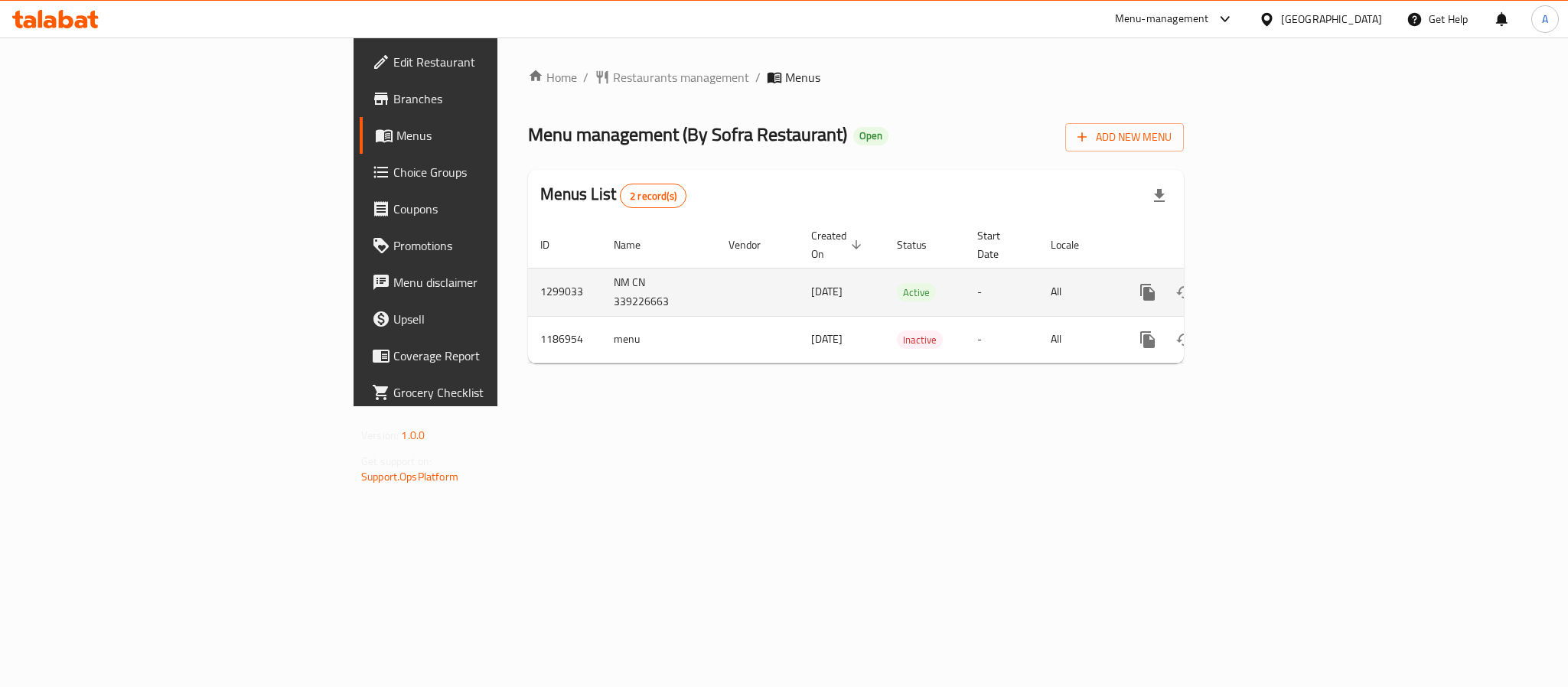
click at [1265, 285] on icon "enhanced table" at bounding box center [1258, 292] width 14 height 14
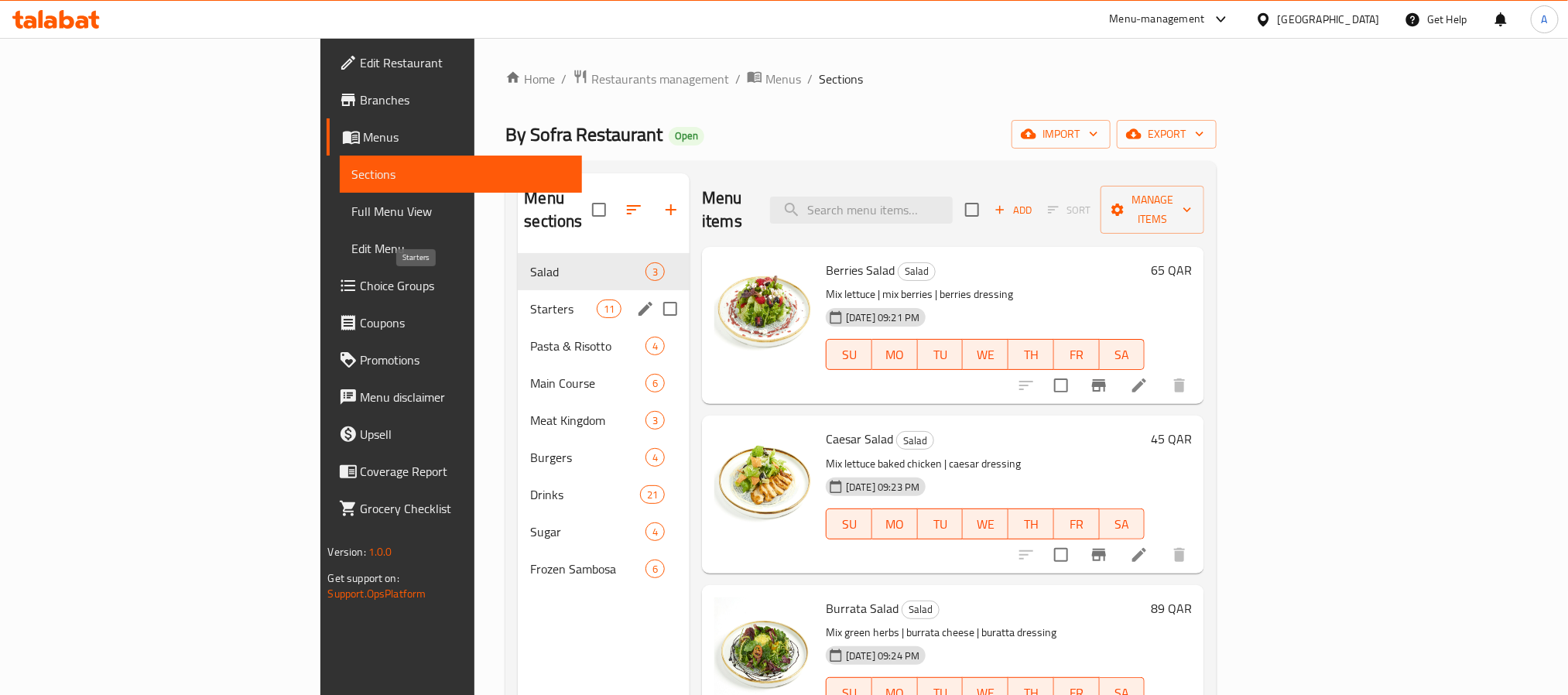
click at [530, 300] on span "Starters" at bounding box center [563, 309] width 66 height 19
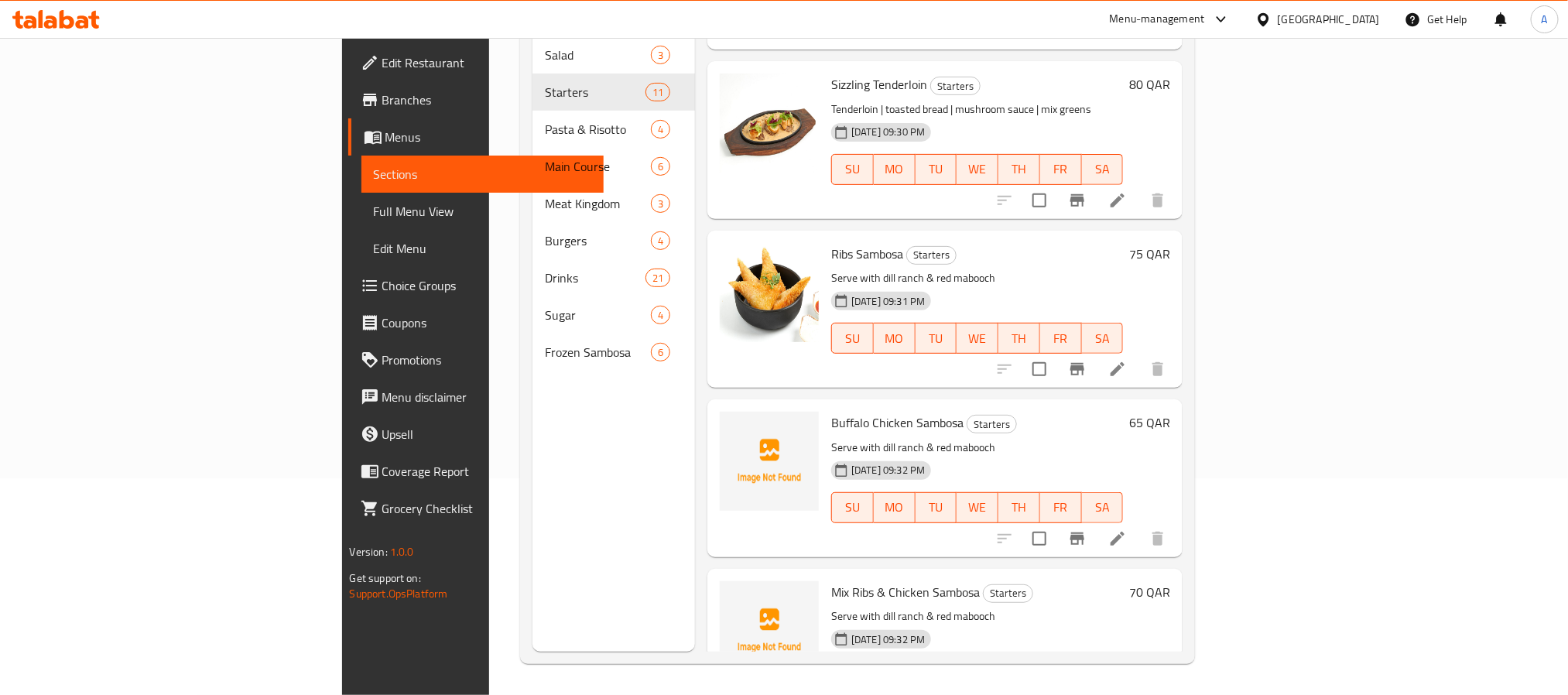
scroll to position [506, 0]
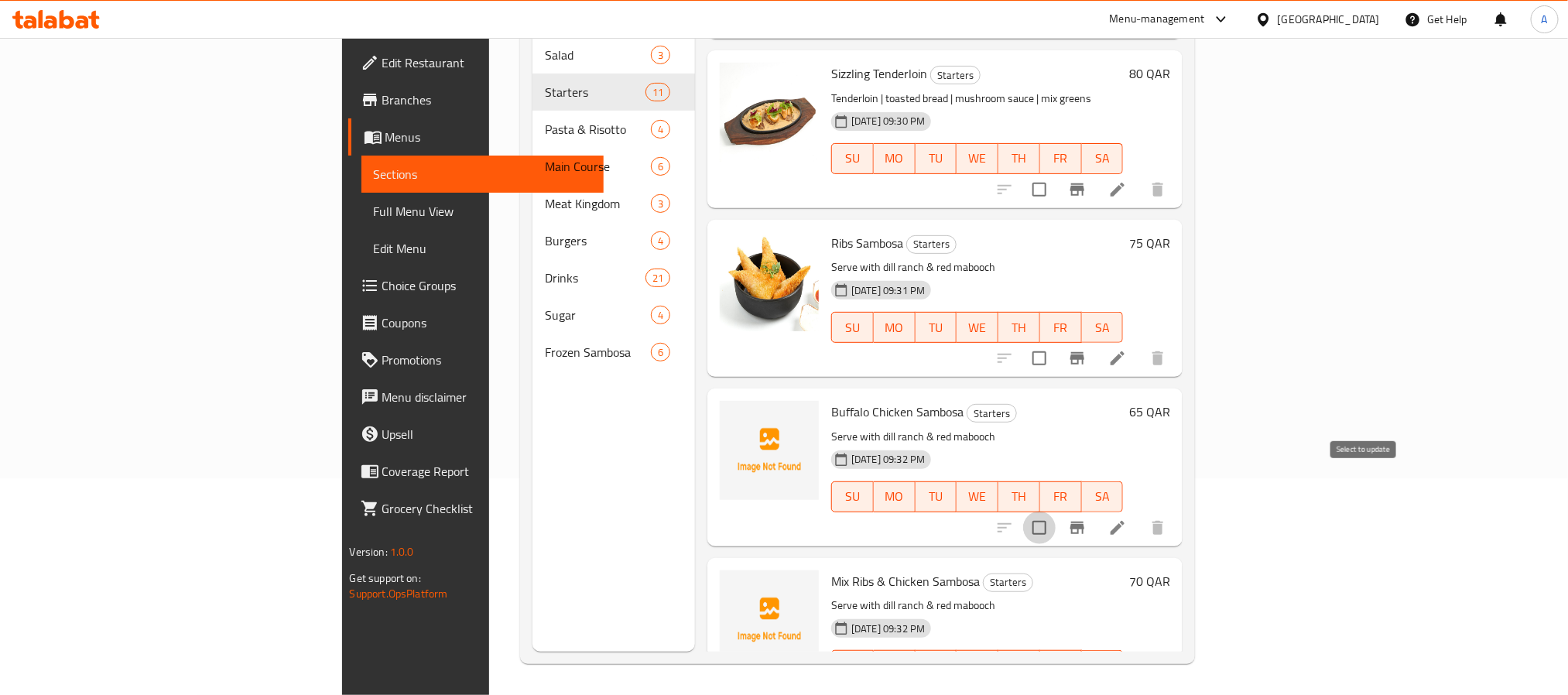
click at [1056, 512] on input "checkbox" at bounding box center [1039, 528] width 33 height 33
checkbox input "true"
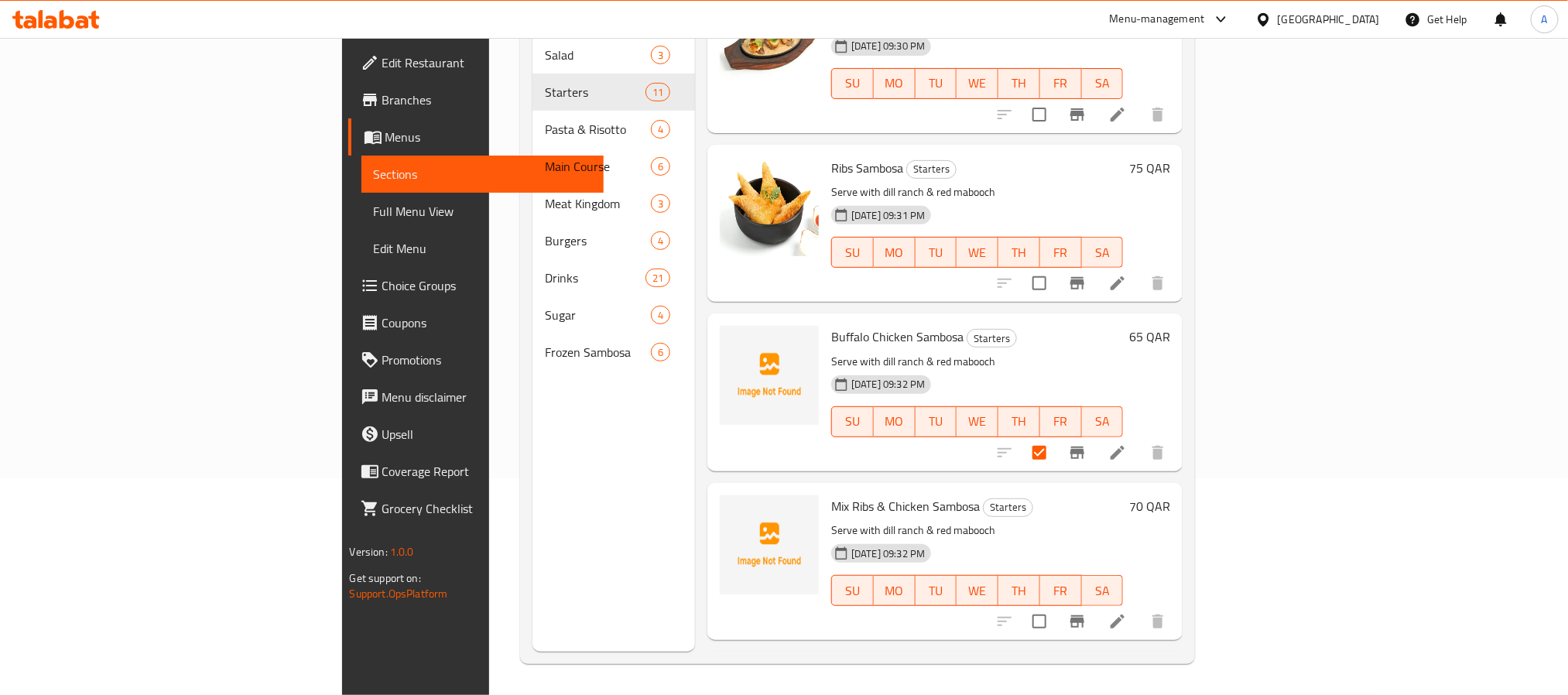
scroll to position [622, 0]
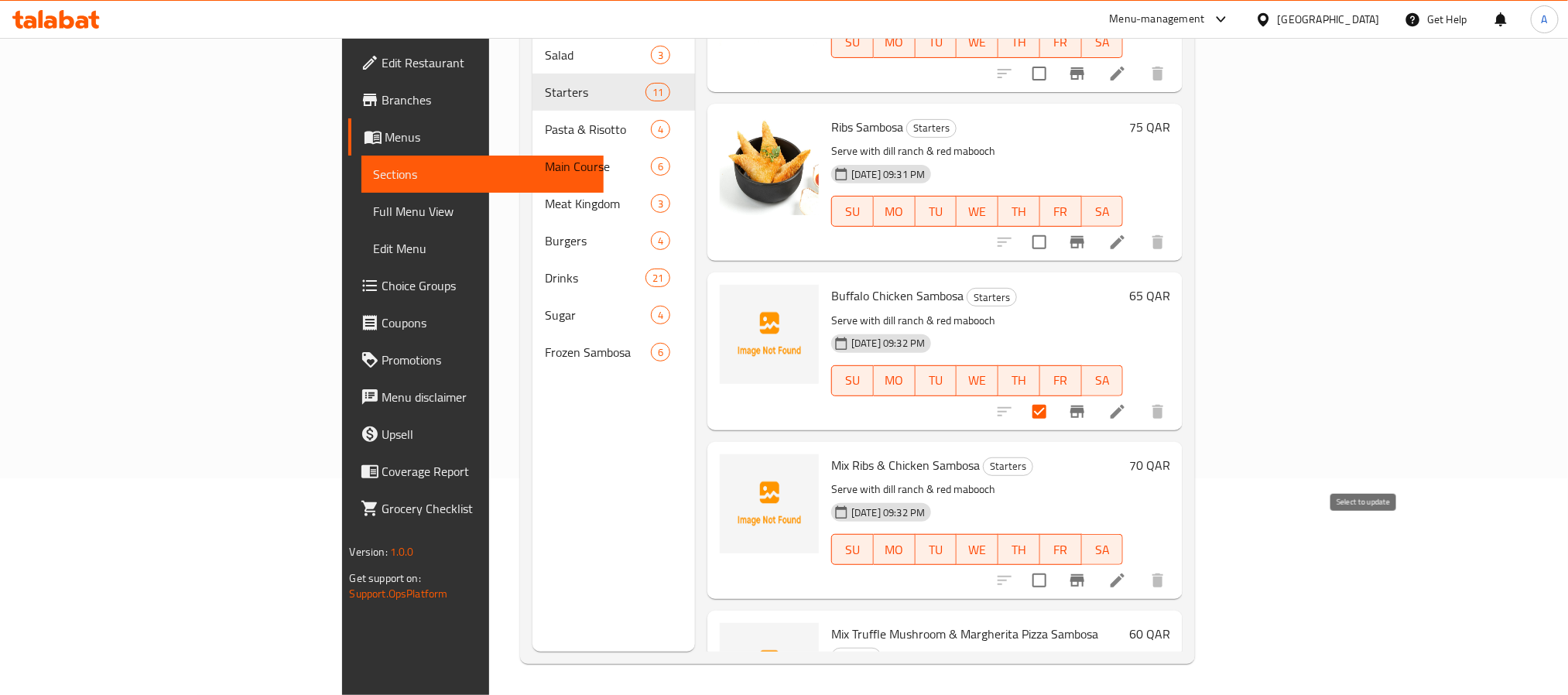
click at [1056, 564] on input "checkbox" at bounding box center [1039, 580] width 33 height 33
checkbox input "true"
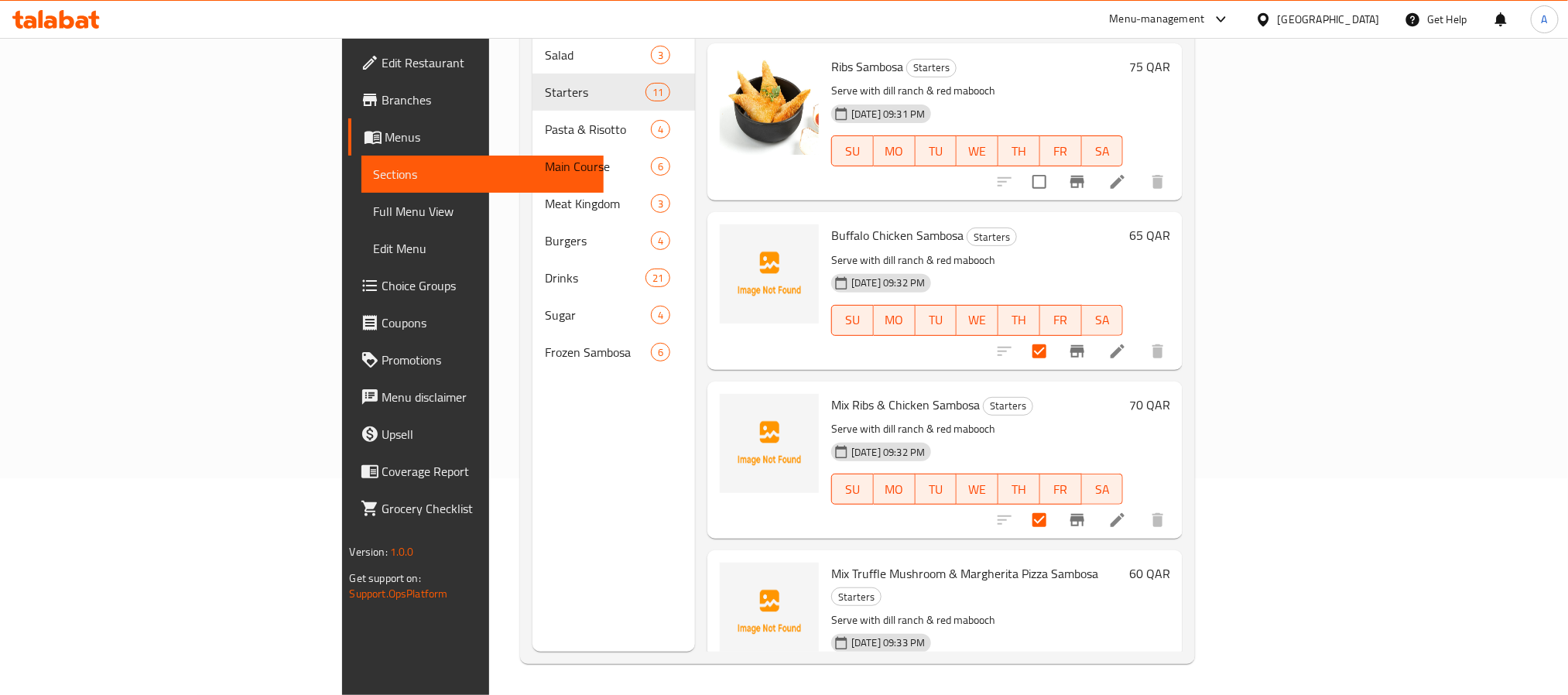
scroll to position [738, 0]
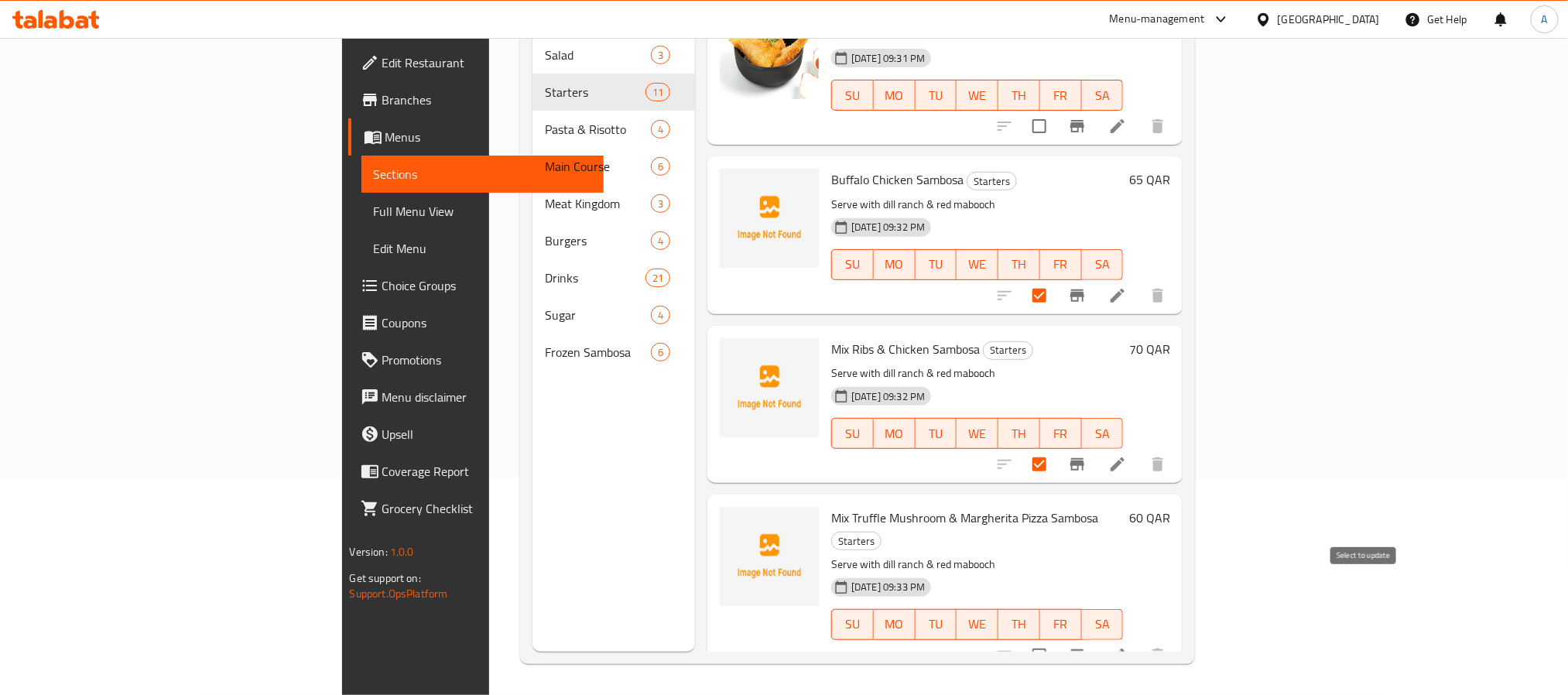
click at [1056, 640] on input "checkbox" at bounding box center [1039, 656] width 33 height 33
checkbox input "true"
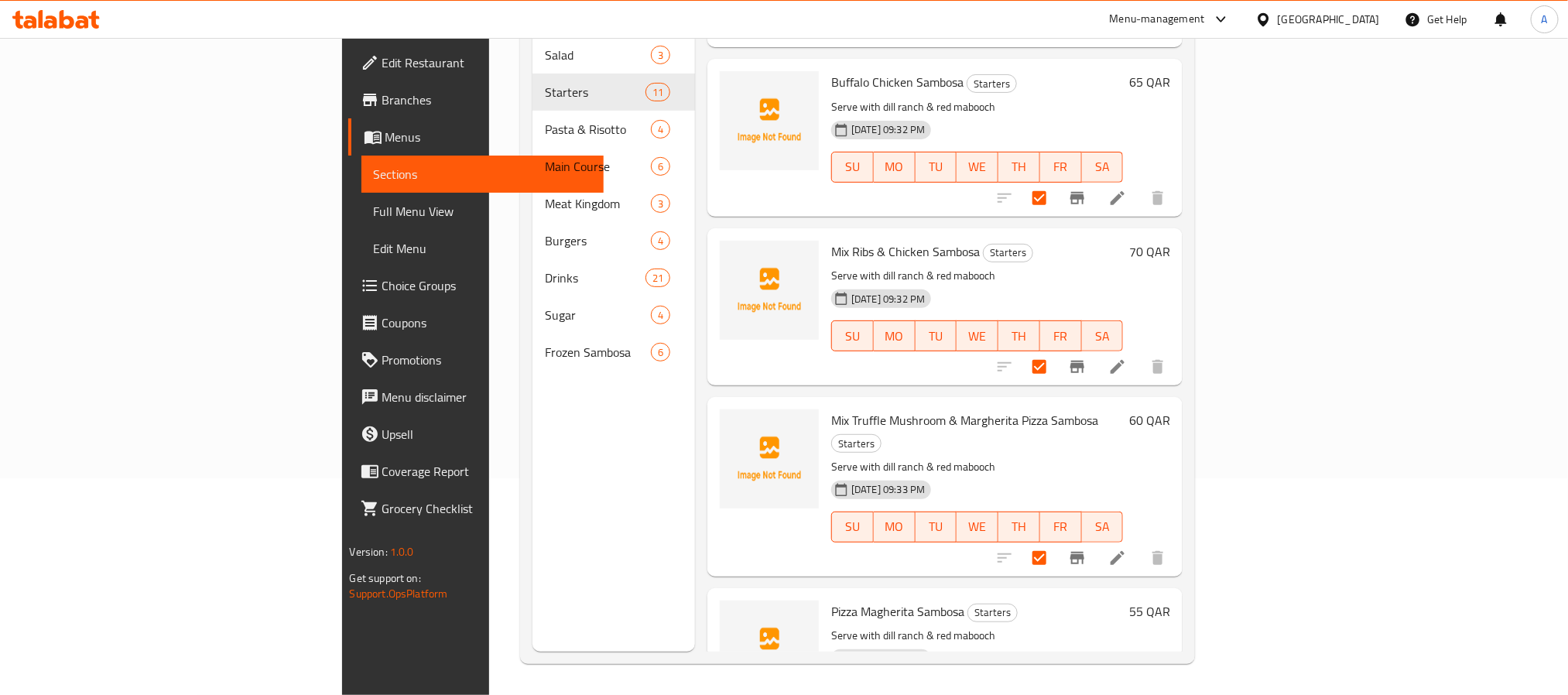
scroll to position [1087, 0]
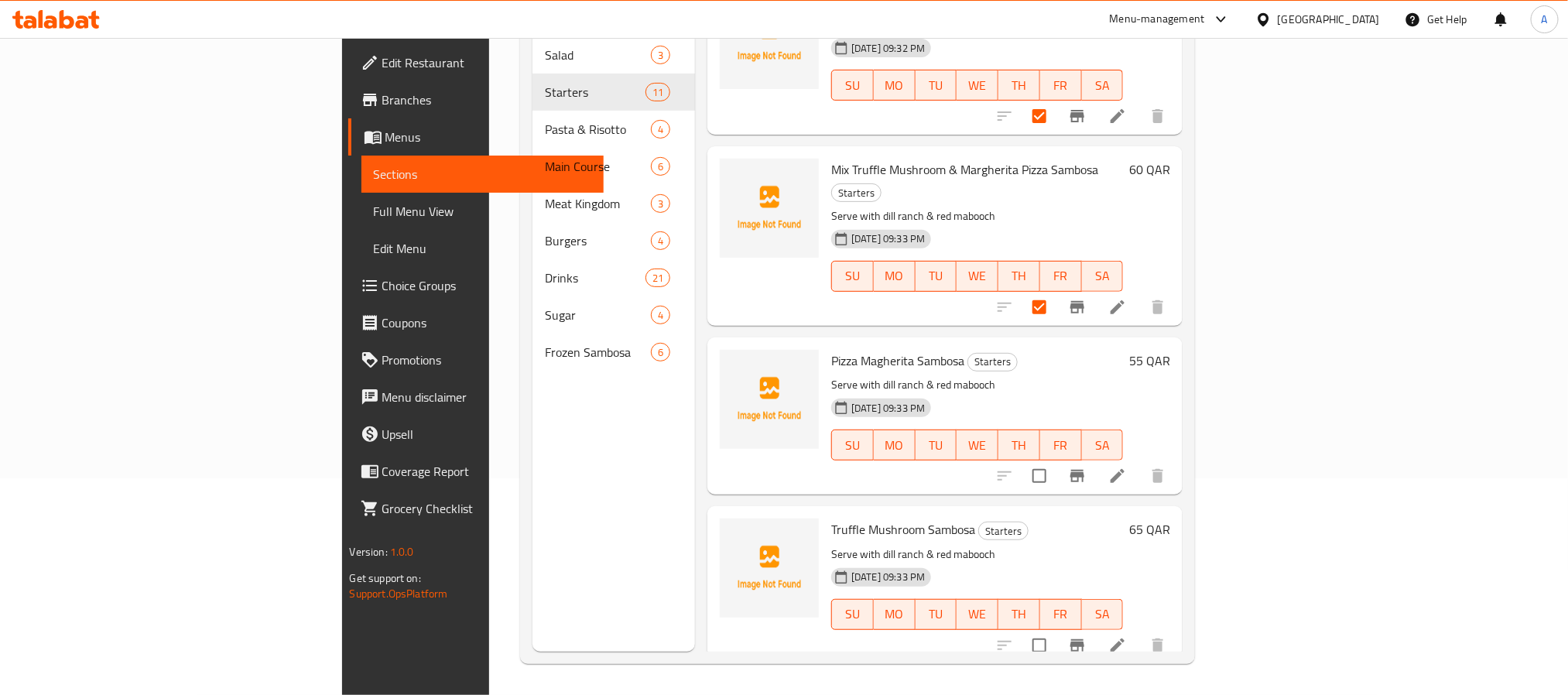
click at [1056, 459] on input "checkbox" at bounding box center [1039, 475] width 33 height 33
checkbox input "true"
click at [1056, 629] on input "checkbox" at bounding box center [1039, 645] width 33 height 33
checkbox input "true"
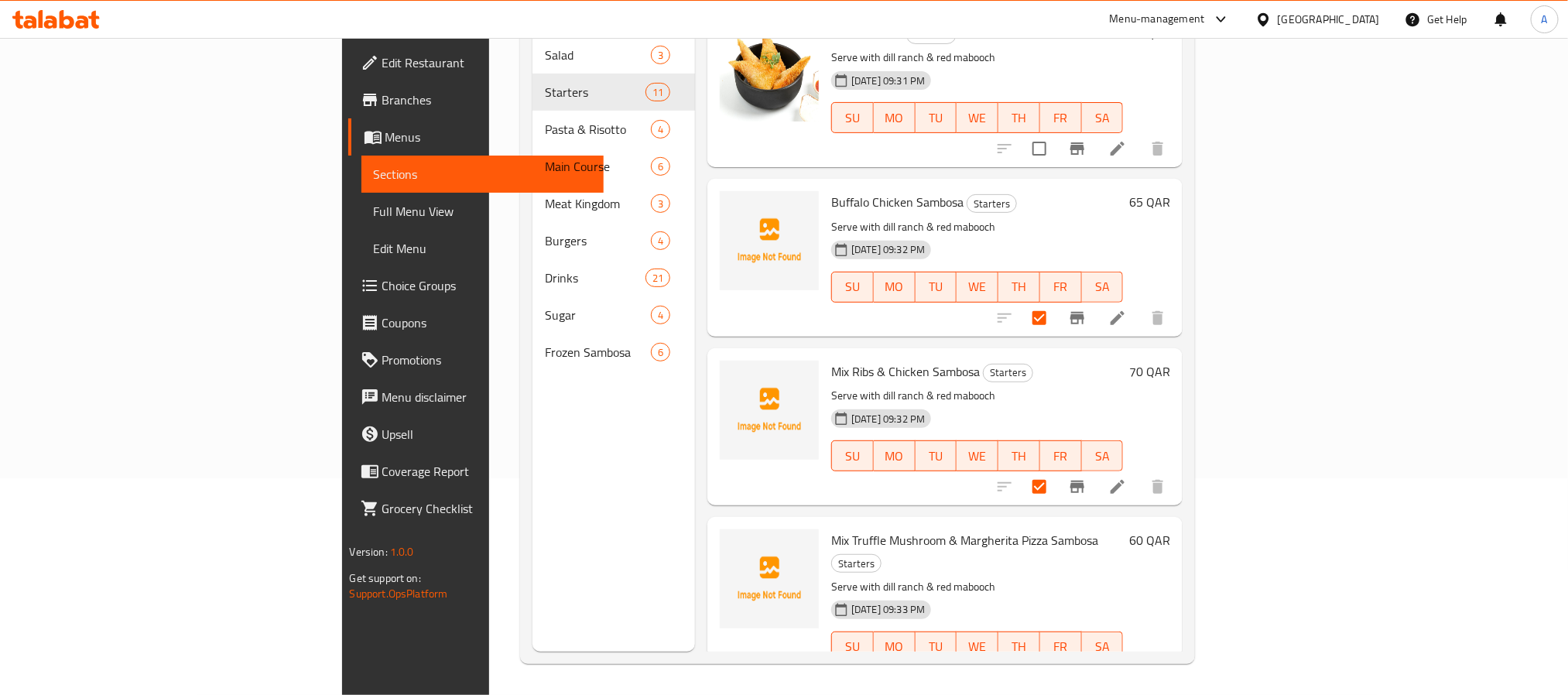
scroll to position [696, 0]
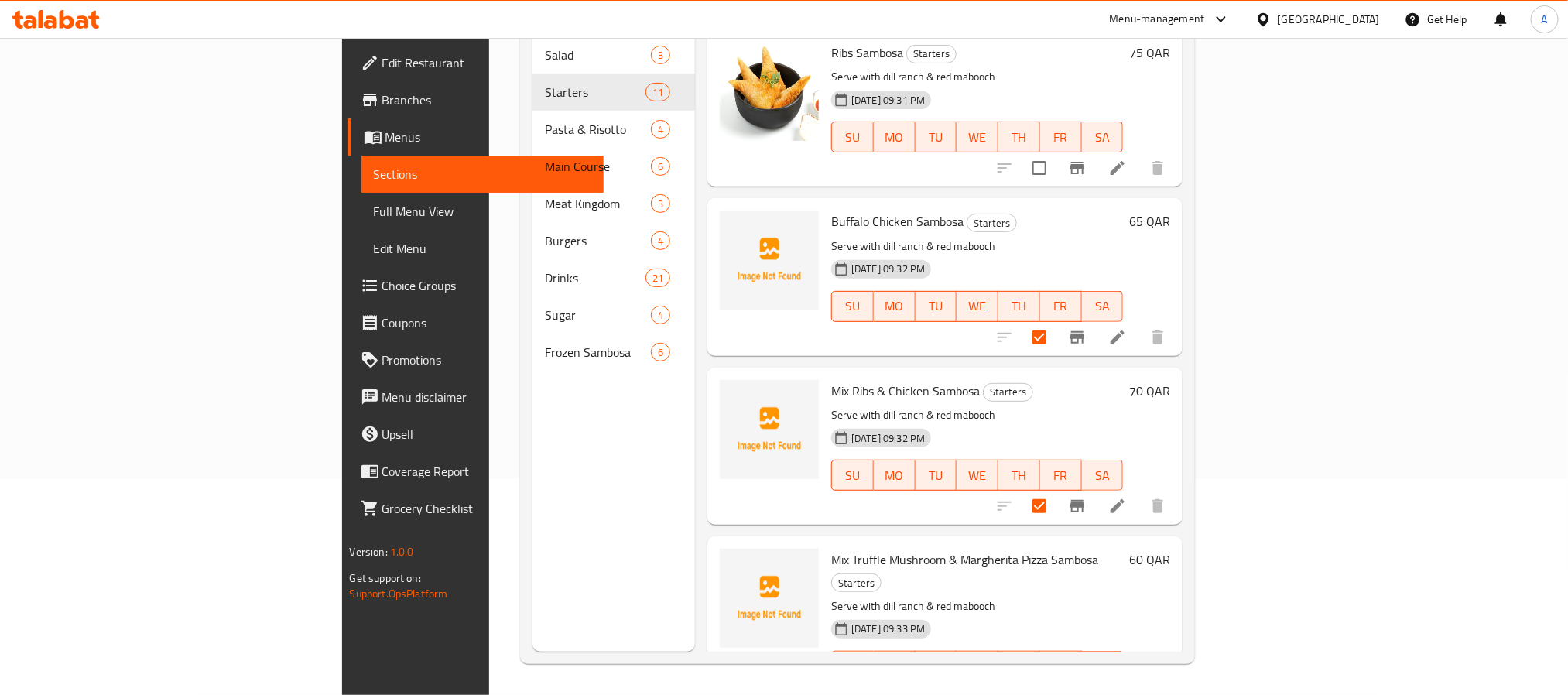
click at [831, 209] on span "Buffalo Chicken Sambosa" at bounding box center [897, 221] width 132 height 23
copy h6 "Buffalo Chicken Sambosa"
click at [831, 379] on span "Mix Ribs & Chicken Sambosa" at bounding box center [906, 391] width 148 height 23
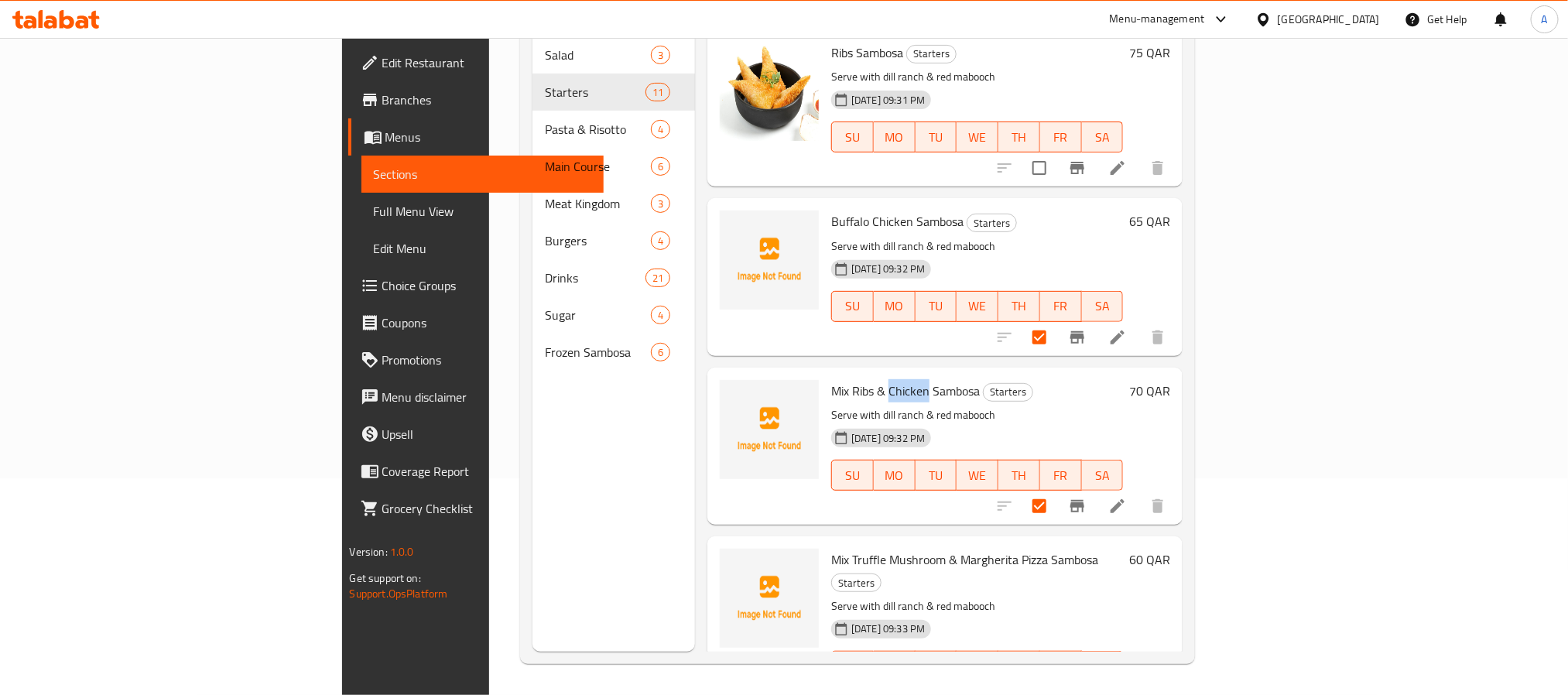
click at [831, 379] on span "Mix Ribs & Chicken Sambosa" at bounding box center [906, 391] width 148 height 23
copy h6 "Mix Ribs & Chicken Sambosa"
click at [866, 548] on span "Mix Truffle Mushroom & Margherita Pizza Sambosa" at bounding box center [965, 559] width 267 height 23
click at [862, 548] on span "Mix Truffle Mushroom & Margherita Pizza Sambosa" at bounding box center [965, 559] width 267 height 23
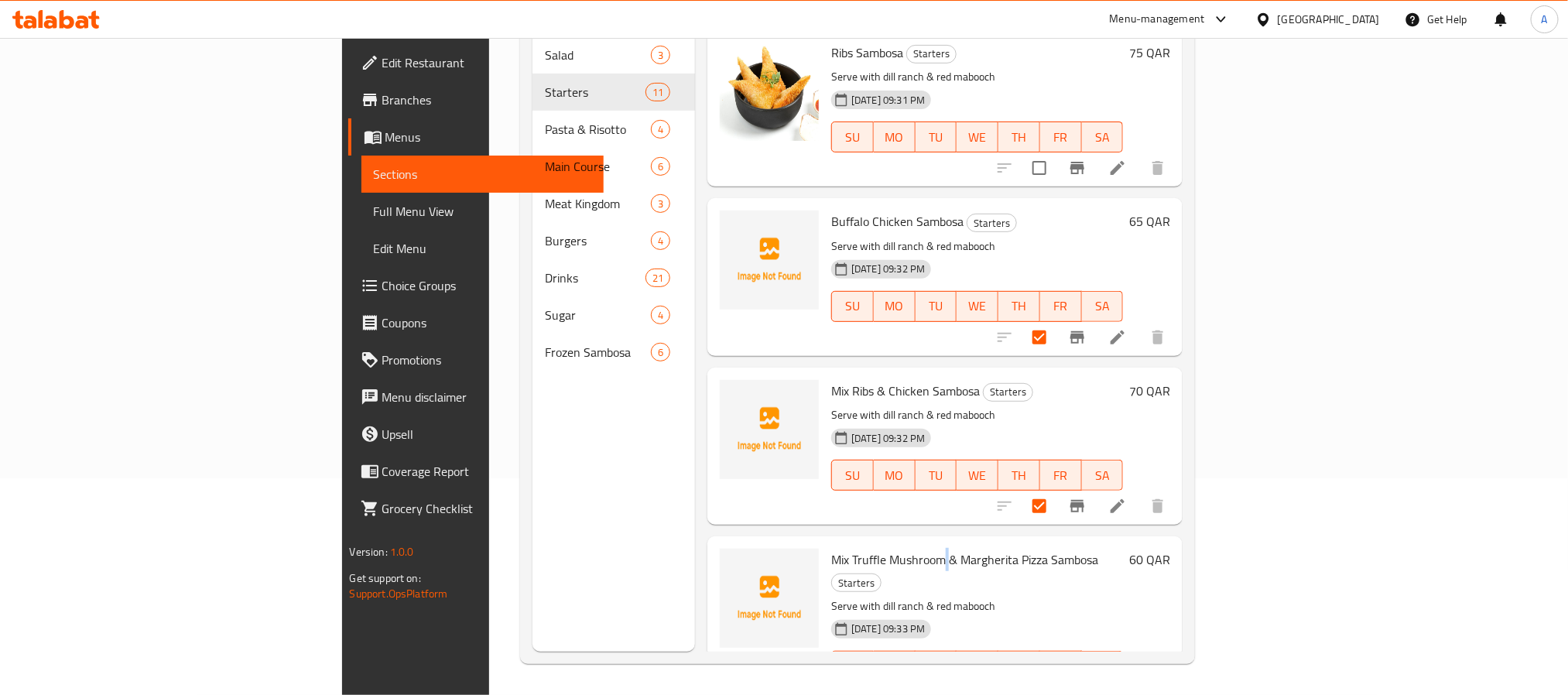
click at [862, 548] on span "Mix Truffle Mushroom & Margherita Pizza Sambosa" at bounding box center [965, 559] width 267 height 23
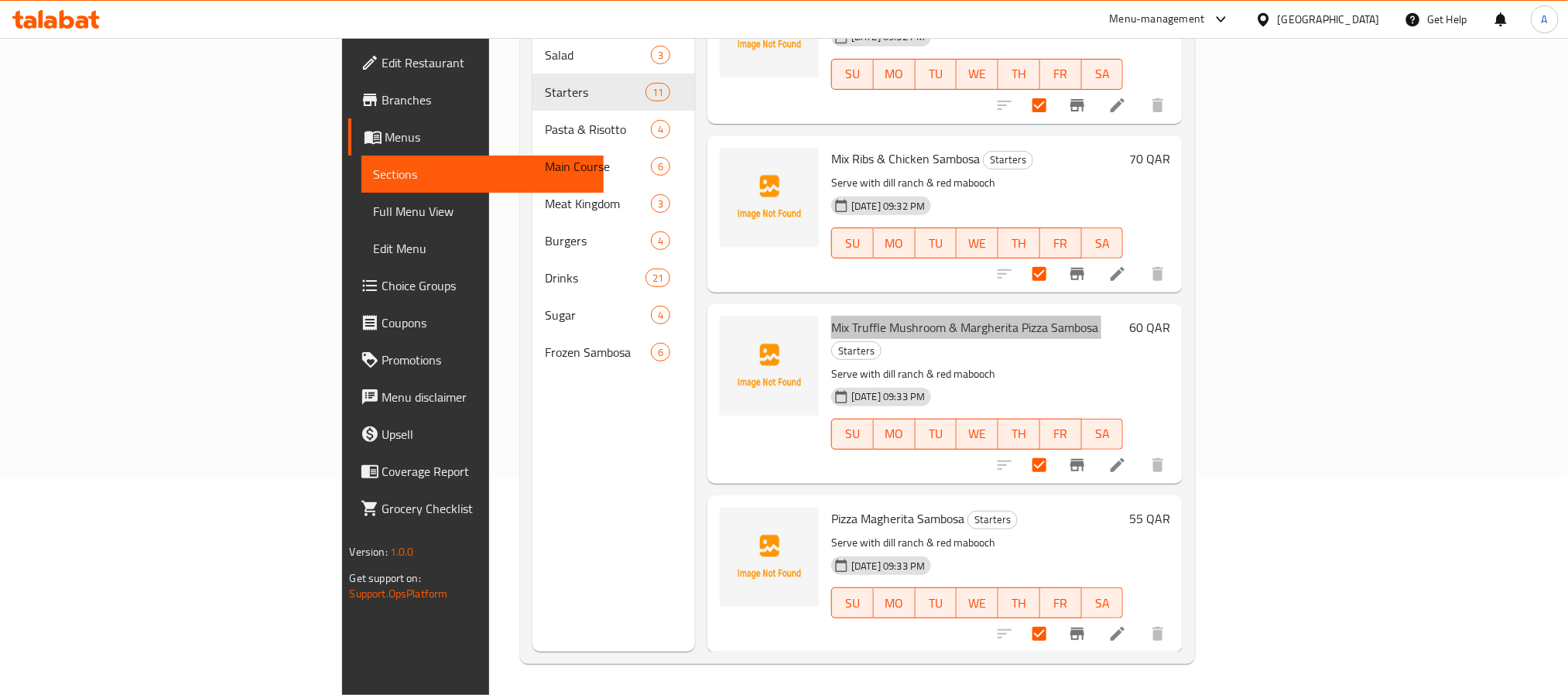
scroll to position [1044, 0]
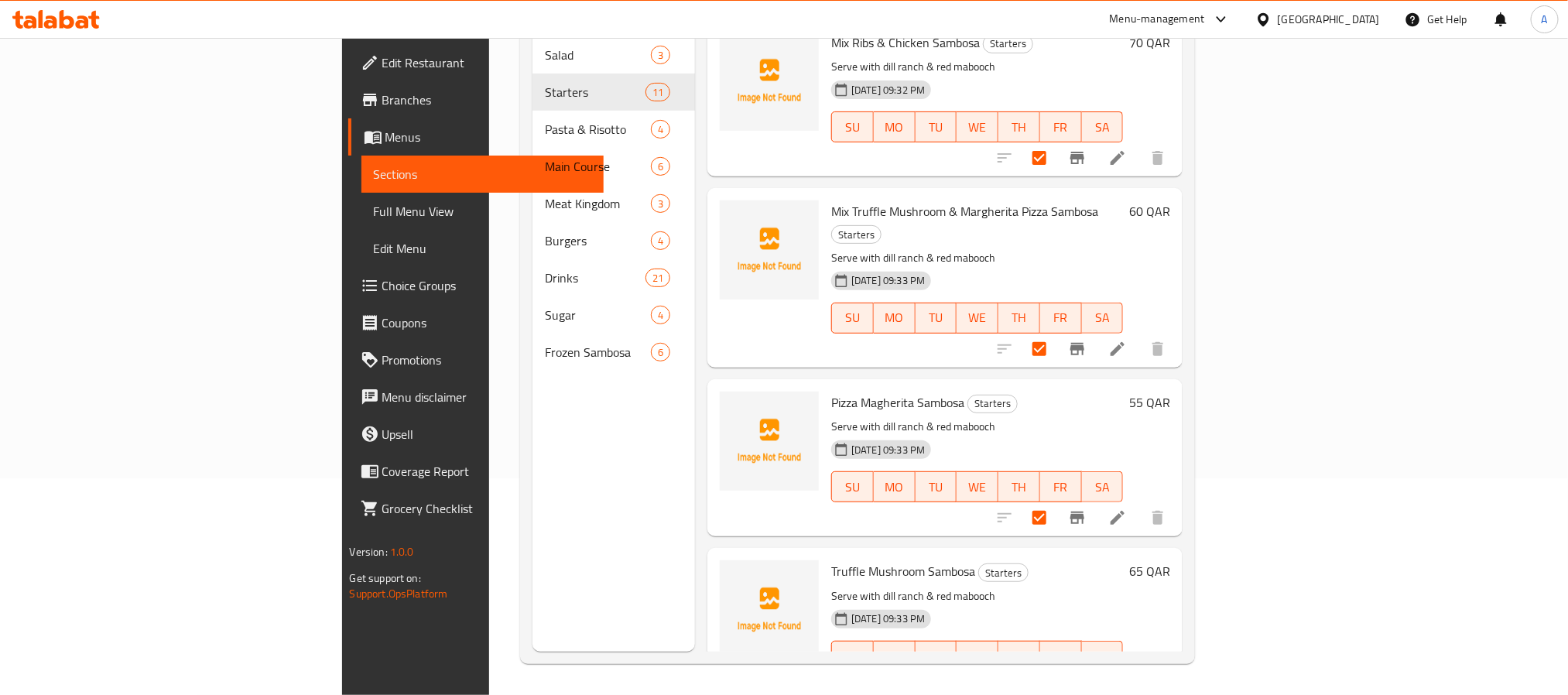
click at [831, 391] on span "Pizza Magherita Sambosa" at bounding box center [898, 402] width 133 height 23
copy h6 "Pizza Magherita Sambosa"
click at [831, 560] on span "Truffle Mushroom Sambosa" at bounding box center [903, 571] width 144 height 23
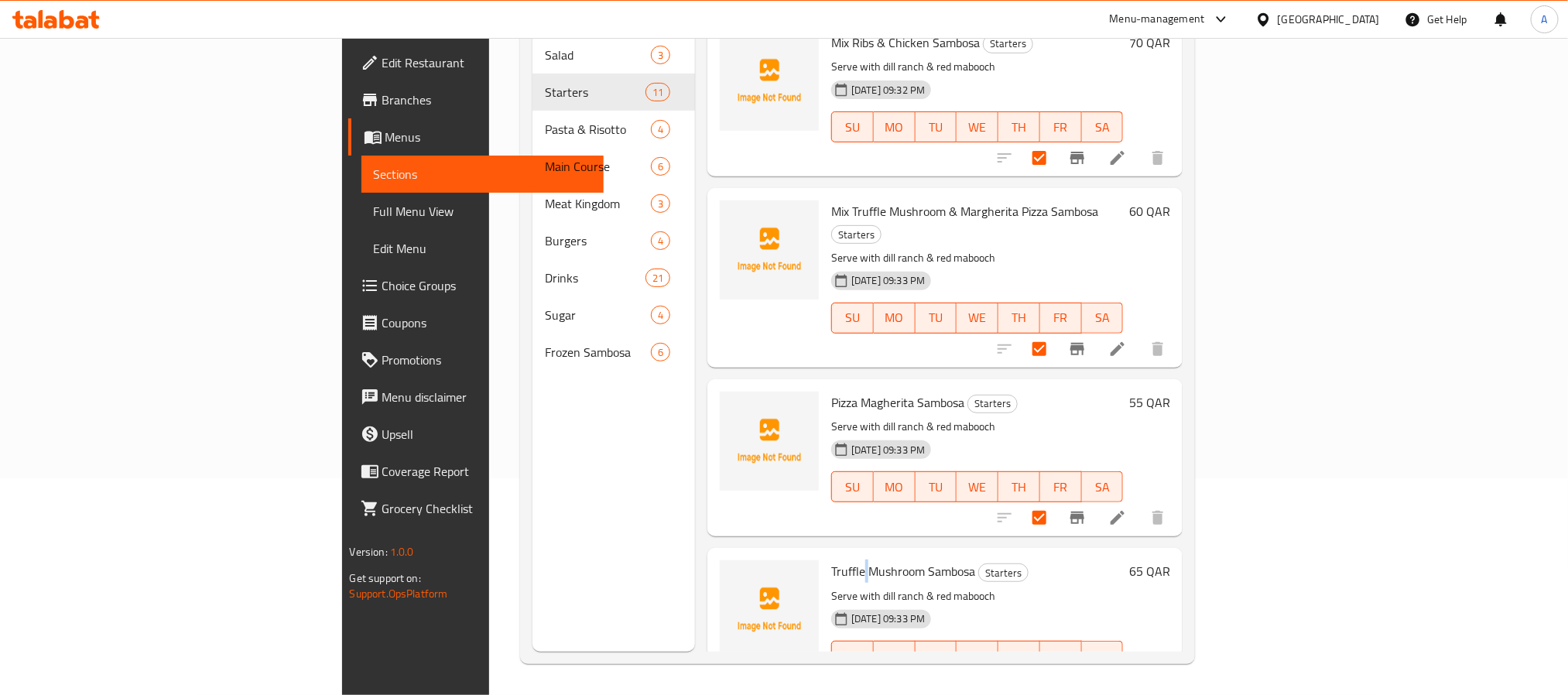
click at [831, 560] on span "Truffle Mushroom Sambosa" at bounding box center [903, 571] width 144 height 23
copy h6 "Truffle Mushroom Sambosa"
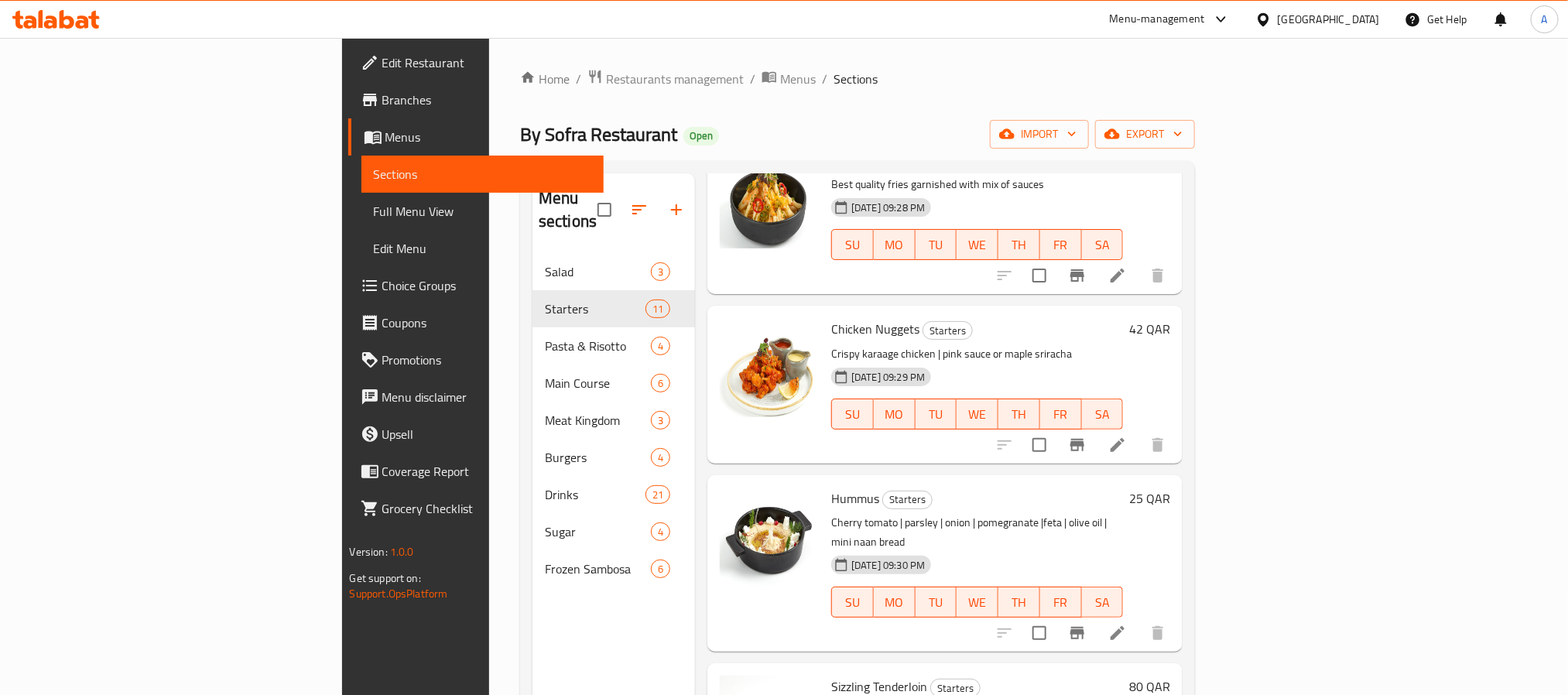
scroll to position [0, 0]
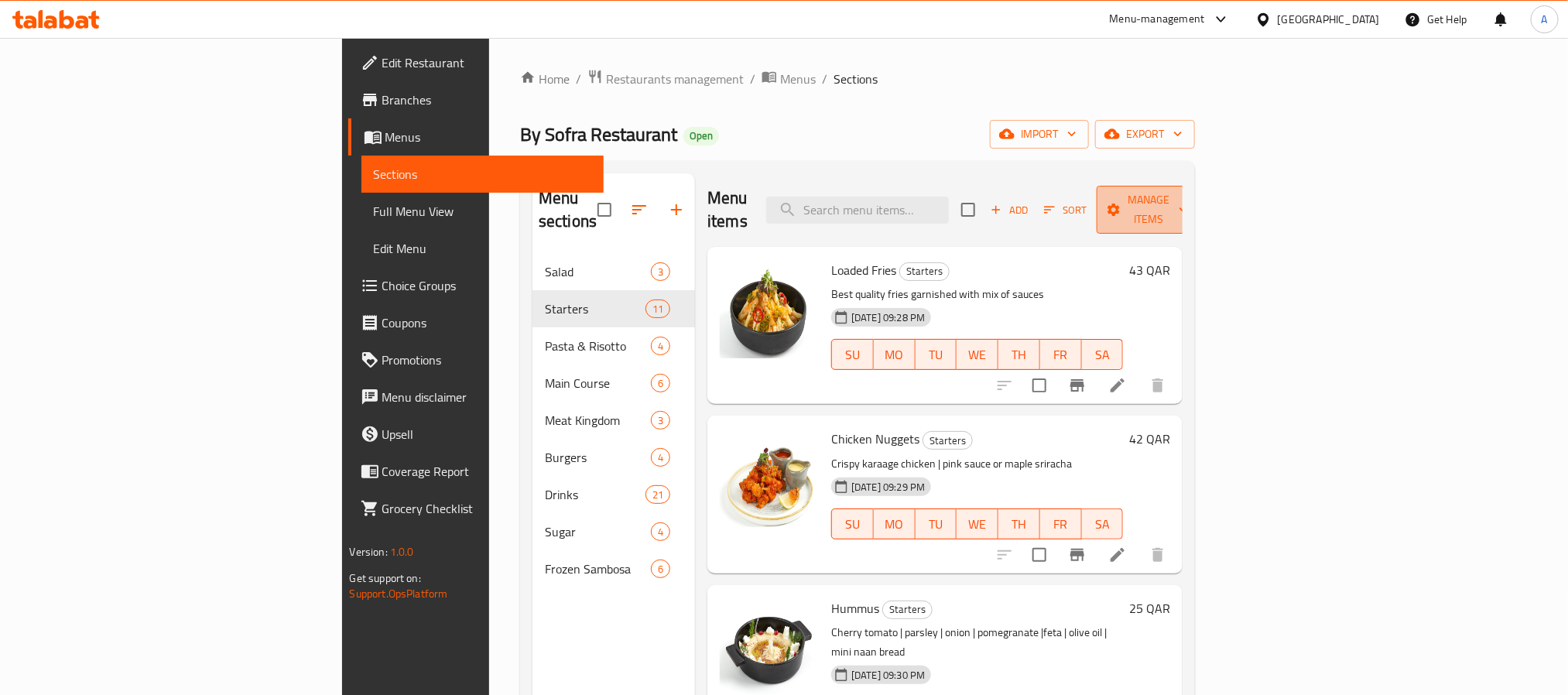
click at [1188, 202] on span "Manage items" at bounding box center [1149, 209] width 79 height 39
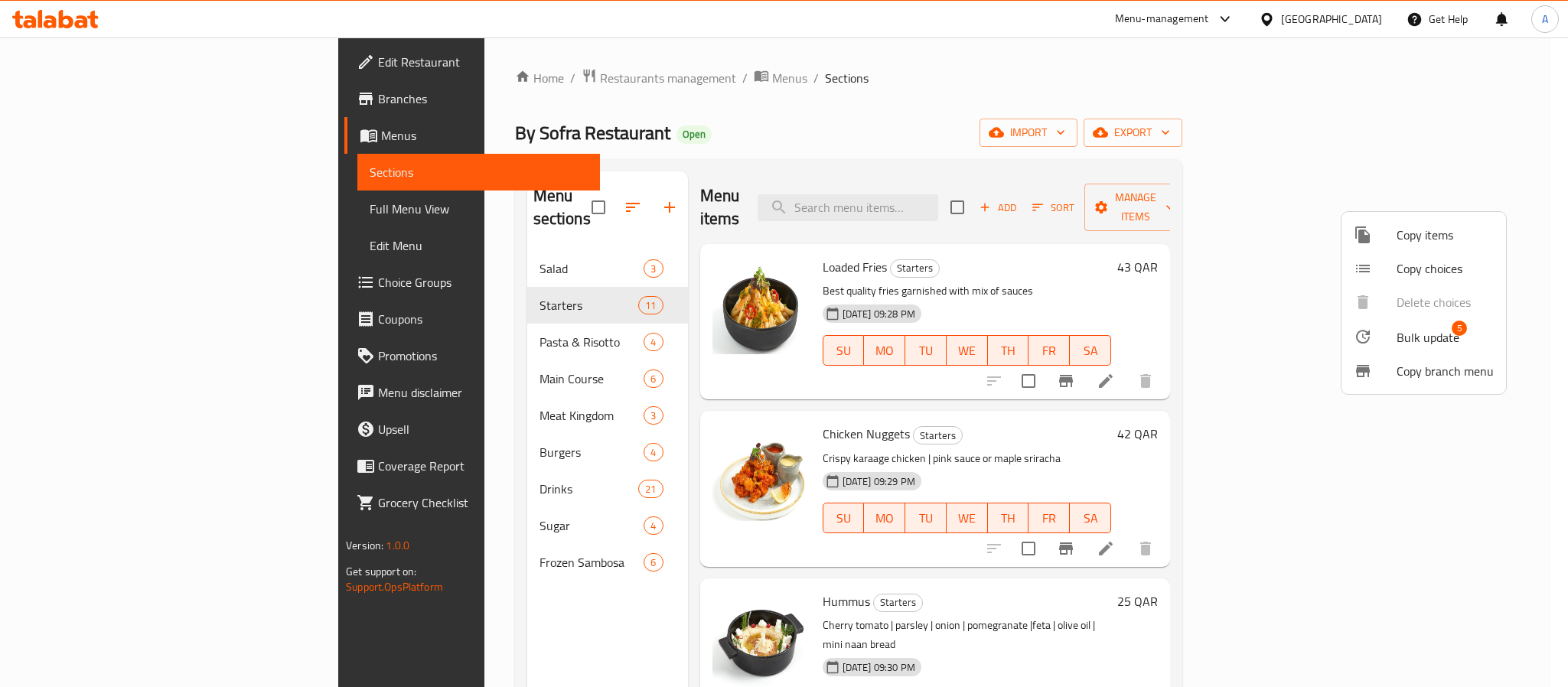
click at [1436, 340] on span "Bulk update" at bounding box center [1429, 337] width 63 height 19
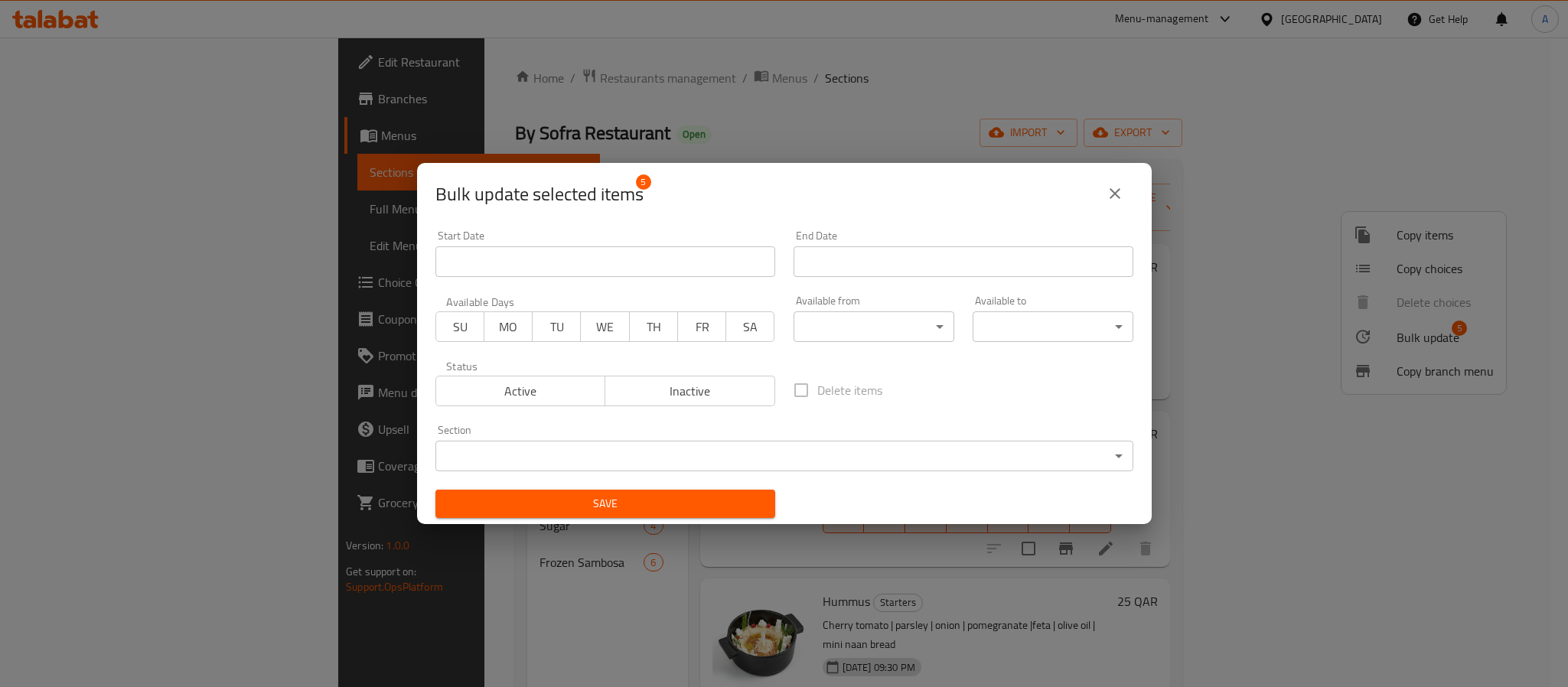
click at [685, 390] on span "Inactive" at bounding box center [690, 391] width 158 height 22
click at [668, 487] on div "Save" at bounding box center [606, 503] width 359 height 46
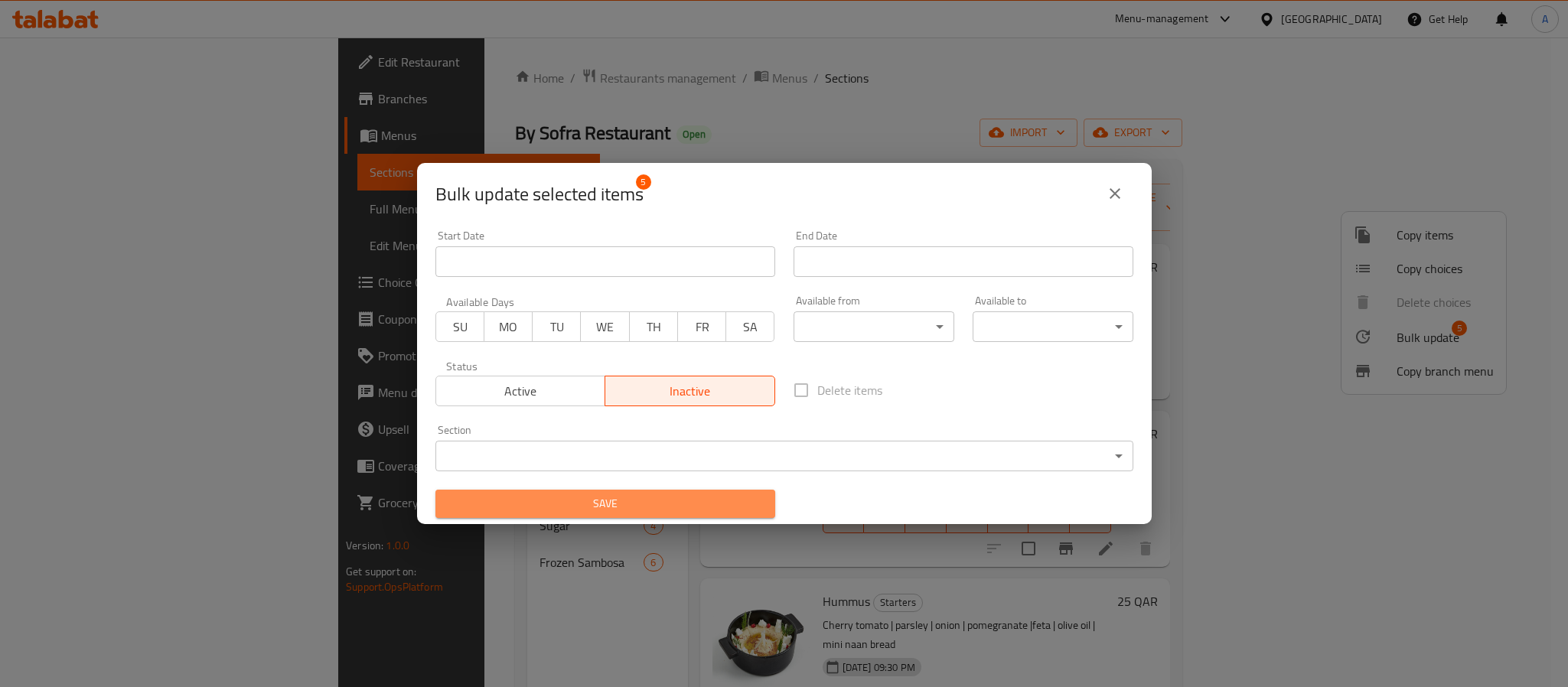
click at [677, 511] on span "Save" at bounding box center [605, 503] width 315 height 19
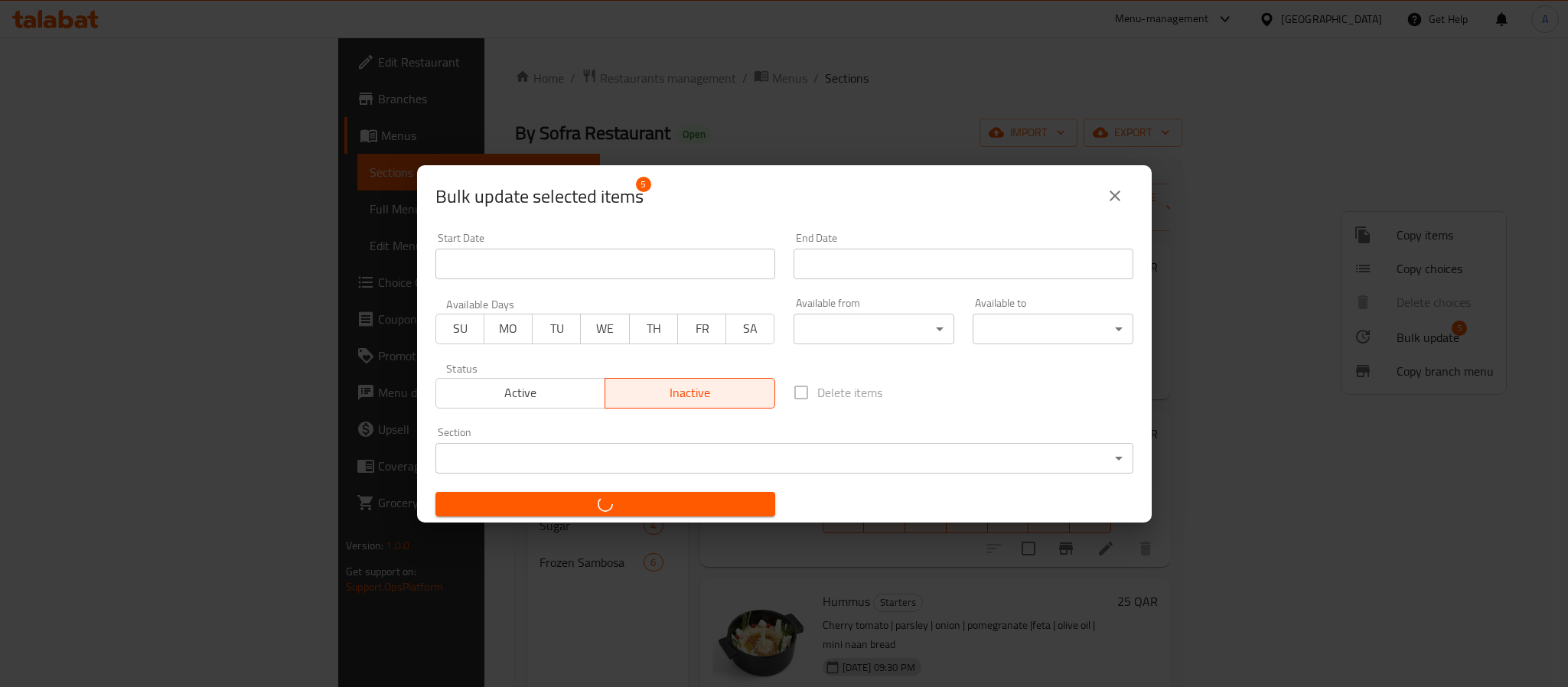
checkbox input "false"
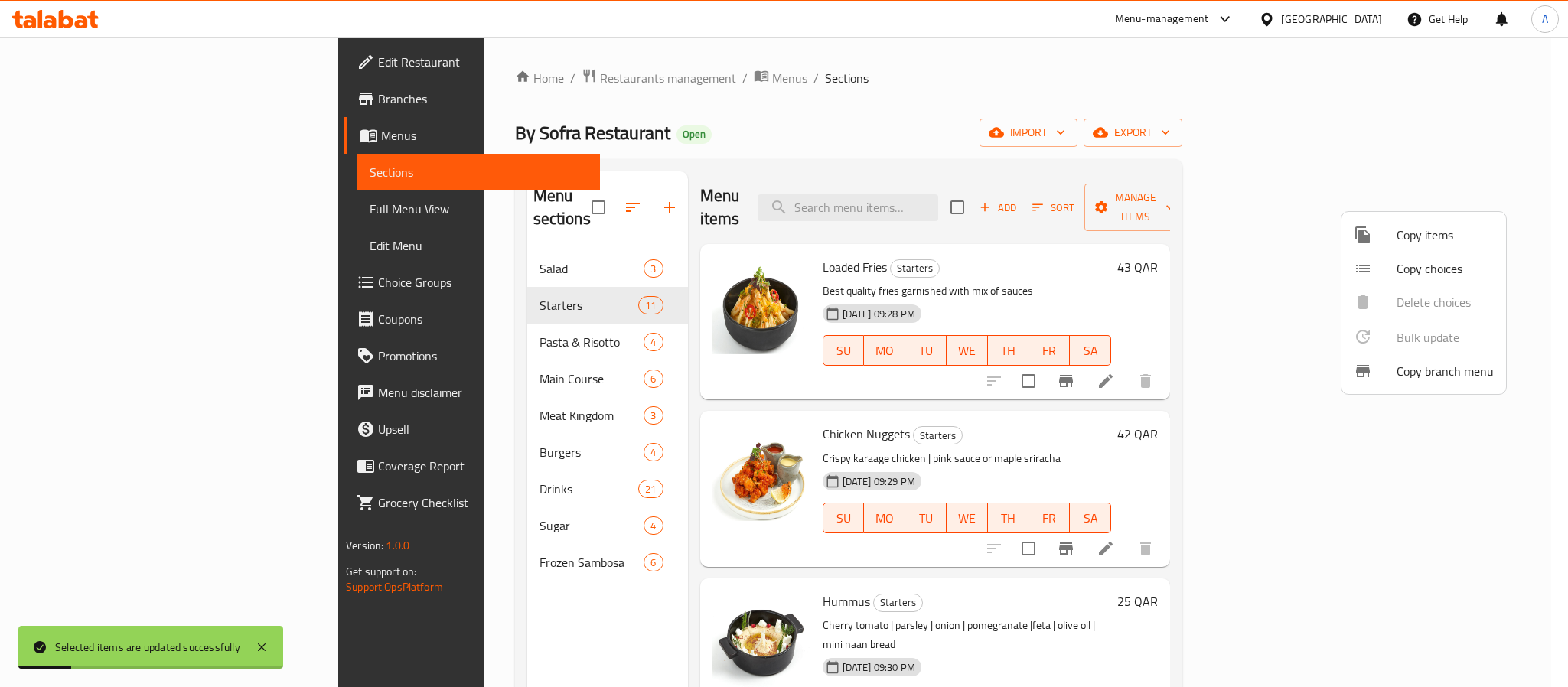
click at [380, 315] on div at bounding box center [784, 344] width 1568 height 687
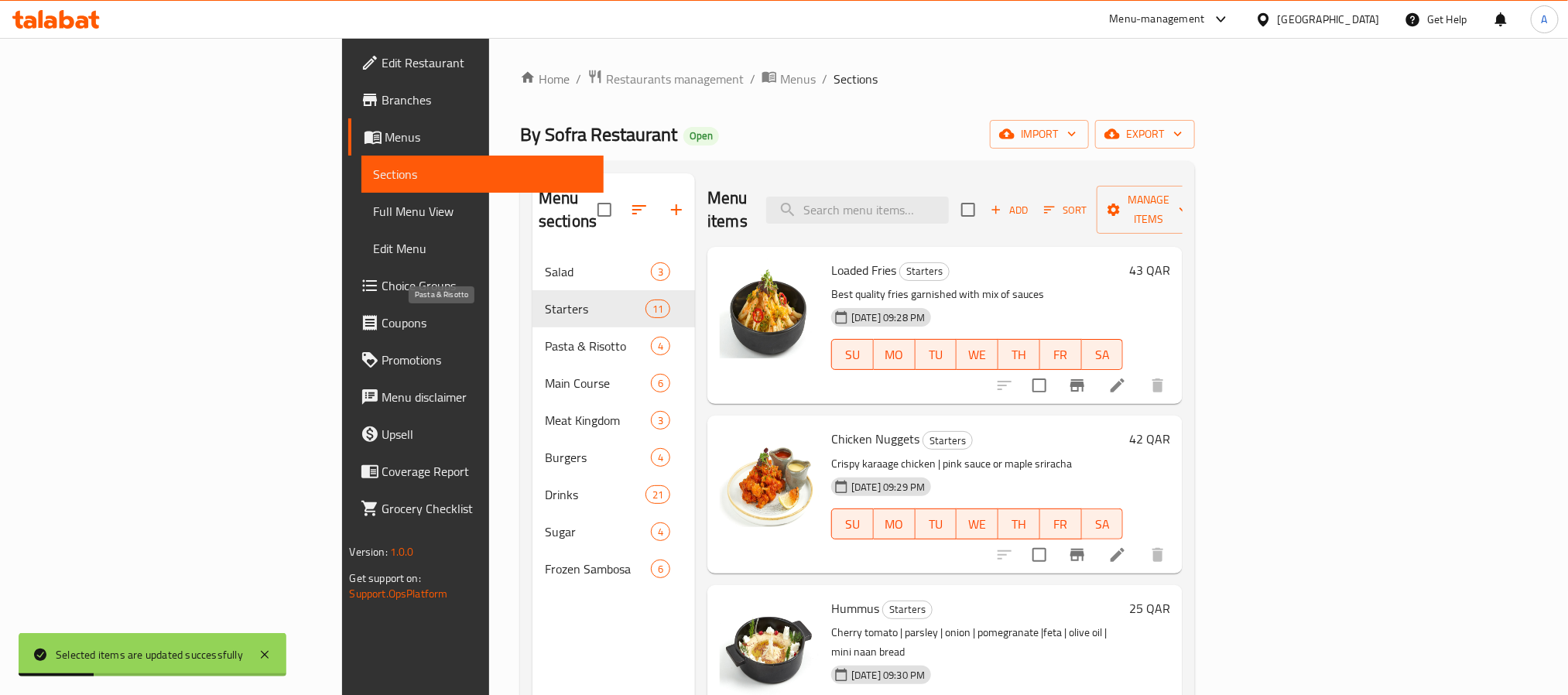
click at [545, 336] on span "Pasta & Risotto" at bounding box center [598, 346] width 106 height 19
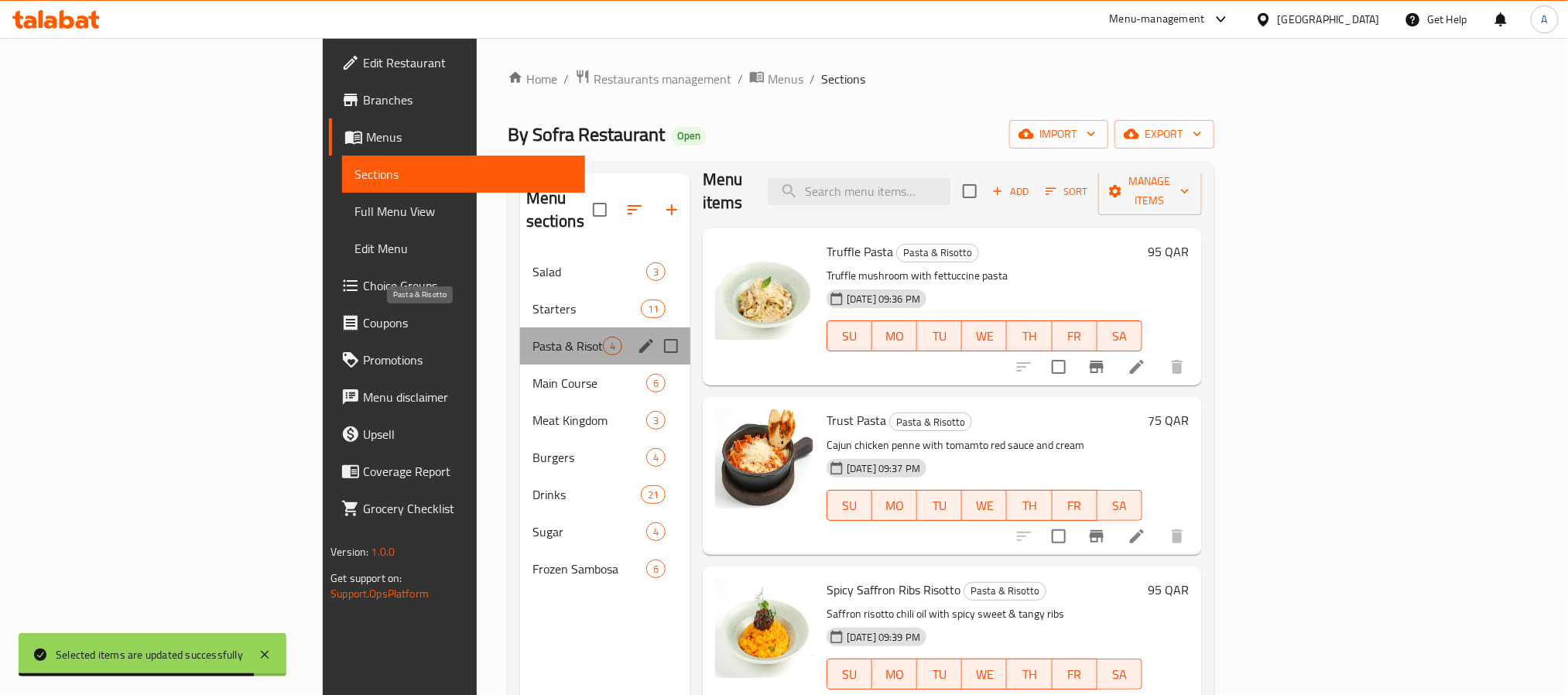
click at [533, 336] on span "Pasta & Risotto" at bounding box center [567, 346] width 70 height 19
click at [533, 374] on span "Main Course" at bounding box center [567, 383] width 70 height 19
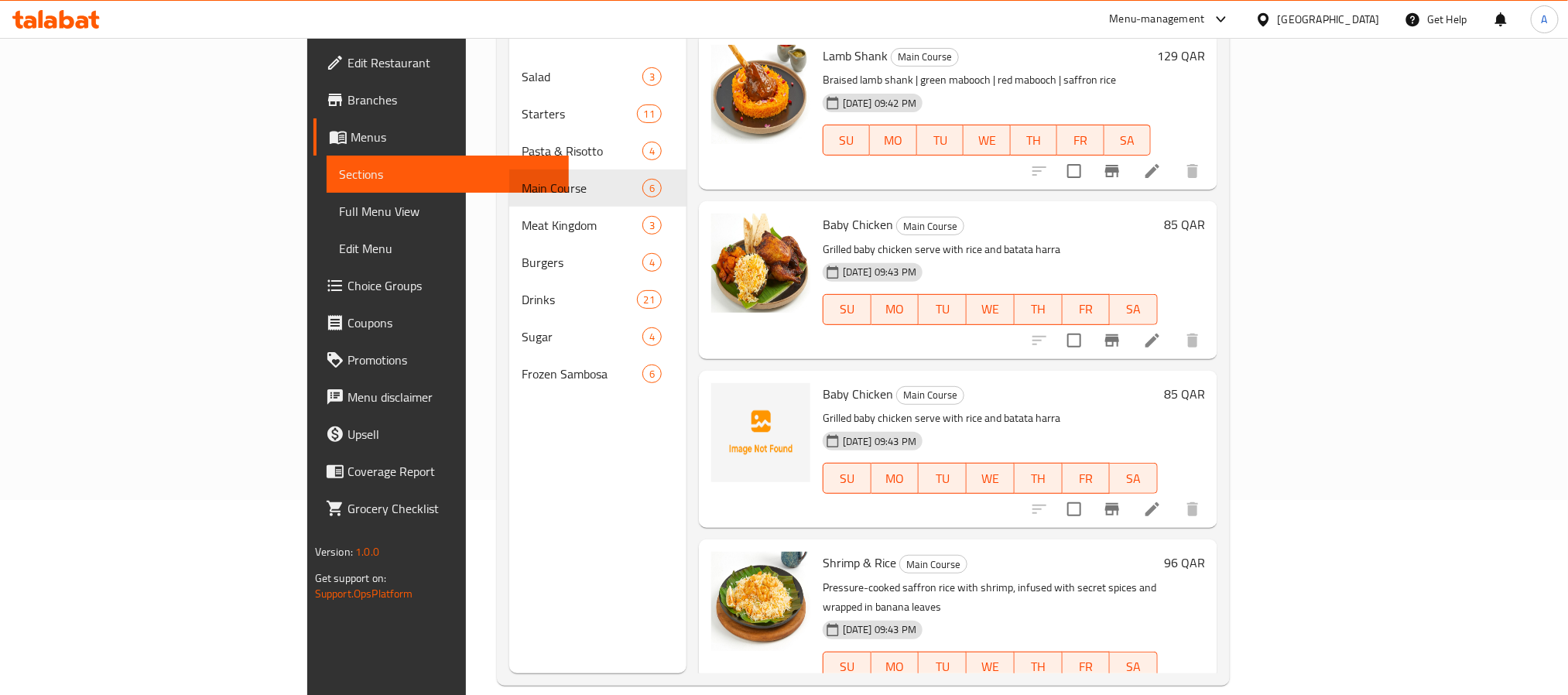
scroll to position [217, 0]
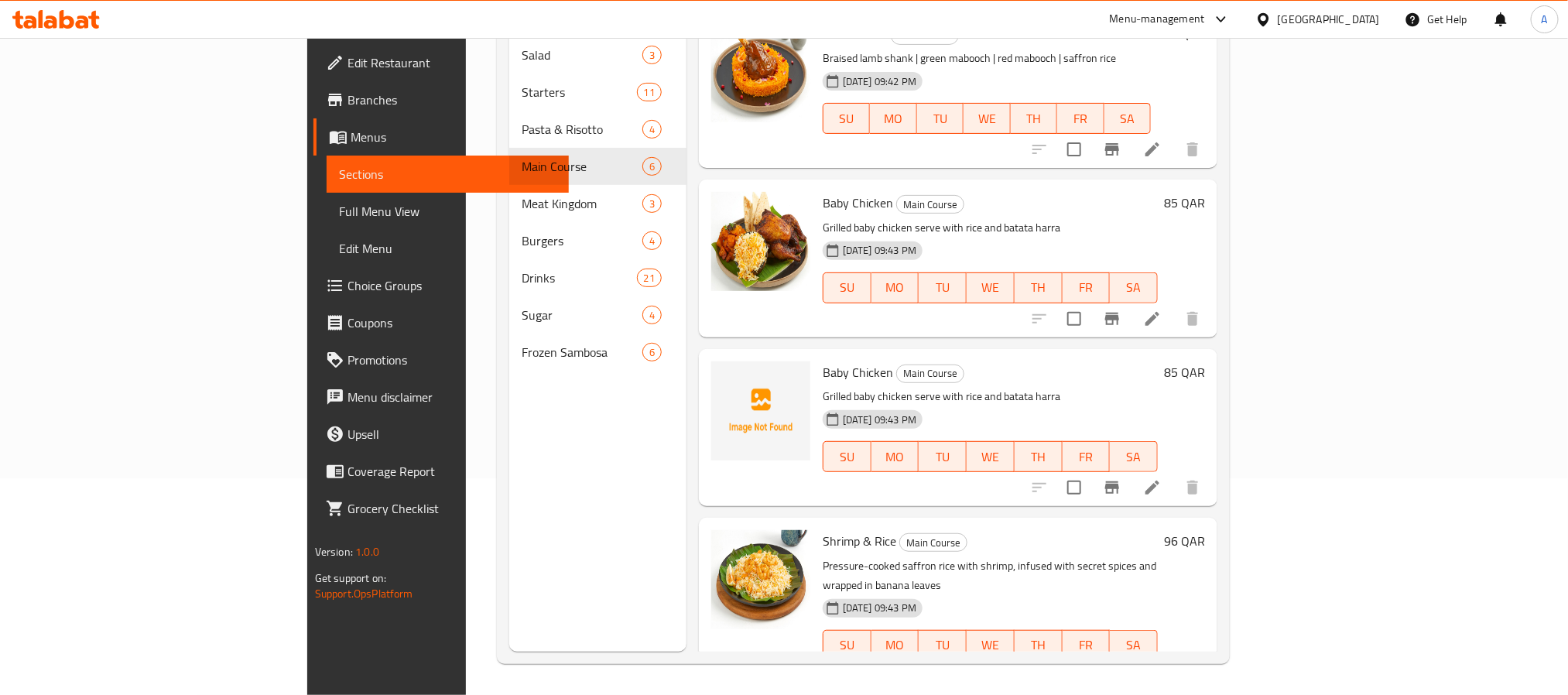
click at [823, 361] on span "Baby Chicken" at bounding box center [858, 372] width 70 height 23
copy h6 "Baby Chicken"
click at [1091, 471] on input "checkbox" at bounding box center [1074, 487] width 33 height 33
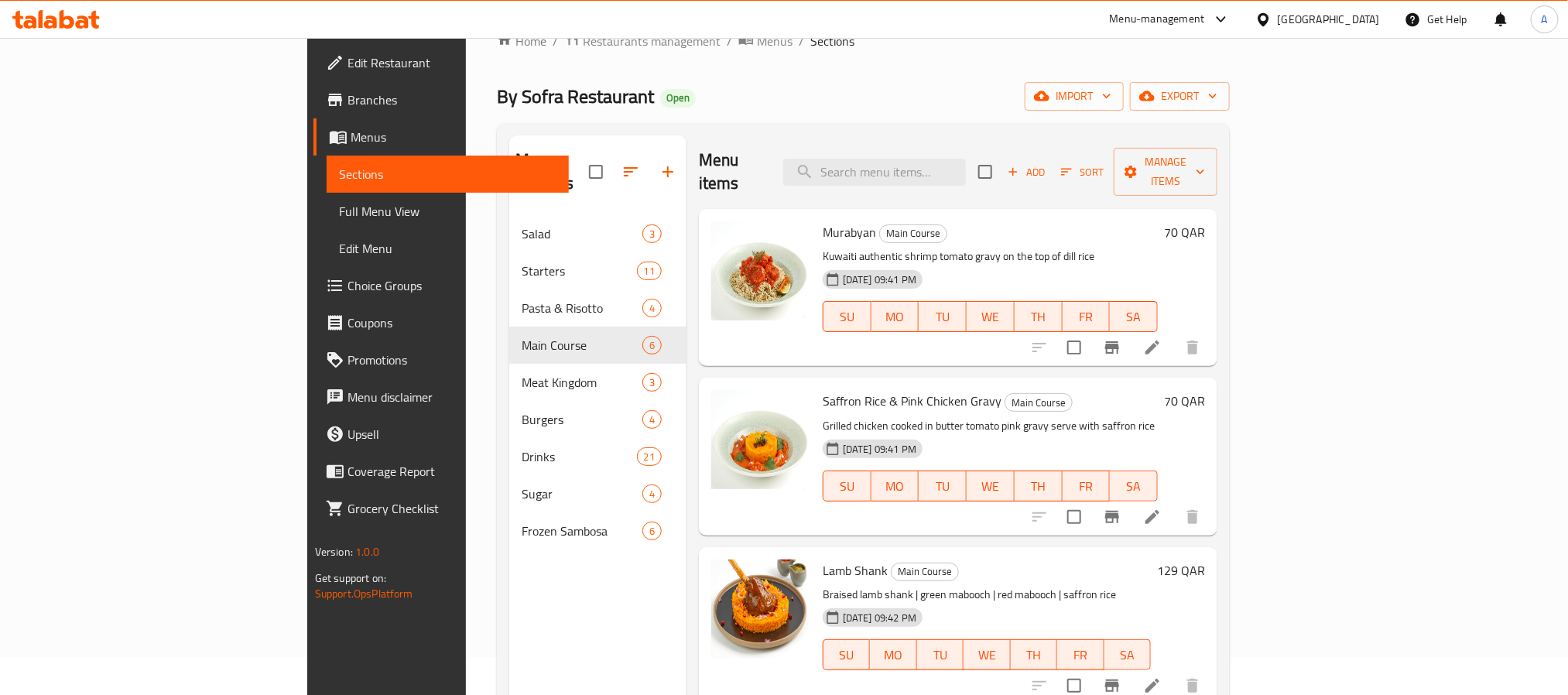
scroll to position [0, 0]
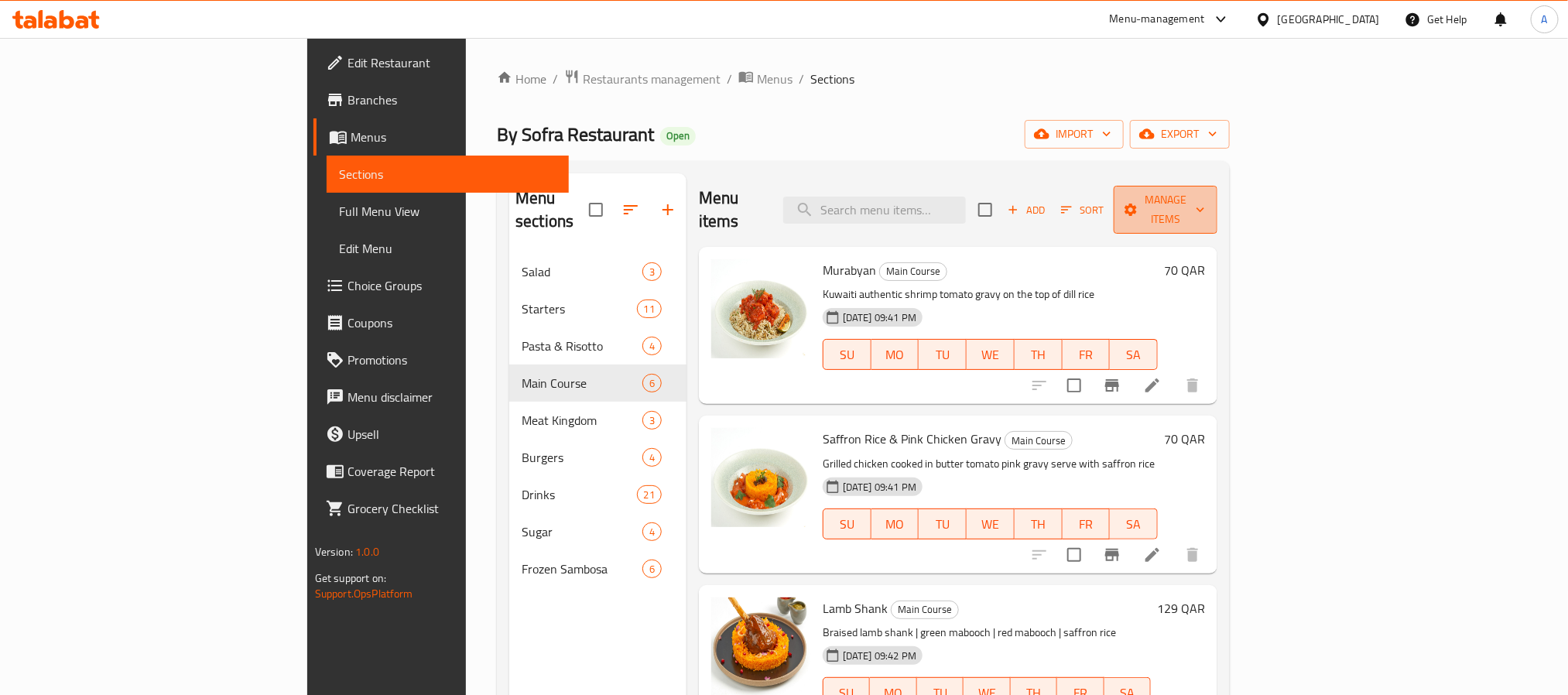
click at [1218, 209] on button "Manage items" at bounding box center [1166, 209] width 103 height 48
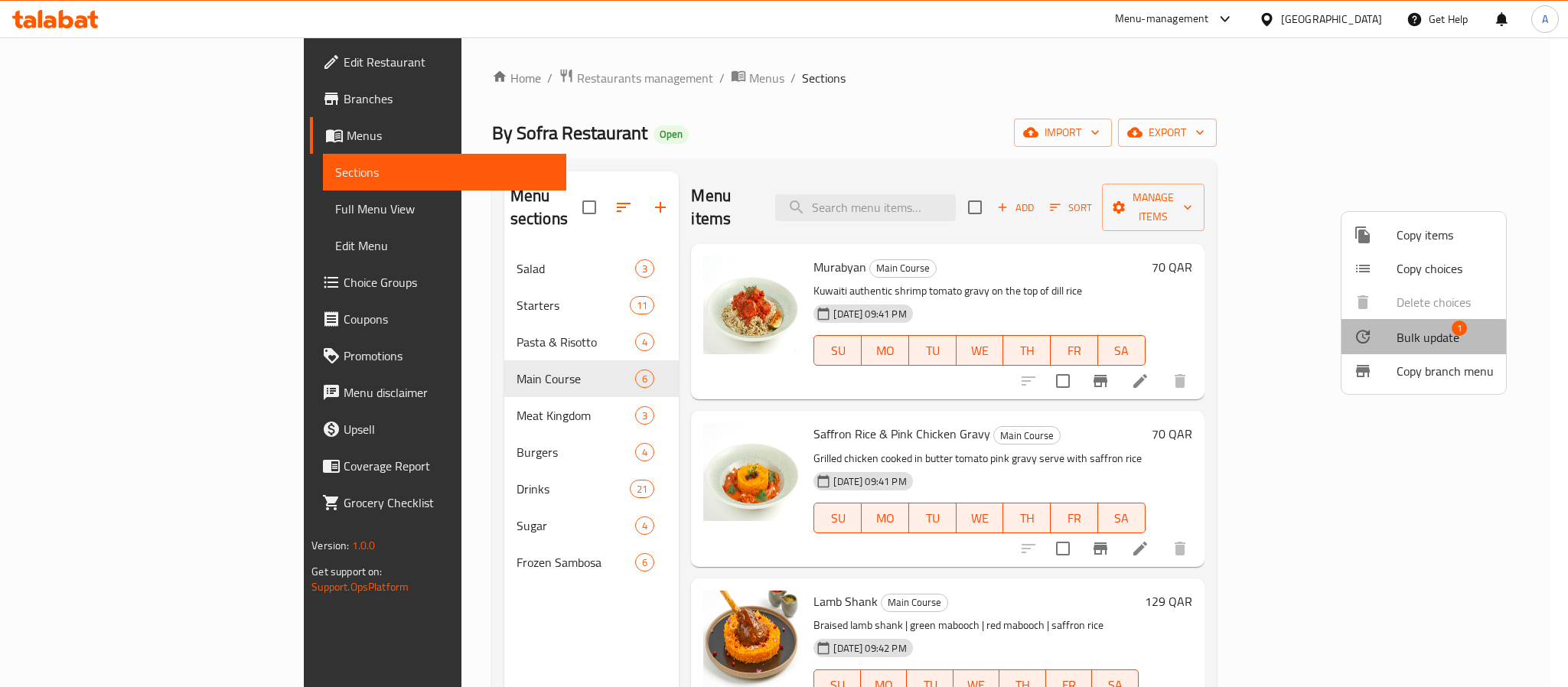
click at [1413, 342] on span "Bulk update" at bounding box center [1429, 337] width 63 height 19
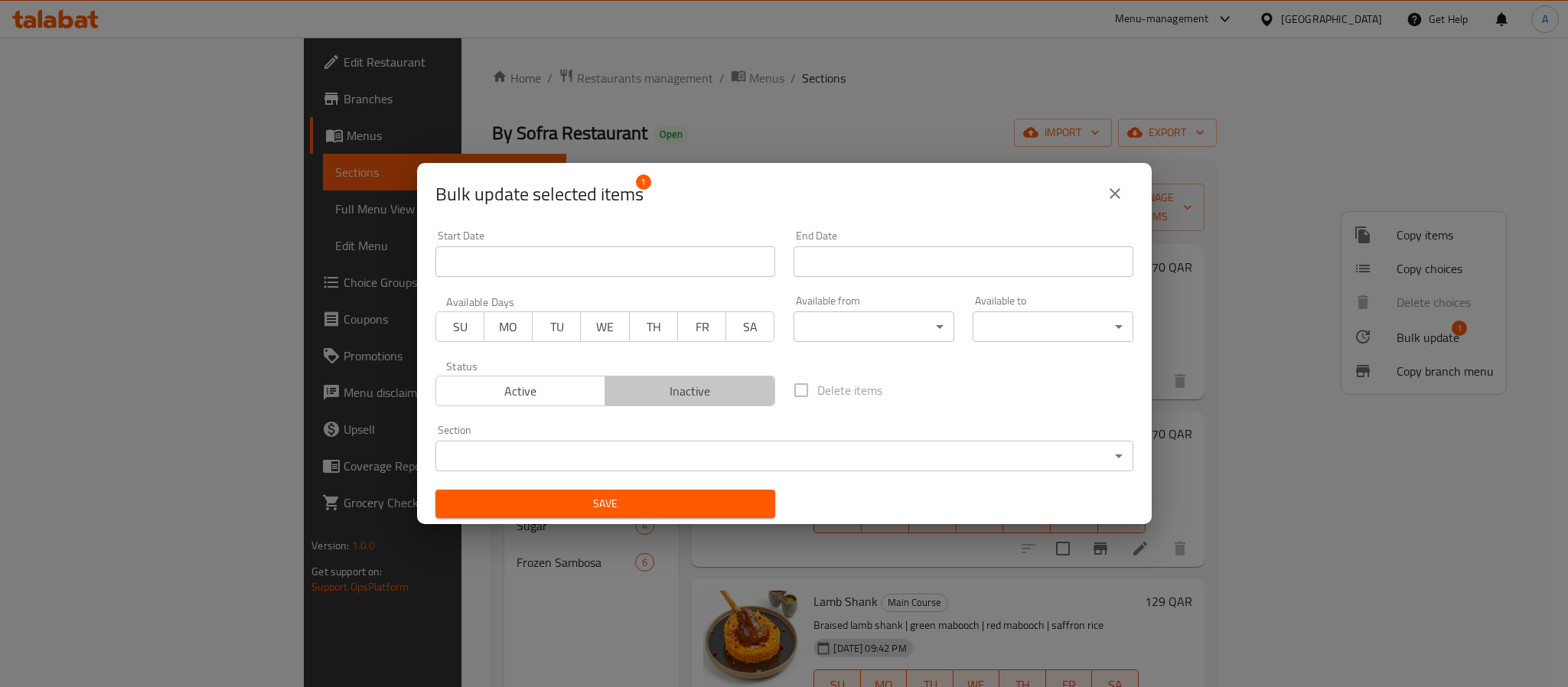
click at [730, 397] on span "Inactive" at bounding box center [690, 391] width 158 height 22
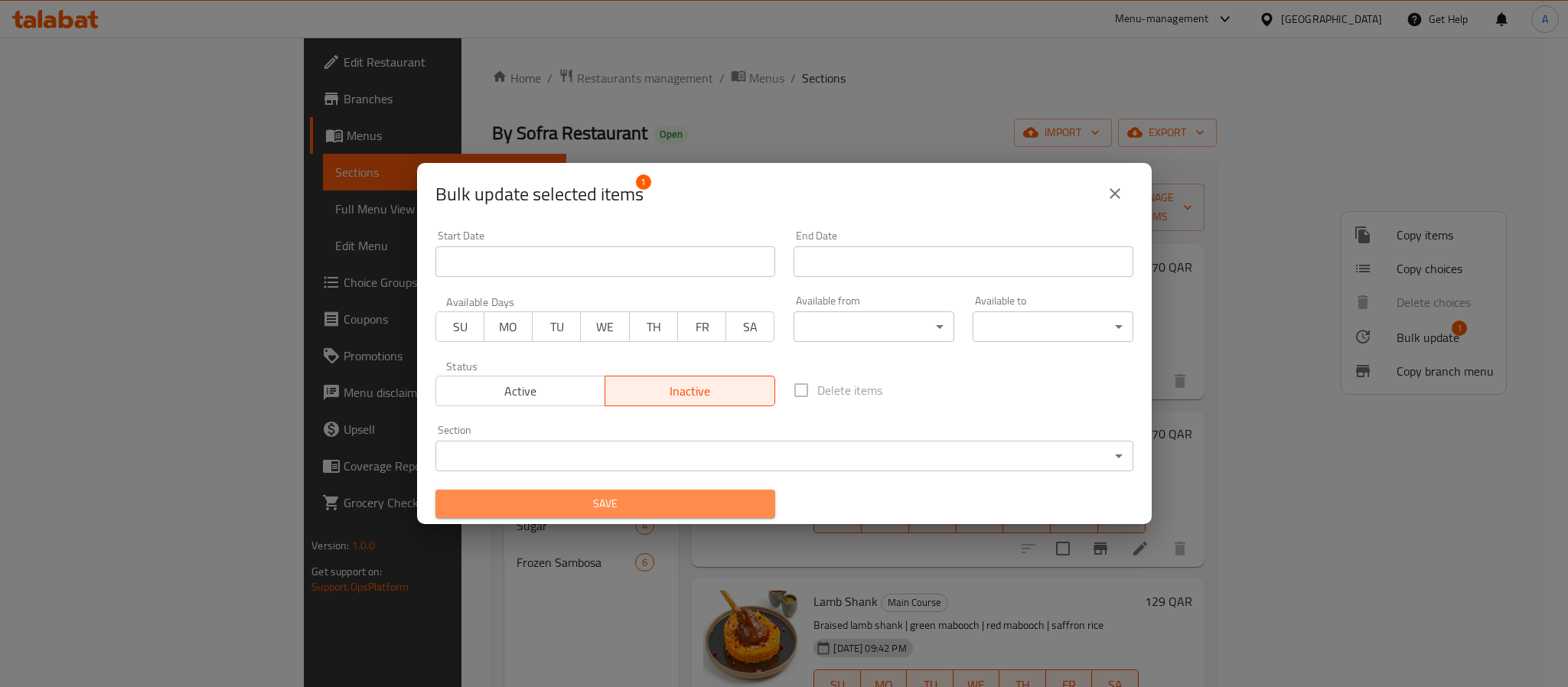
click at [699, 500] on span "Save" at bounding box center [605, 503] width 315 height 19
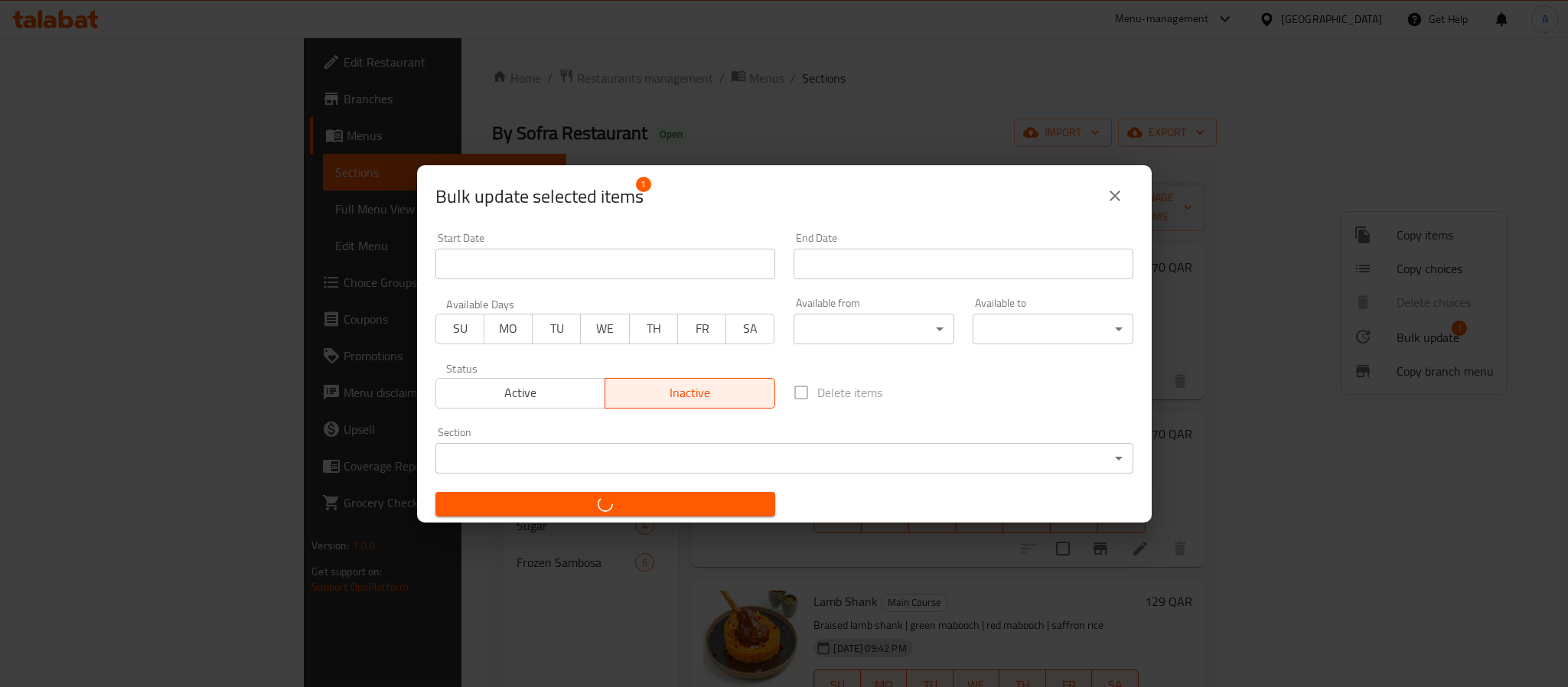
checkbox input "false"
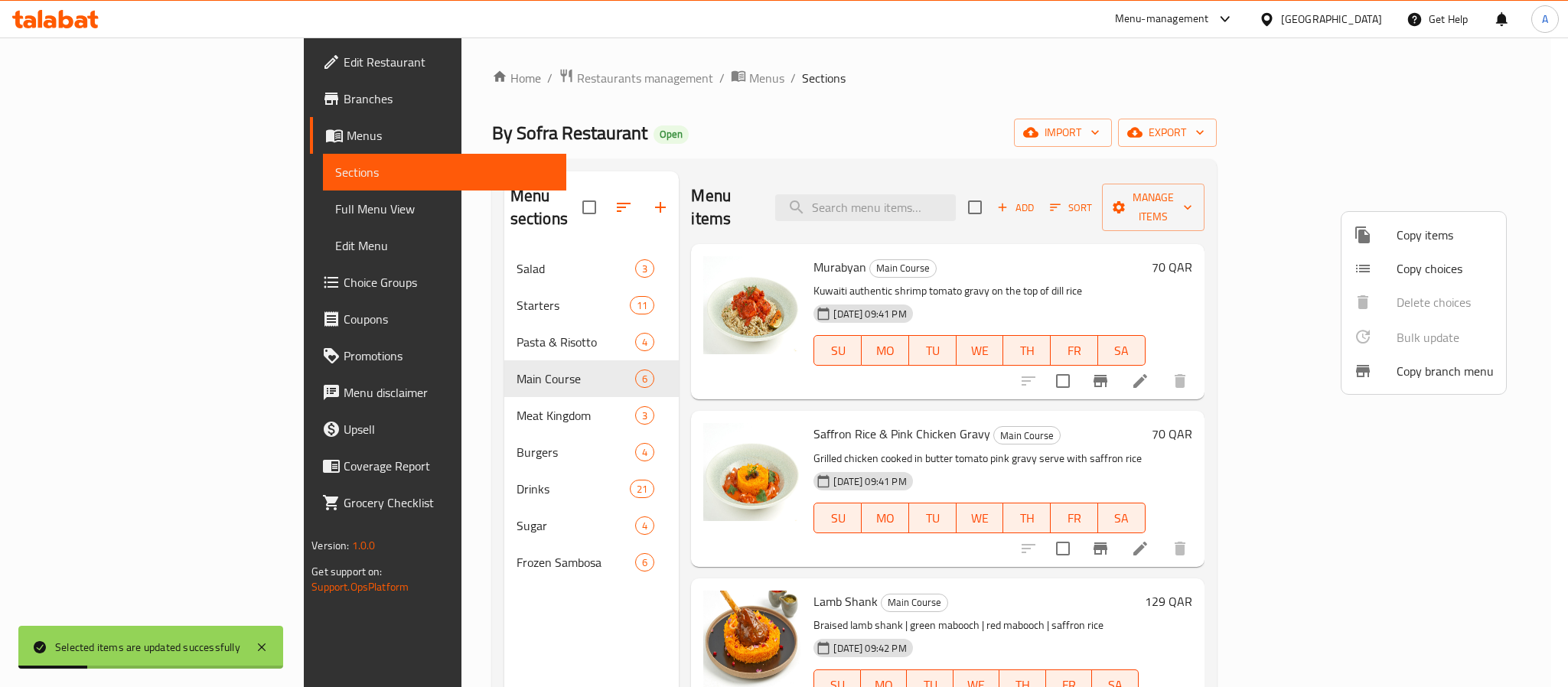
click at [1073, 553] on div at bounding box center [784, 344] width 1568 height 687
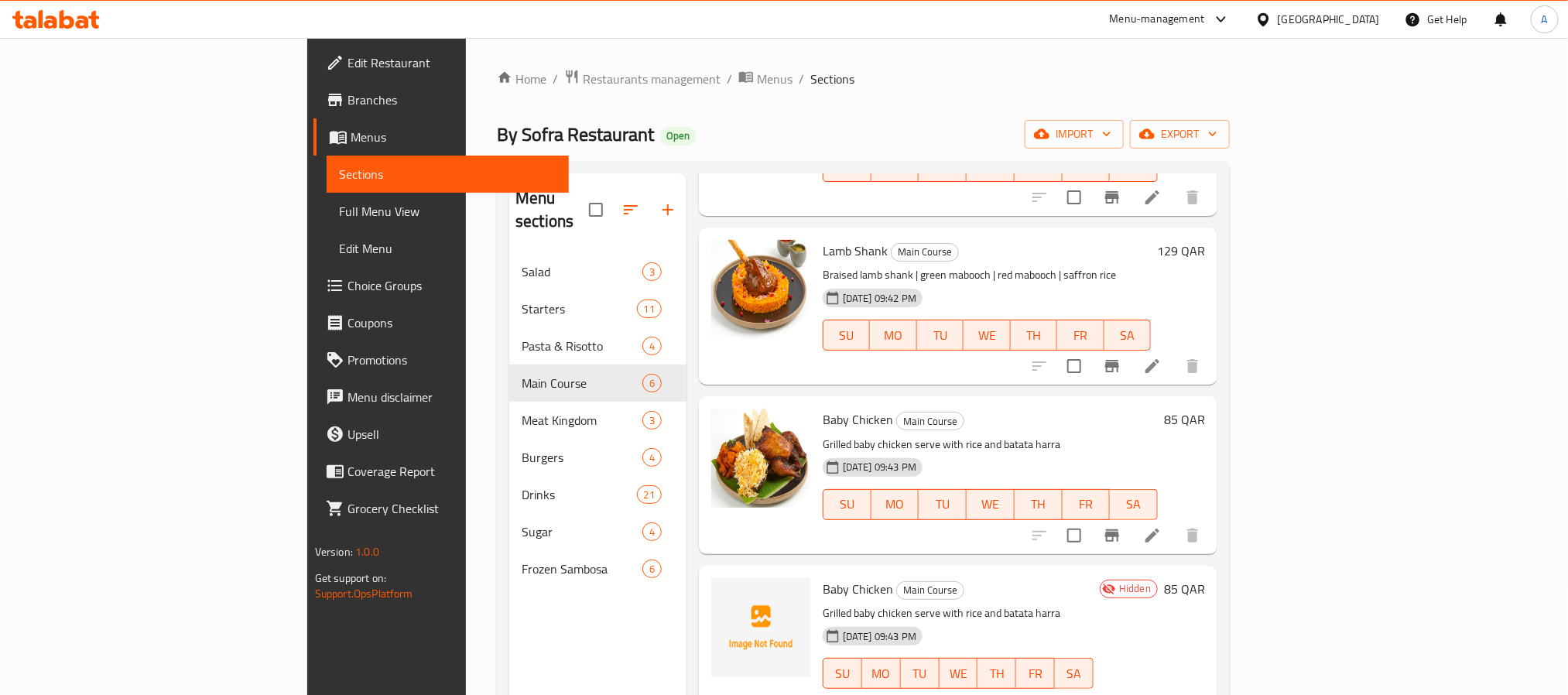
click at [1164, 452] on div "[DATE] 09:43 PM SU MO TU WE TH FR SA" at bounding box center [990, 493] width 348 height 84
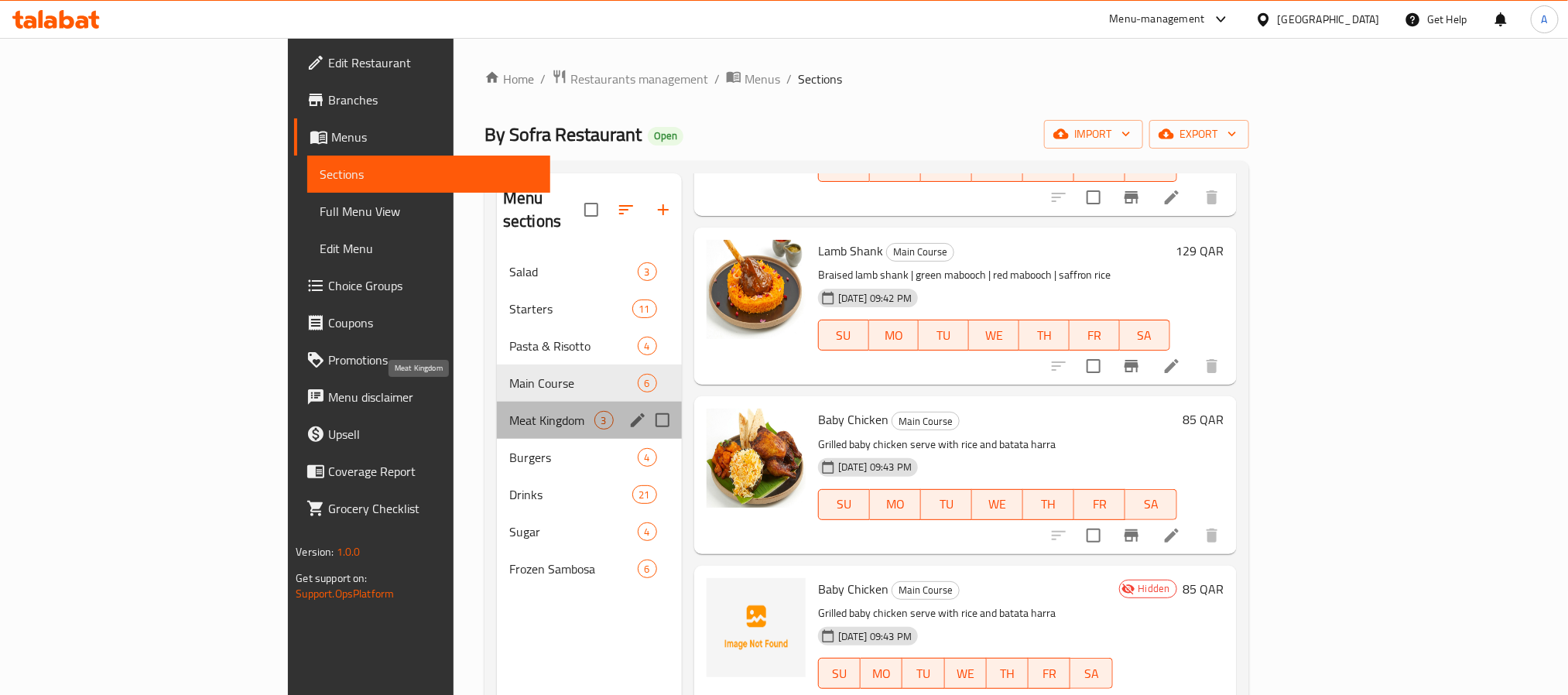
click at [509, 410] on span "Meat Kingdom" at bounding box center [551, 420] width 85 height 19
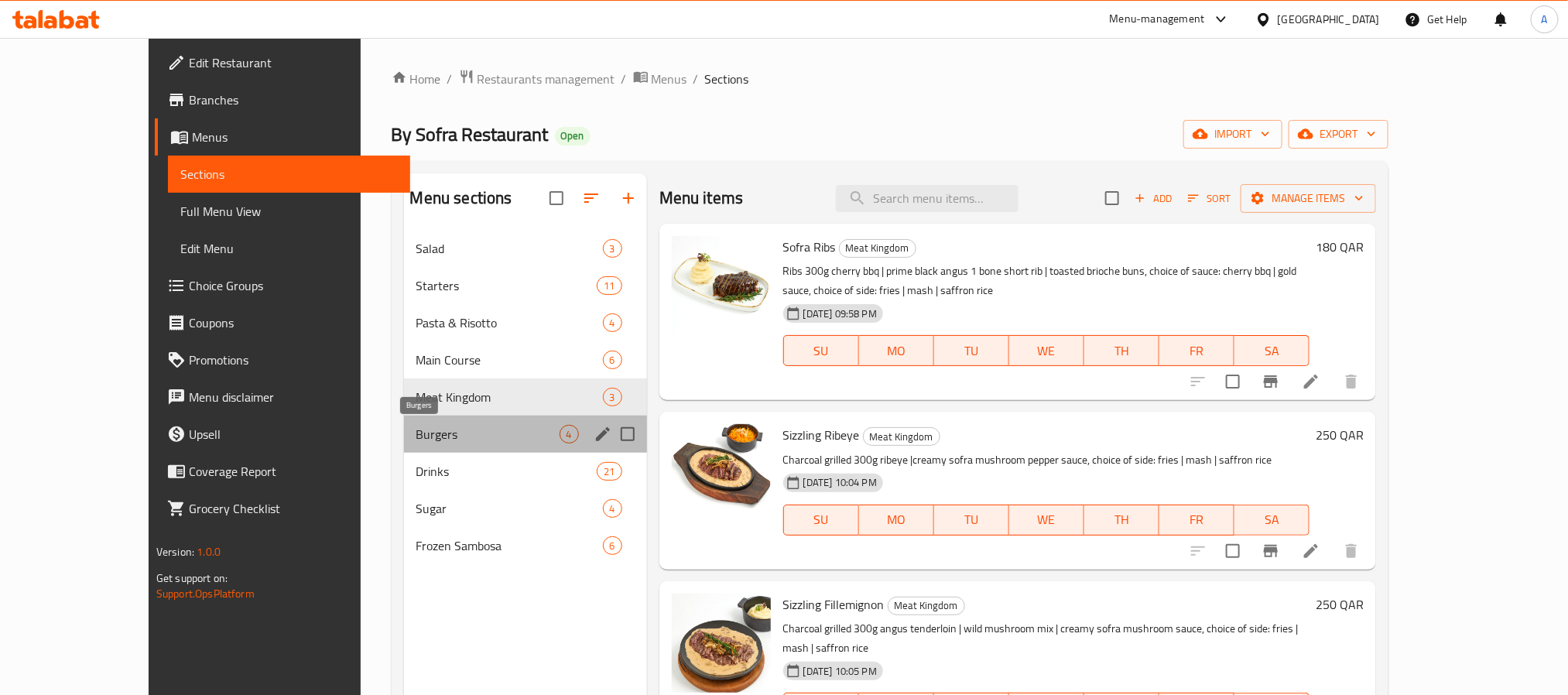
click at [416, 434] on span "Burgers" at bounding box center [488, 434] width 143 height 19
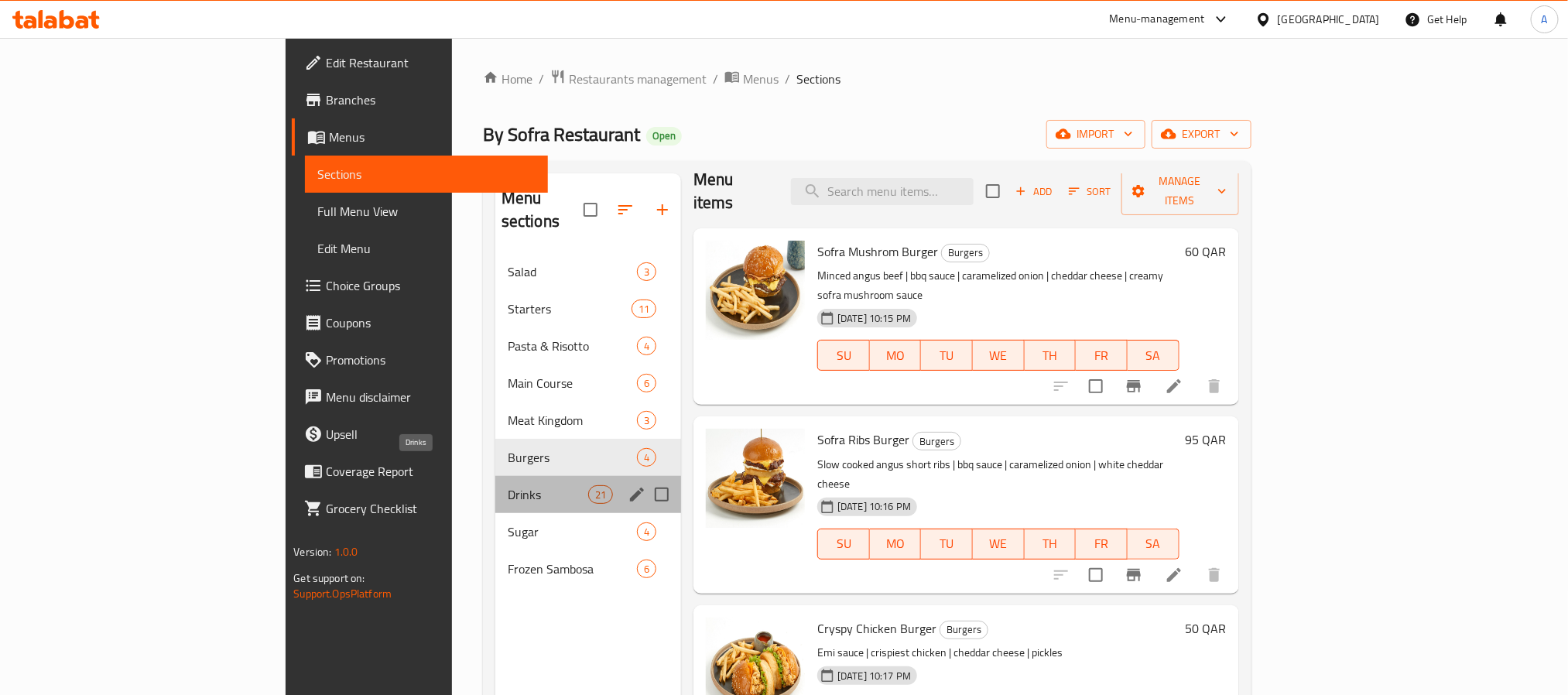
click at [507, 486] on span "Drinks" at bounding box center [548, 495] width 81 height 19
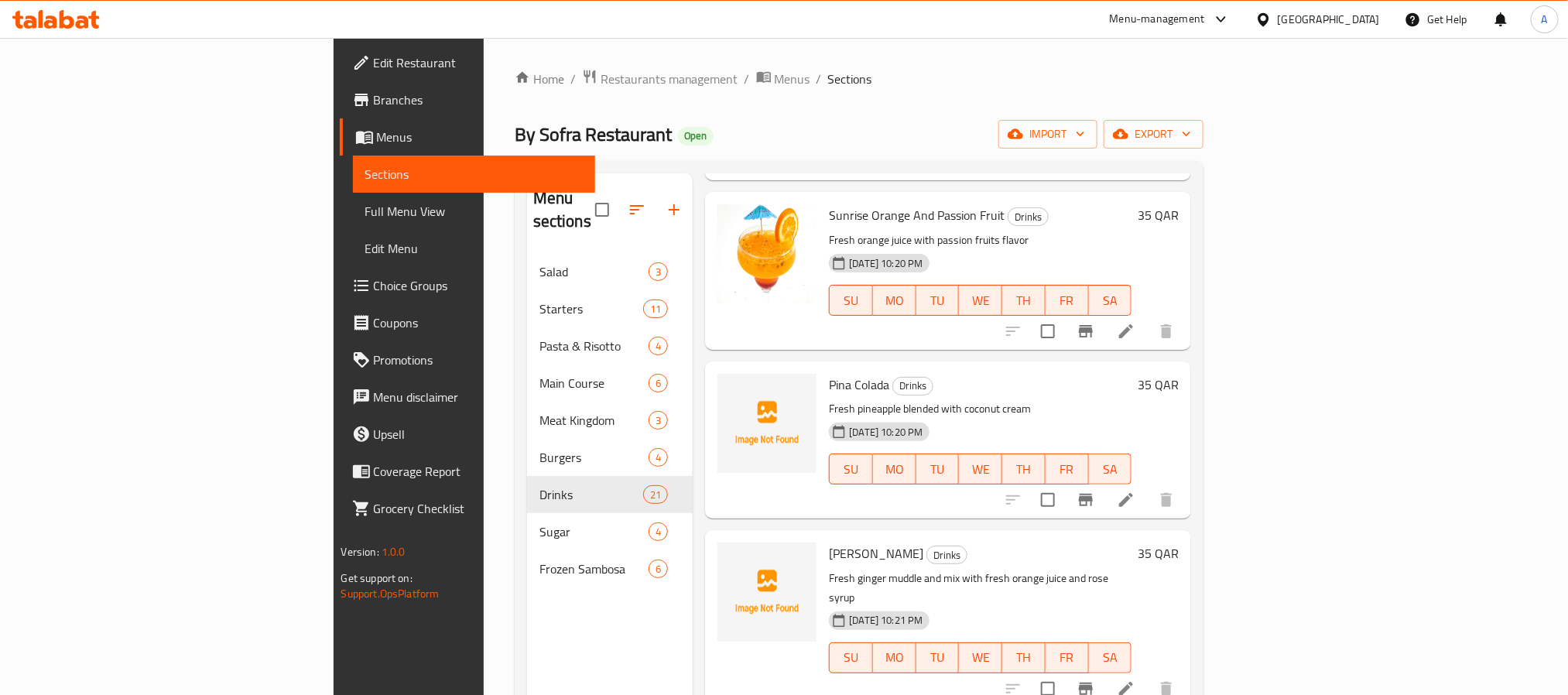
scroll to position [251, 0]
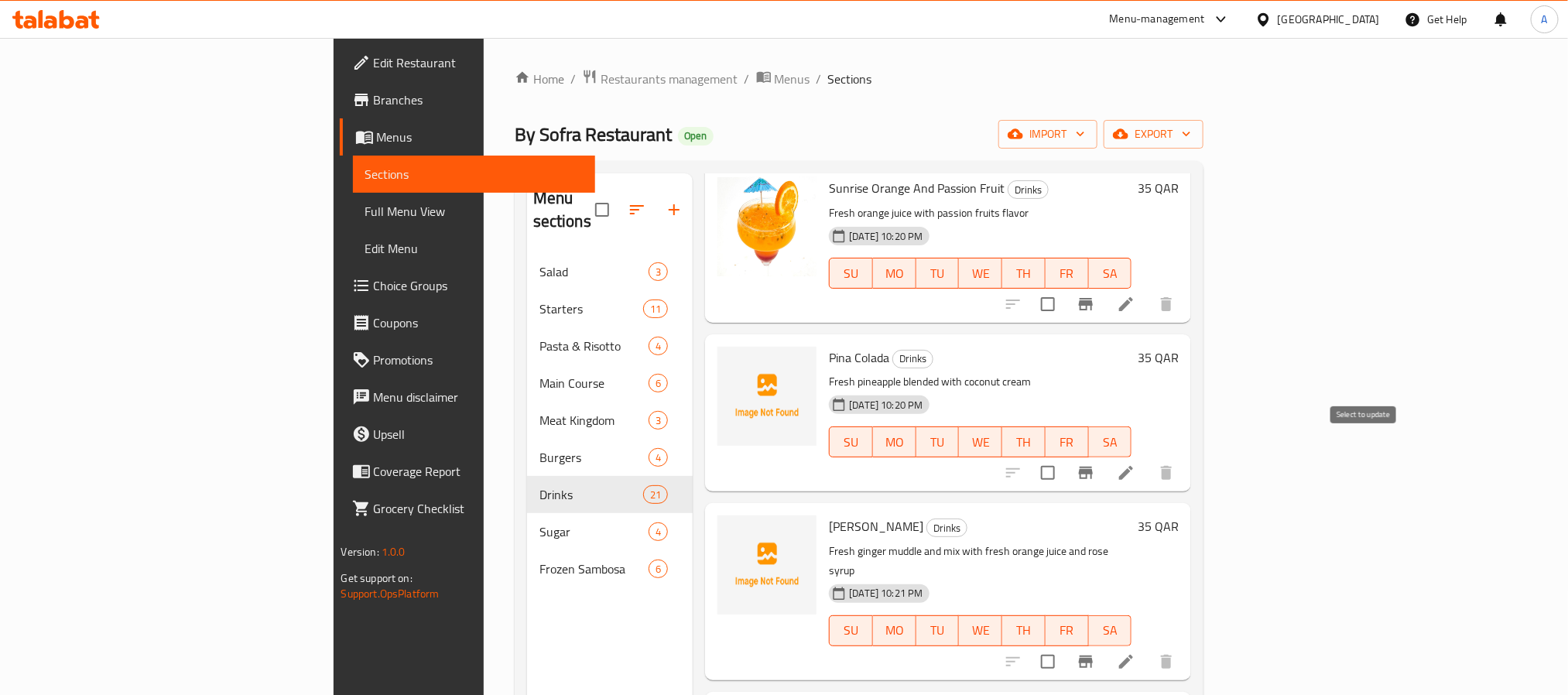
click at [1064, 456] on input "checkbox" at bounding box center [1048, 472] width 33 height 33
checkbox input "true"
click at [1064, 645] on input "checkbox" at bounding box center [1048, 661] width 33 height 33
checkbox input "true"
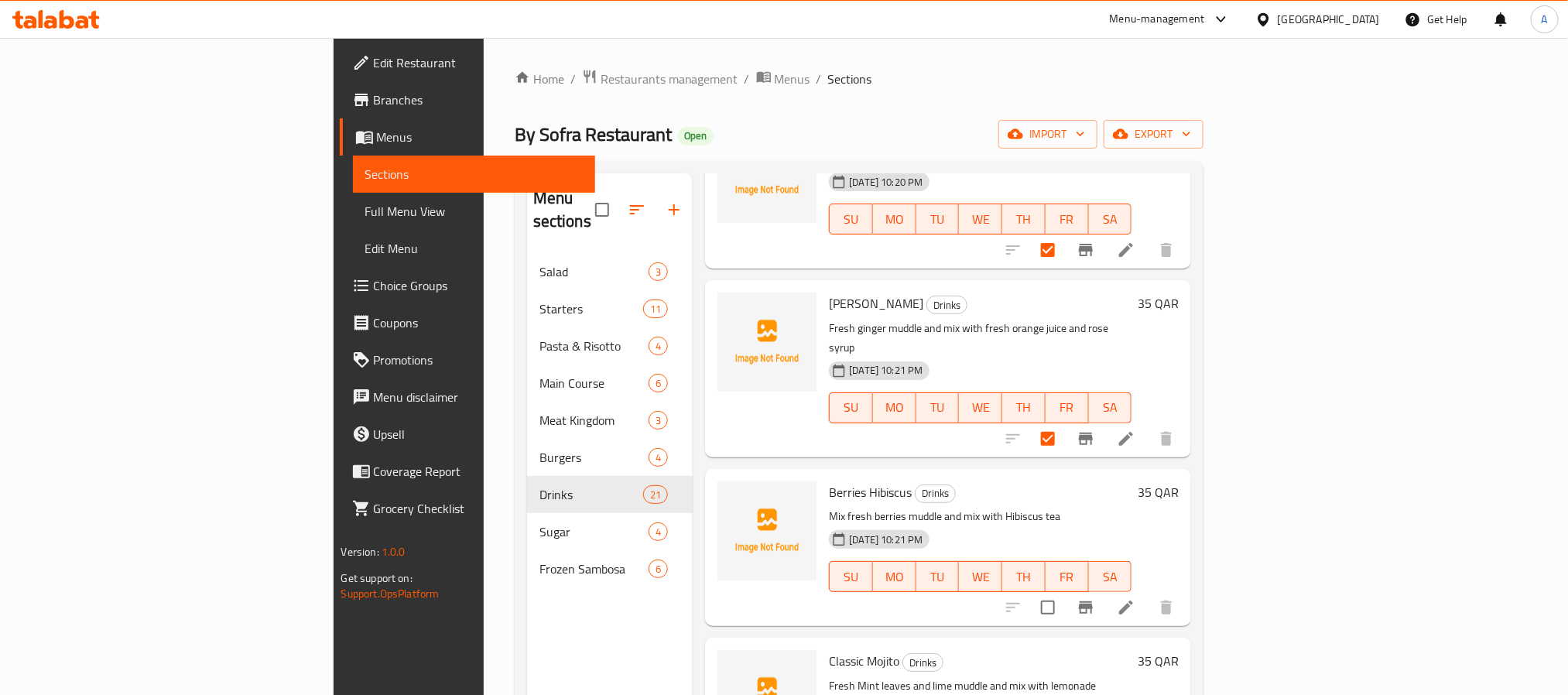
scroll to position [483, 0]
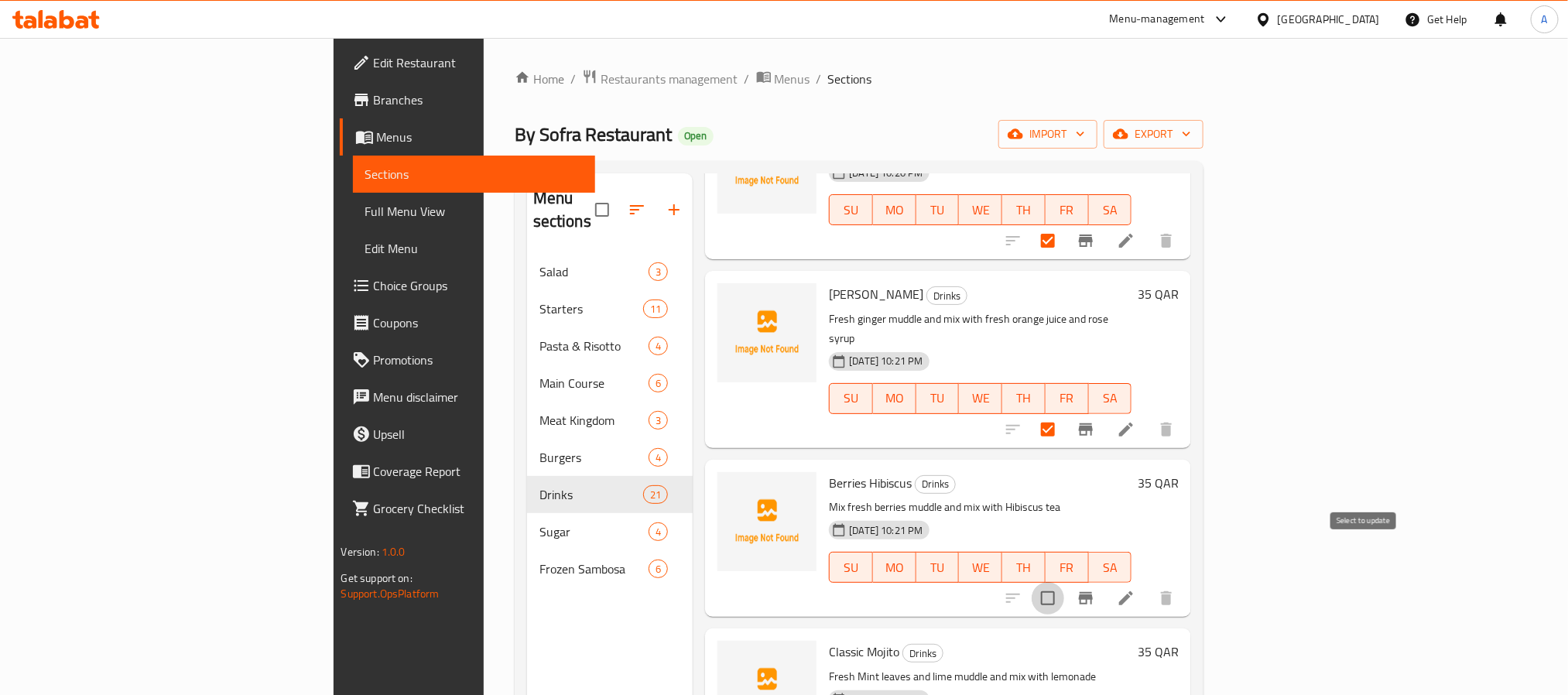
click at [1064, 582] on input "checkbox" at bounding box center [1048, 598] width 33 height 33
checkbox input "true"
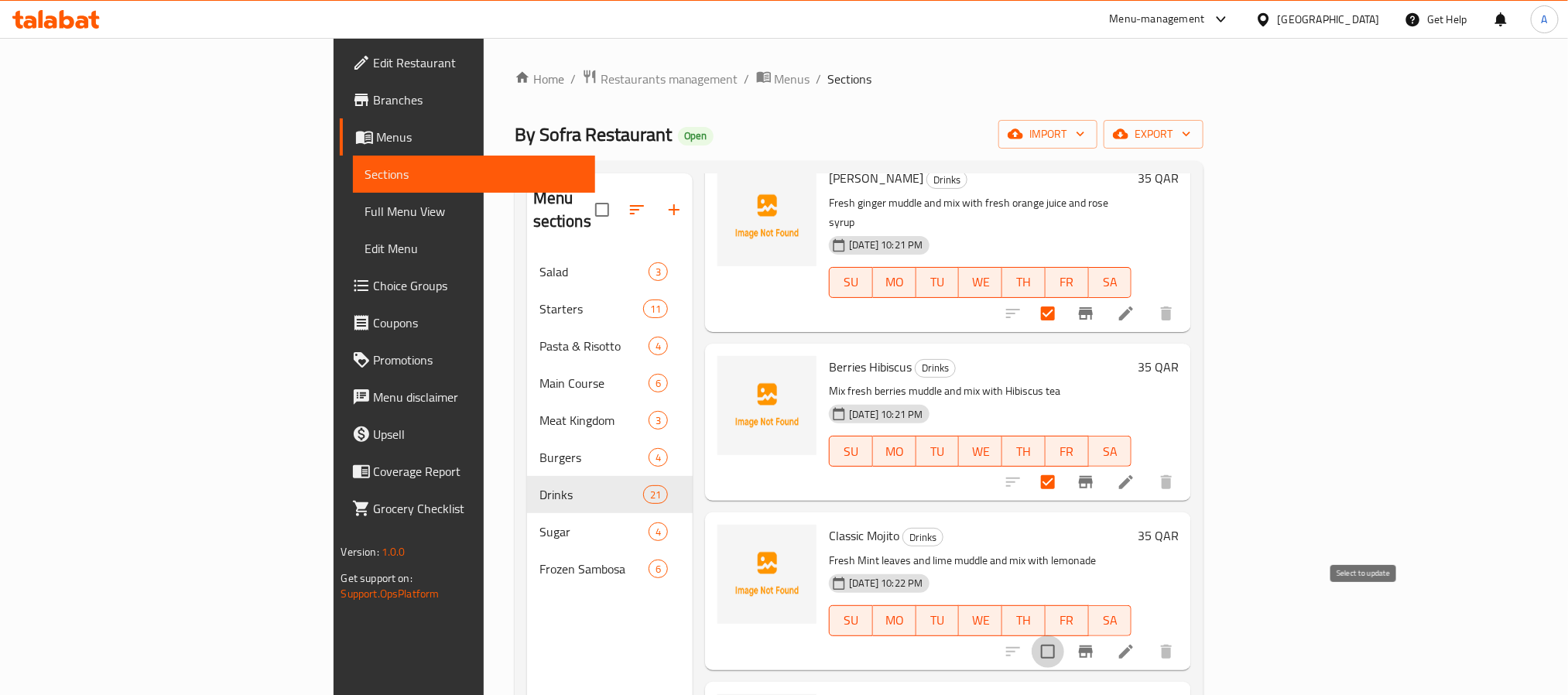
click at [1064, 635] on input "checkbox" at bounding box center [1048, 651] width 33 height 33
checkbox input "true"
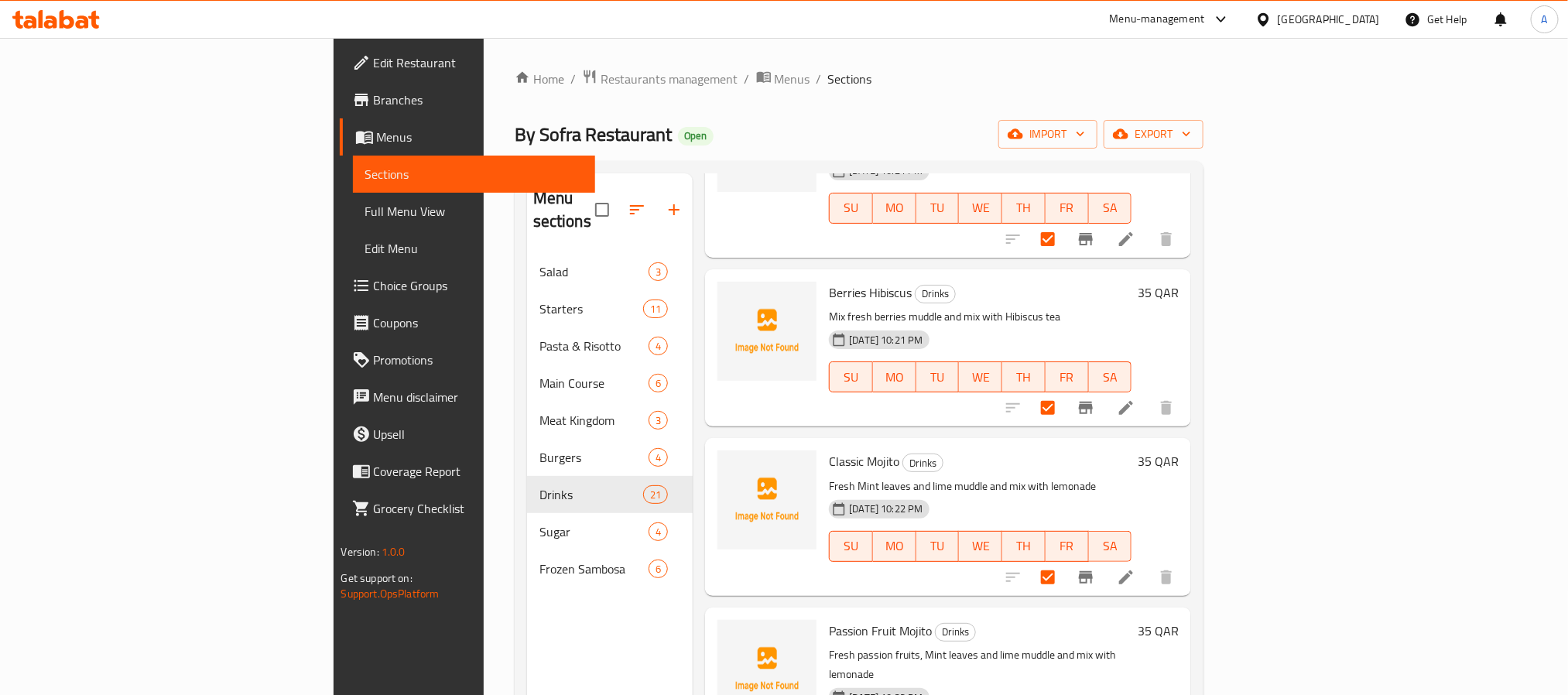
scroll to position [831, 0]
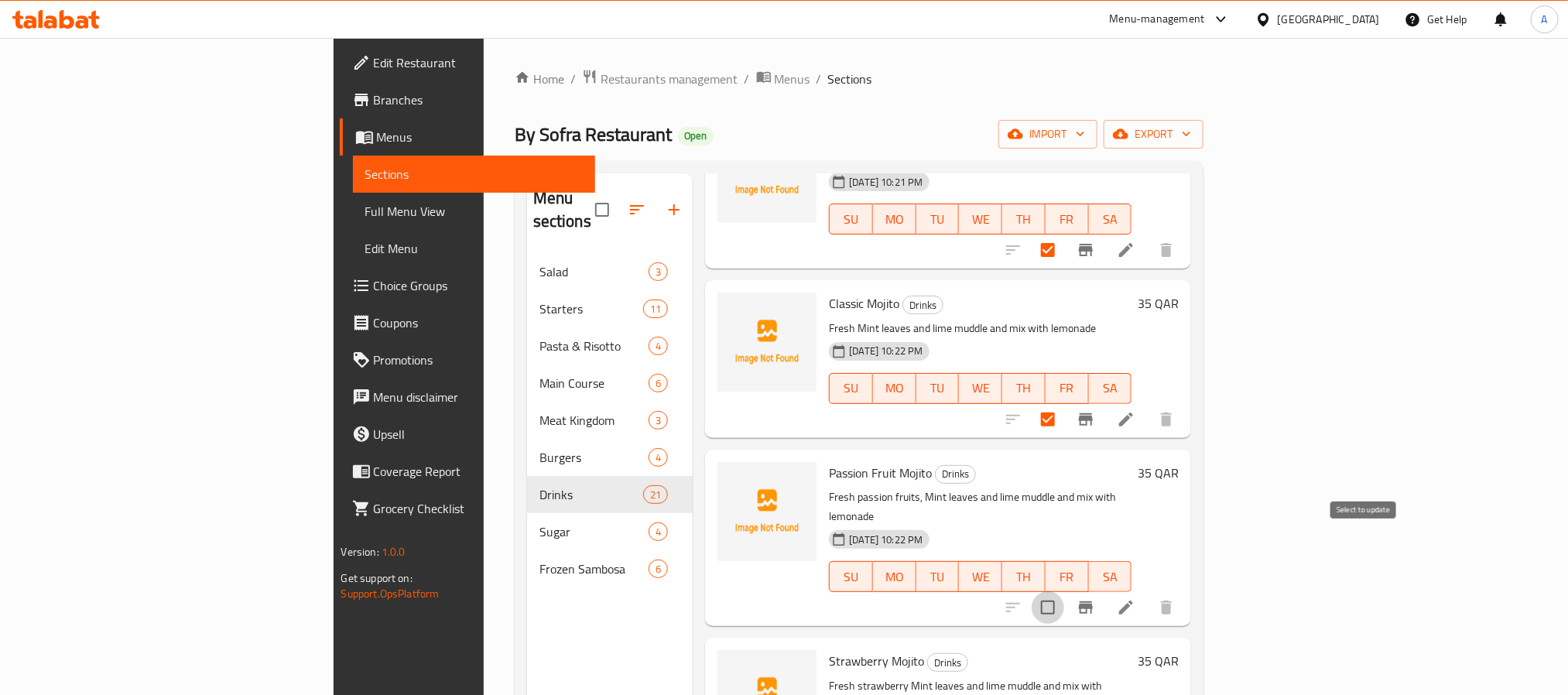
click at [1064, 591] on input "checkbox" at bounding box center [1048, 607] width 33 height 33
checkbox input "true"
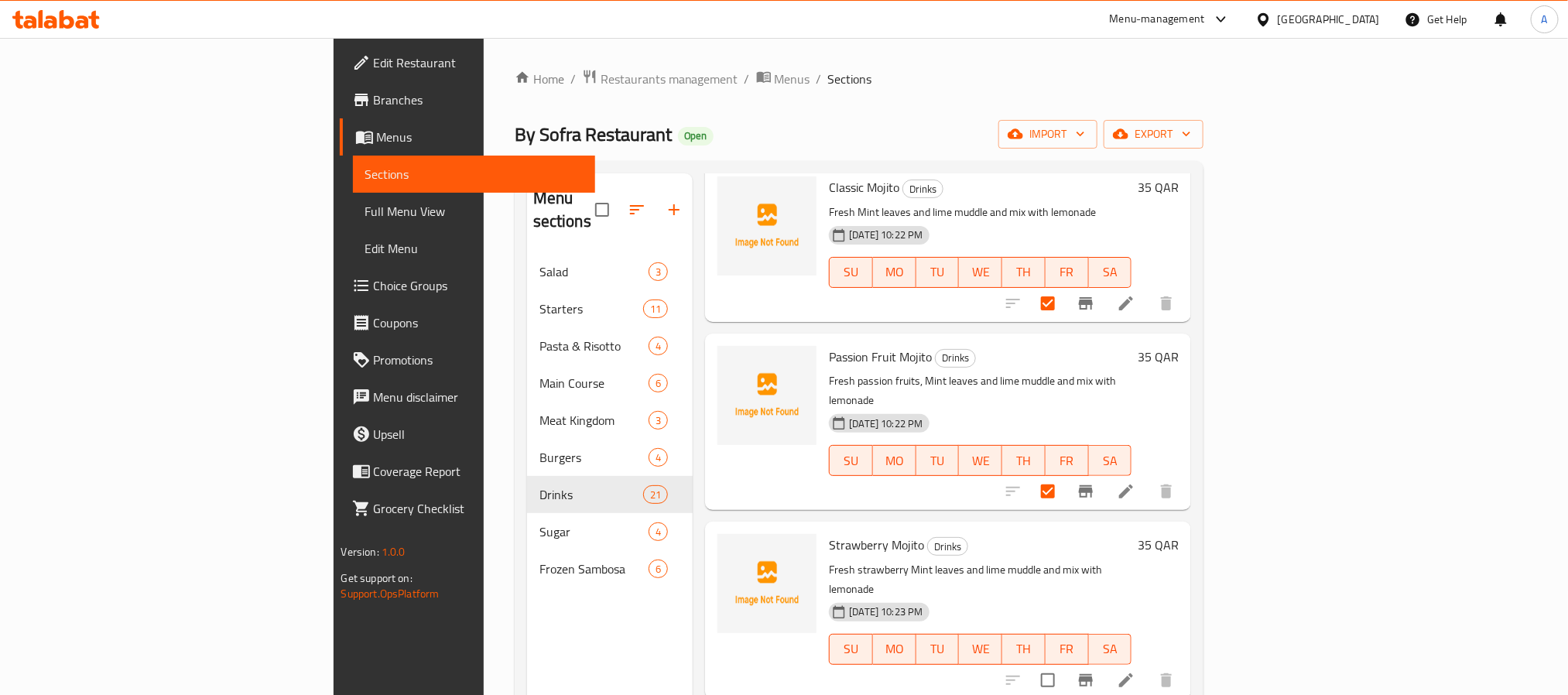
scroll to position [1063, 0]
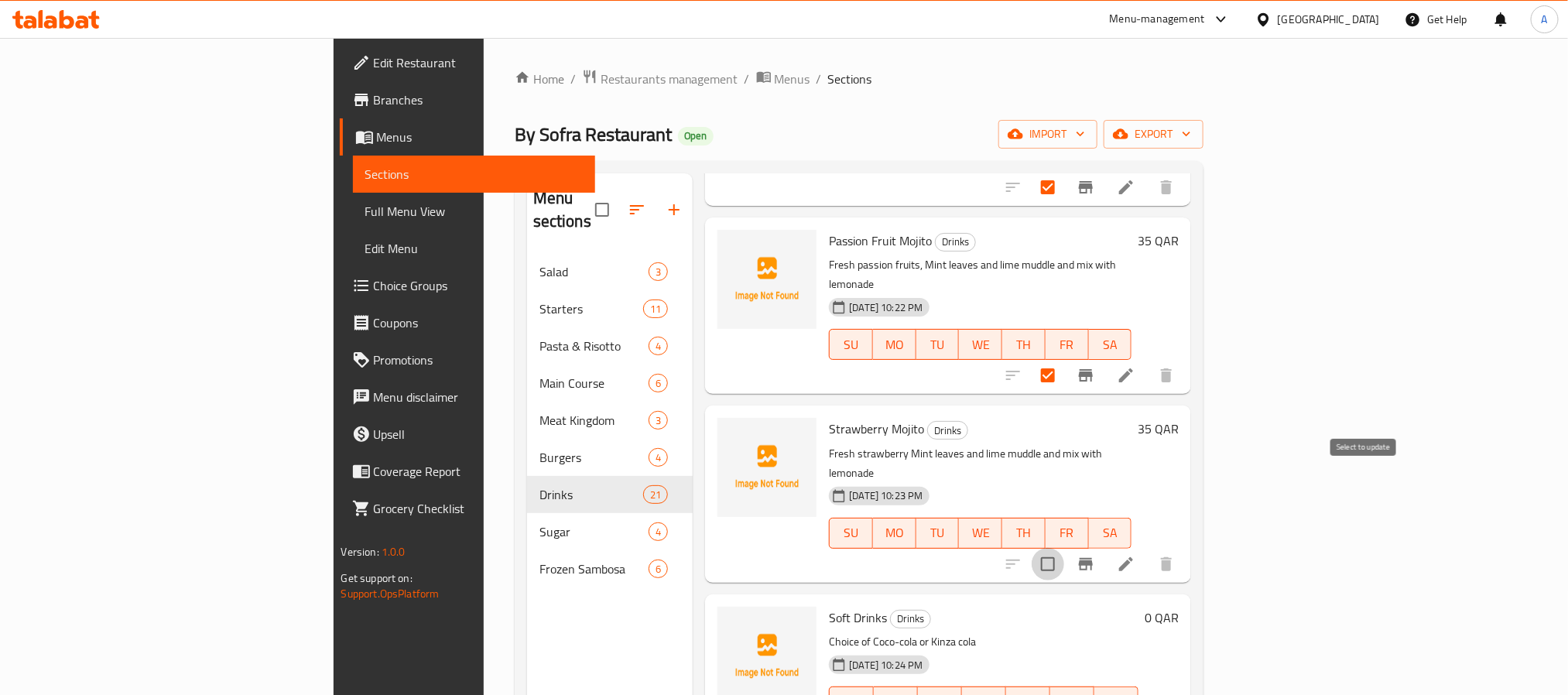
click at [1064, 548] on input "checkbox" at bounding box center [1048, 564] width 33 height 33
checkbox input "true"
click at [1088, 691] on span "FR" at bounding box center [1073, 703] width 32 height 23
checkbox input "true"
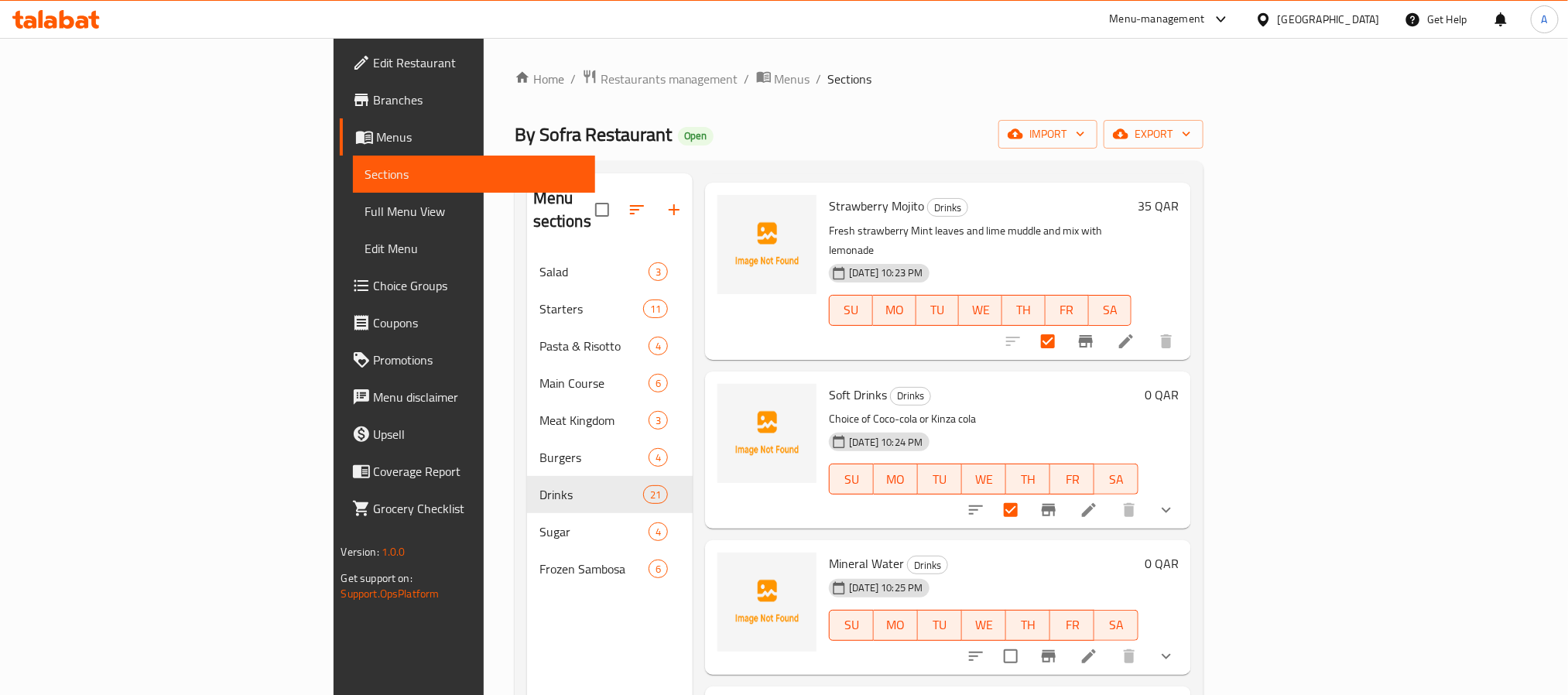
scroll to position [1295, 0]
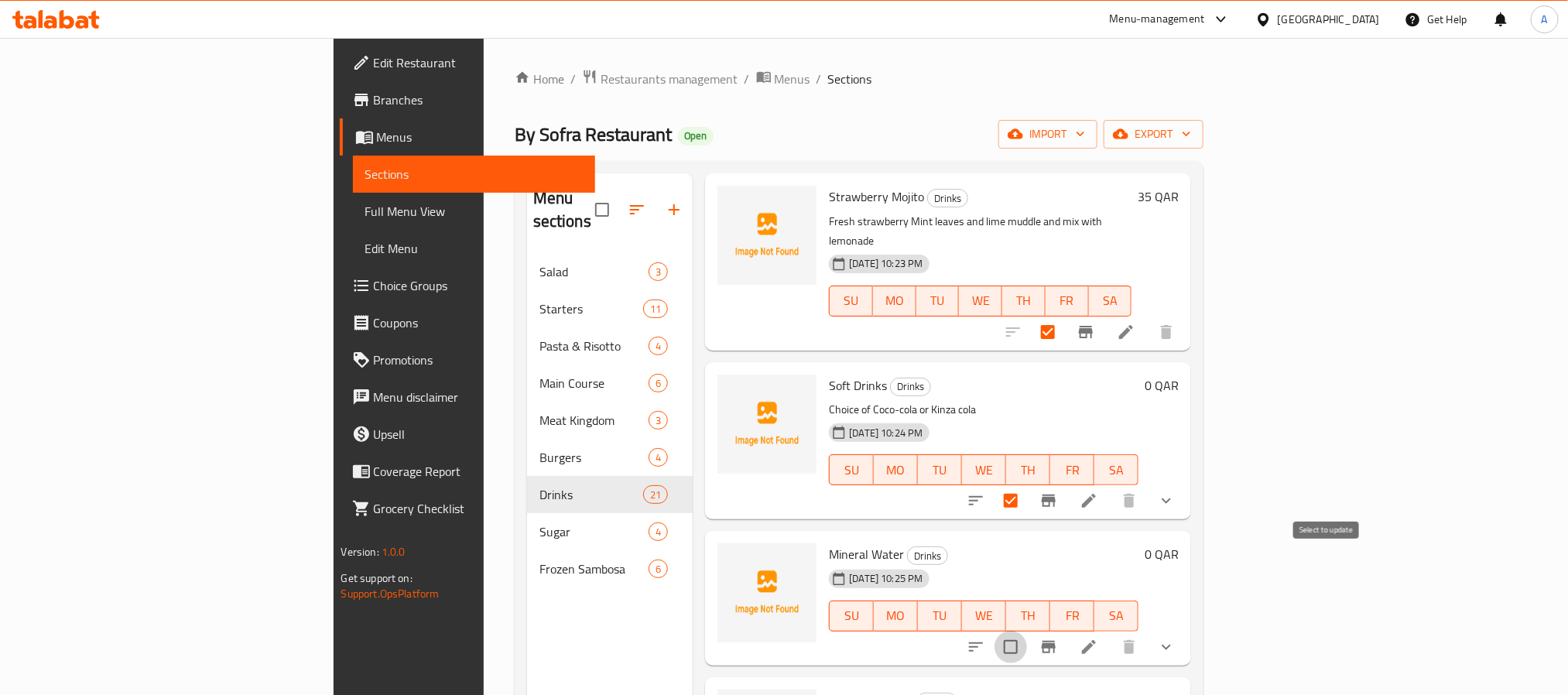
click at [1027, 630] on input "checkbox" at bounding box center [1011, 646] width 33 height 33
checkbox input "true"
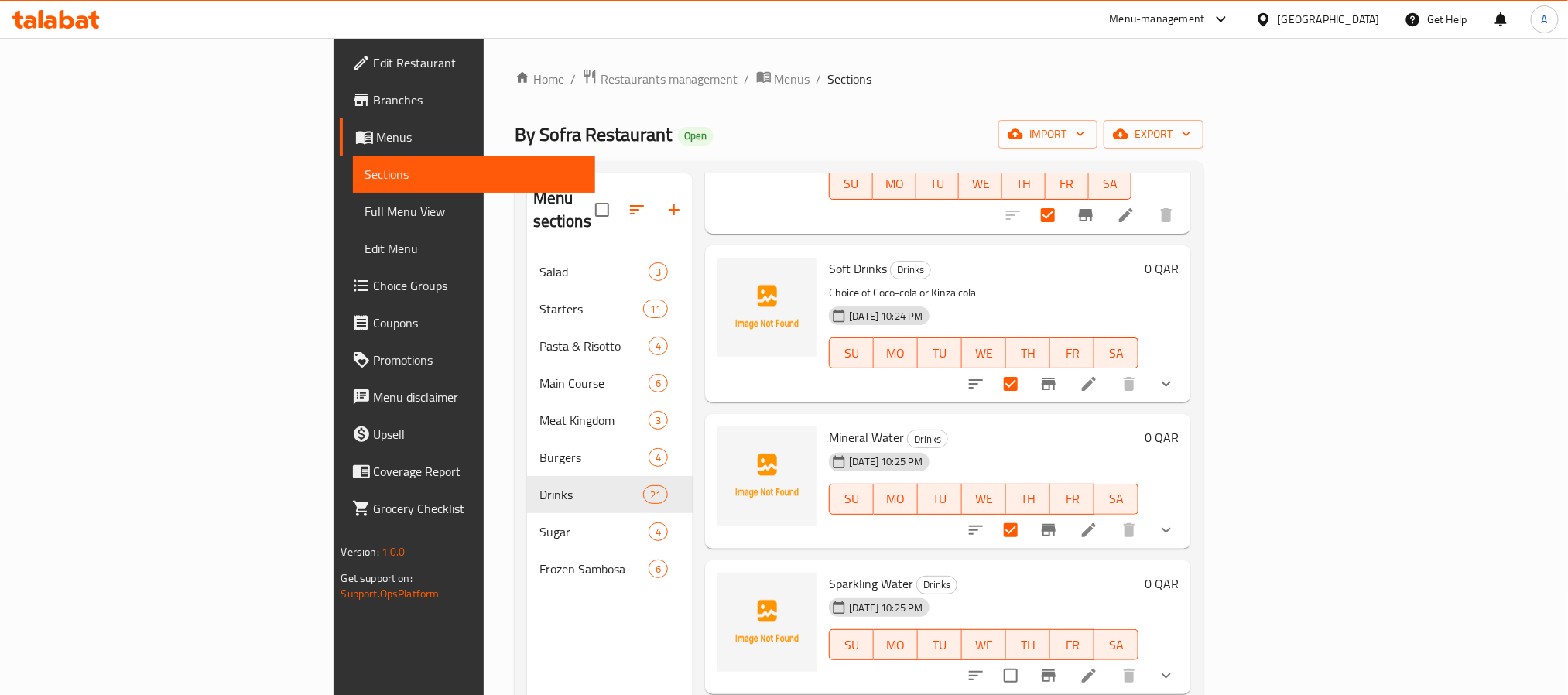
scroll to position [1527, 0]
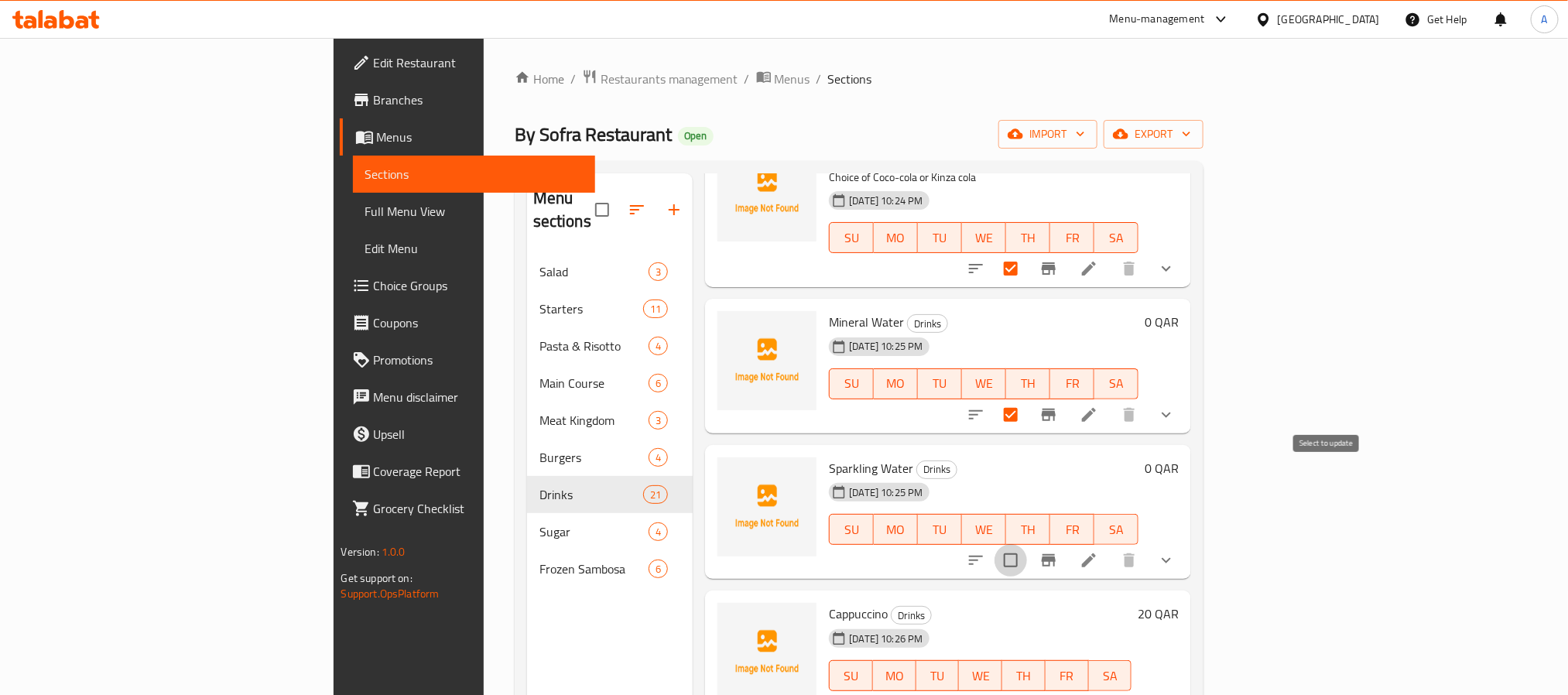
click at [1027, 544] on input "checkbox" at bounding box center [1011, 560] width 33 height 33
checkbox input "true"
click at [1064, 690] on input "checkbox" at bounding box center [1048, 706] width 33 height 33
checkbox input "true"
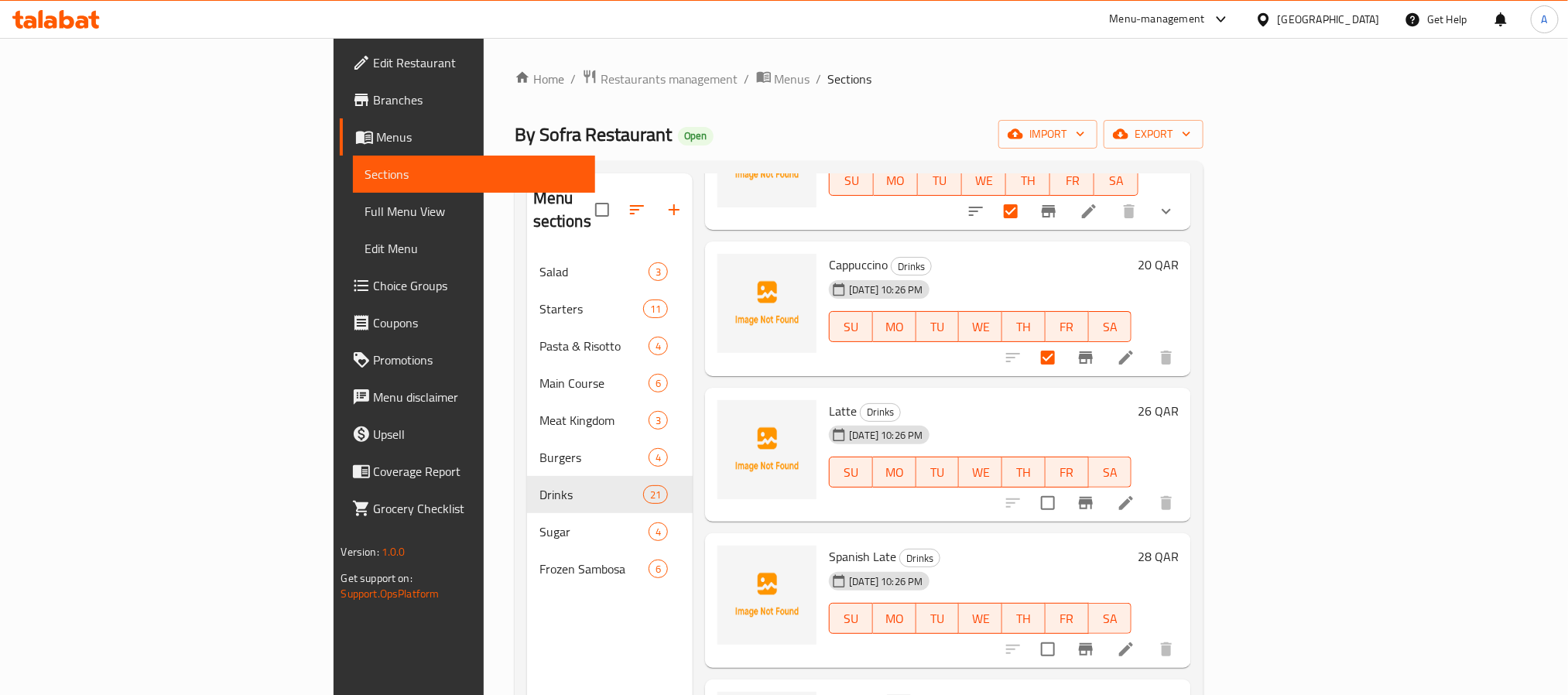
scroll to position [1876, 0]
click at [1064, 487] on input "checkbox" at bounding box center [1048, 503] width 33 height 33
checkbox input "true"
click at [1064, 634] on input "checkbox" at bounding box center [1048, 650] width 33 height 33
checkbox input "true"
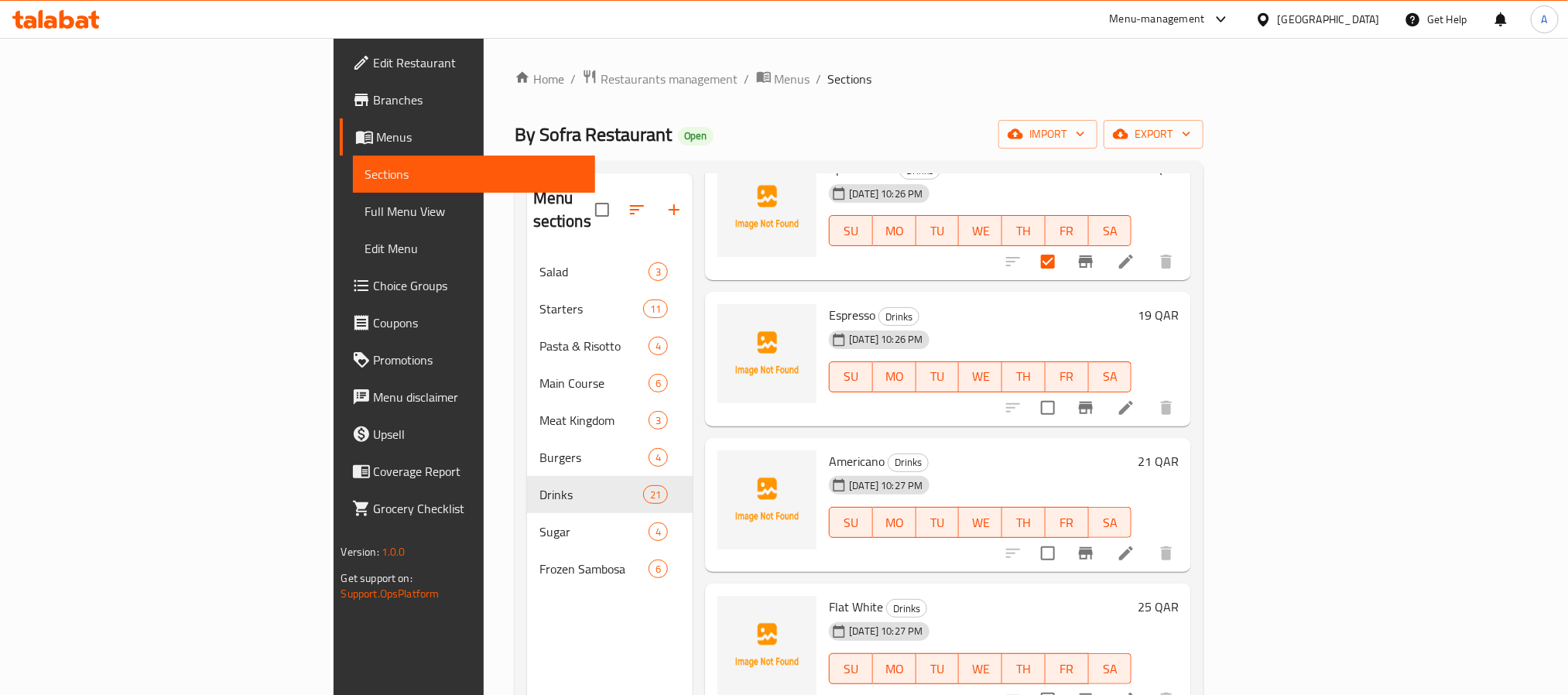
scroll to position [2224, 0]
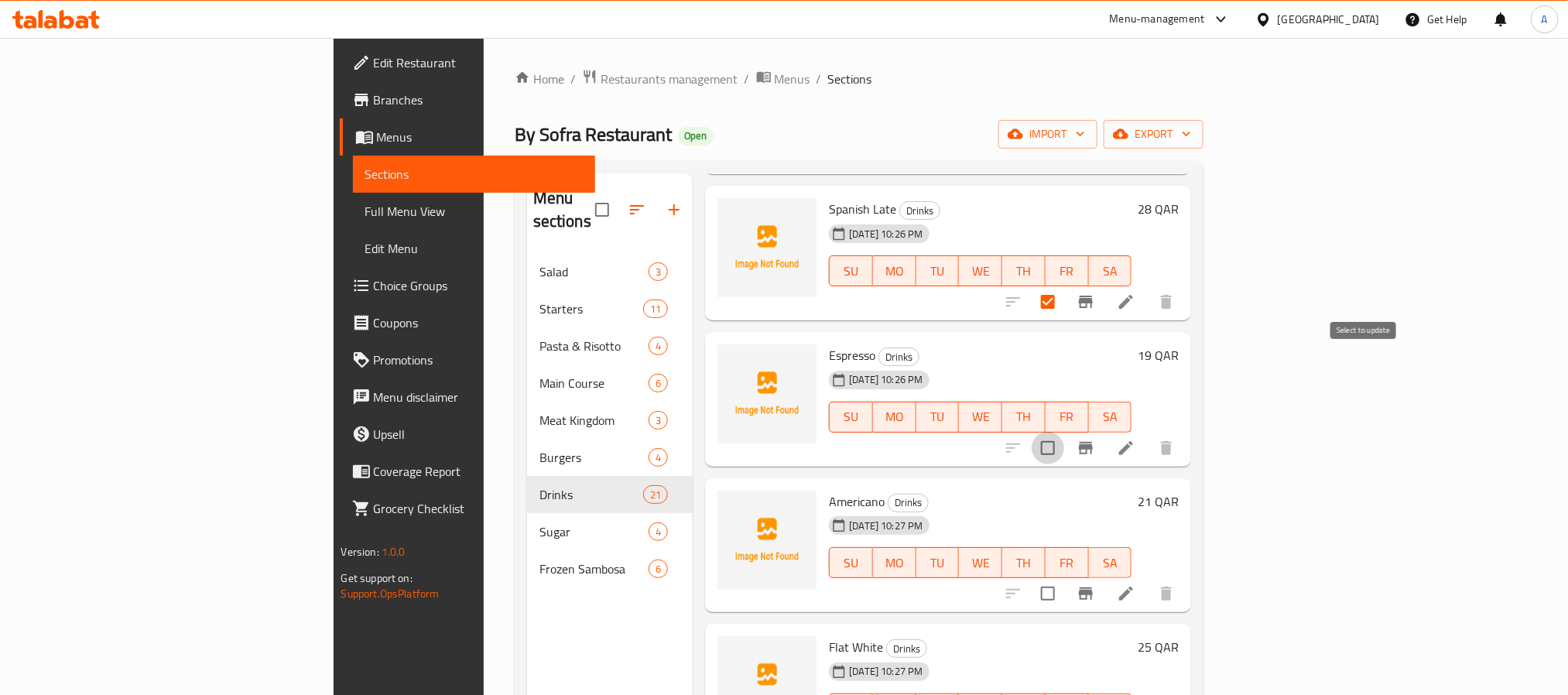
click at [1064, 432] on input "checkbox" at bounding box center [1048, 448] width 33 height 33
checkbox input "true"
click at [1064, 578] on input "checkbox" at bounding box center [1048, 594] width 33 height 33
checkbox input "true"
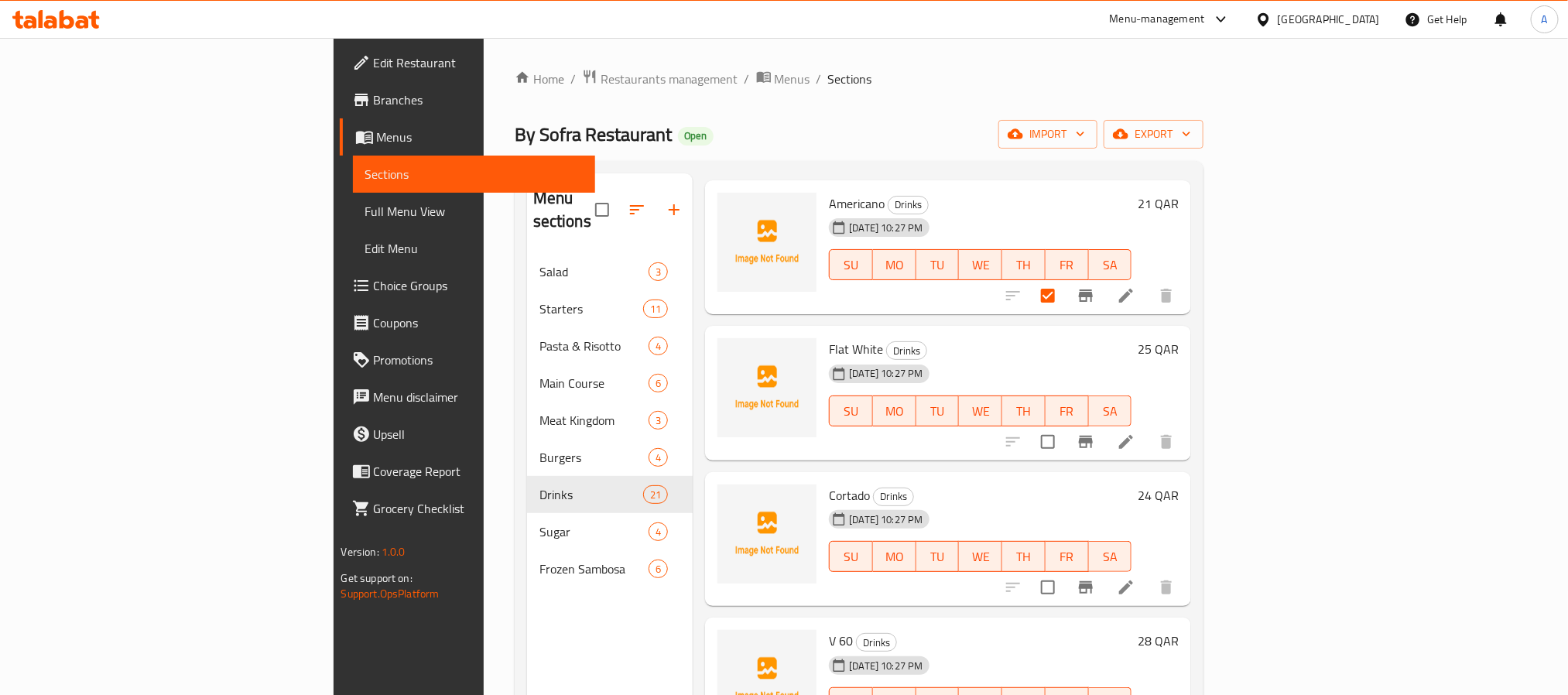
scroll to position [2572, 0]
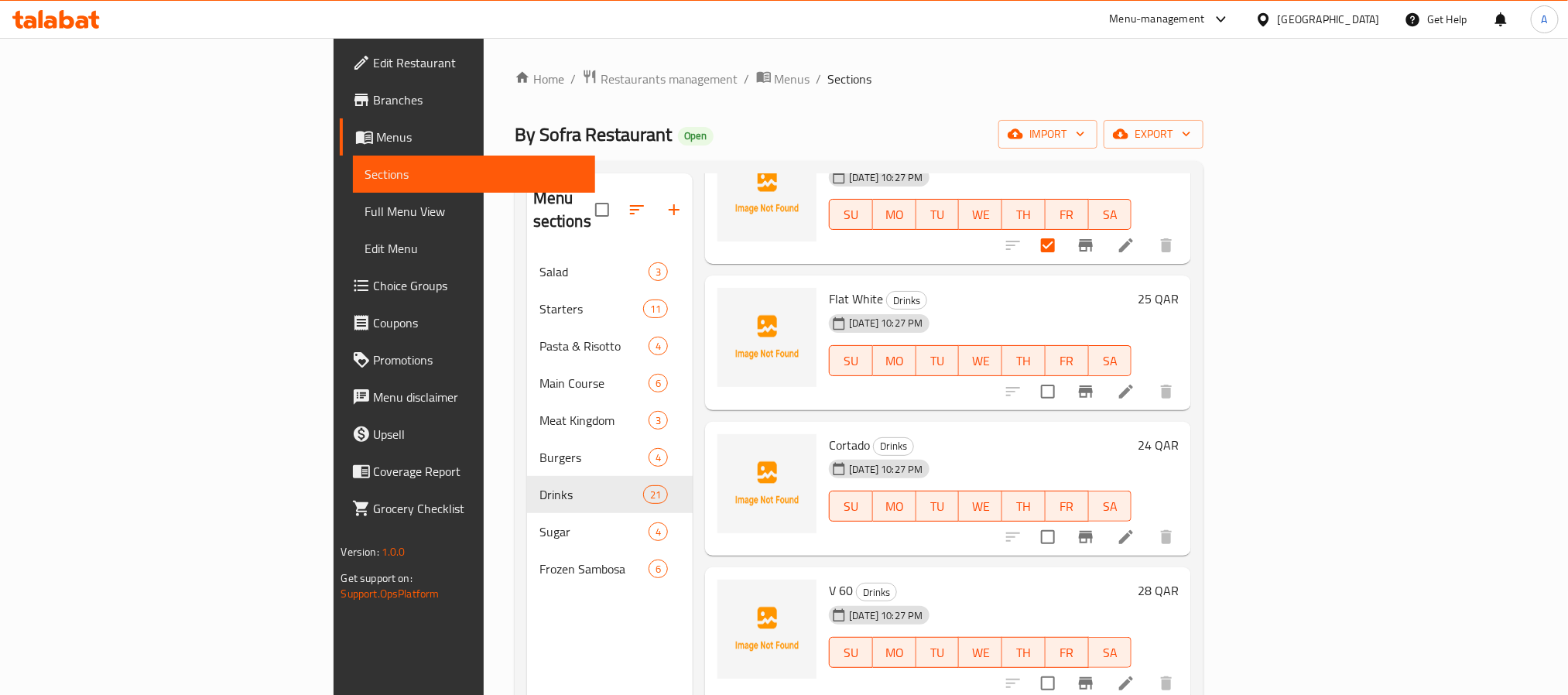
click at [1185, 373] on div at bounding box center [1090, 392] width 191 height 38
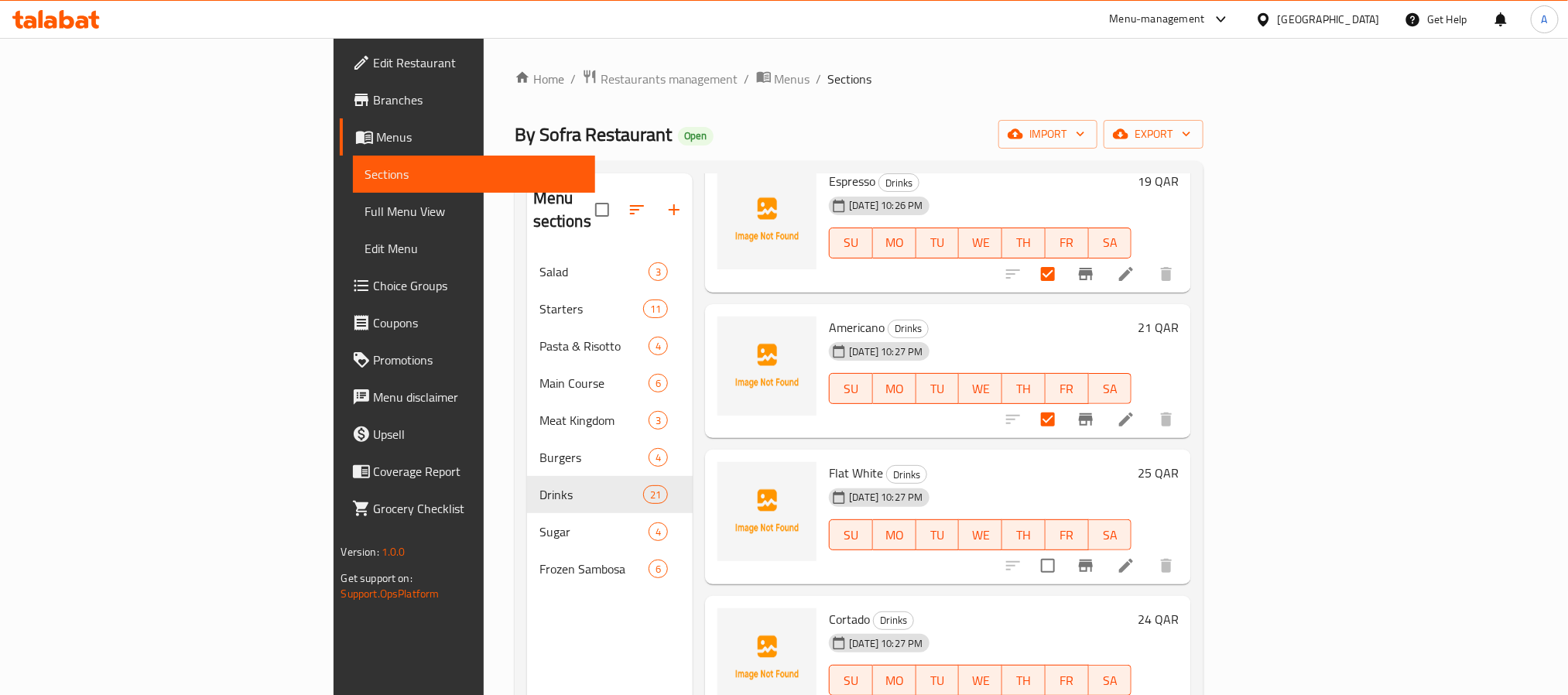
scroll to position [2456, 0]
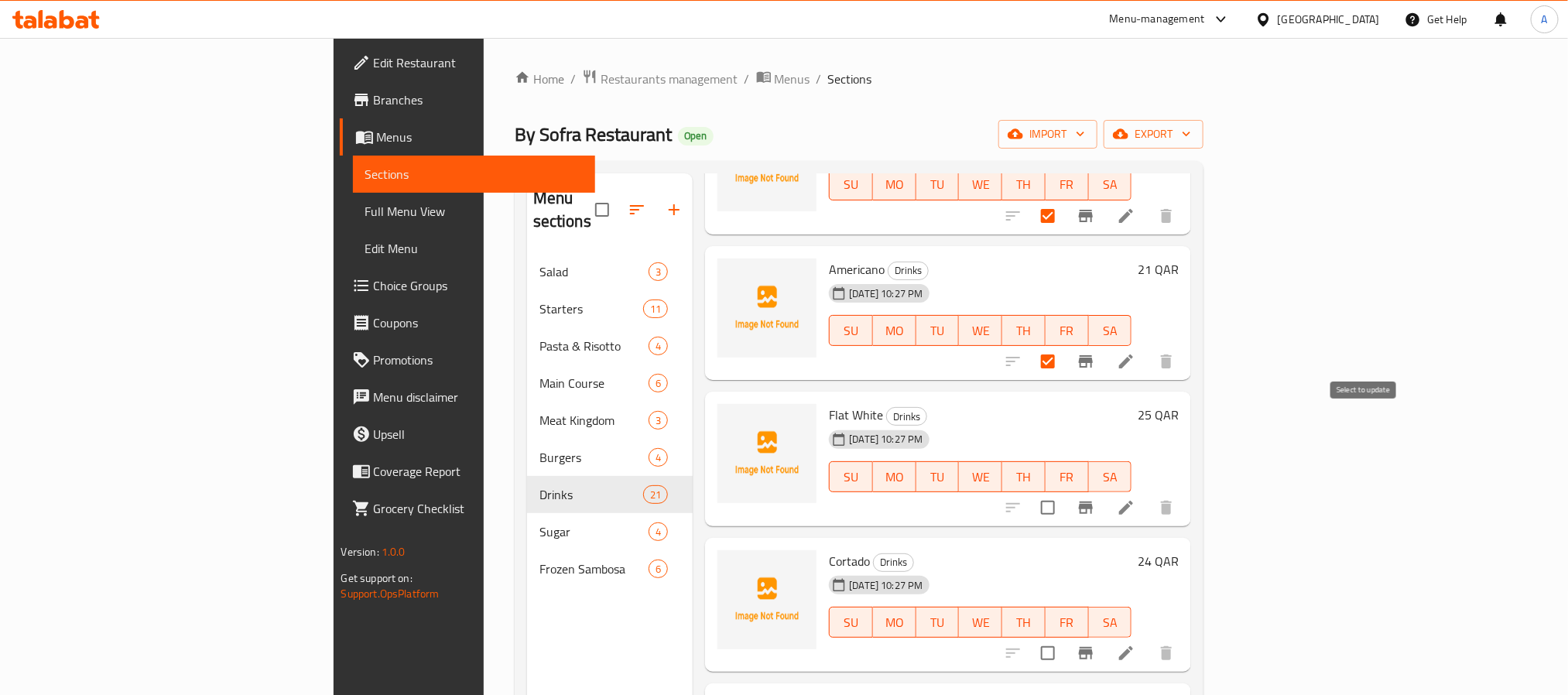
click at [1064, 491] on input "checkbox" at bounding box center [1048, 507] width 33 height 33
checkbox input "true"
click at [1064, 637] on input "checkbox" at bounding box center [1048, 653] width 33 height 33
checkbox input "true"
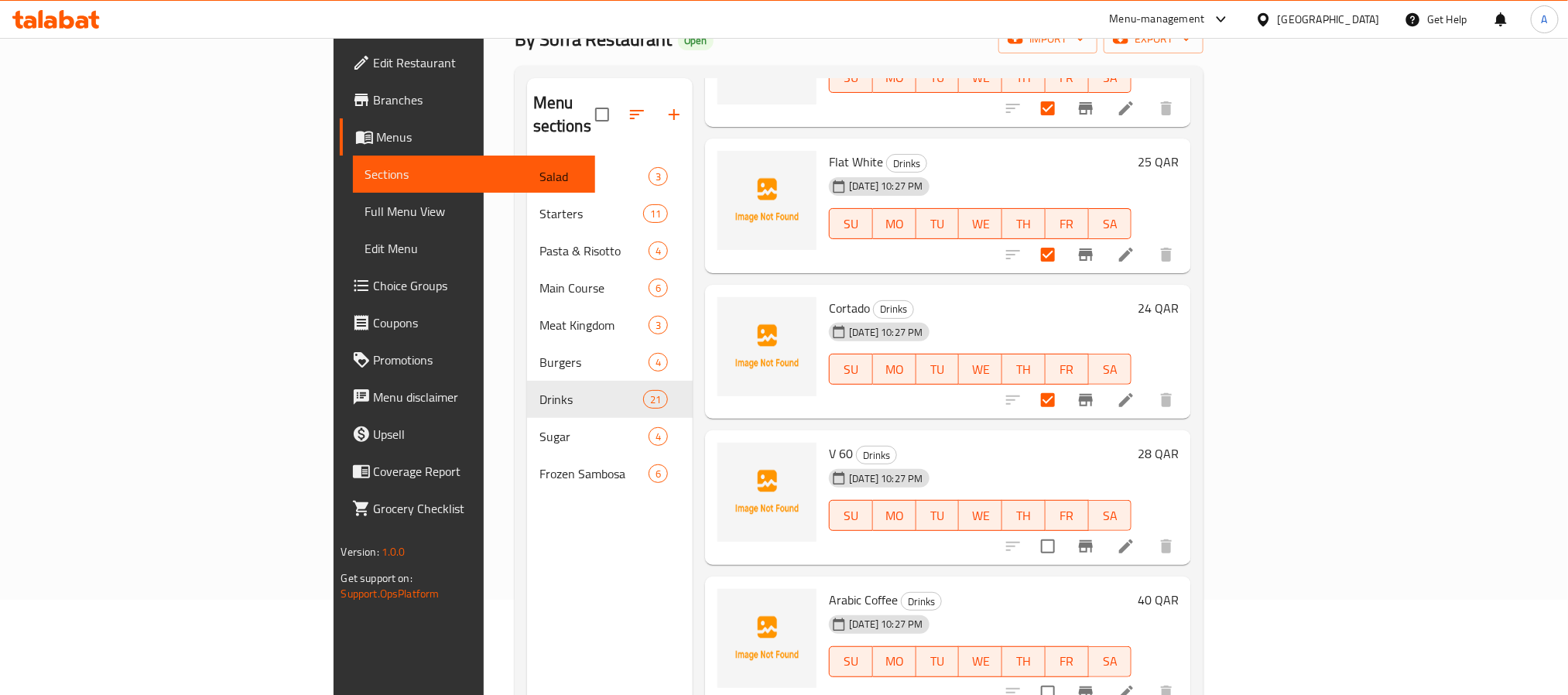
scroll to position [217, 0]
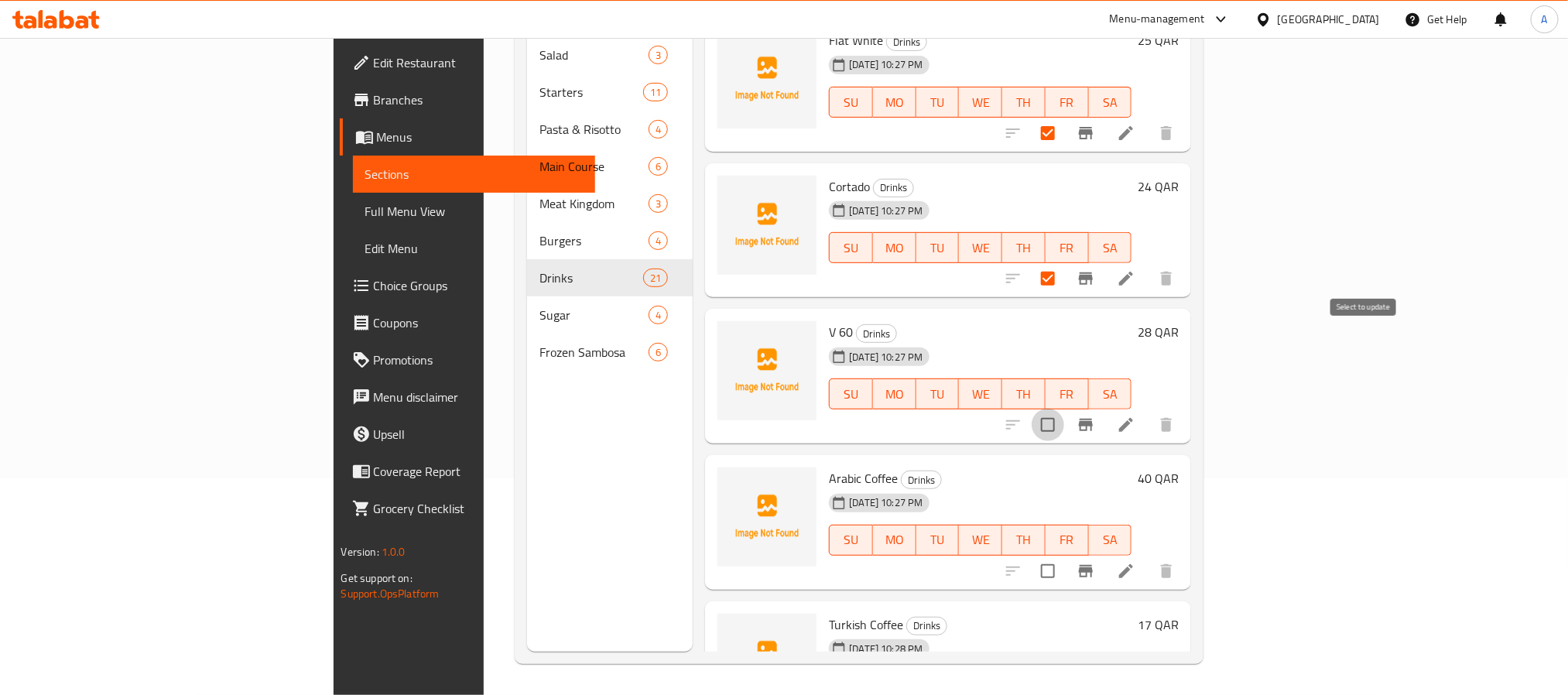
click at [1064, 409] on input "checkbox" at bounding box center [1048, 425] width 33 height 33
checkbox input "true"
click at [1064, 555] on input "checkbox" at bounding box center [1048, 571] width 33 height 33
checkbox input "true"
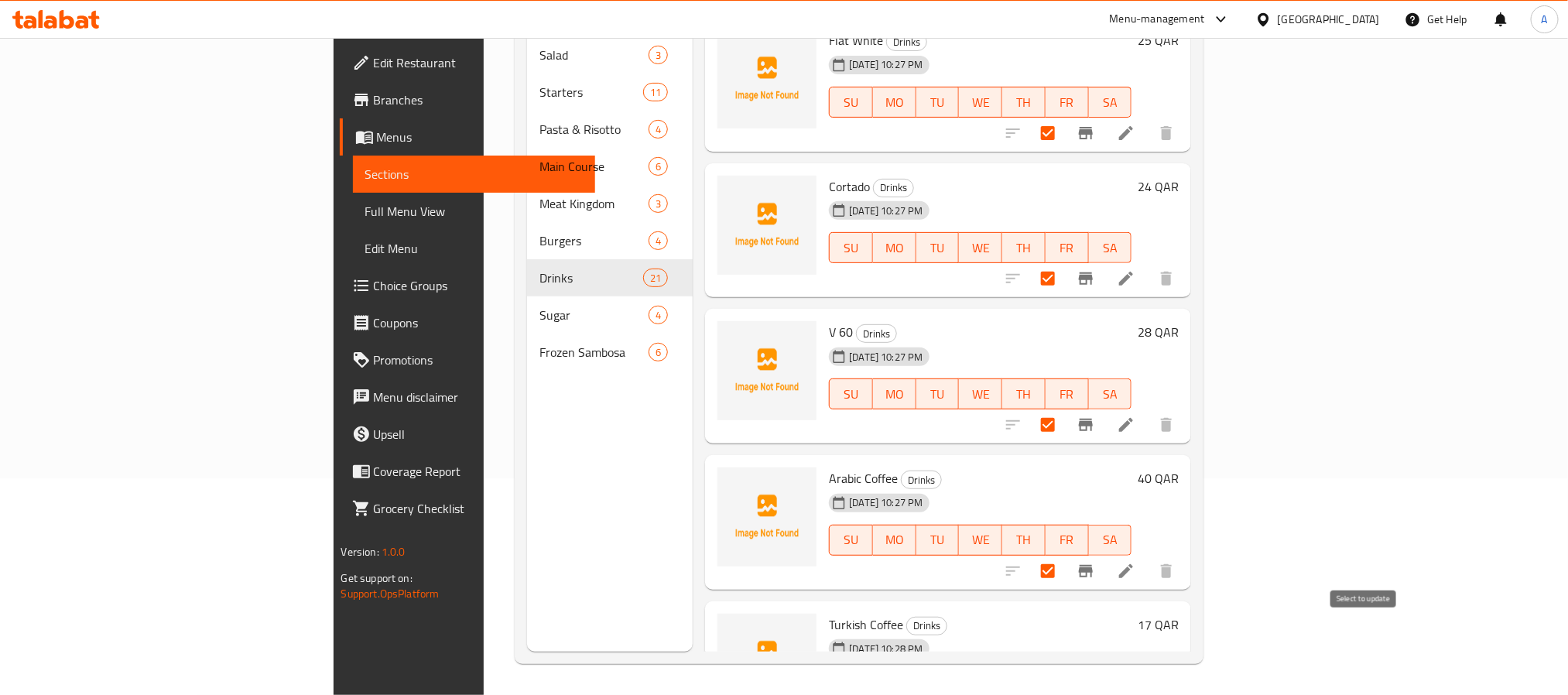
checkbox input "true"
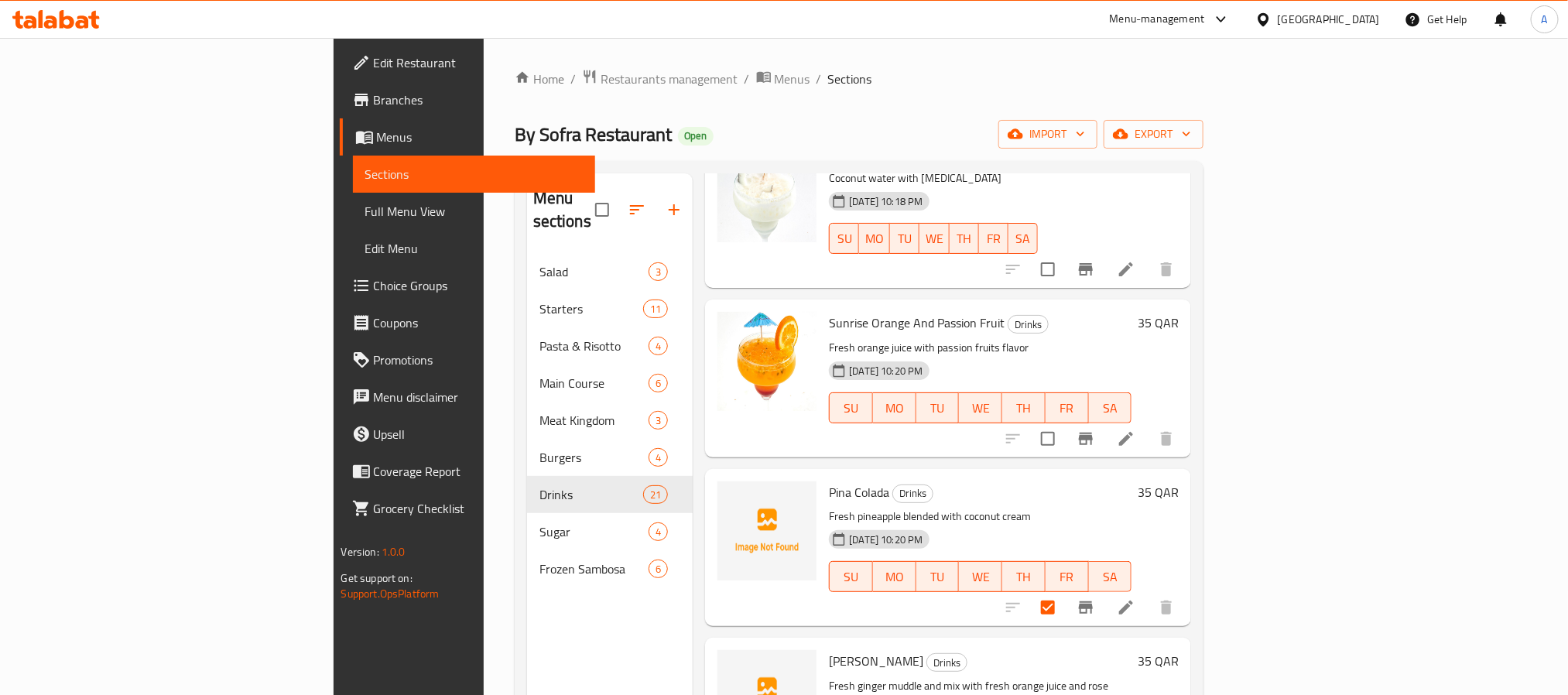
scroll to position [0, 0]
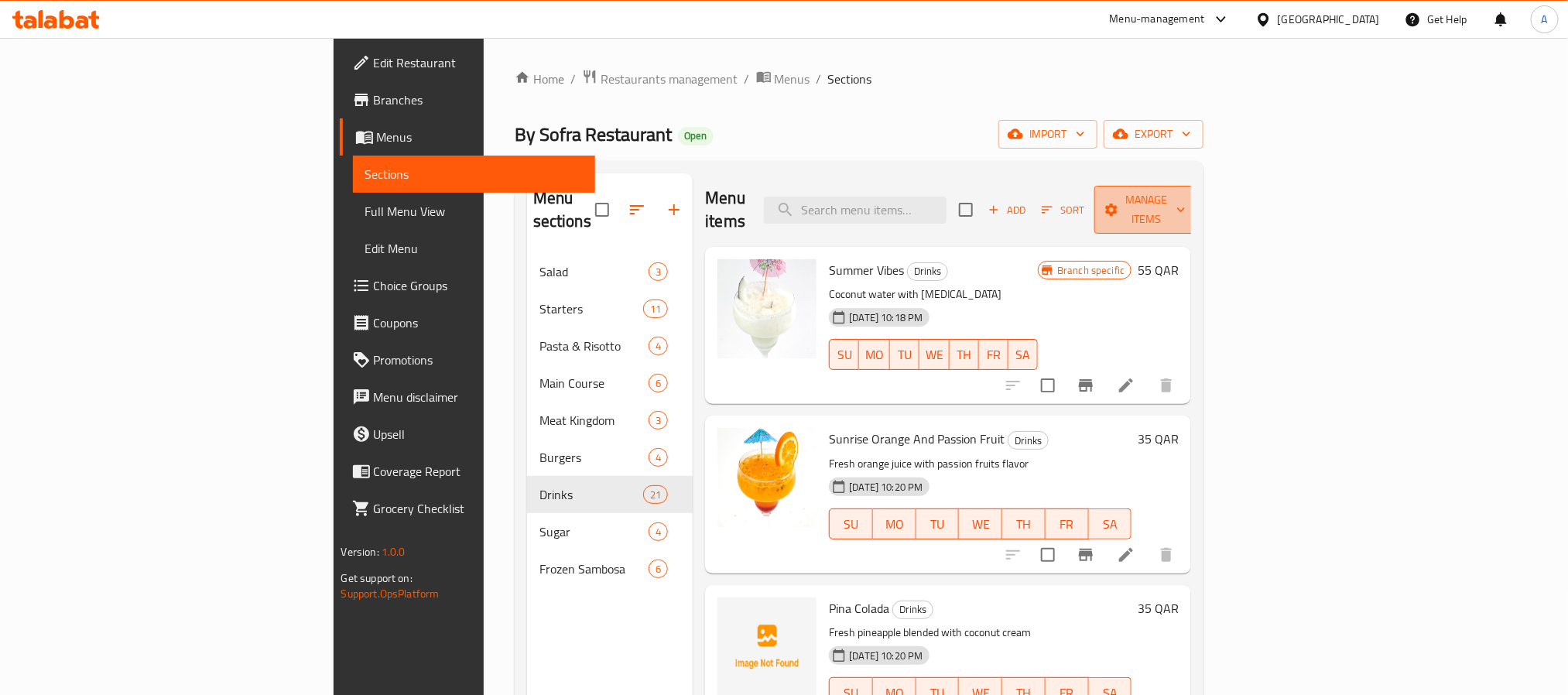
click at [1186, 195] on span "Manage items" at bounding box center [1146, 209] width 79 height 39
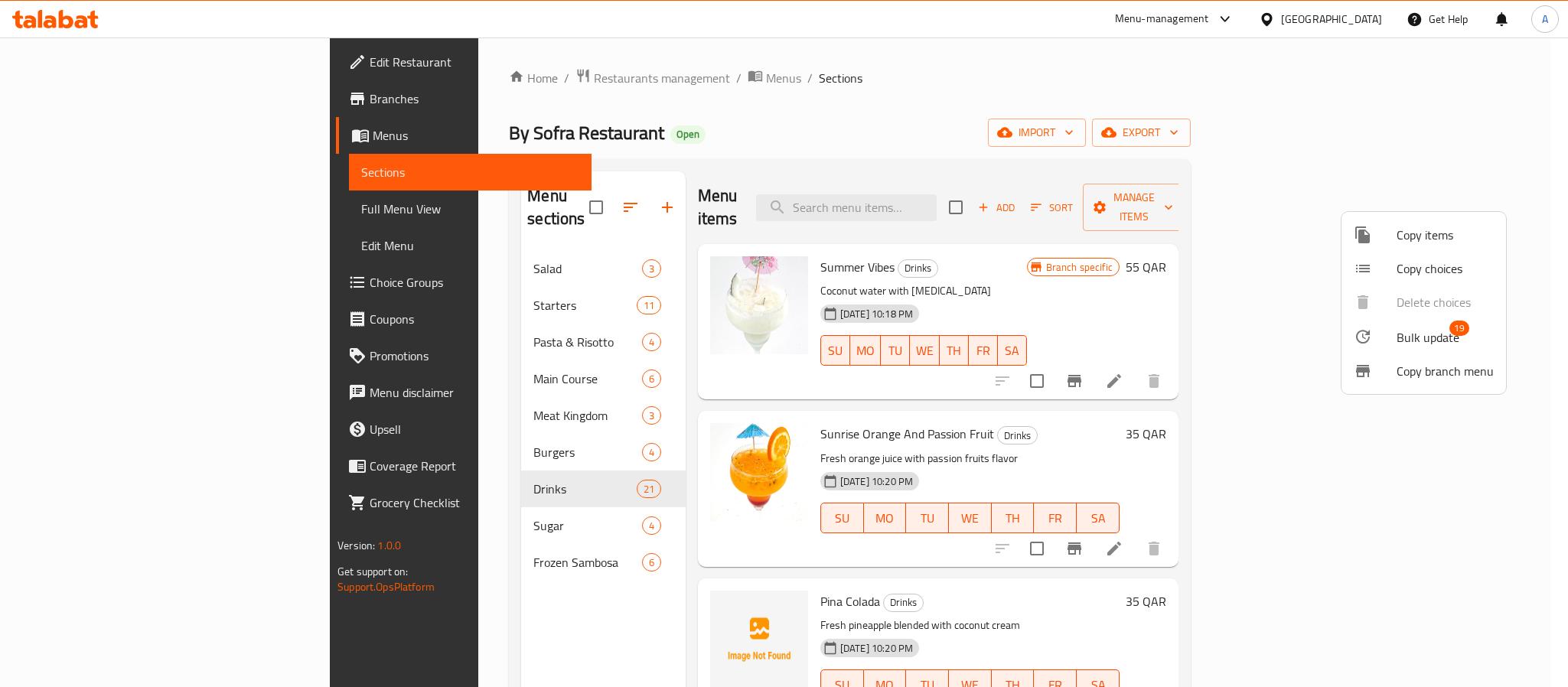
click at [1401, 342] on span "Bulk update" at bounding box center [1429, 337] width 63 height 19
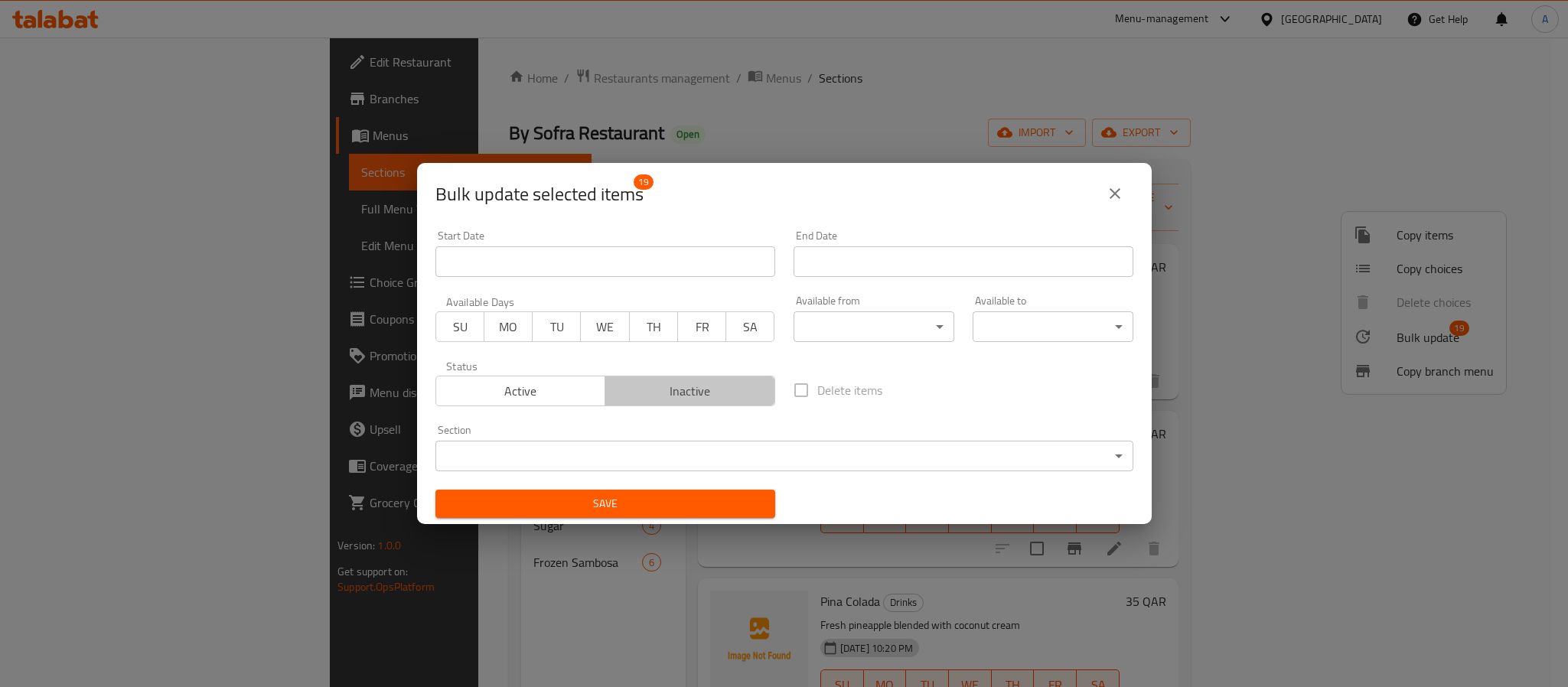
click at [742, 391] on span "Inactive" at bounding box center [690, 391] width 158 height 22
click at [731, 482] on div "Save" at bounding box center [606, 503] width 359 height 46
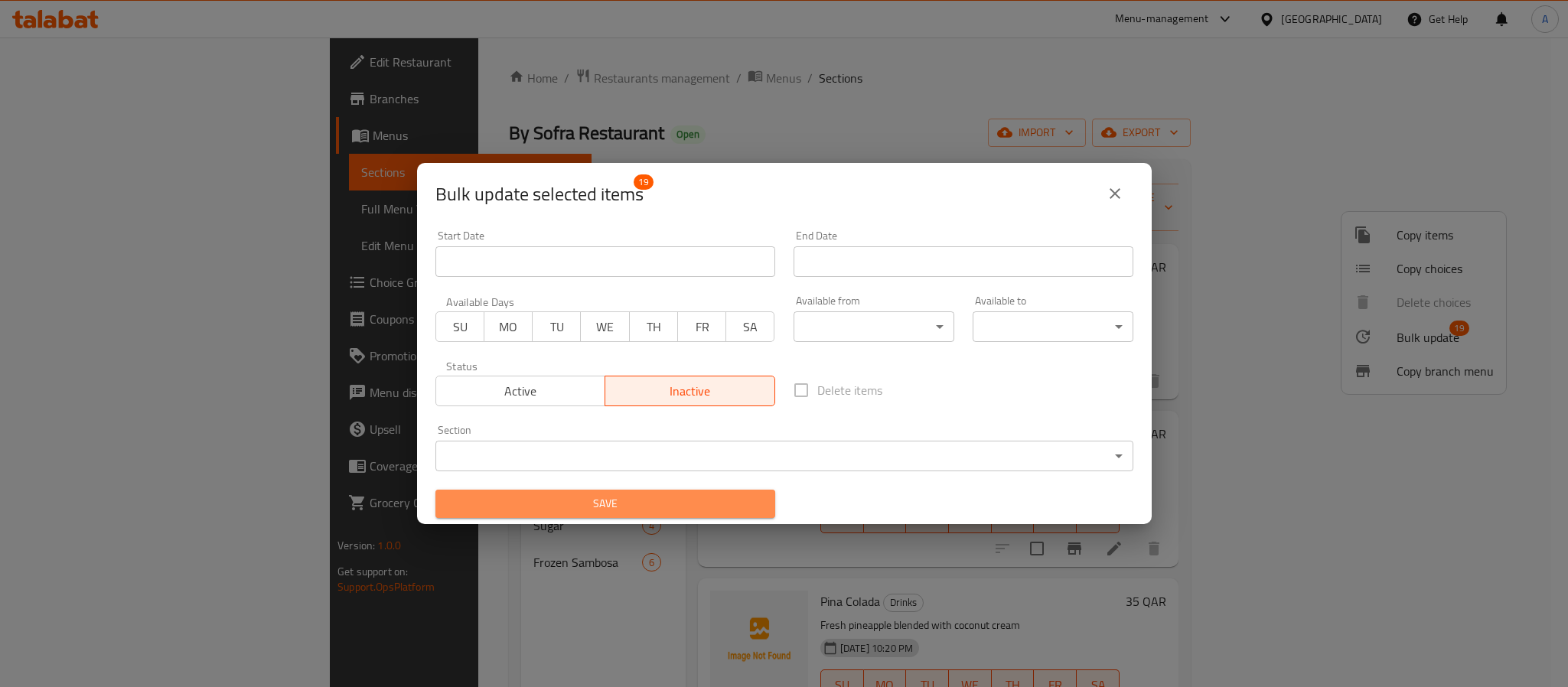
click at [746, 499] on span "Save" at bounding box center [605, 503] width 315 height 19
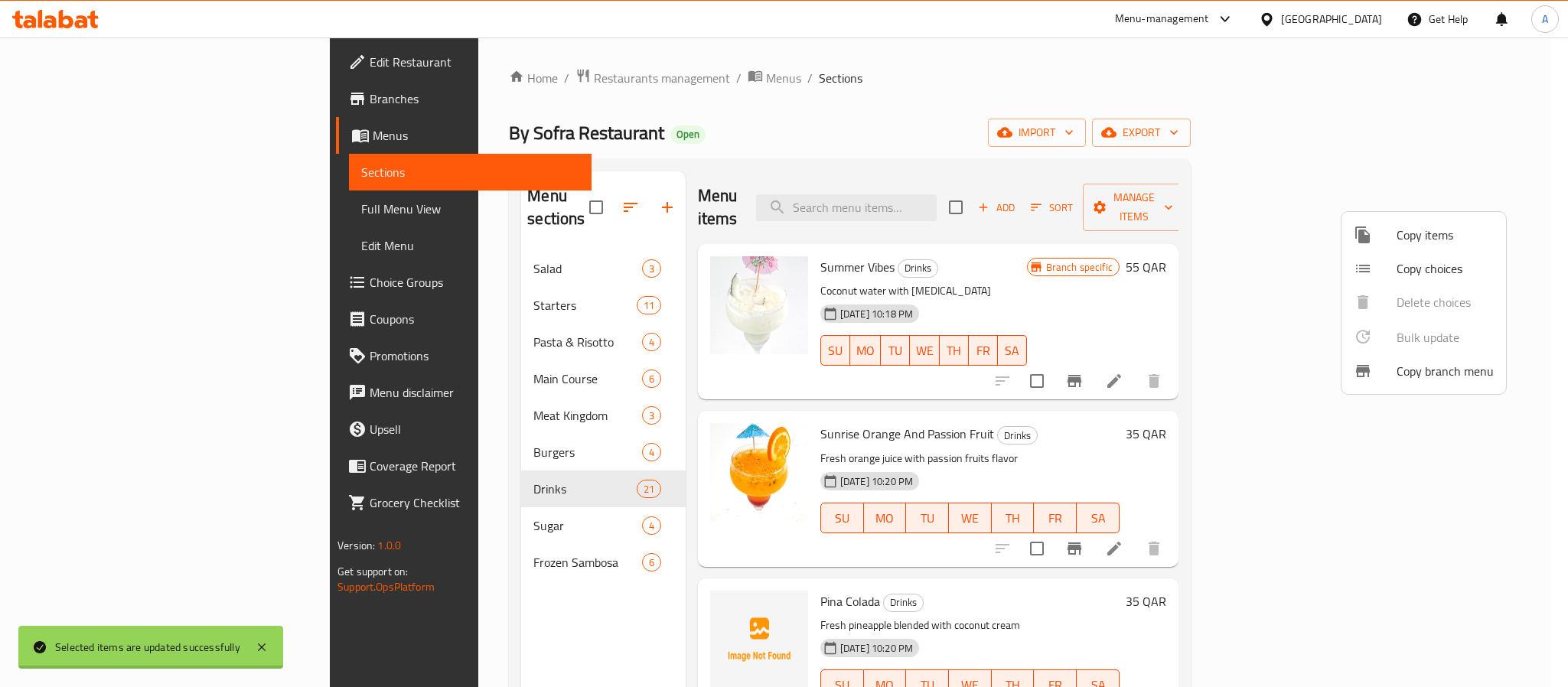
checkbox input "false"
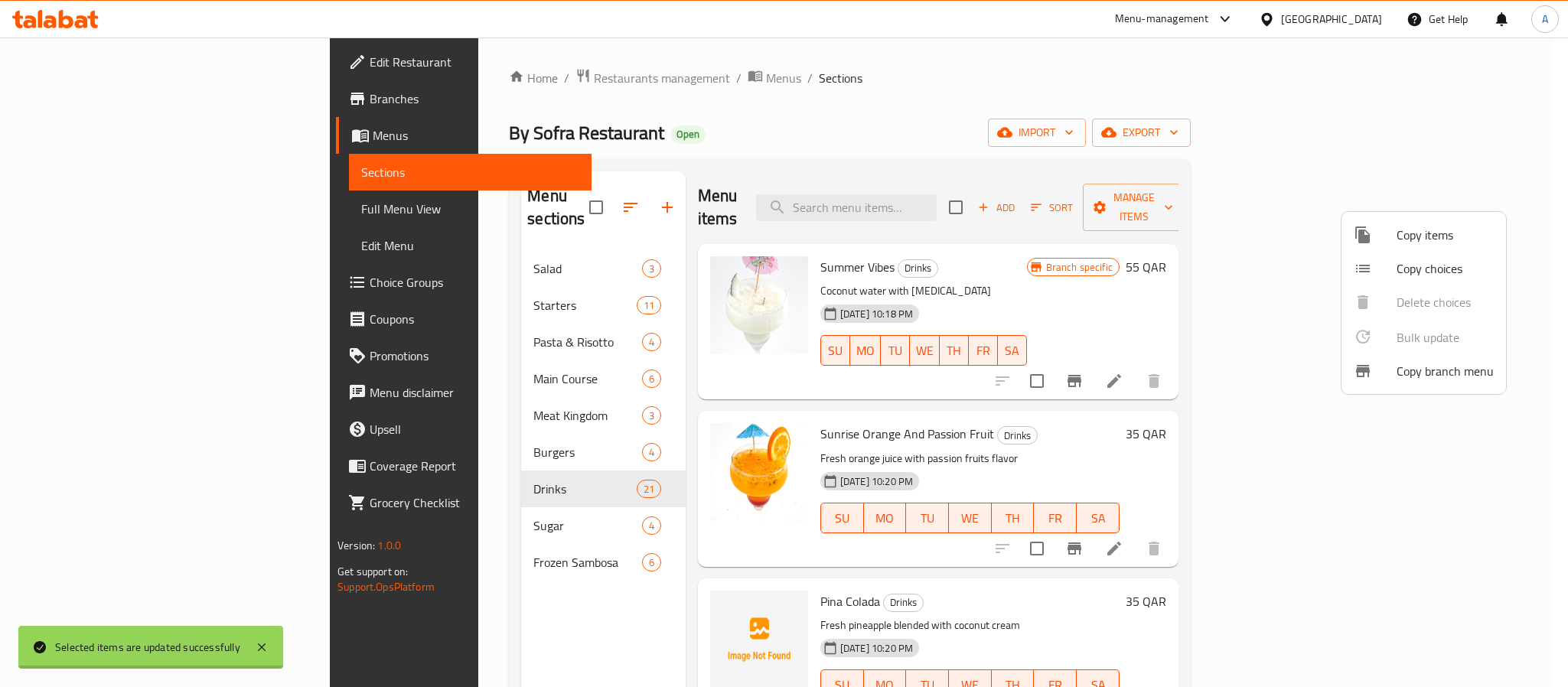
checkbox input "false"
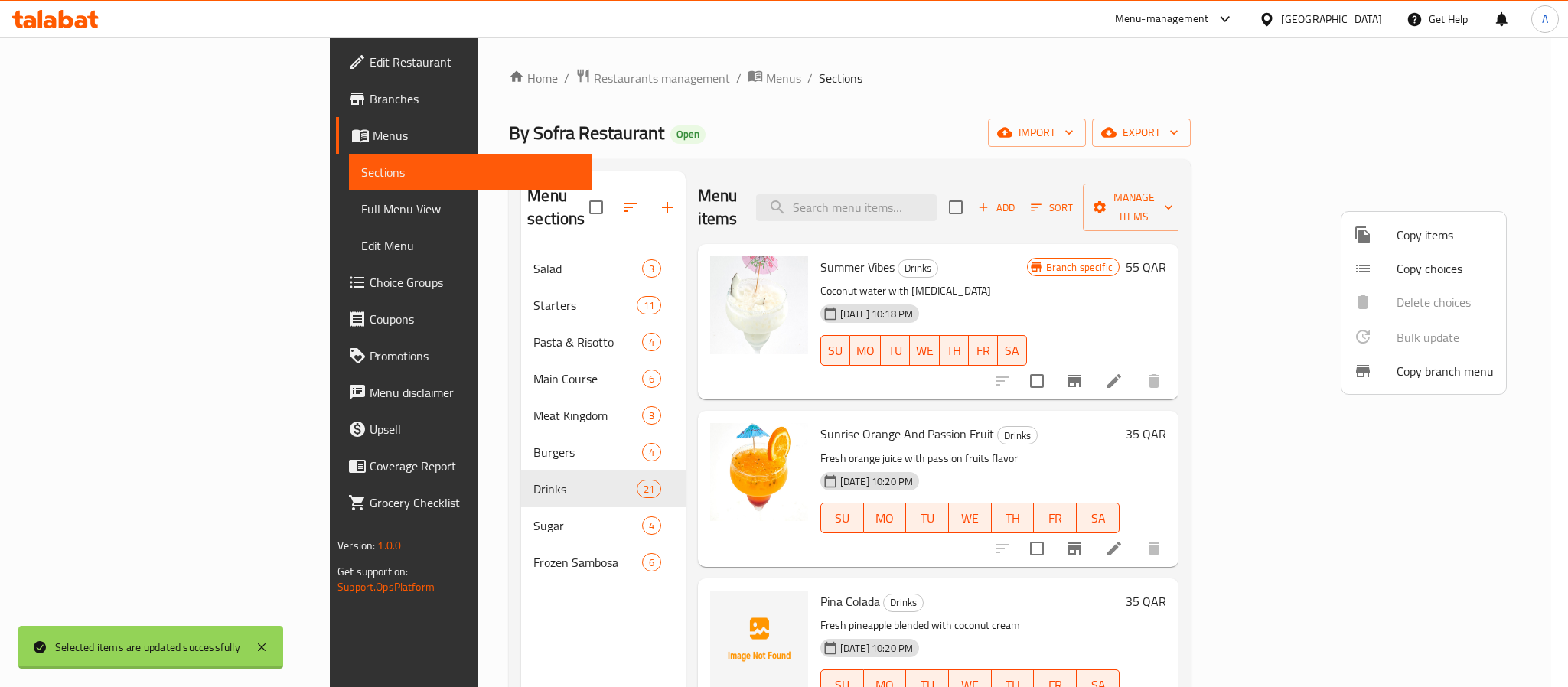
checkbox input "false"
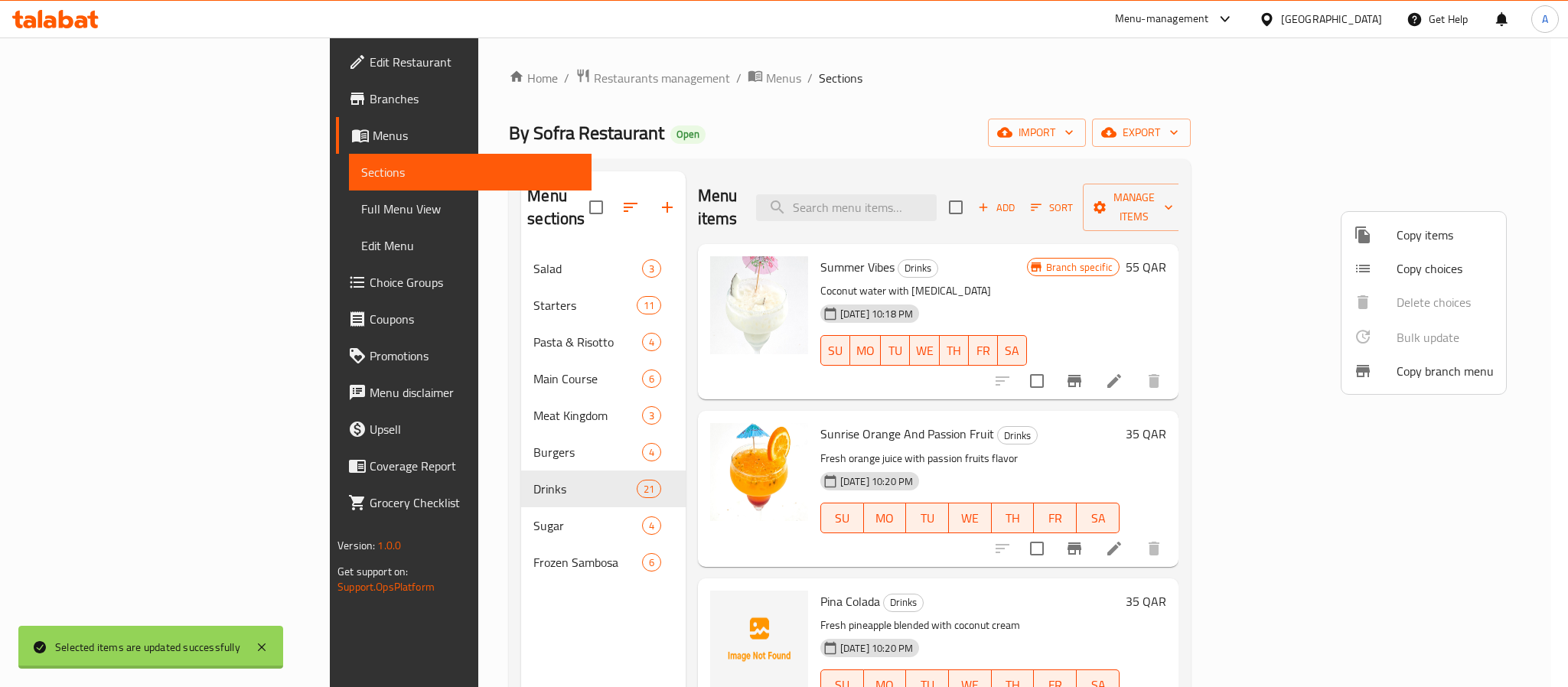
checkbox input "false"
click at [995, 397] on div at bounding box center [784, 344] width 1568 height 687
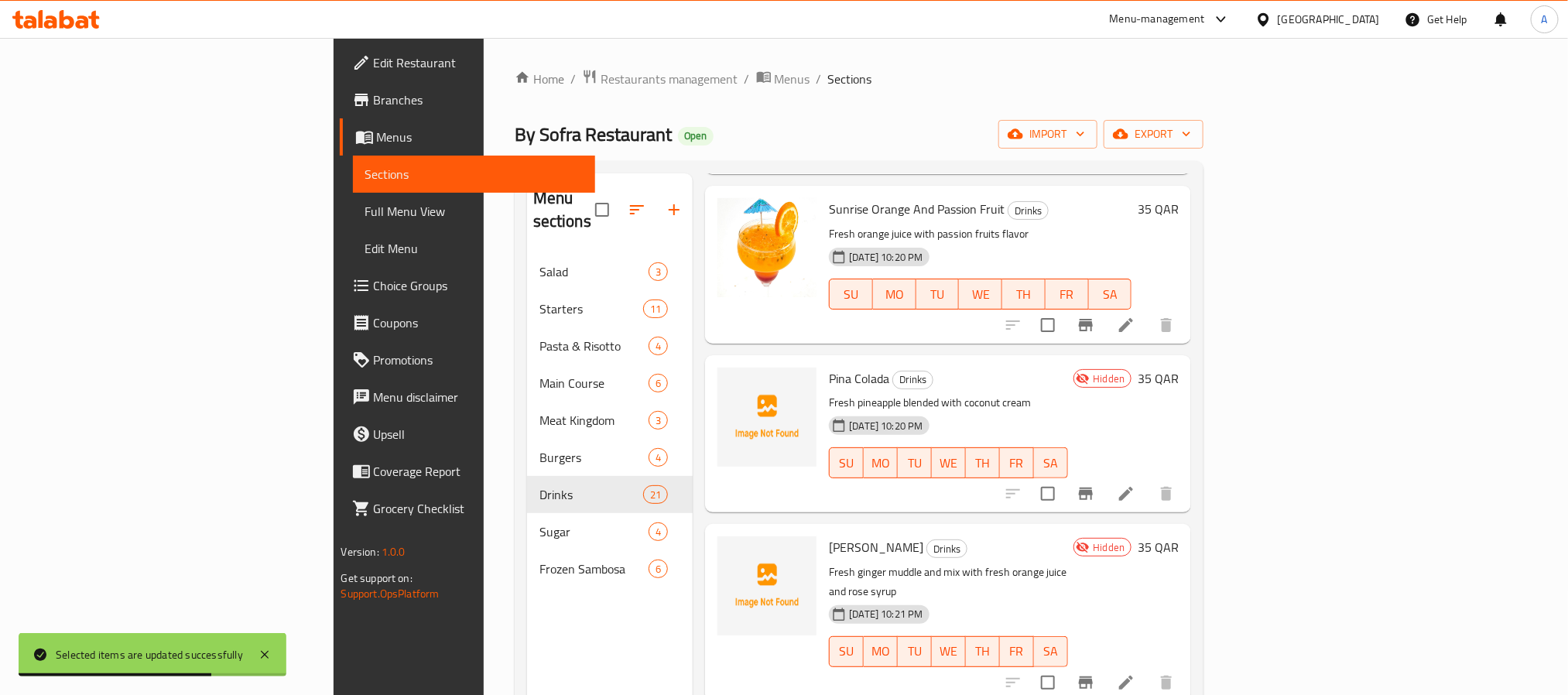
scroll to position [232, 0]
click at [893, 368] on span "Drinks" at bounding box center [913, 377] width 39 height 18
click at [823, 364] on div "Pina Colada Drinks Fresh pineapple blended with coconut cream [DATE] 10:20 PM S…" at bounding box center [948, 431] width 251 height 145
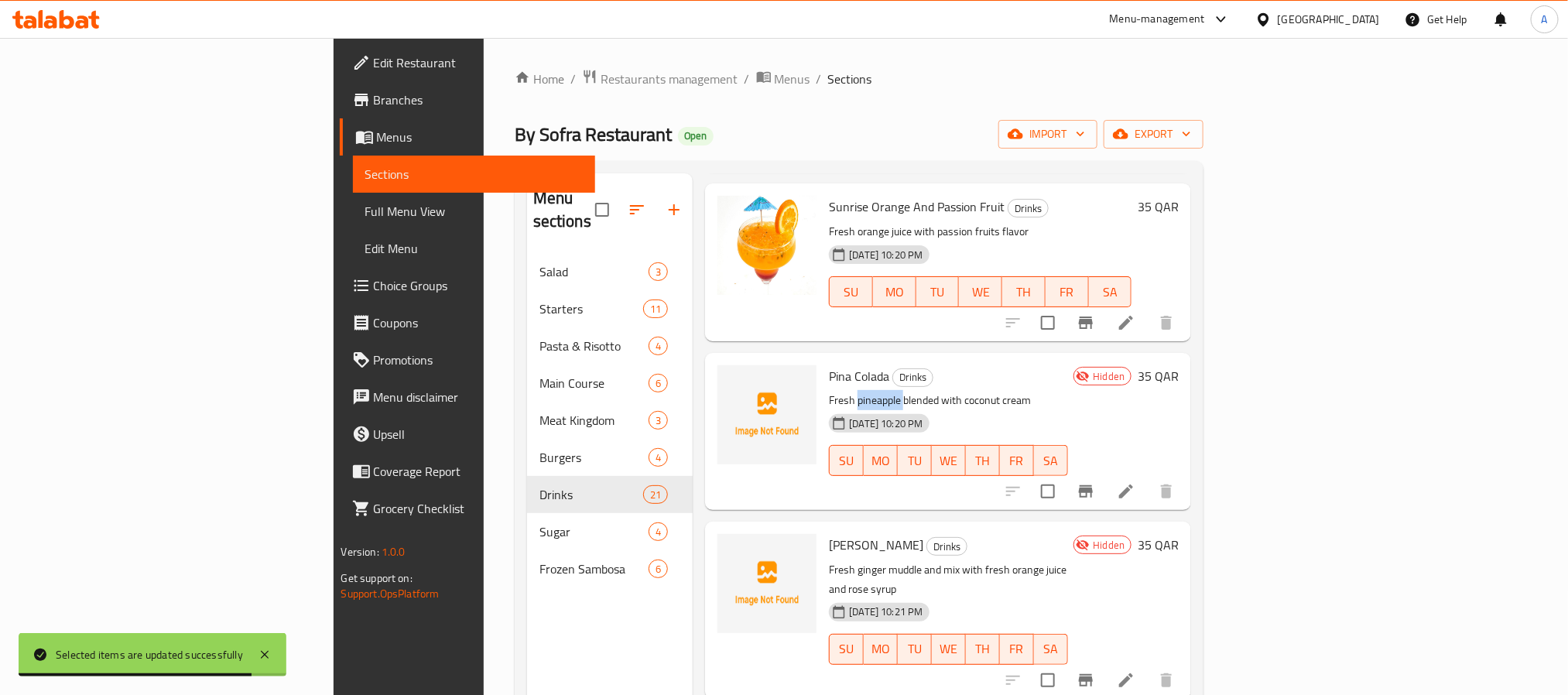
click at [823, 364] on div "Pina Colada Drinks Fresh pineapple blended with coconut cream [DATE] 10:20 PM S…" at bounding box center [948, 431] width 251 height 145
click at [829, 364] on span "Pina Colada" at bounding box center [859, 376] width 60 height 23
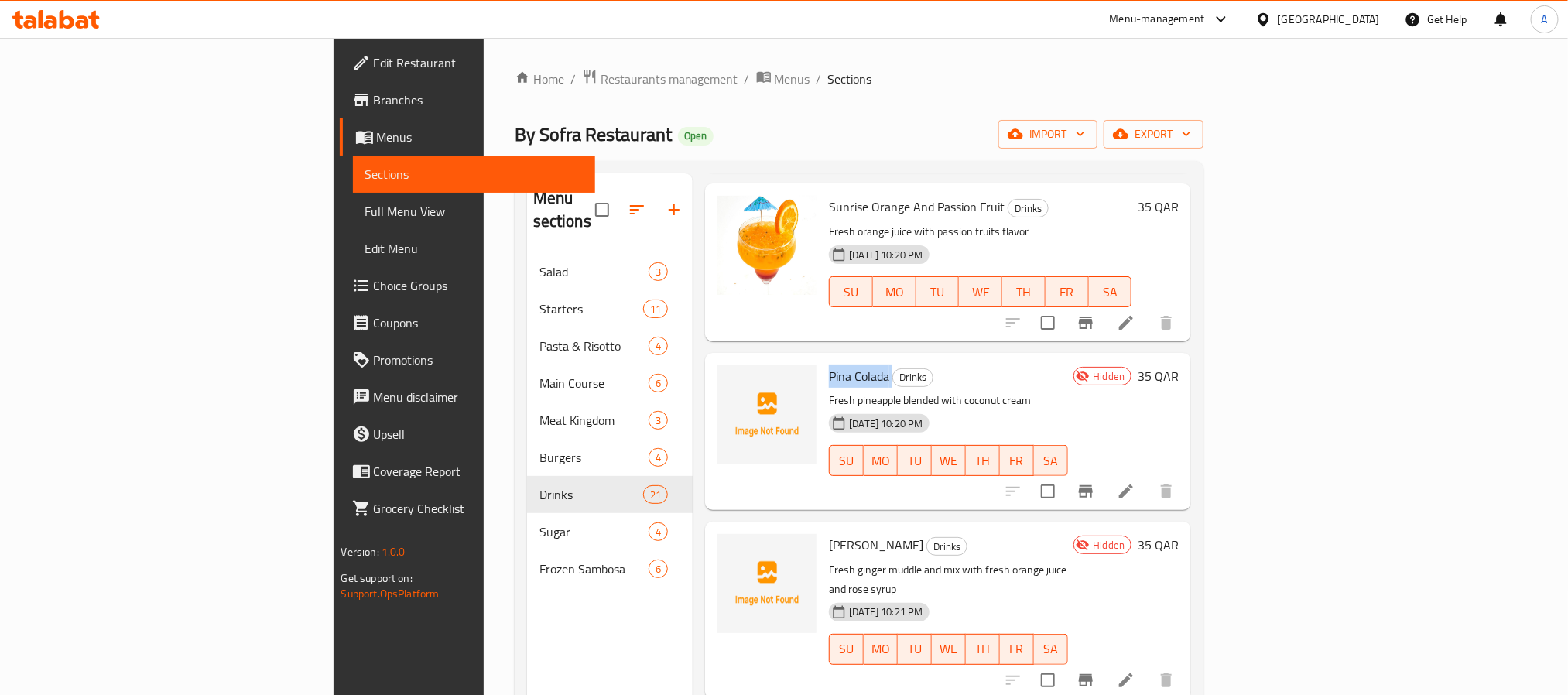
copy h6 "Pina Colada"
click at [829, 533] on span "[PERSON_NAME]" at bounding box center [876, 545] width 95 height 23
copy h6 "[PERSON_NAME]"
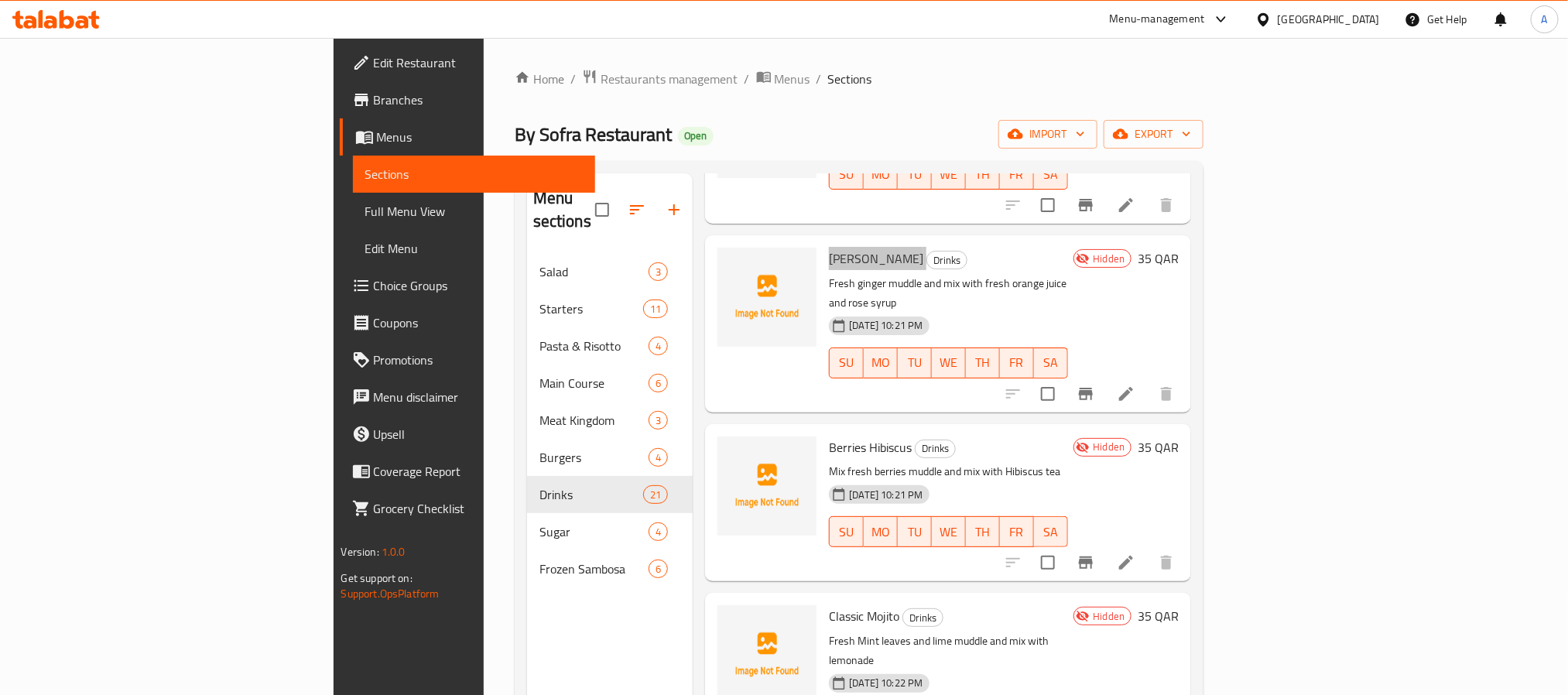
scroll to position [580, 0]
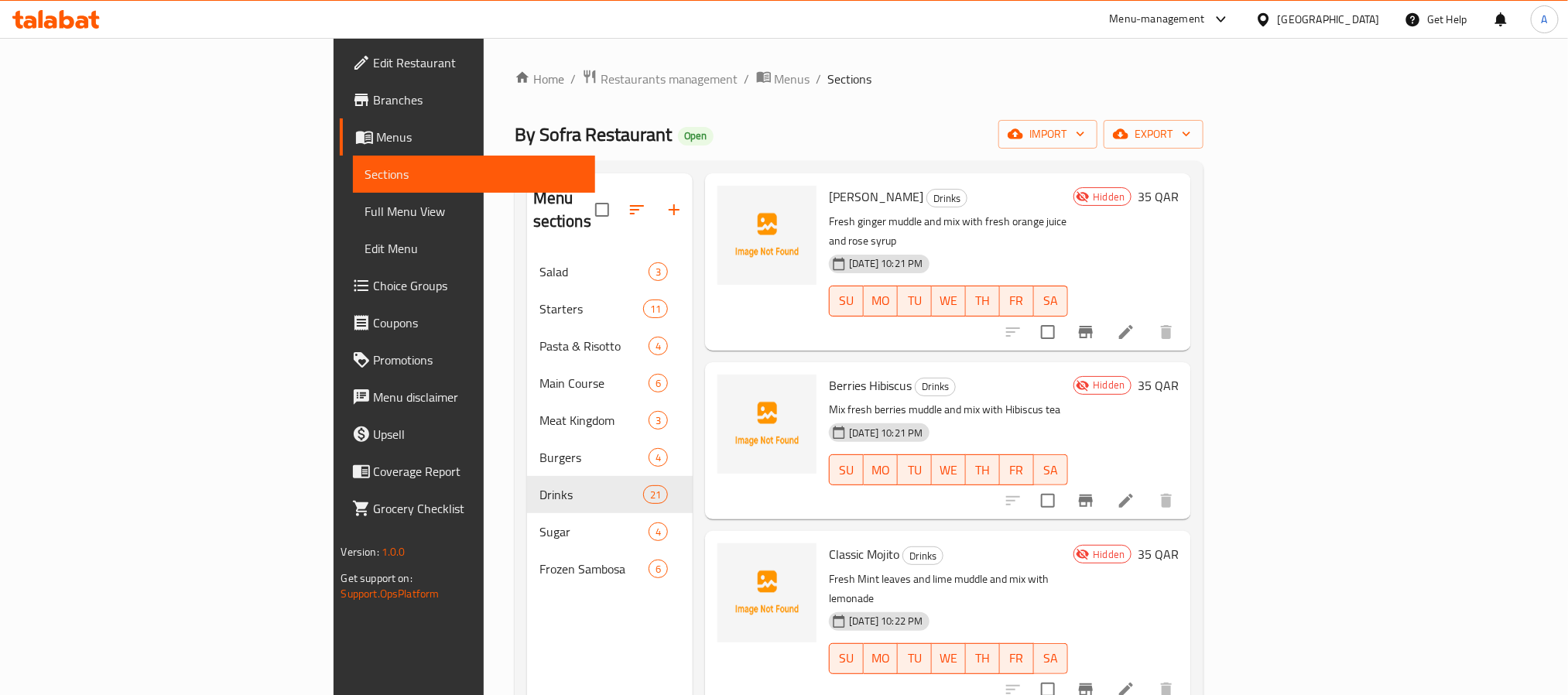
click at [829, 374] on span "Berries Hibiscus" at bounding box center [870, 385] width 83 height 23
copy h6 "Berries Hibiscus"
click at [829, 543] on span "Classic Mojito" at bounding box center [863, 554] width 70 height 23
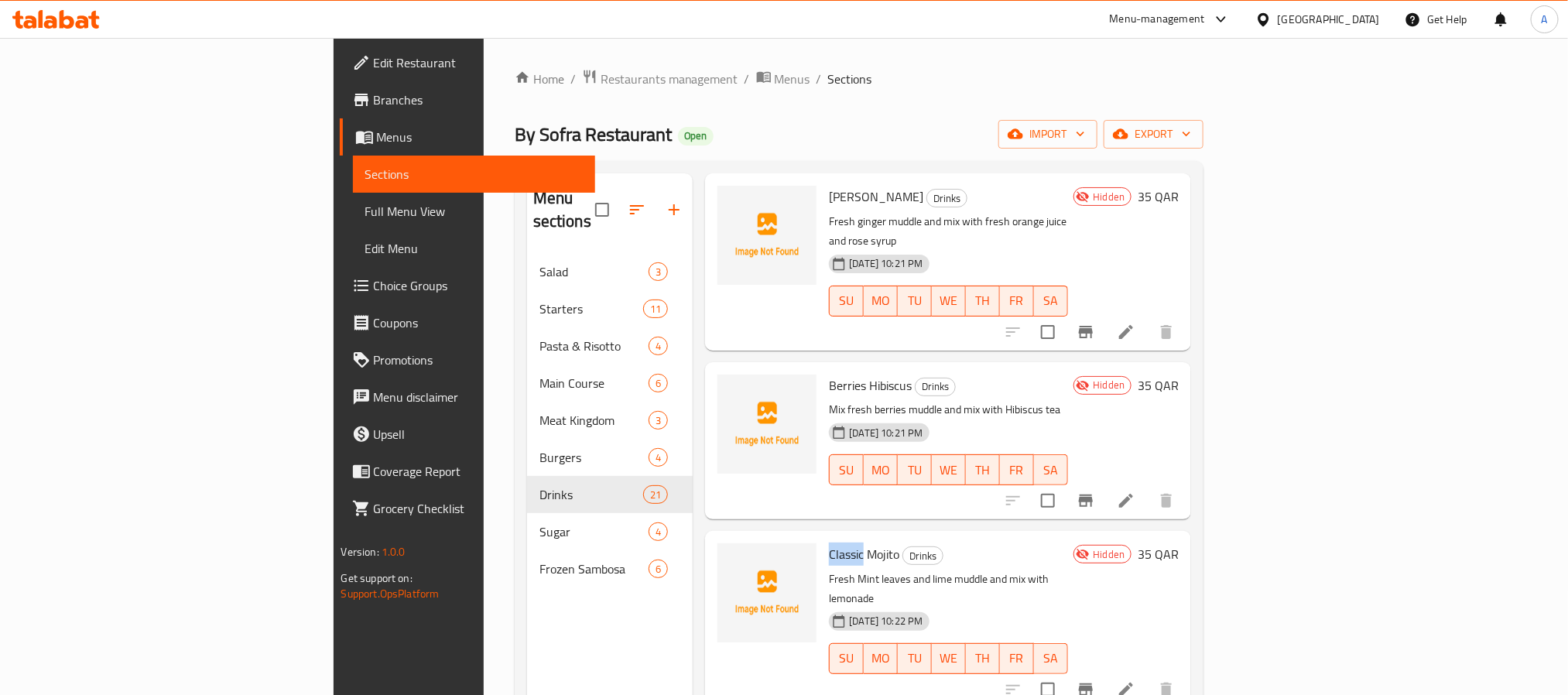
click at [829, 543] on span "Classic Mojito" at bounding box center [863, 554] width 70 height 23
copy h6 "Classic Mojito"
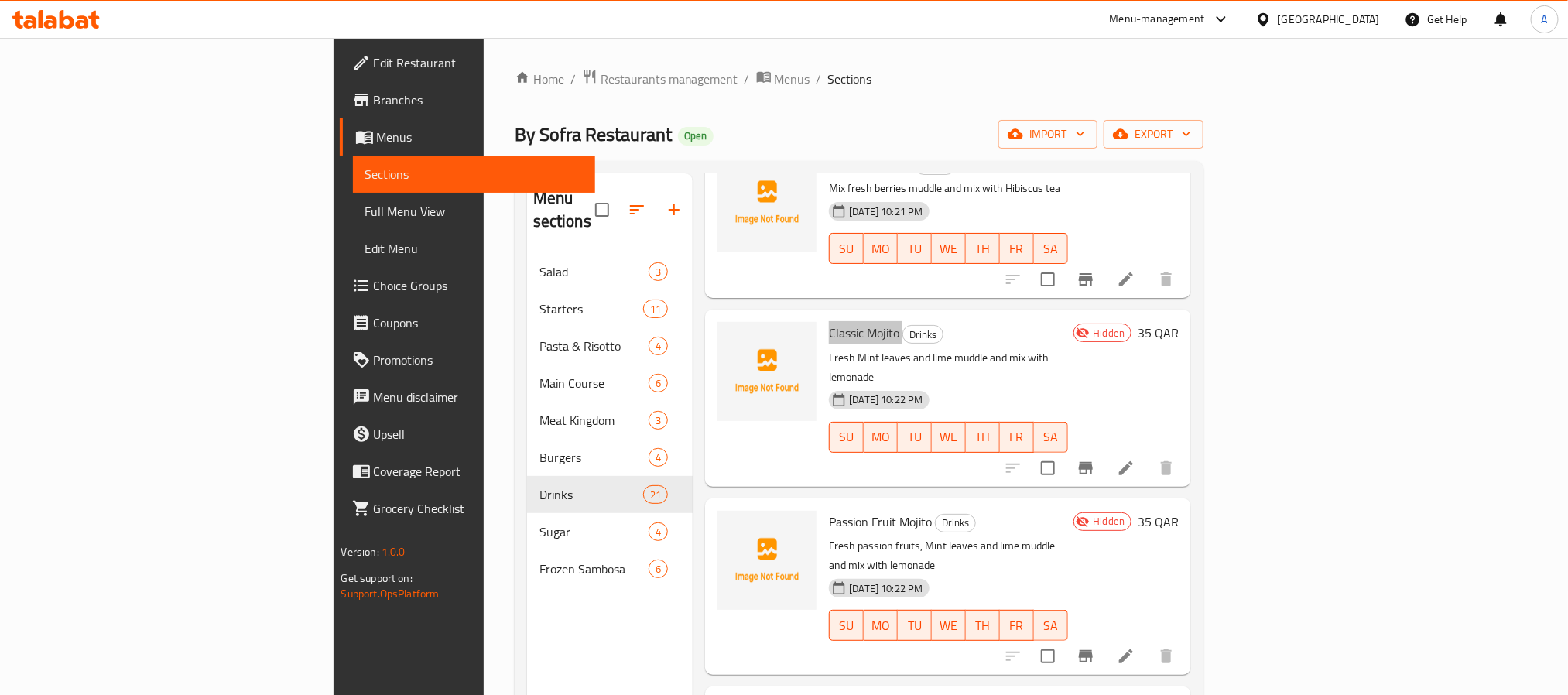
scroll to position [812, 0]
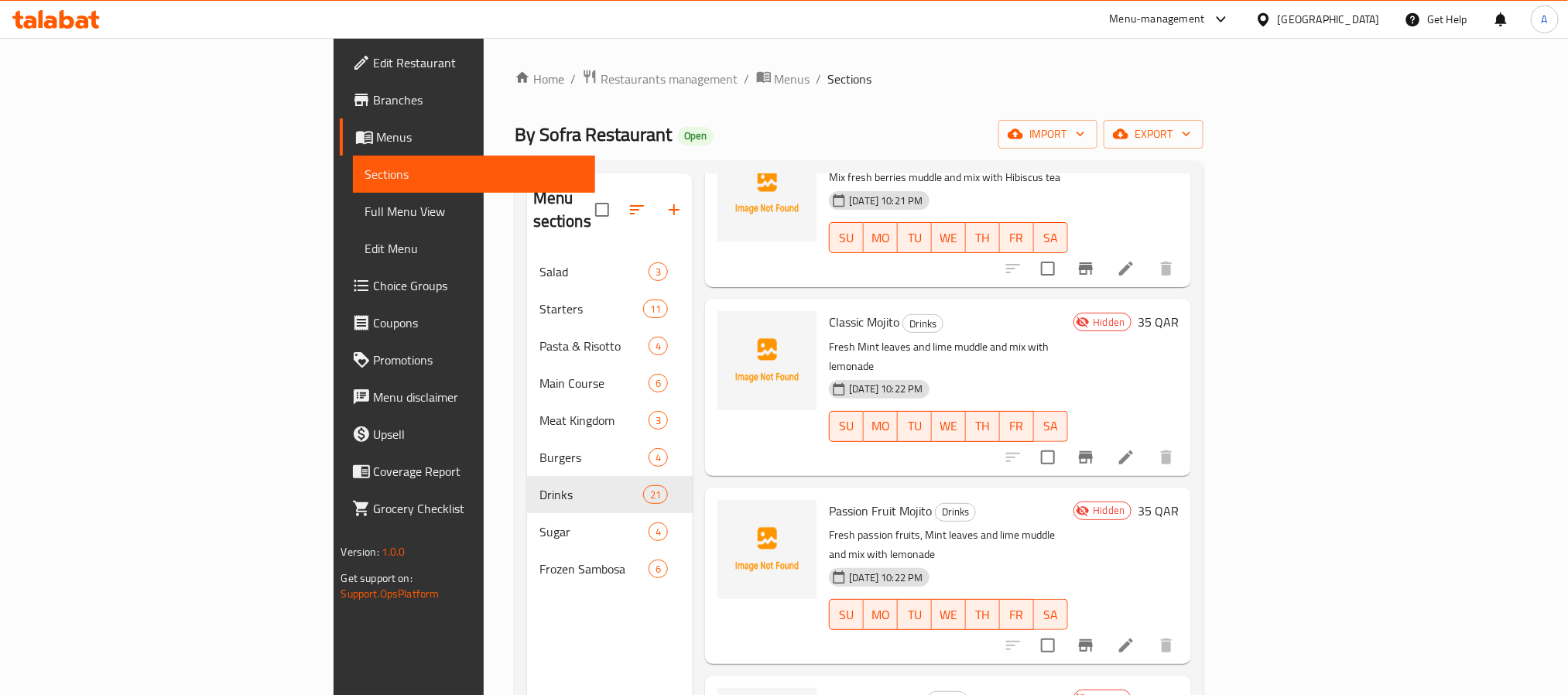
click at [829, 499] on span "Passion Fruit Mojito" at bounding box center [880, 510] width 103 height 23
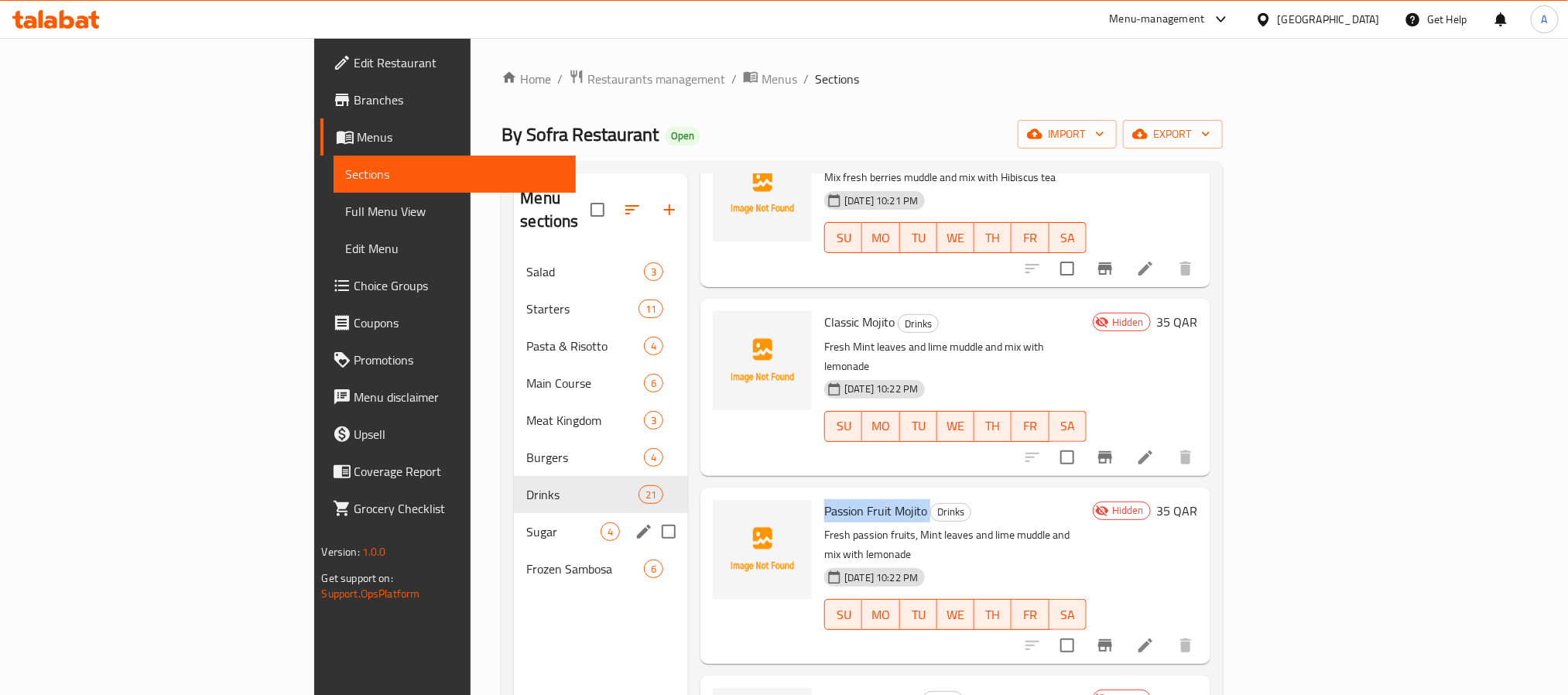
copy h6 "Passion Fruit Mojito"
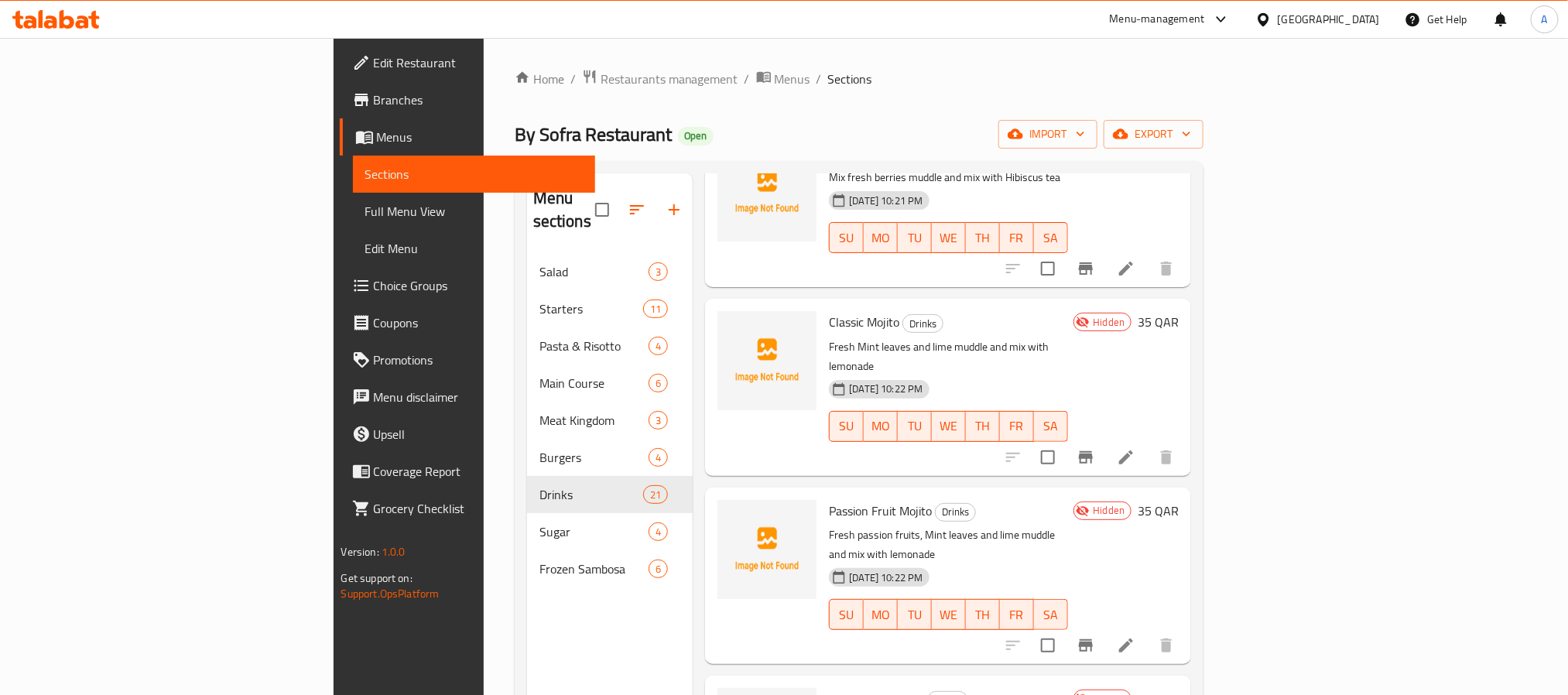
click at [829, 687] on span "Strawberry Mojito" at bounding box center [876, 699] width 95 height 23
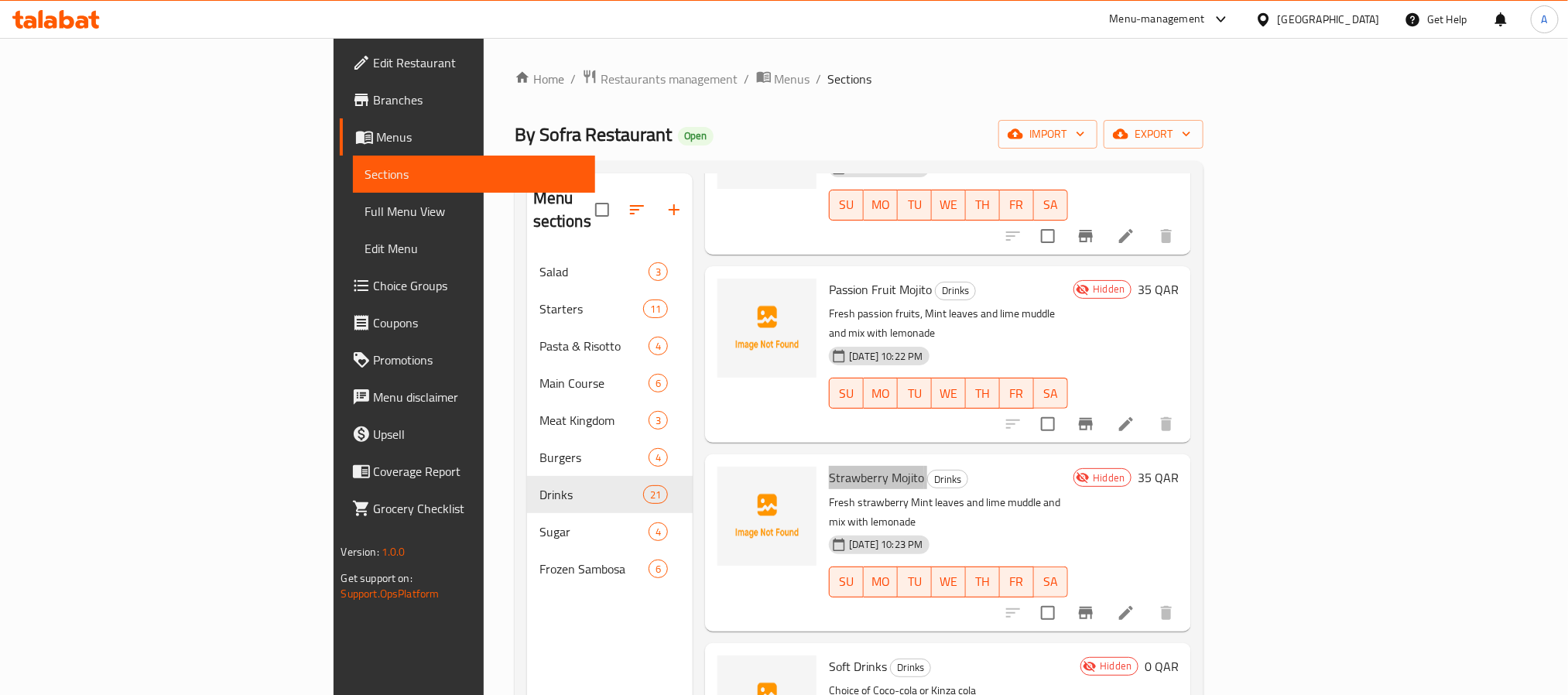
scroll to position [1044, 0]
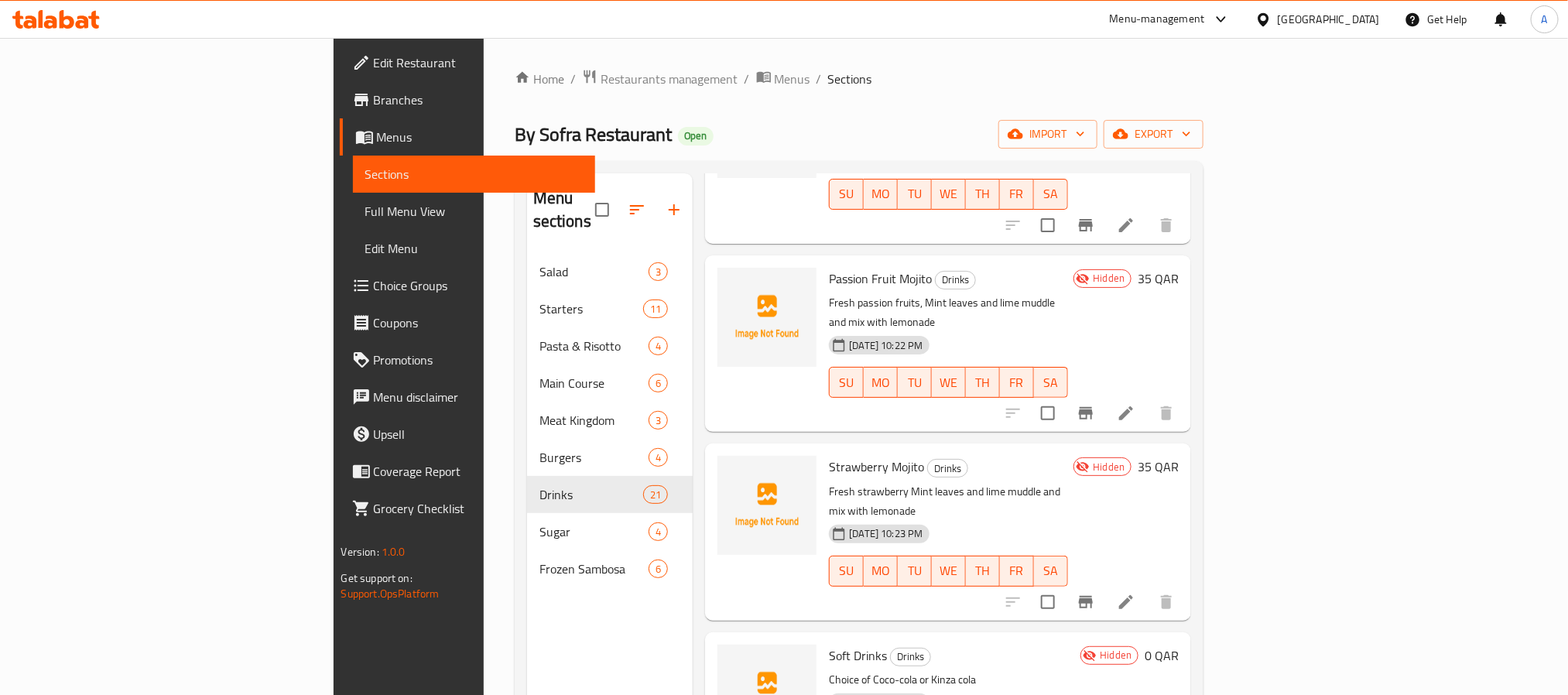
click at [829, 643] on span "Soft Drinks" at bounding box center [858, 655] width 58 height 23
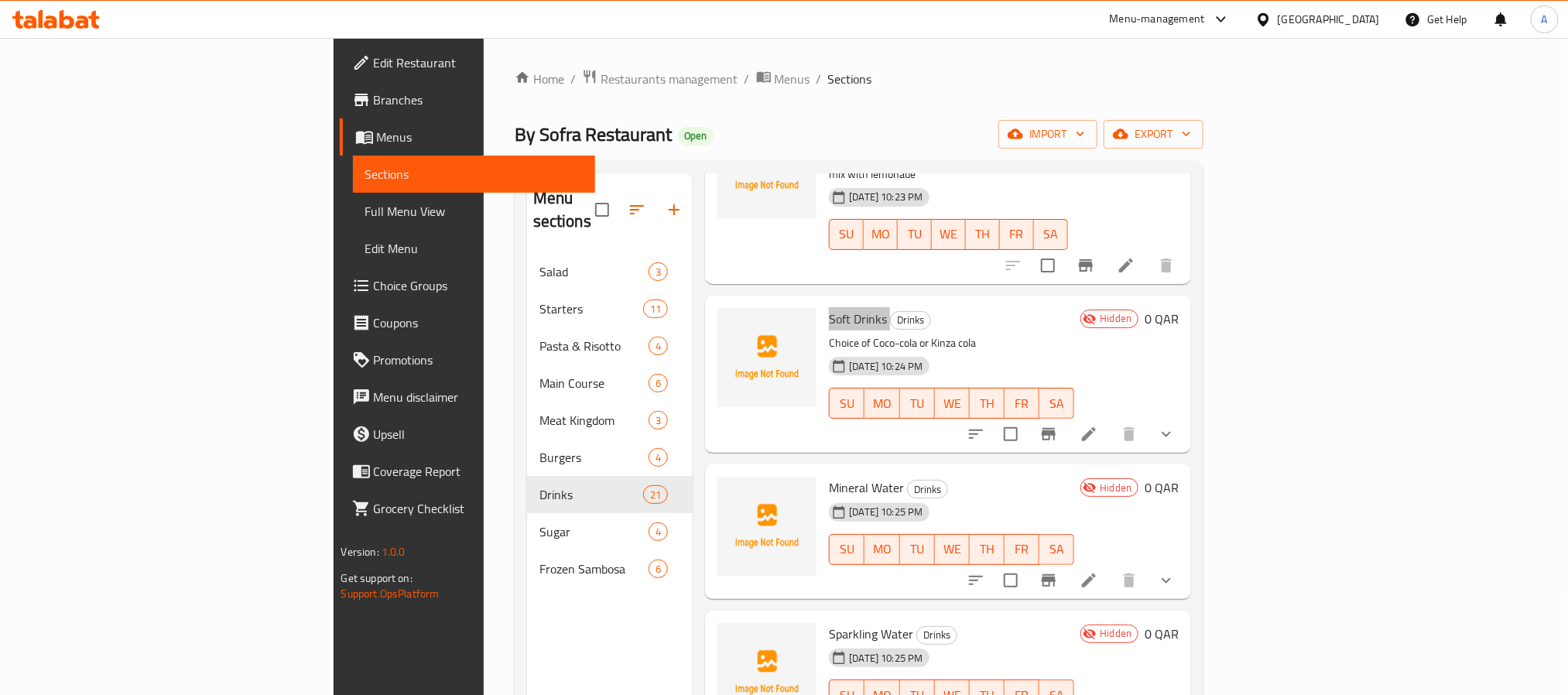
scroll to position [1393, 0]
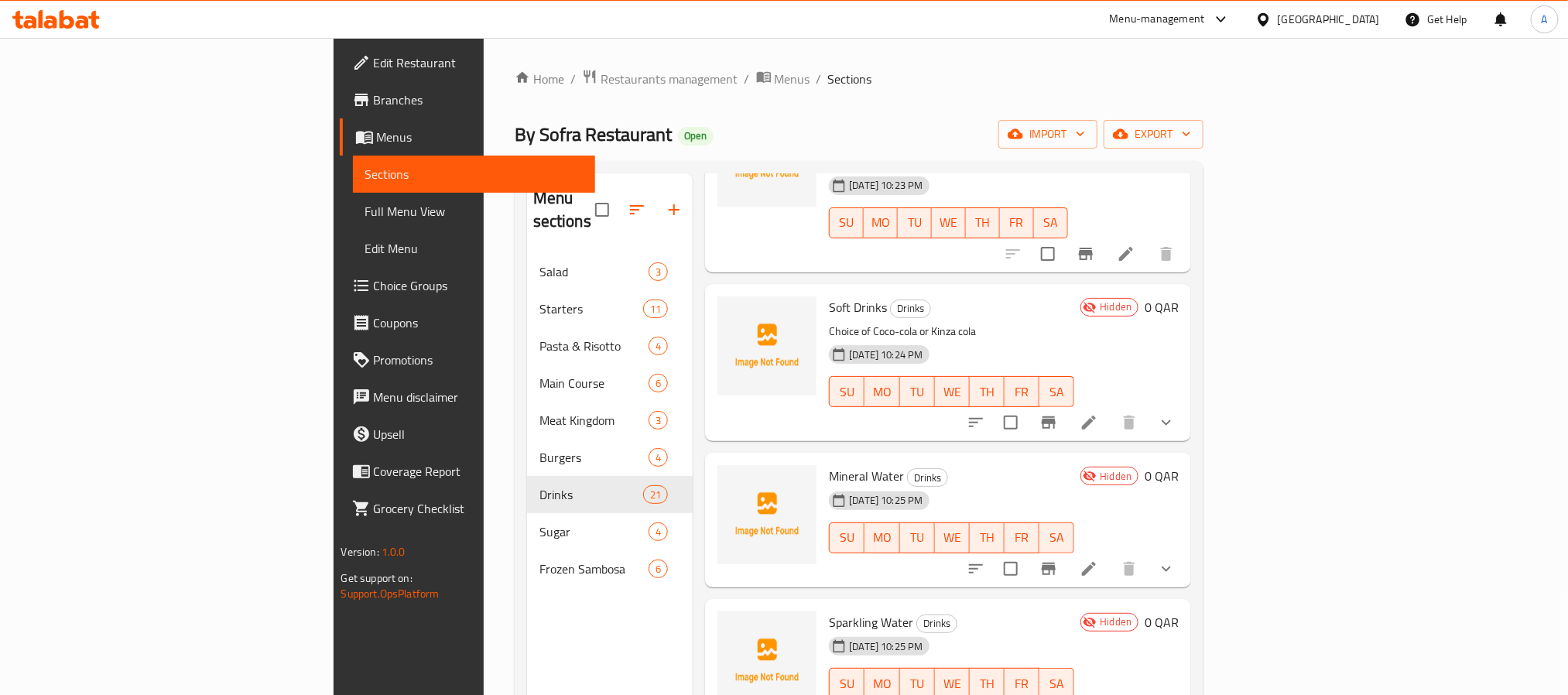
click at [829, 464] on span "Mineral Water" at bounding box center [866, 475] width 75 height 23
click at [829, 610] on span "Sparkling Water" at bounding box center [871, 622] width 85 height 23
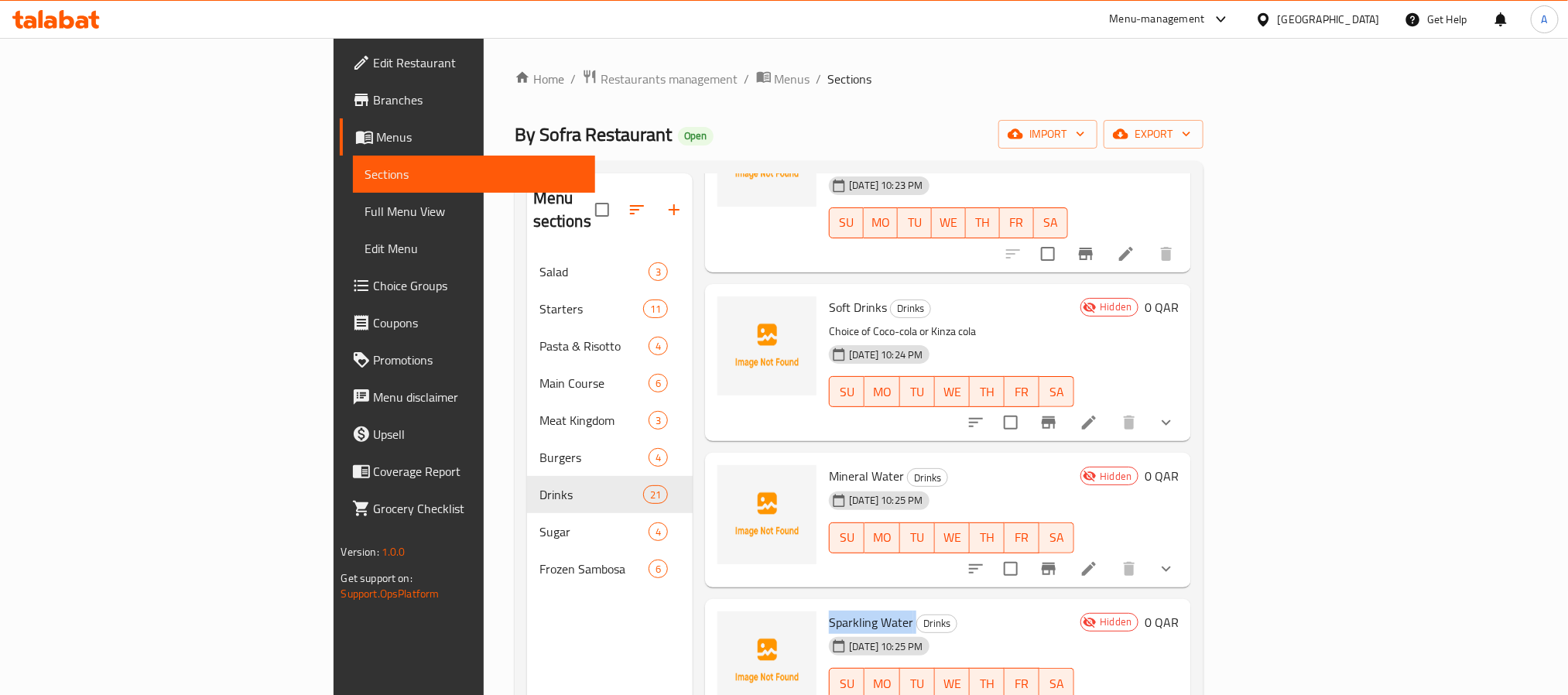
click at [829, 610] on span "Sparkling Water" at bounding box center [871, 622] width 85 height 23
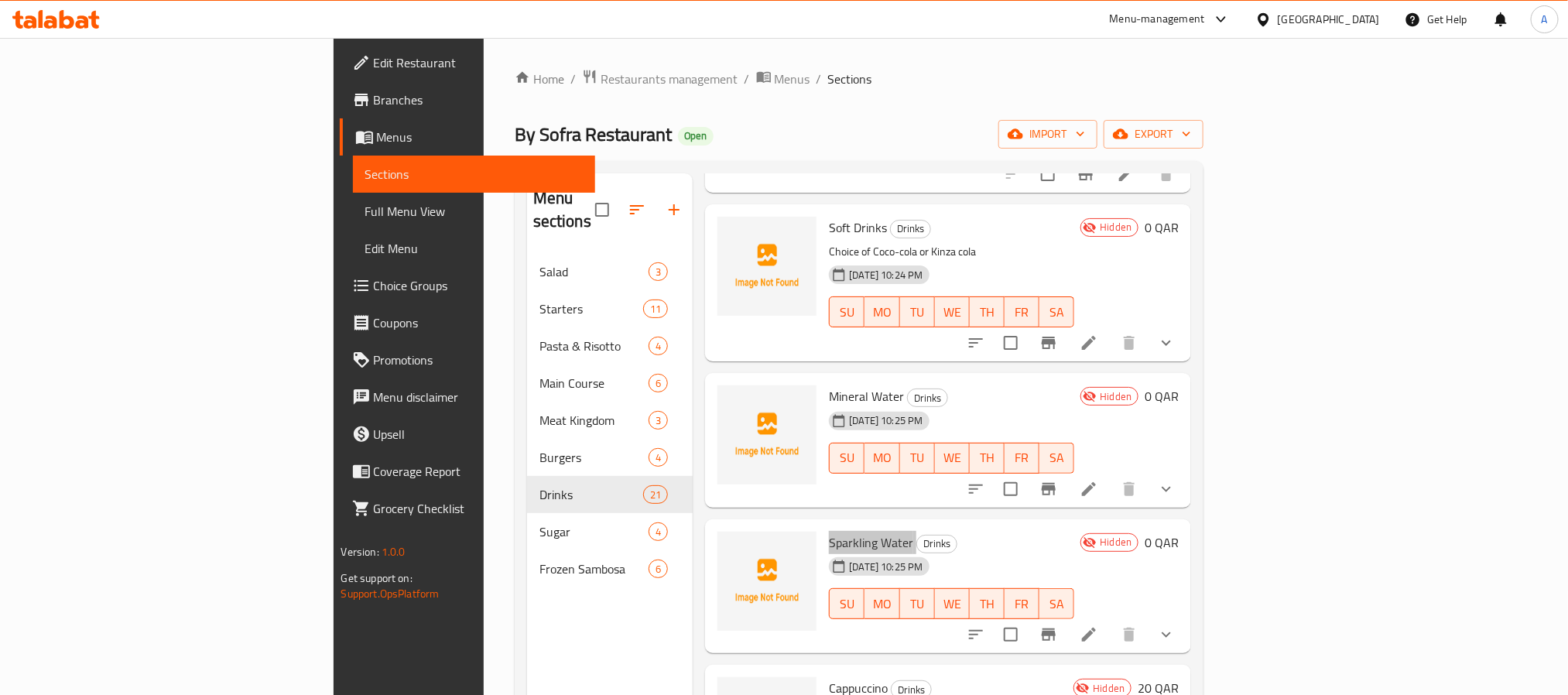
scroll to position [1509, 0]
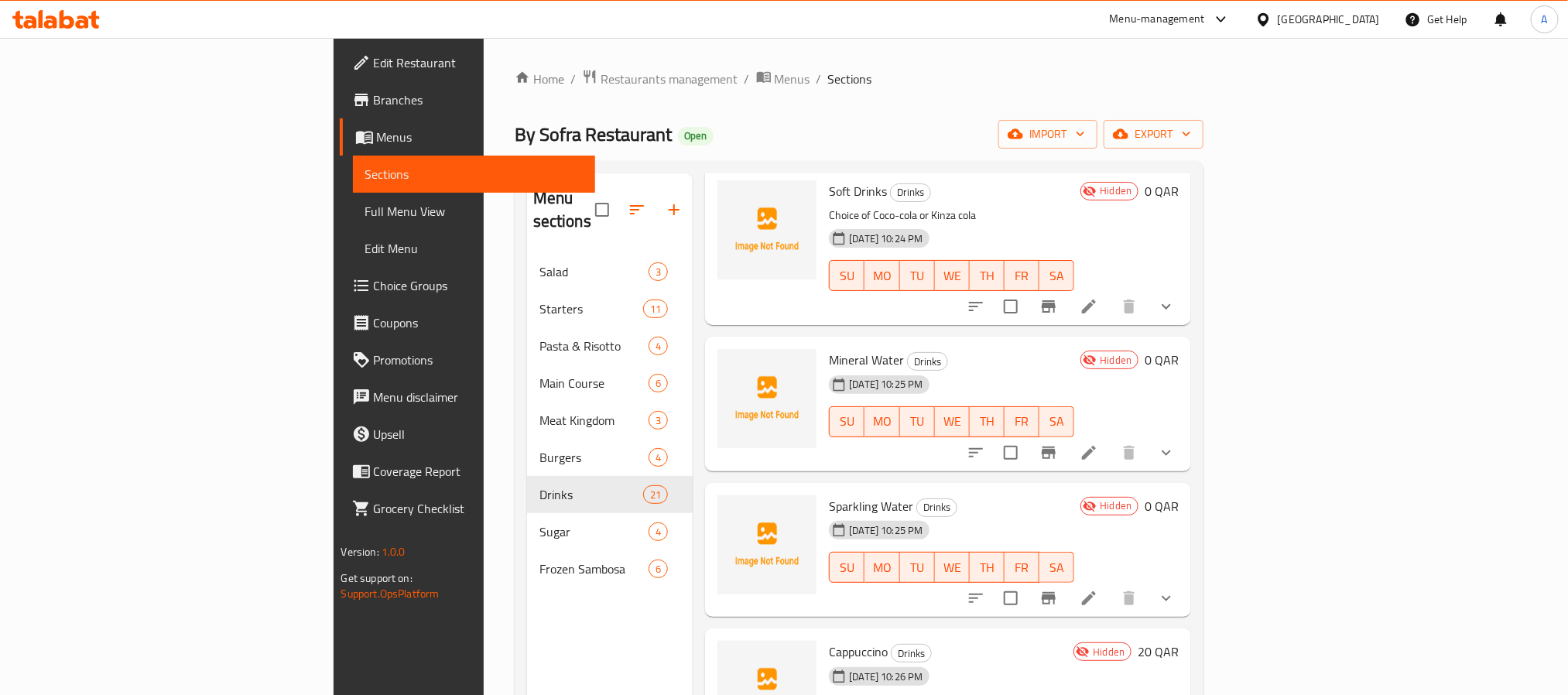
click at [829, 640] on span "Cappuccino" at bounding box center [858, 651] width 59 height 23
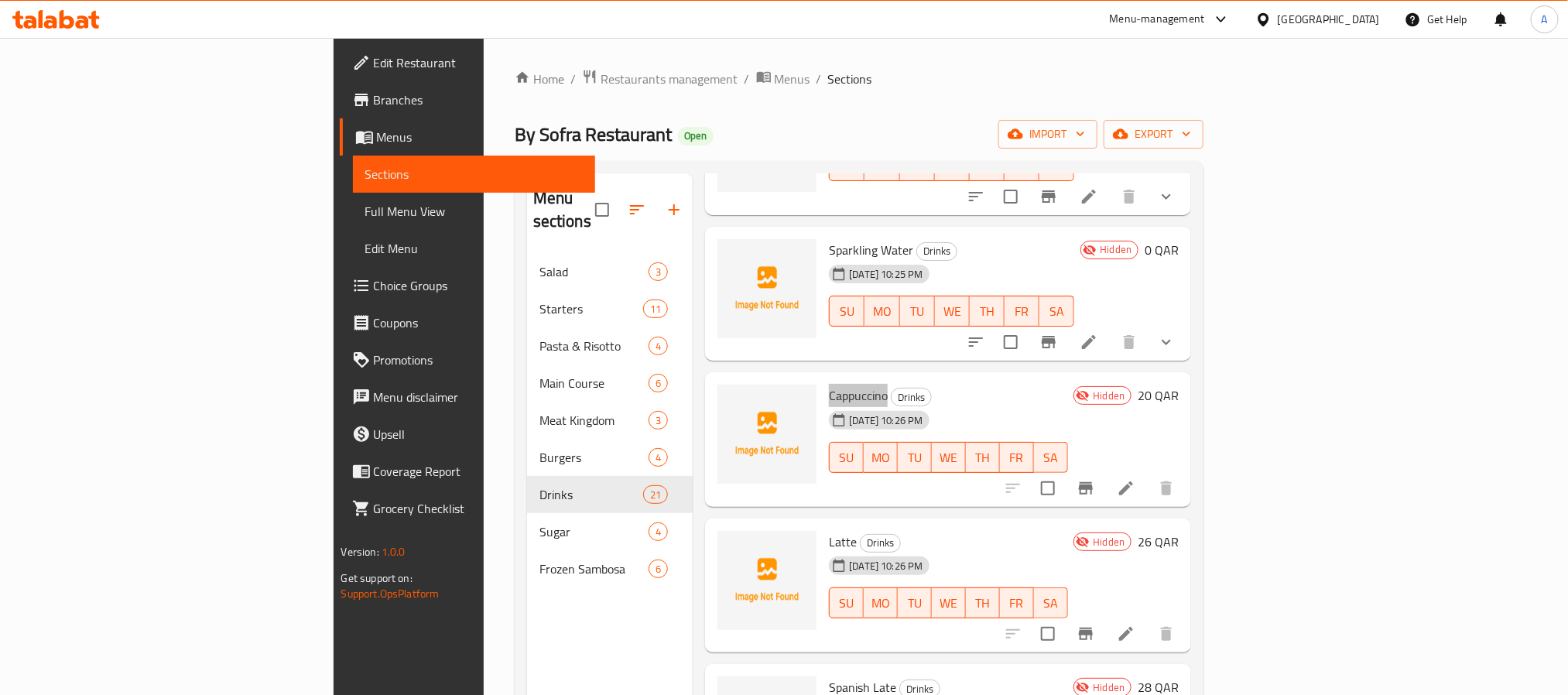
scroll to position [1857, 0]
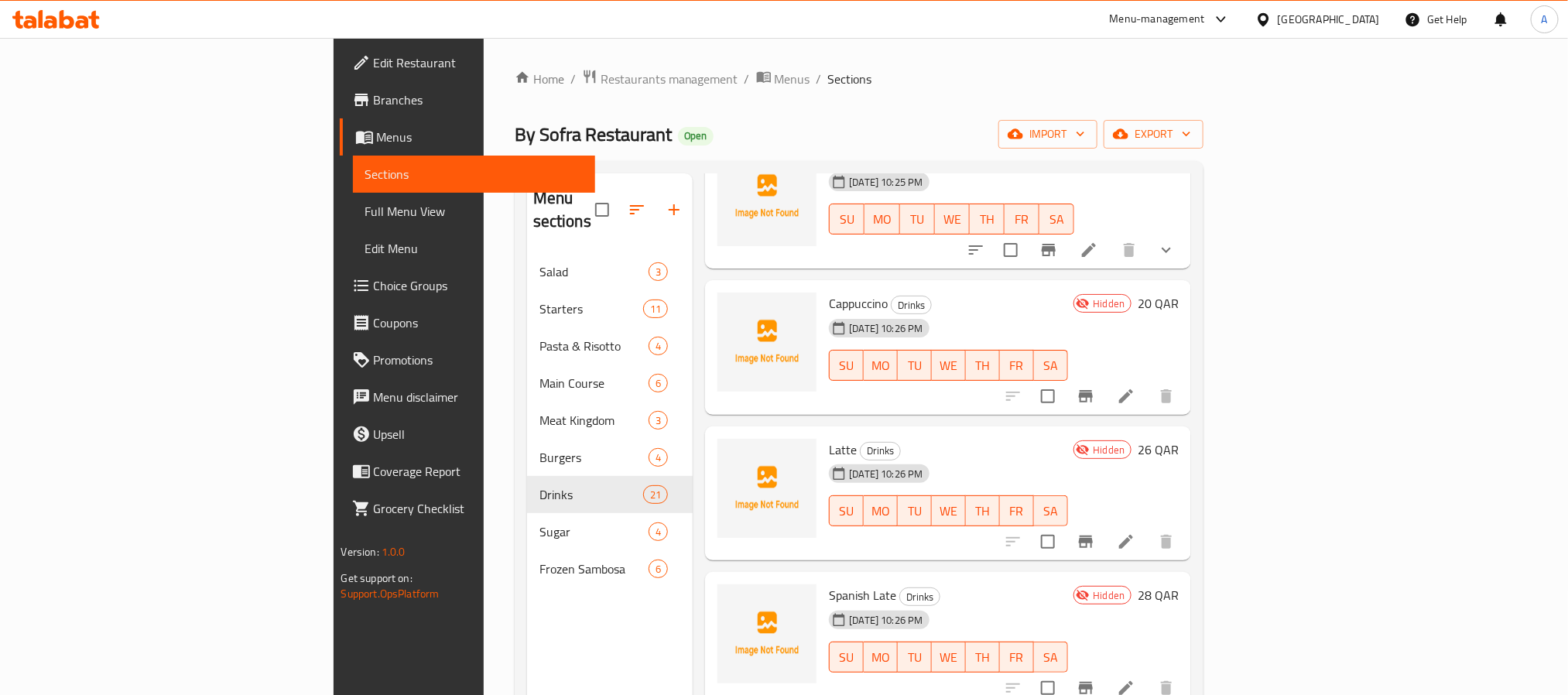
click at [829, 438] on span "Latte" at bounding box center [843, 449] width 28 height 23
click at [829, 583] on span "Spanish Late" at bounding box center [862, 595] width 68 height 23
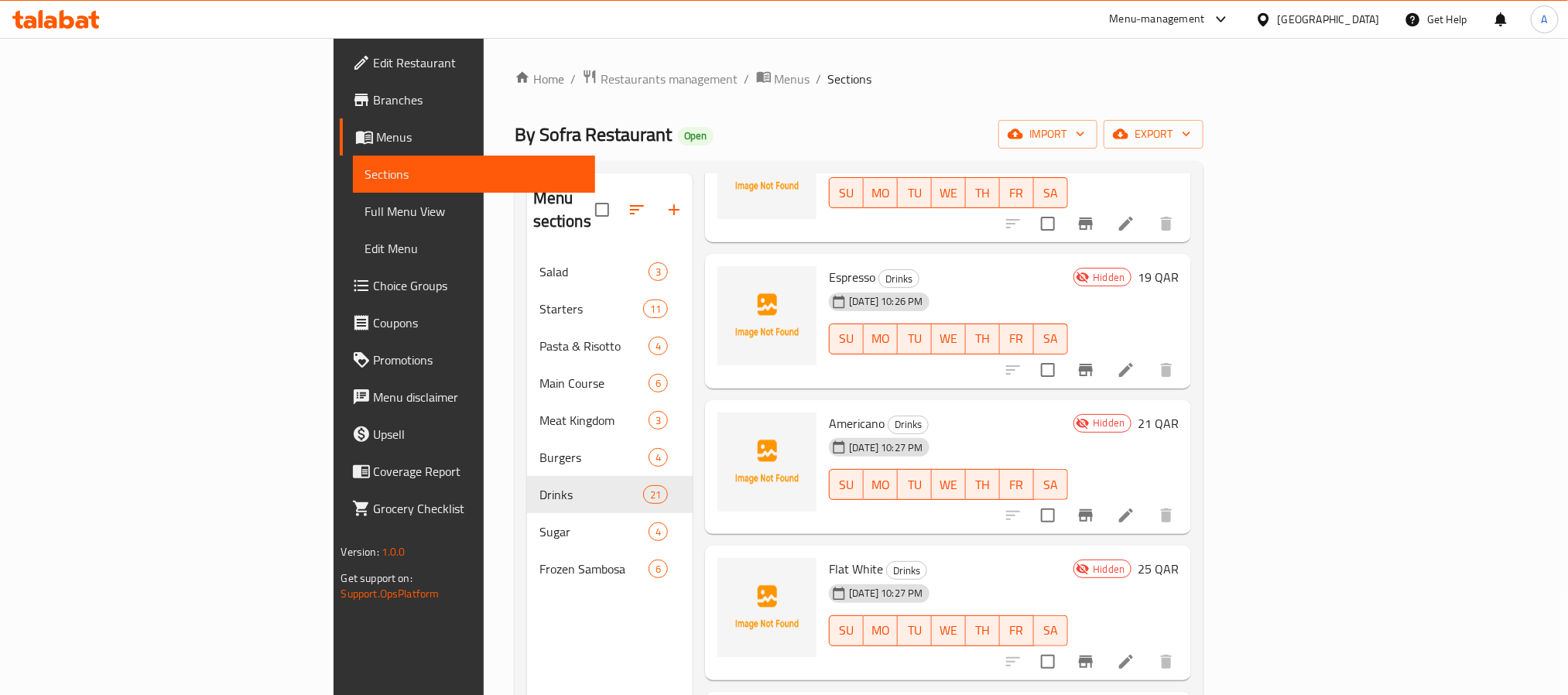
scroll to position [2205, 0]
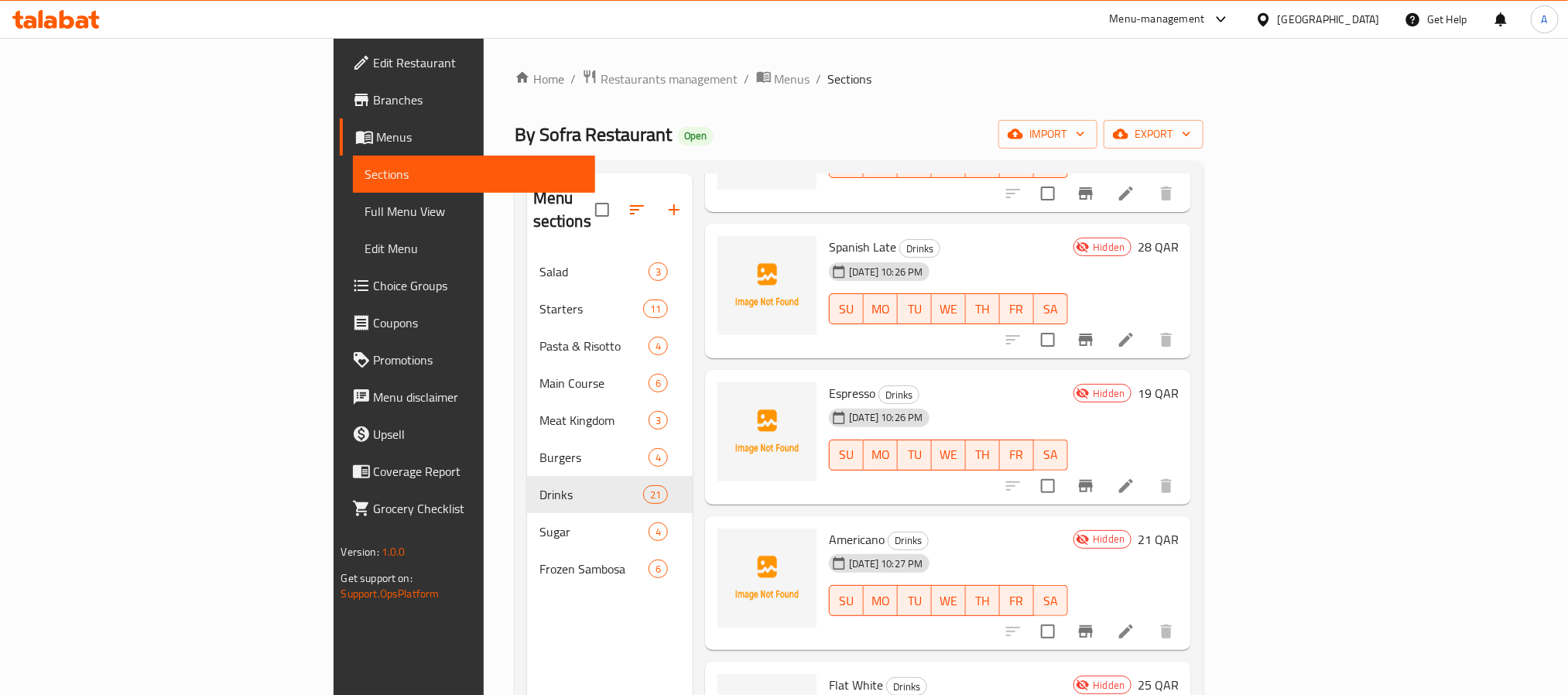
click at [829, 381] on span "Espresso" at bounding box center [851, 393] width 46 height 23
click at [843, 556] on span "[DATE] 10:27 PM" at bounding box center [885, 564] width 85 height 15
click at [829, 528] on span "Americano" at bounding box center [856, 539] width 55 height 23
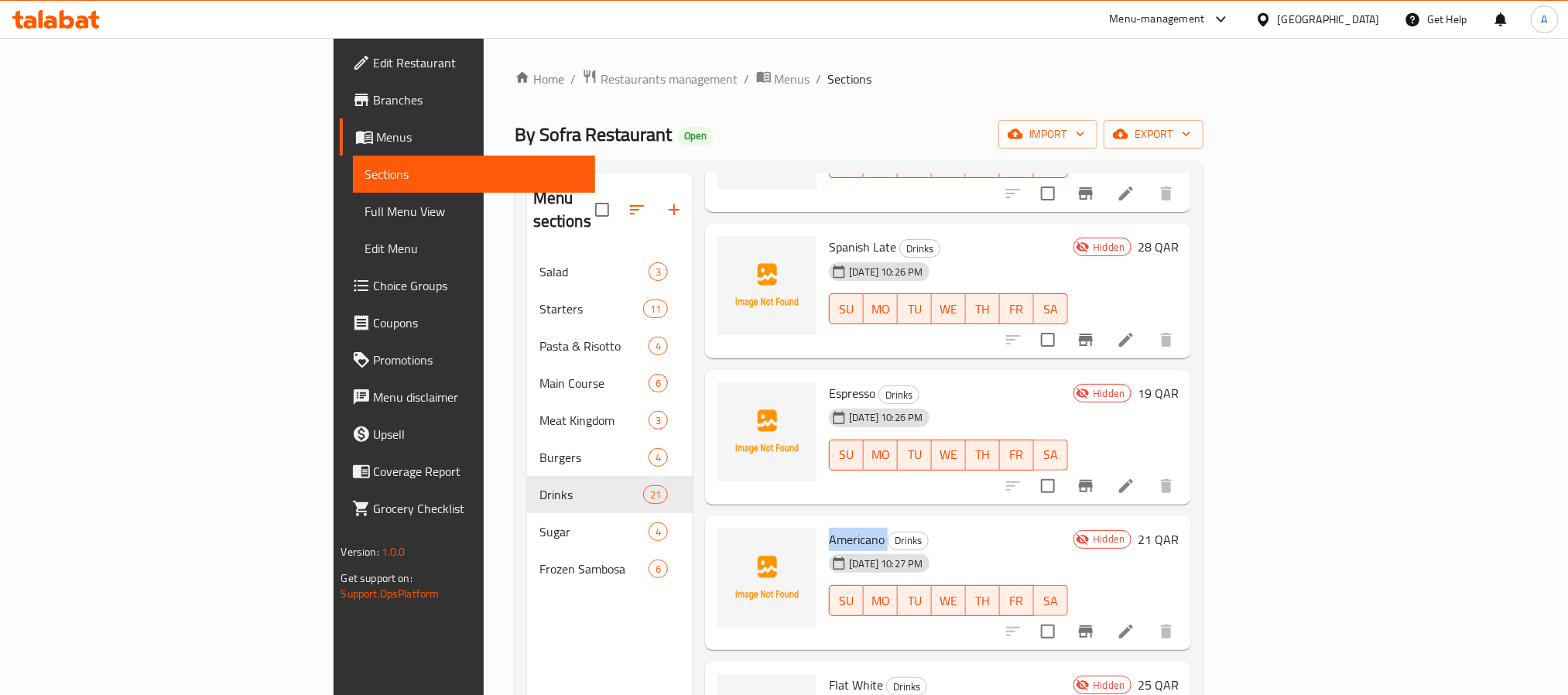
click at [829, 528] on span "Americano" at bounding box center [856, 539] width 55 height 23
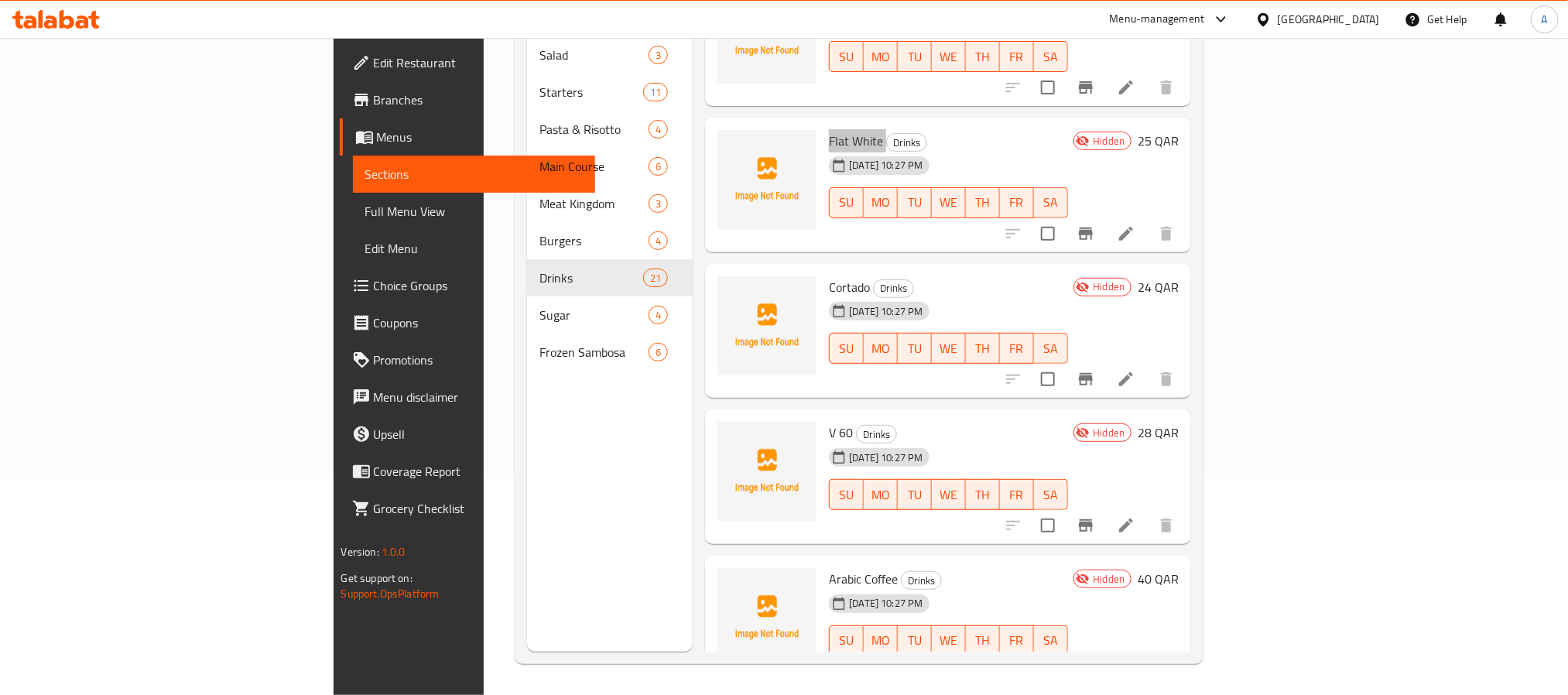
scroll to position [2498, 0]
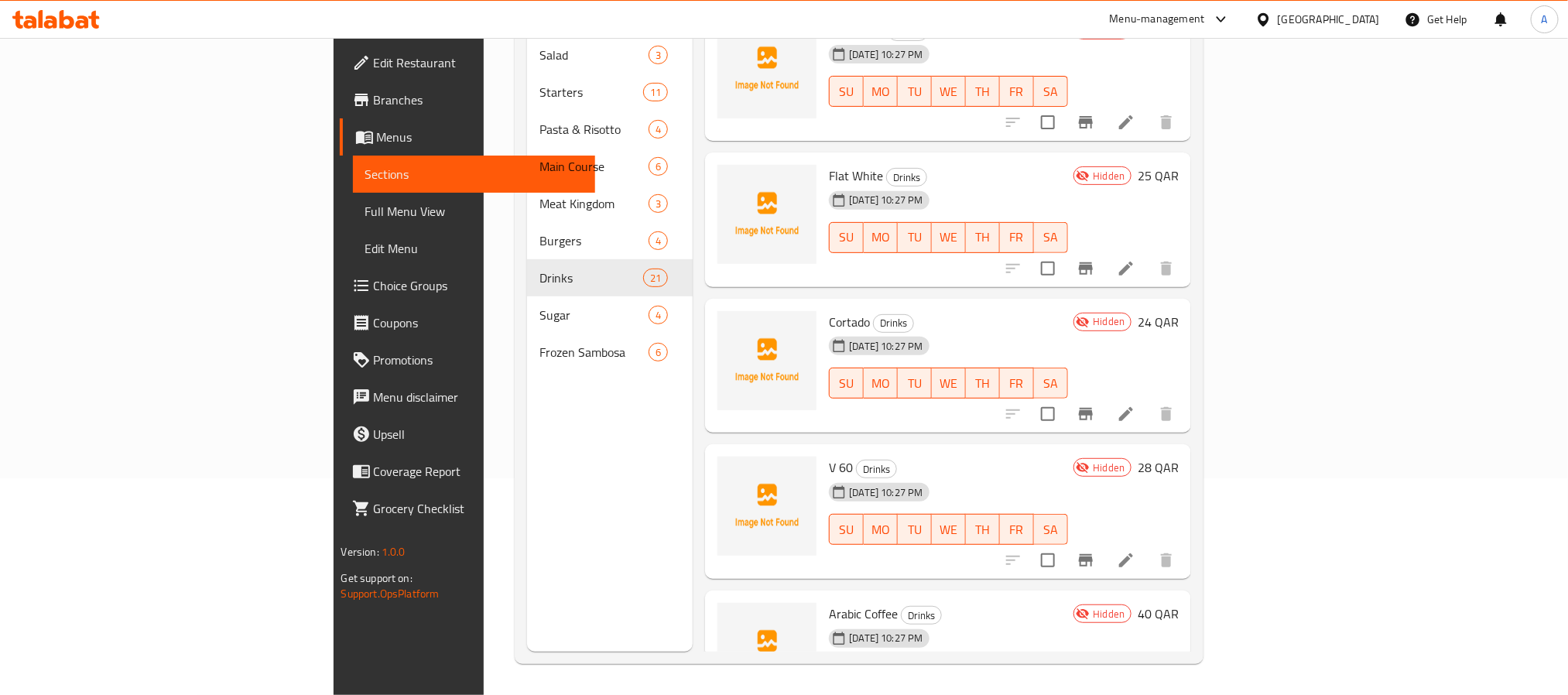
click at [829, 310] on span "Cortado" at bounding box center [849, 321] width 41 height 23
drag, startPoint x: 477, startPoint y: 348, endPoint x: 951, endPoint y: 252, distance: 483.6
click at [951, 331] on div "[DATE] 10:27 PM SU MO TU WE TH FR SA" at bounding box center [948, 372] width 251 height 84
click at [829, 456] on span "V 60" at bounding box center [841, 467] width 24 height 23
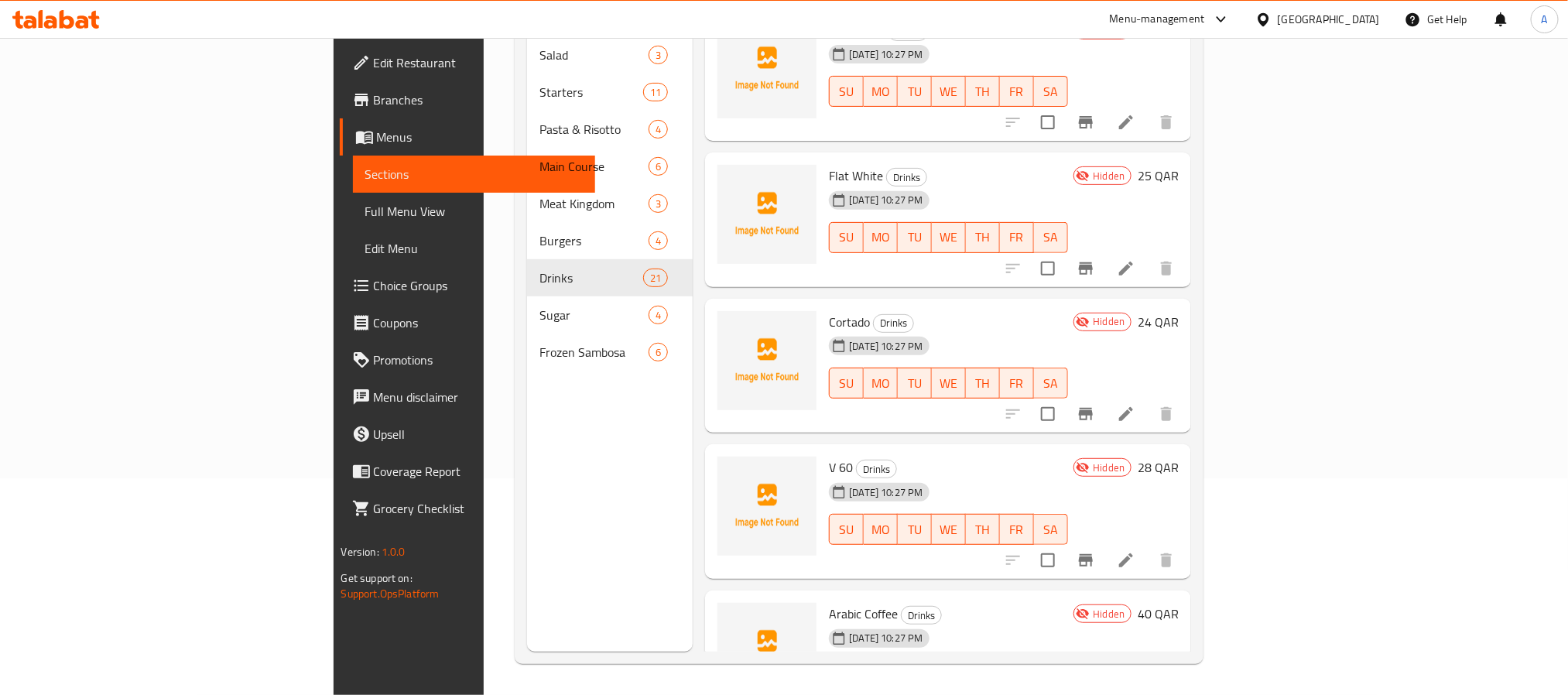
click at [829, 456] on span "V 60" at bounding box center [841, 467] width 24 height 23
drag, startPoint x: 818, startPoint y: 507, endPoint x: 778, endPoint y: 486, distance: 45.2
click at [829, 603] on h6 "Arabic Coffee Drinks" at bounding box center [948, 613] width 239 height 22
drag, startPoint x: 748, startPoint y: 470, endPoint x: 725, endPoint y: 456, distance: 26.9
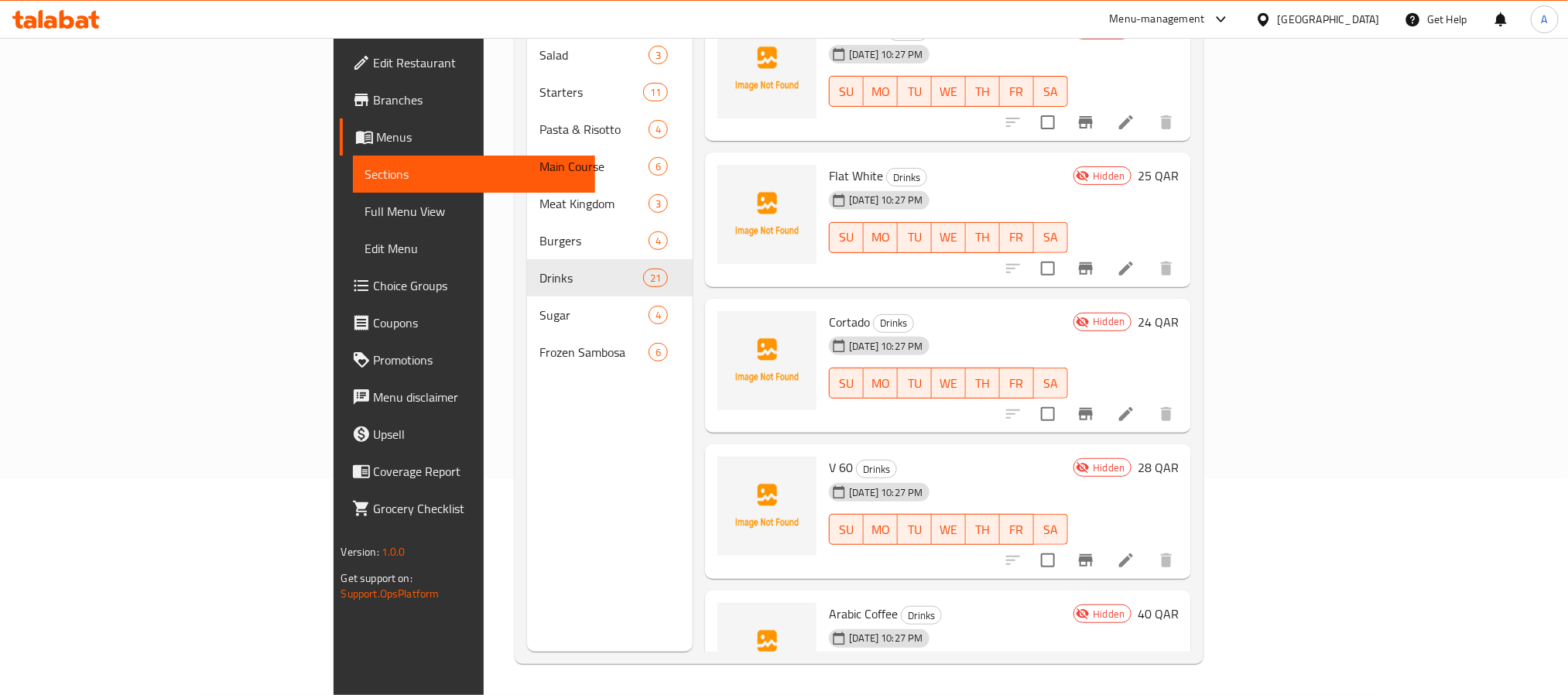
drag, startPoint x: 725, startPoint y: 456, endPoint x: 745, endPoint y: 514, distance: 61.4
click at [829, 602] on span "Arabic Coffee" at bounding box center [862, 613] width 69 height 23
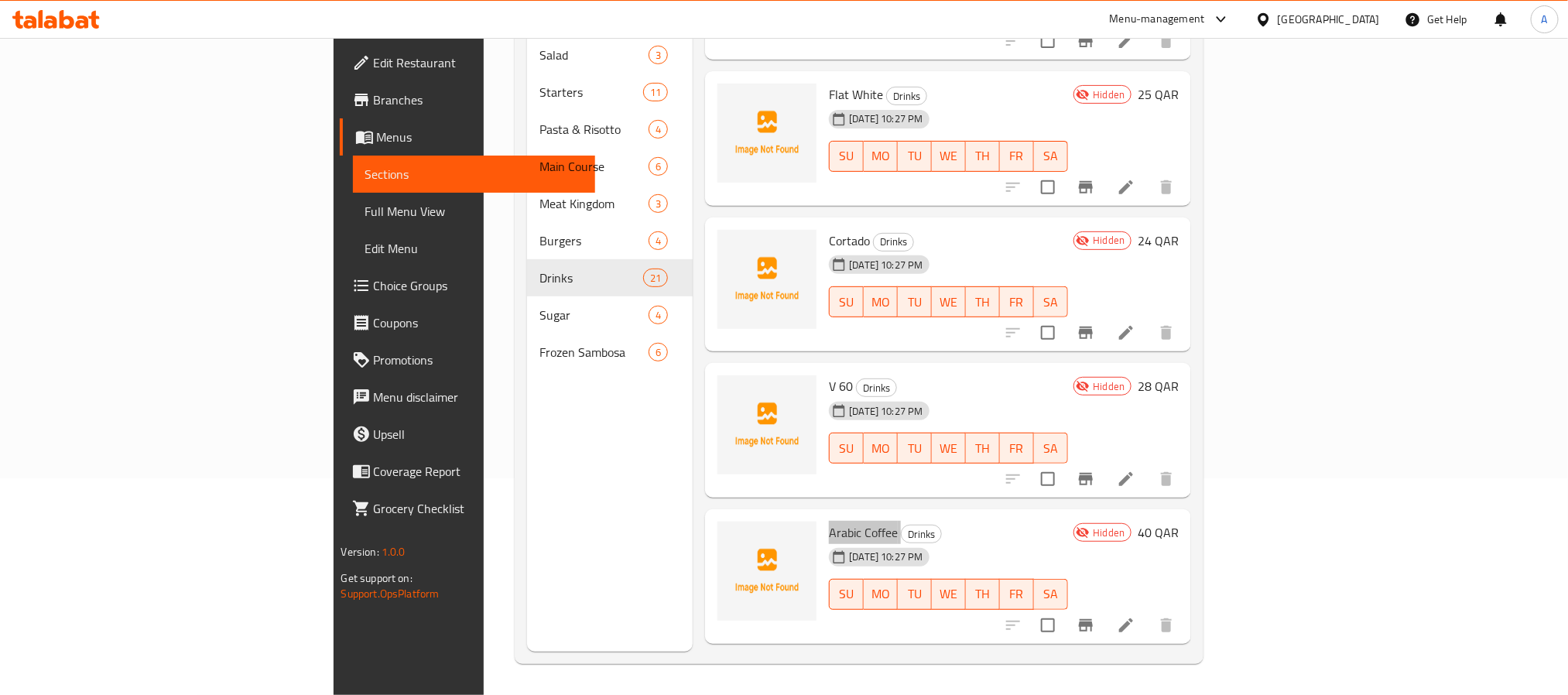
scroll to position [2614, 0]
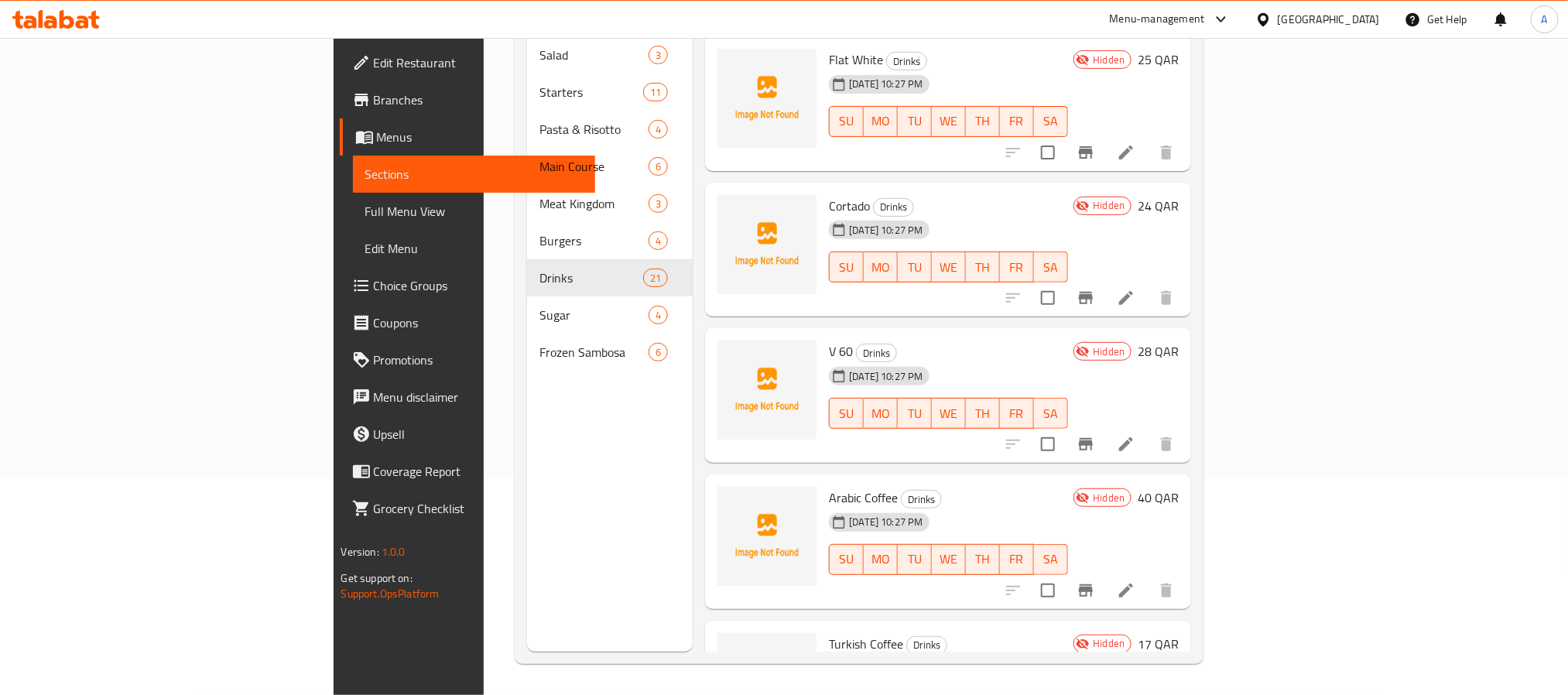
click at [829, 632] on span "Turkish Coffee" at bounding box center [865, 643] width 74 height 23
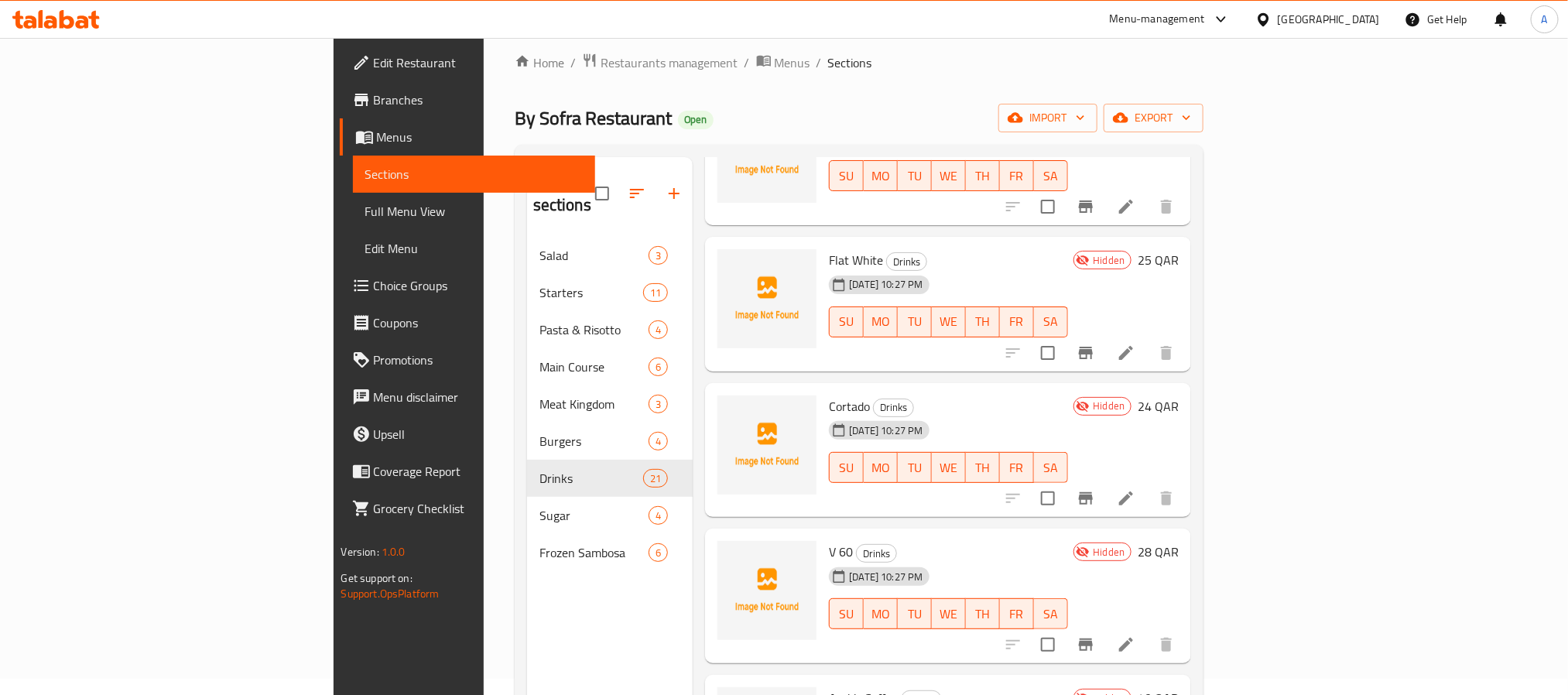
scroll to position [0, 0]
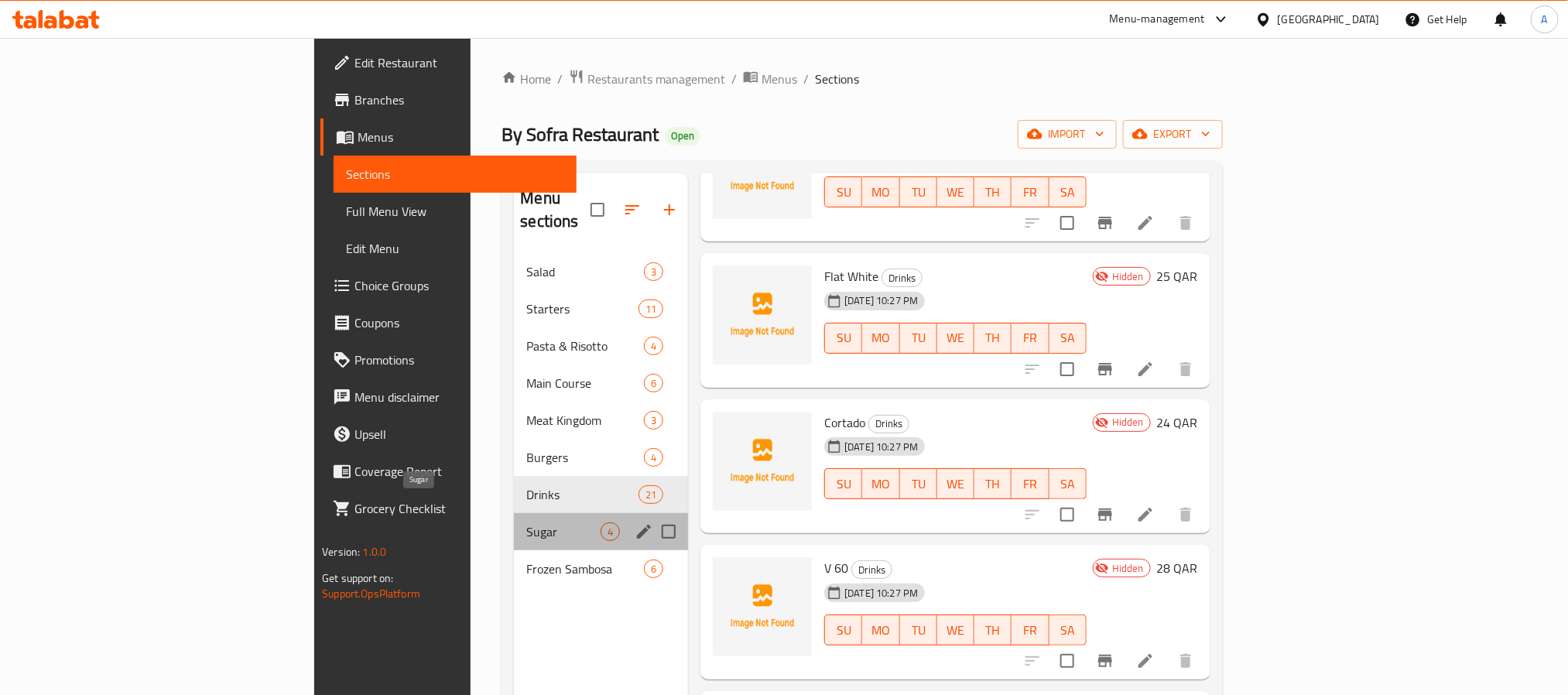
click at [526, 522] on span "Sugar" at bounding box center [563, 532] width 74 height 19
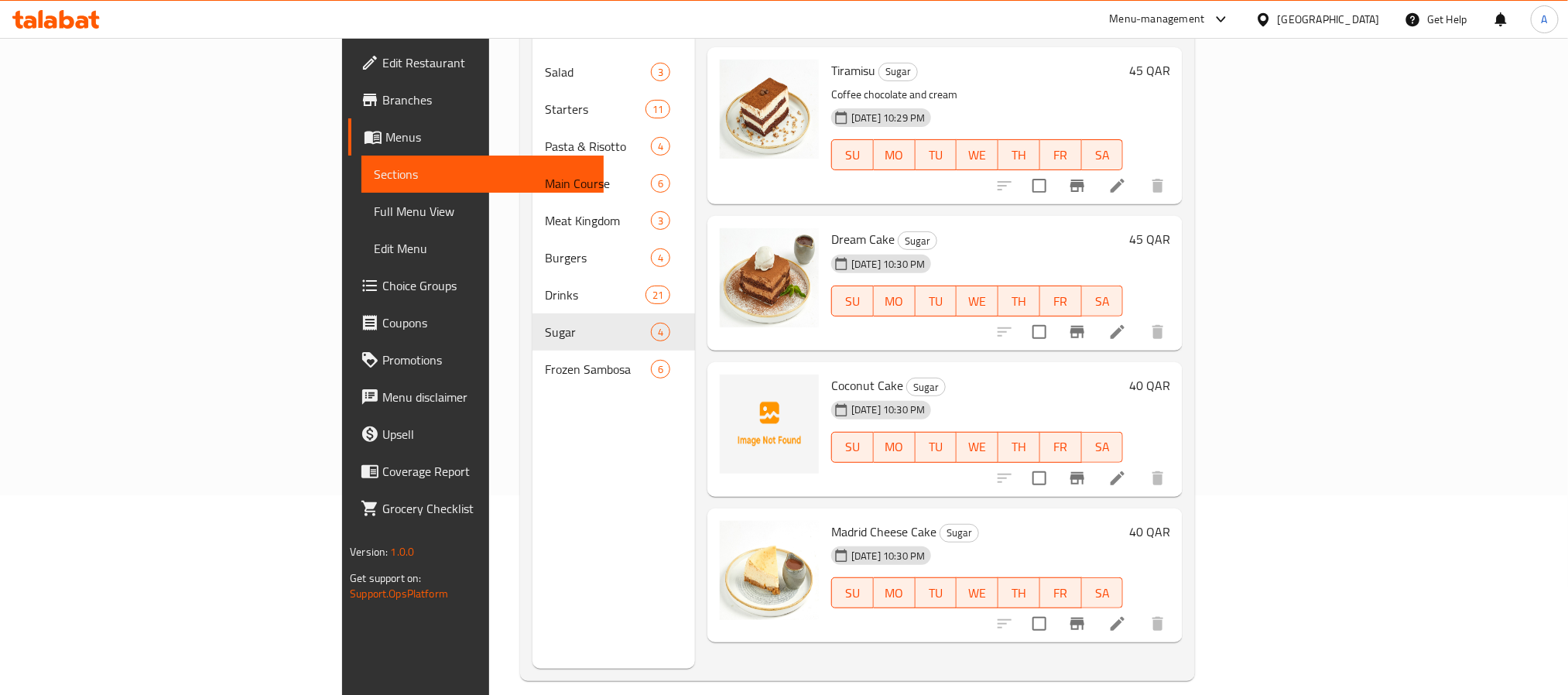
scroll to position [217, 0]
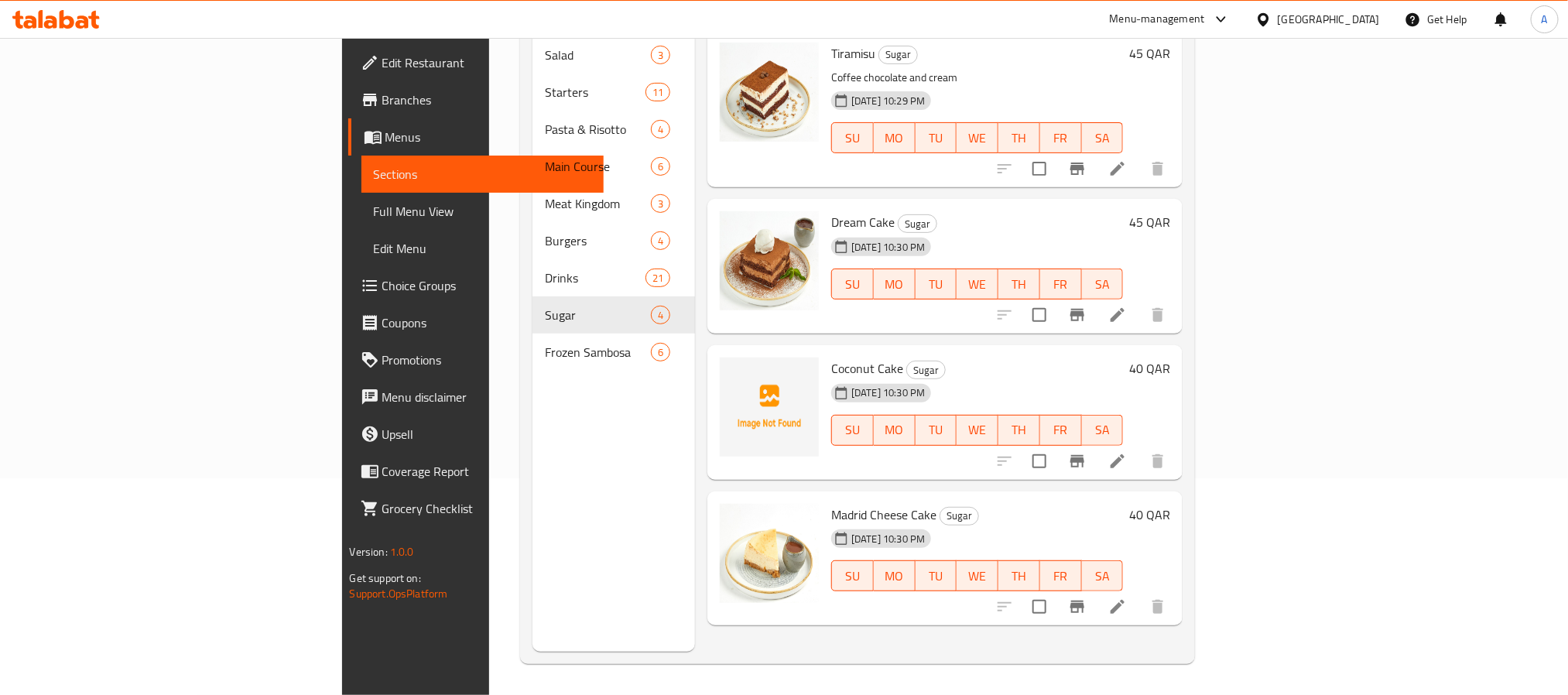
click at [831, 357] on span "Coconut Cake" at bounding box center [867, 368] width 72 height 23
click at [1056, 446] on input "checkbox" at bounding box center [1039, 461] width 33 height 33
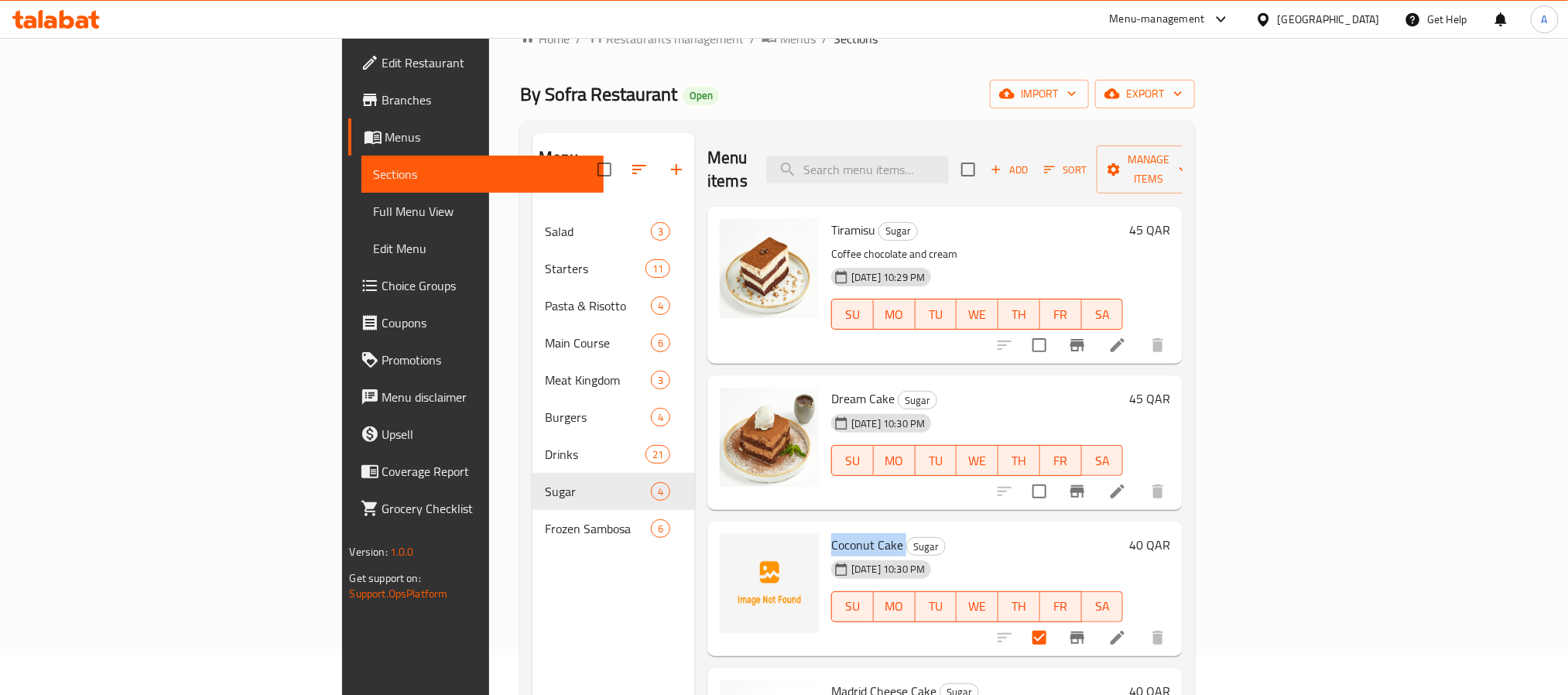
scroll to position [0, 0]
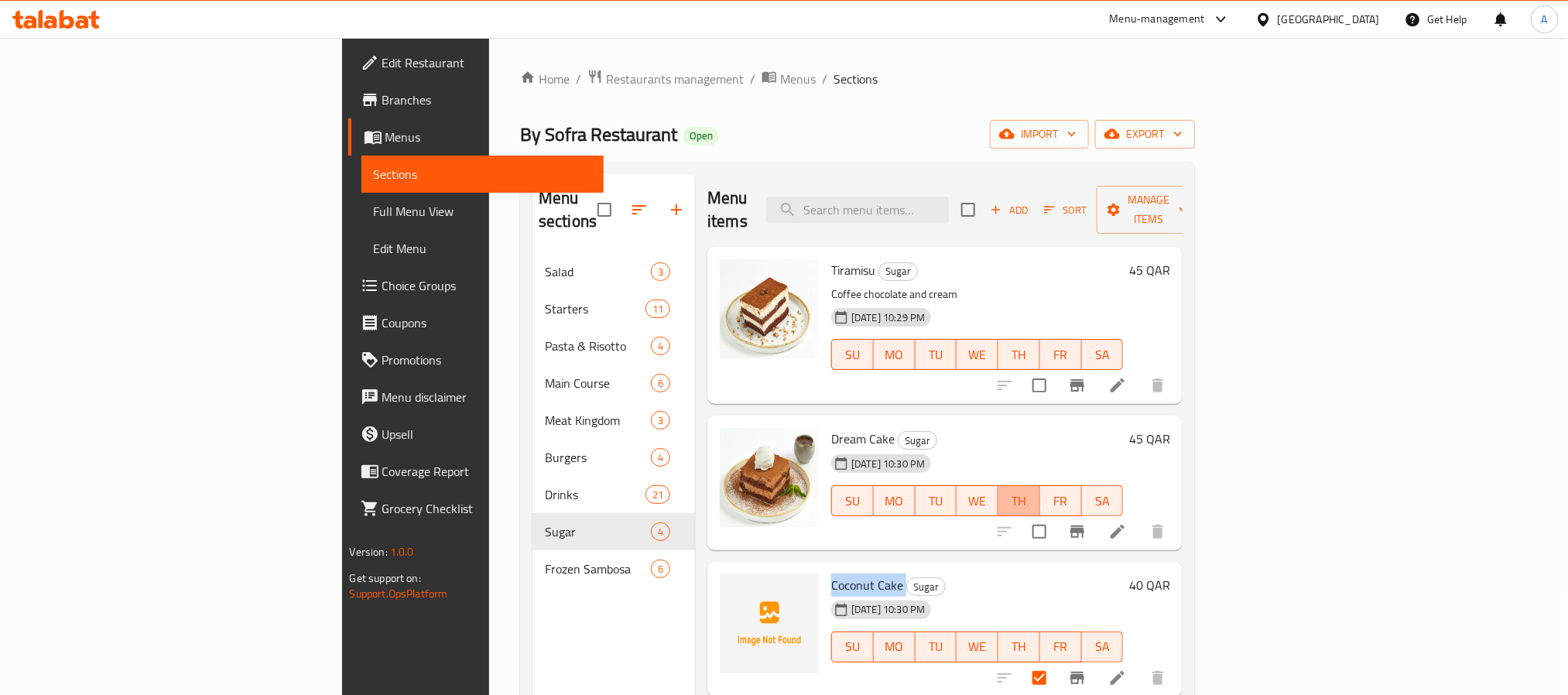
click at [1040, 490] on button "TH" at bounding box center [1019, 501] width 41 height 31
click at [1129, 448] on div "[DATE] 10:30 PM SU MO TU WE TH FR SA" at bounding box center [977, 489] width 304 height 84
click at [1188, 205] on span "Manage items" at bounding box center [1149, 209] width 79 height 39
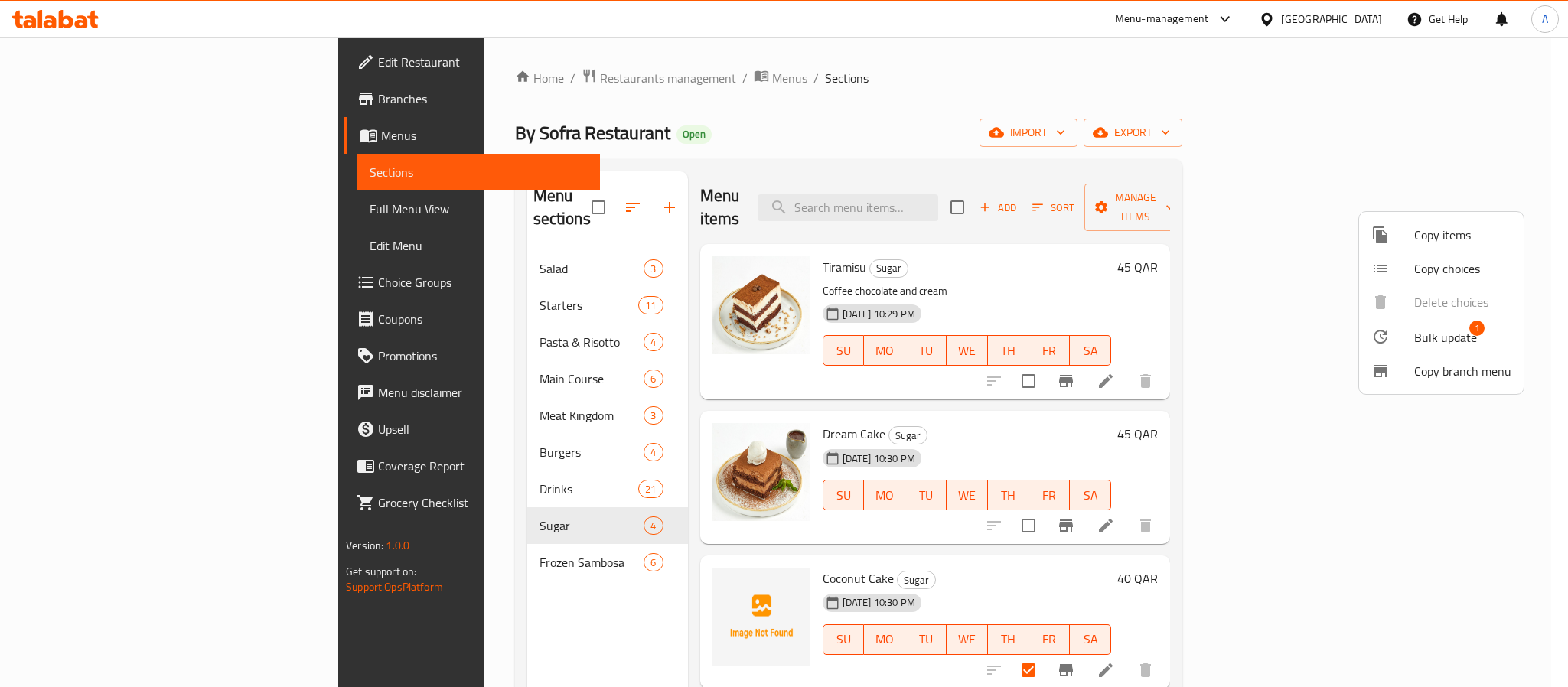
click at [1418, 344] on span "Bulk update" at bounding box center [1446, 337] width 63 height 19
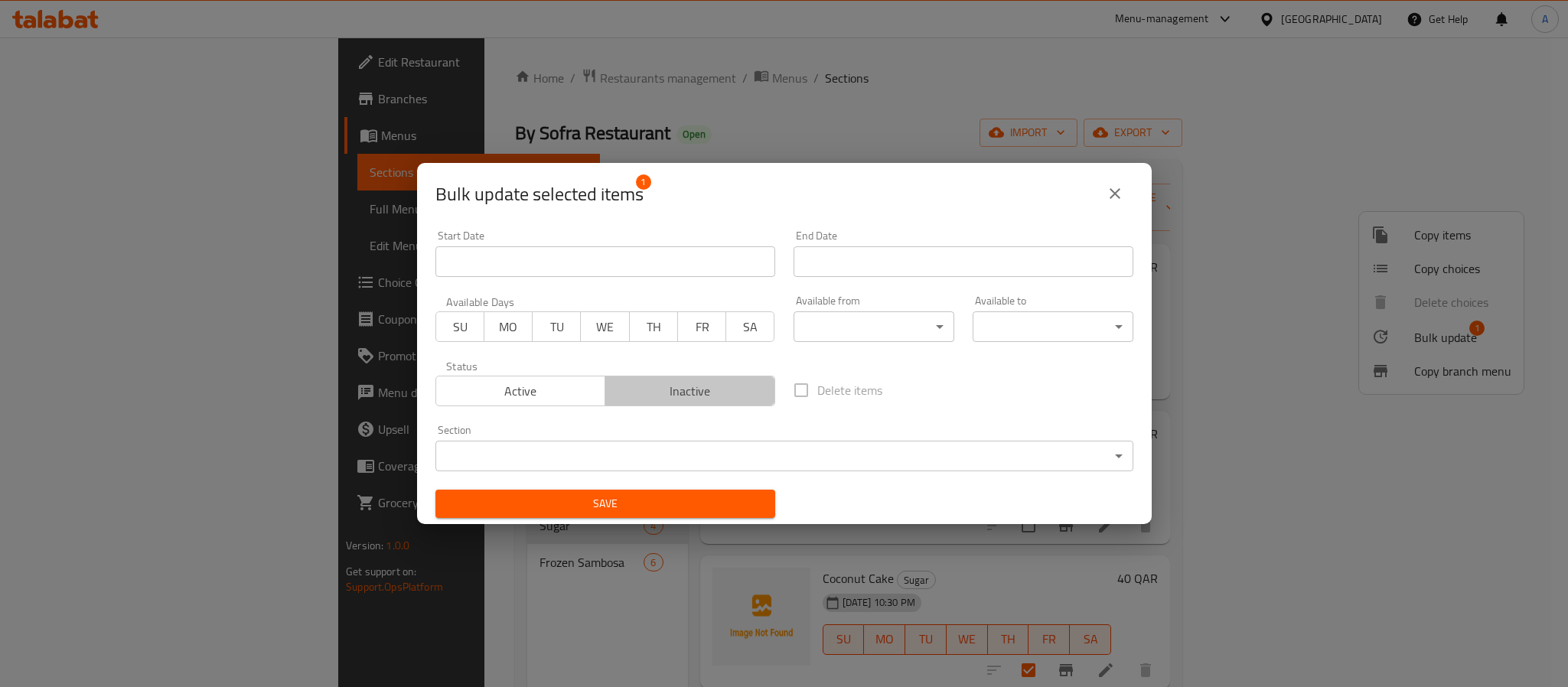
click at [689, 389] on span "Inactive" at bounding box center [690, 391] width 158 height 22
click at [699, 519] on div "Save" at bounding box center [606, 503] width 359 height 46
click at [701, 501] on span "Save" at bounding box center [605, 503] width 315 height 19
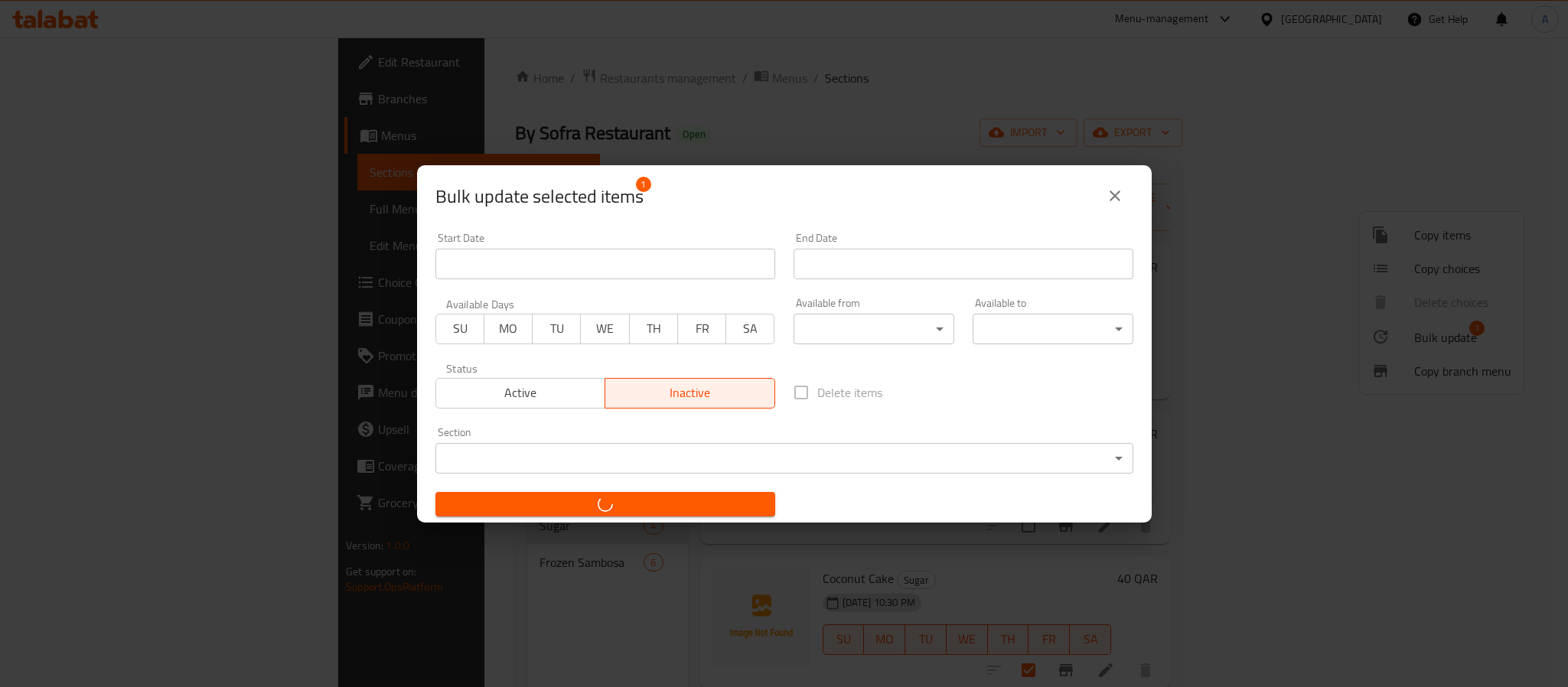
checkbox input "false"
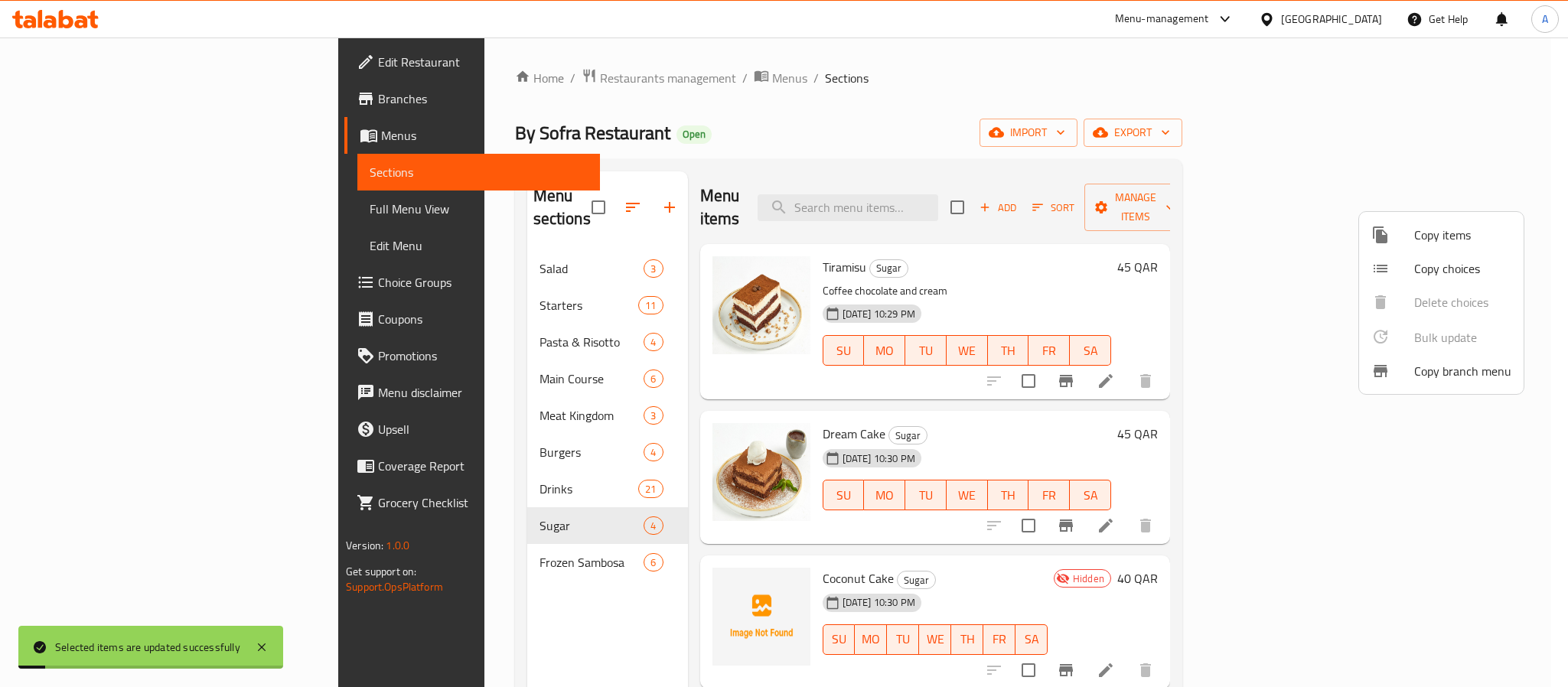
click at [974, 532] on div at bounding box center [784, 344] width 1568 height 687
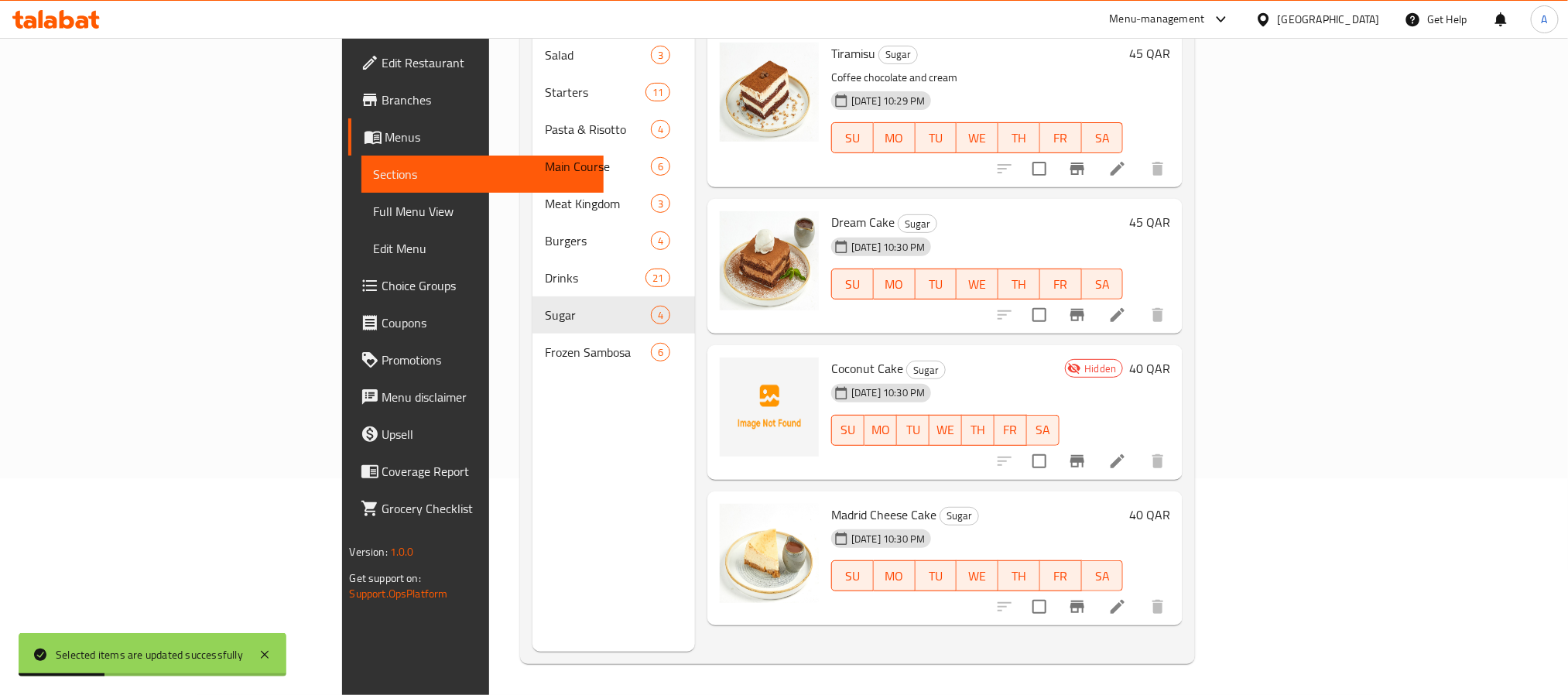
scroll to position [100, 0]
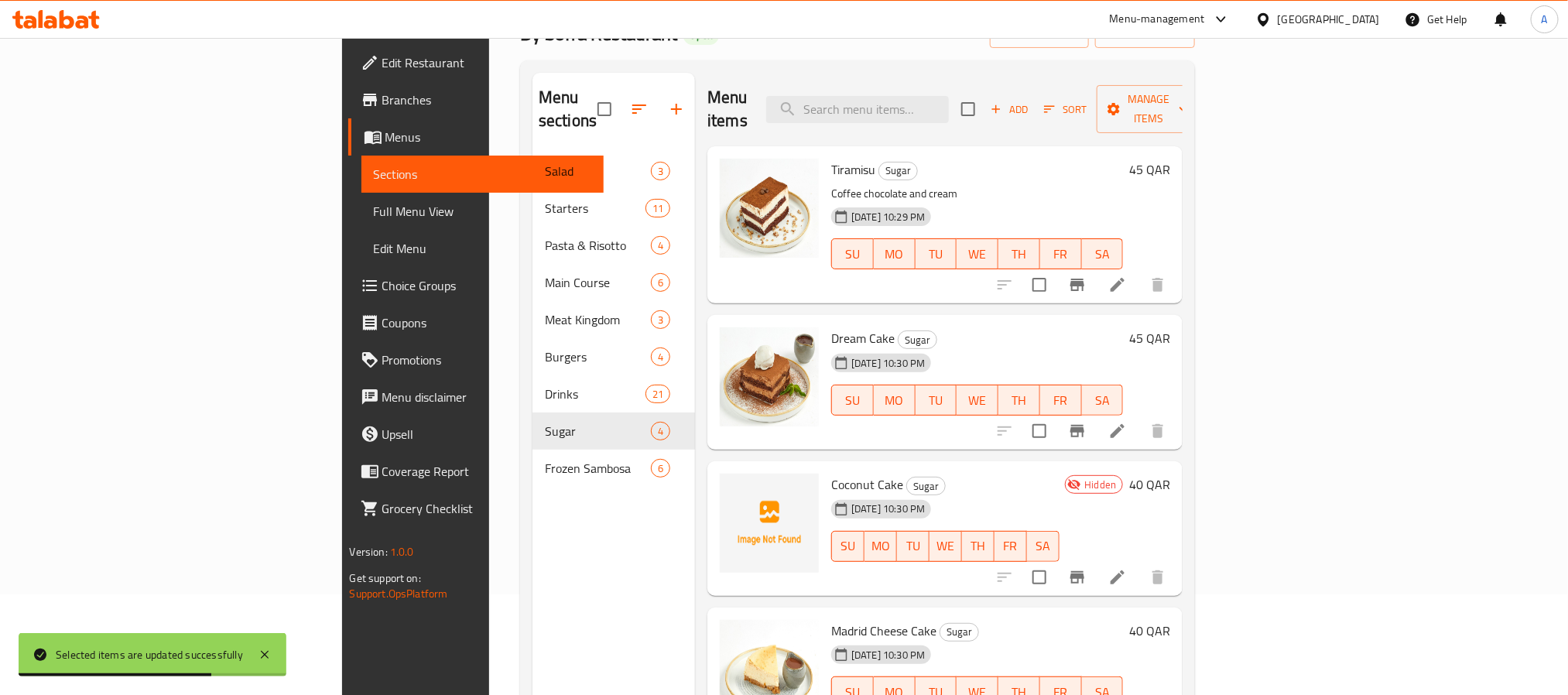
click at [831, 472] on span "Coconut Cake" at bounding box center [867, 484] width 72 height 23
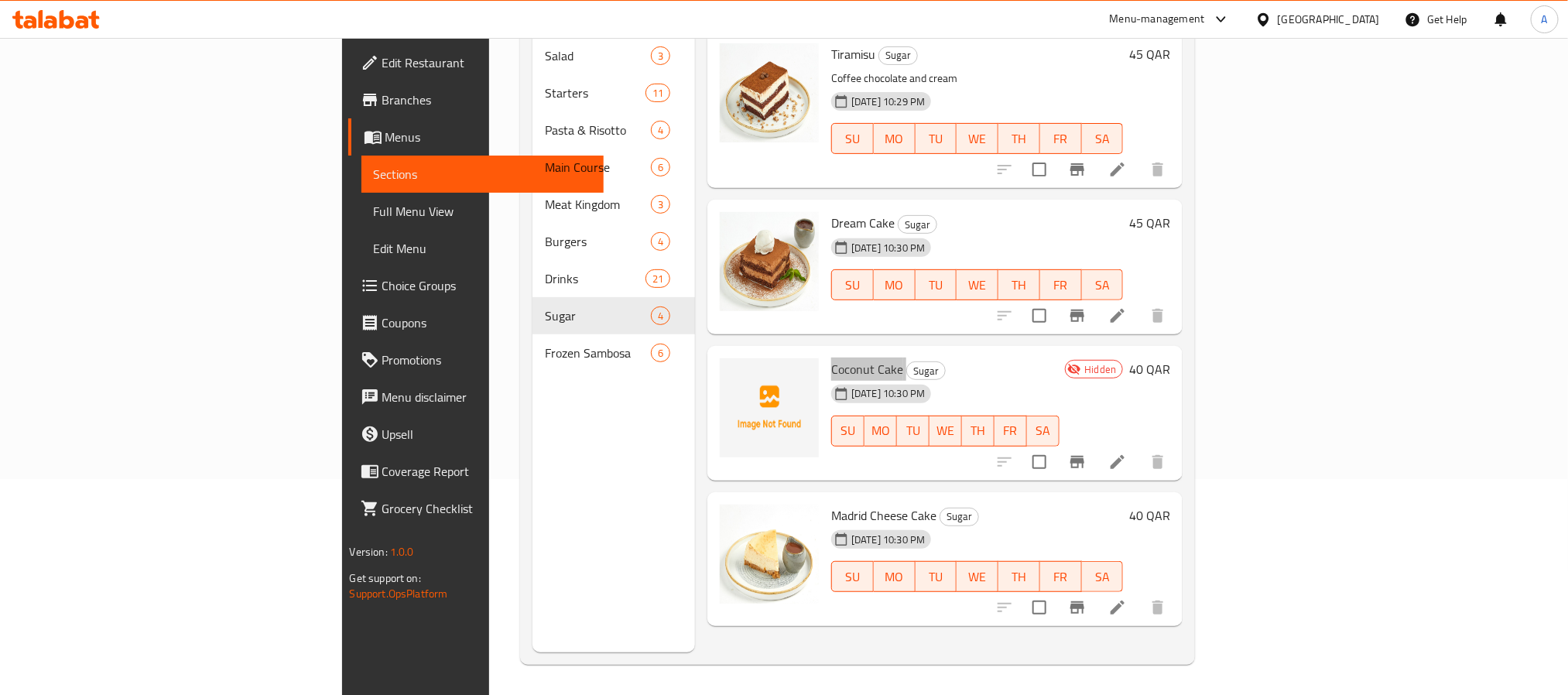
scroll to position [217, 0]
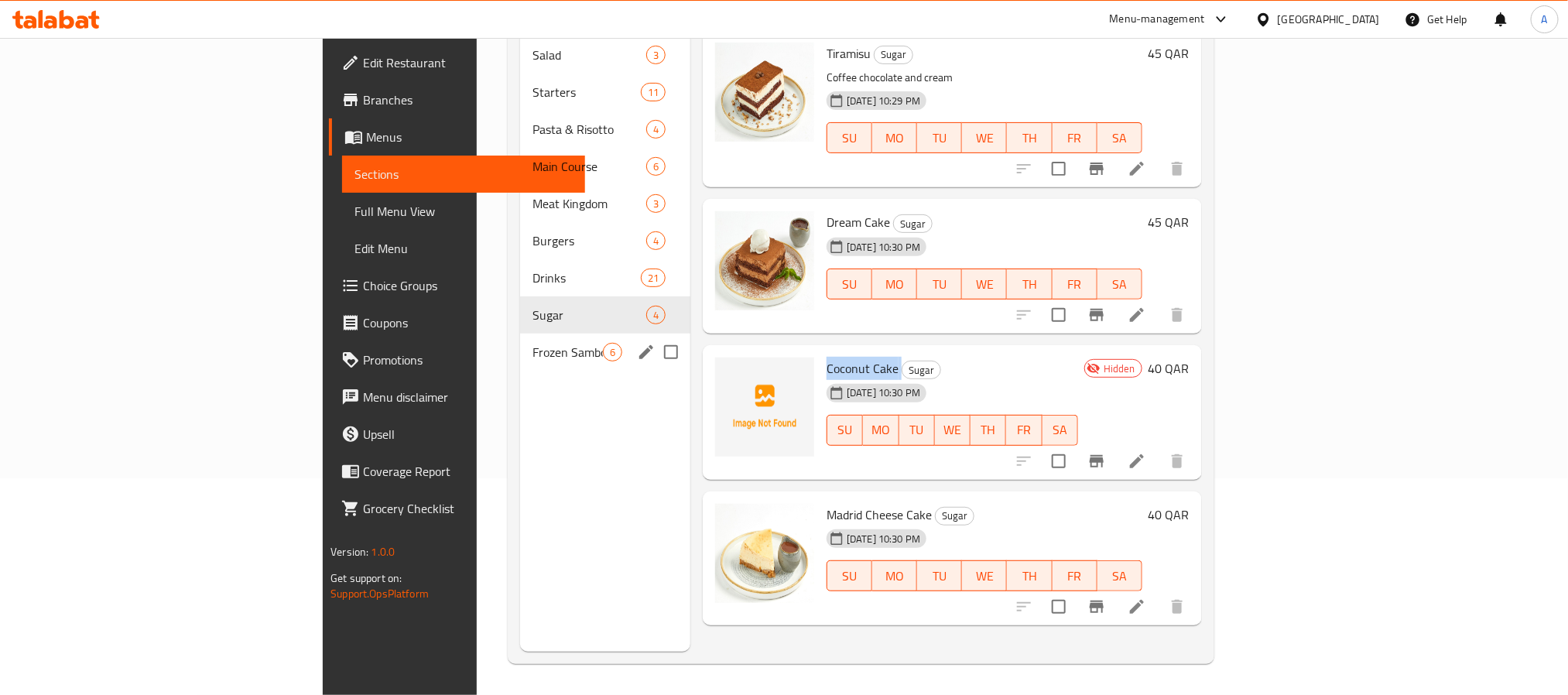
click at [520, 333] on div "Frozen Sambosa 6" at bounding box center [605, 352] width 170 height 38
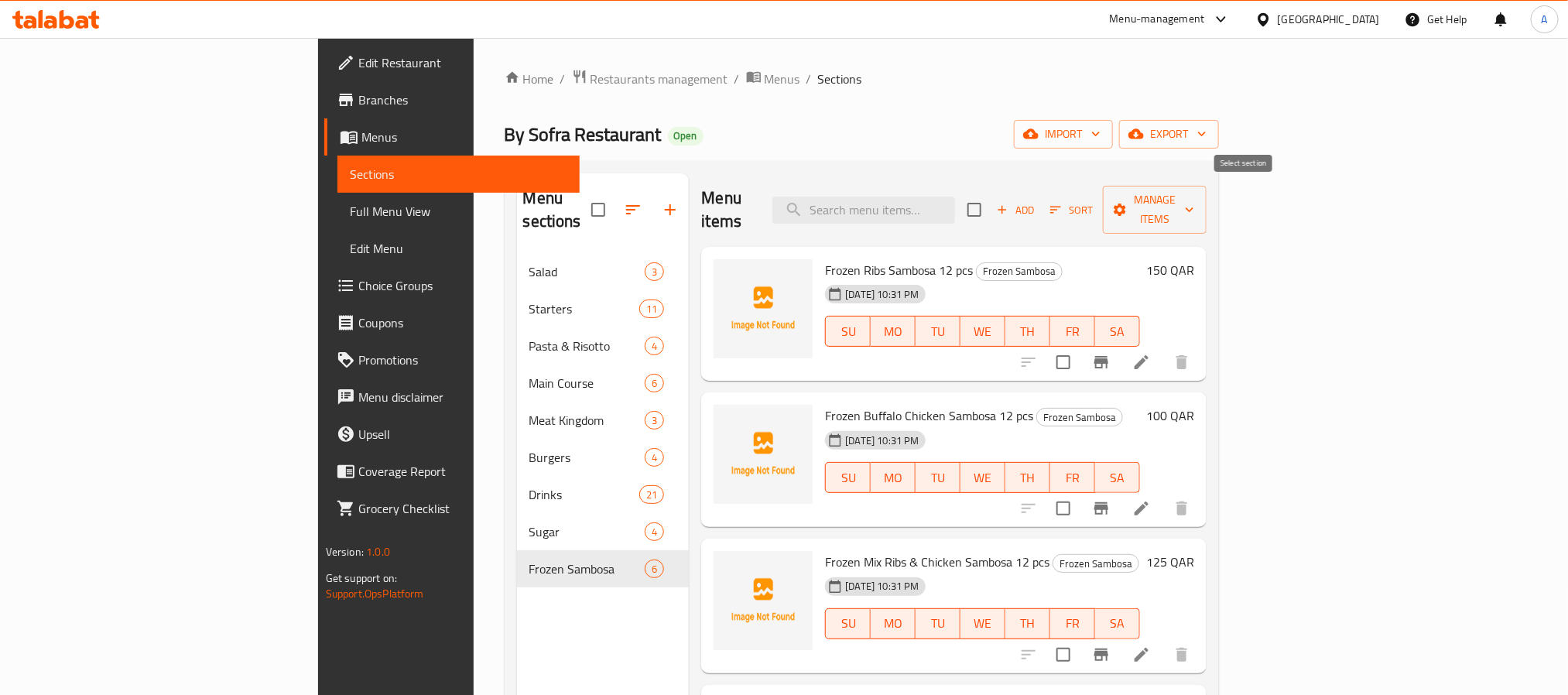
click at [991, 207] on input "checkbox" at bounding box center [974, 209] width 33 height 33
checkbox input "true"
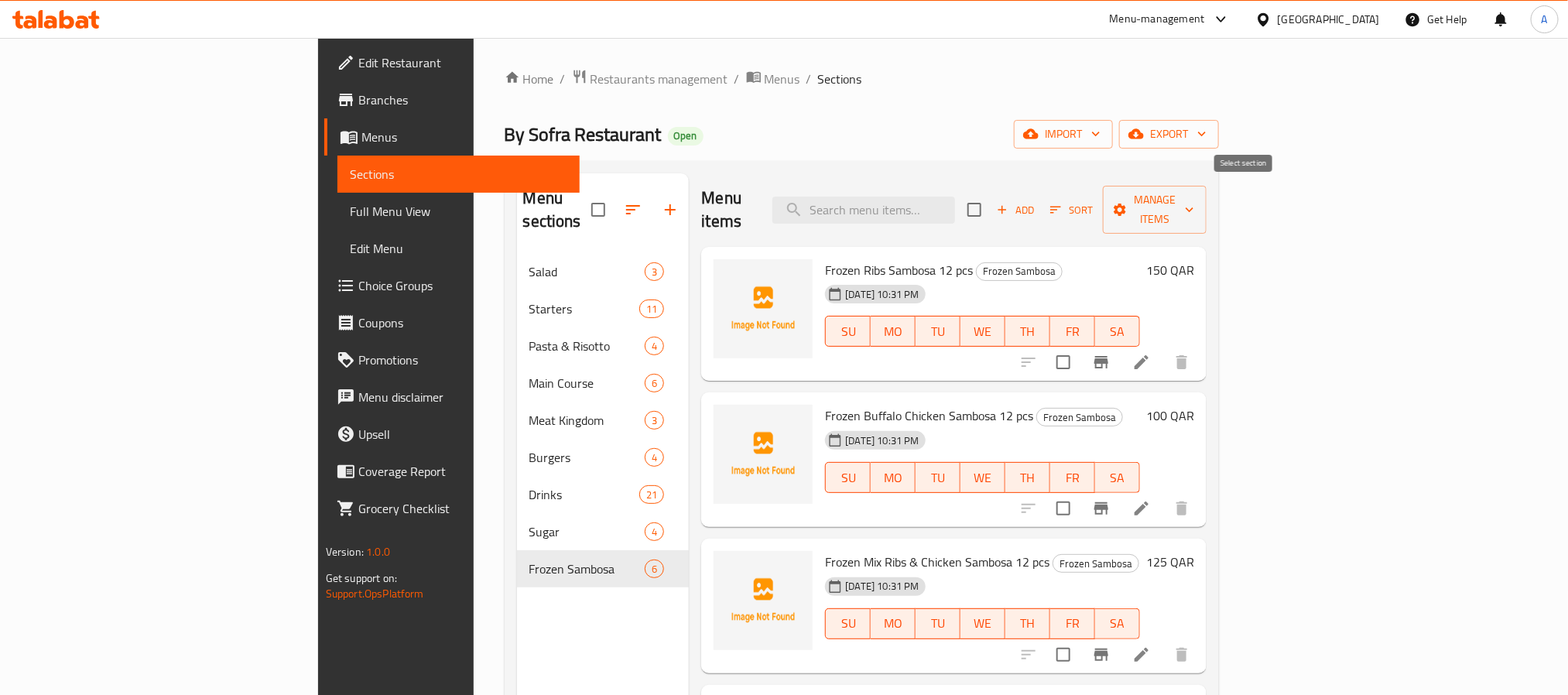
checkbox input "true"
click at [1206, 209] on button "Manage items" at bounding box center [1155, 209] width 103 height 48
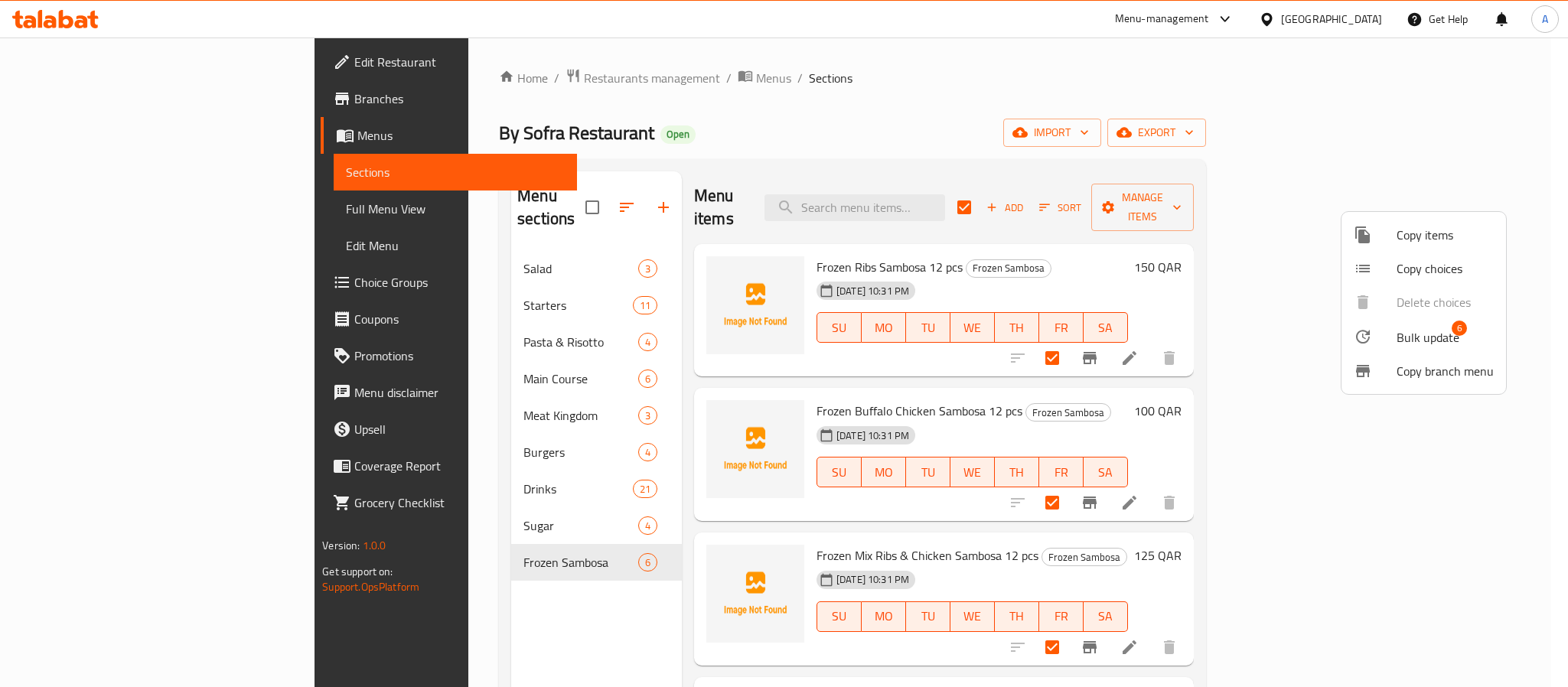
click at [1418, 344] on span "Bulk update" at bounding box center [1429, 337] width 63 height 19
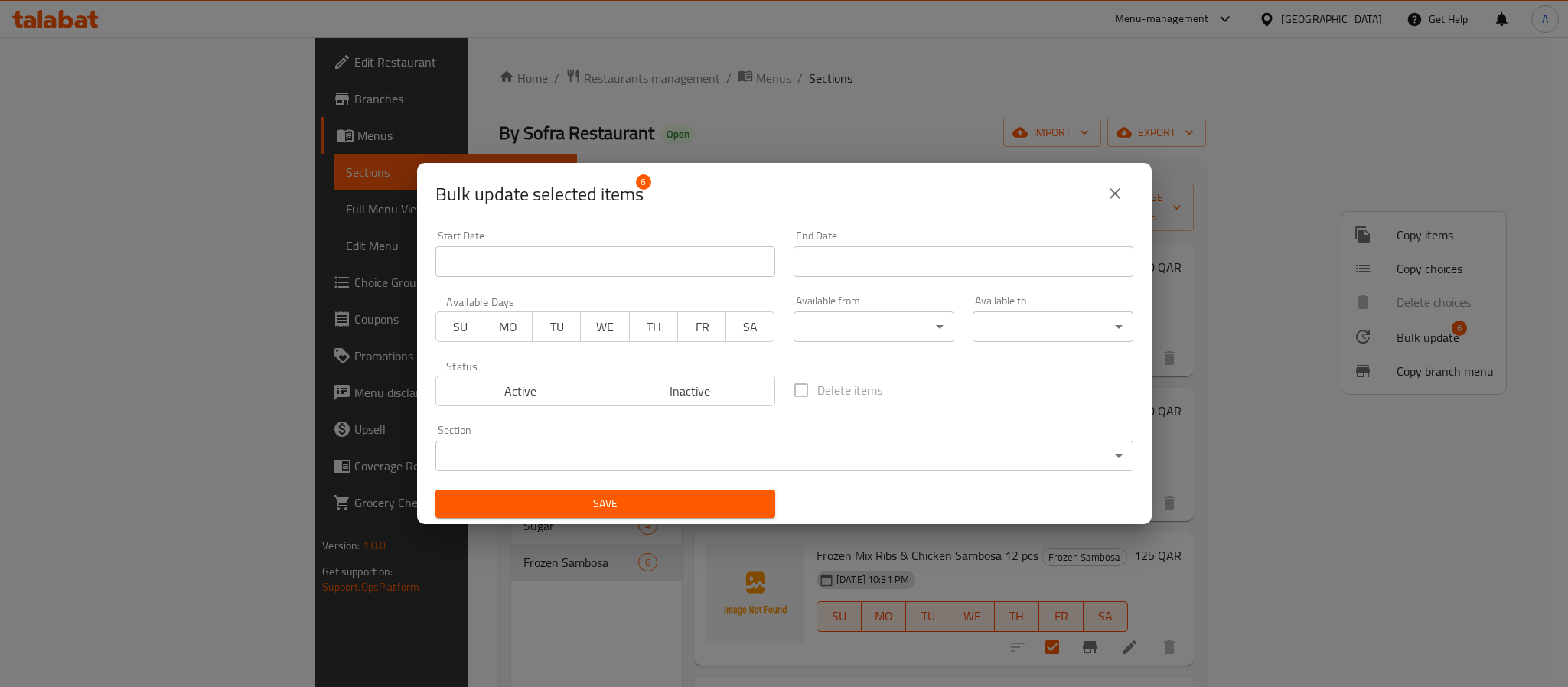
click at [714, 389] on span "Inactive" at bounding box center [690, 391] width 158 height 22
click at [741, 501] on span "Save" at bounding box center [605, 503] width 315 height 19
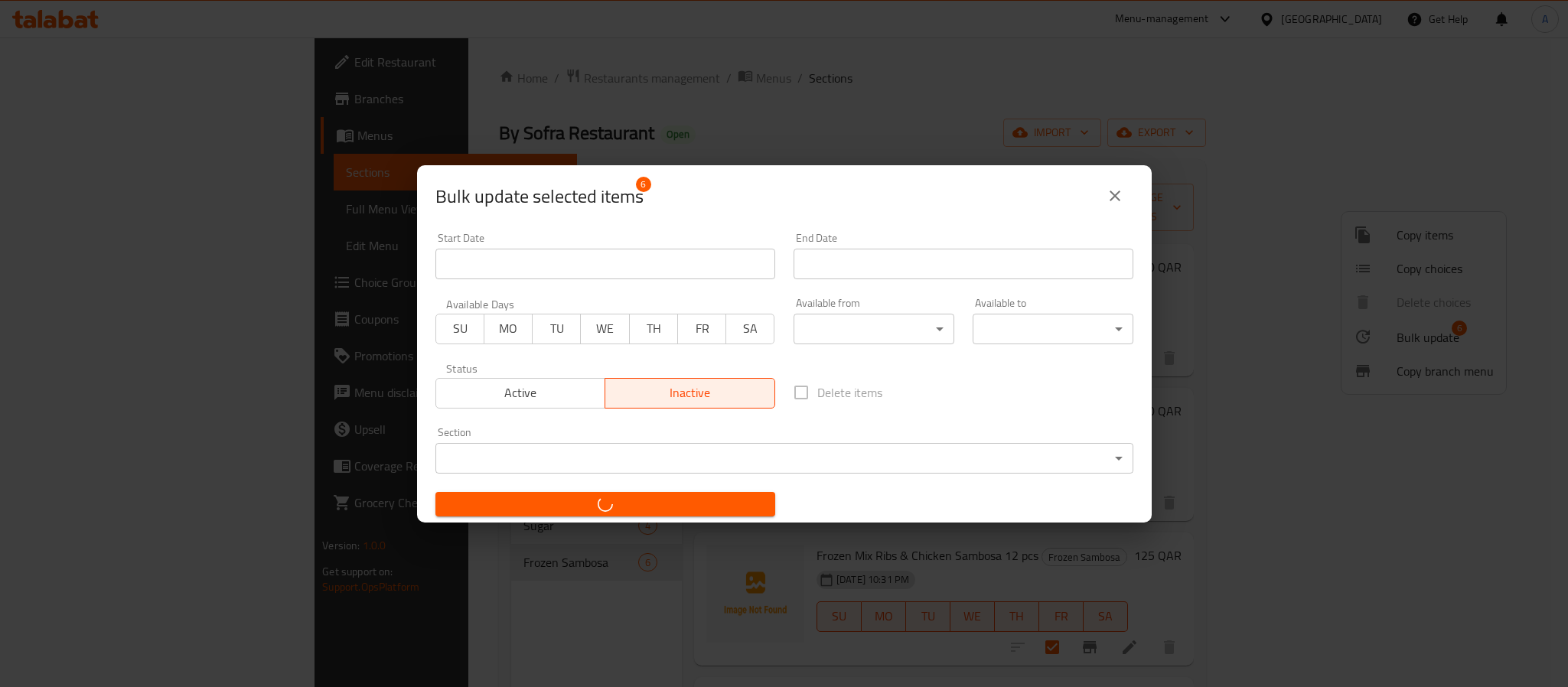
checkbox input "false"
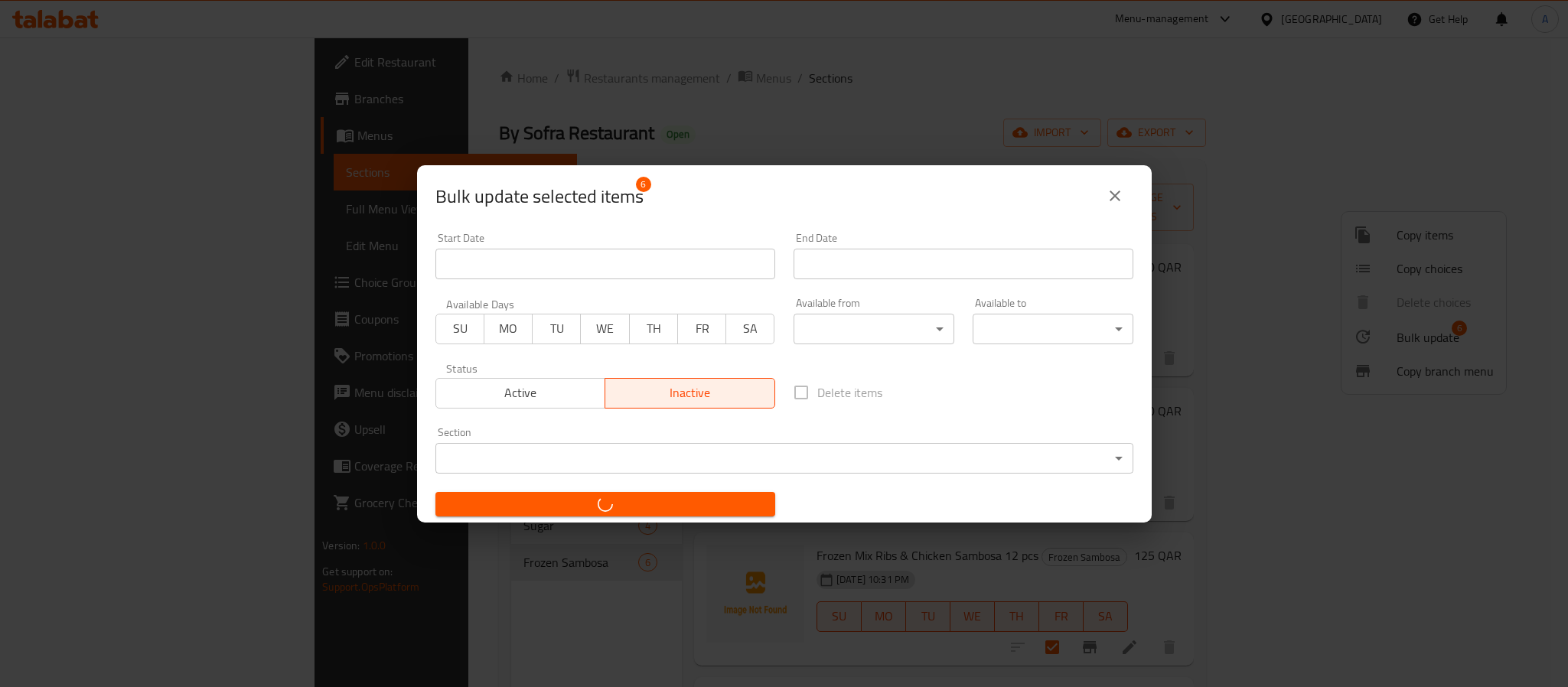
checkbox input "false"
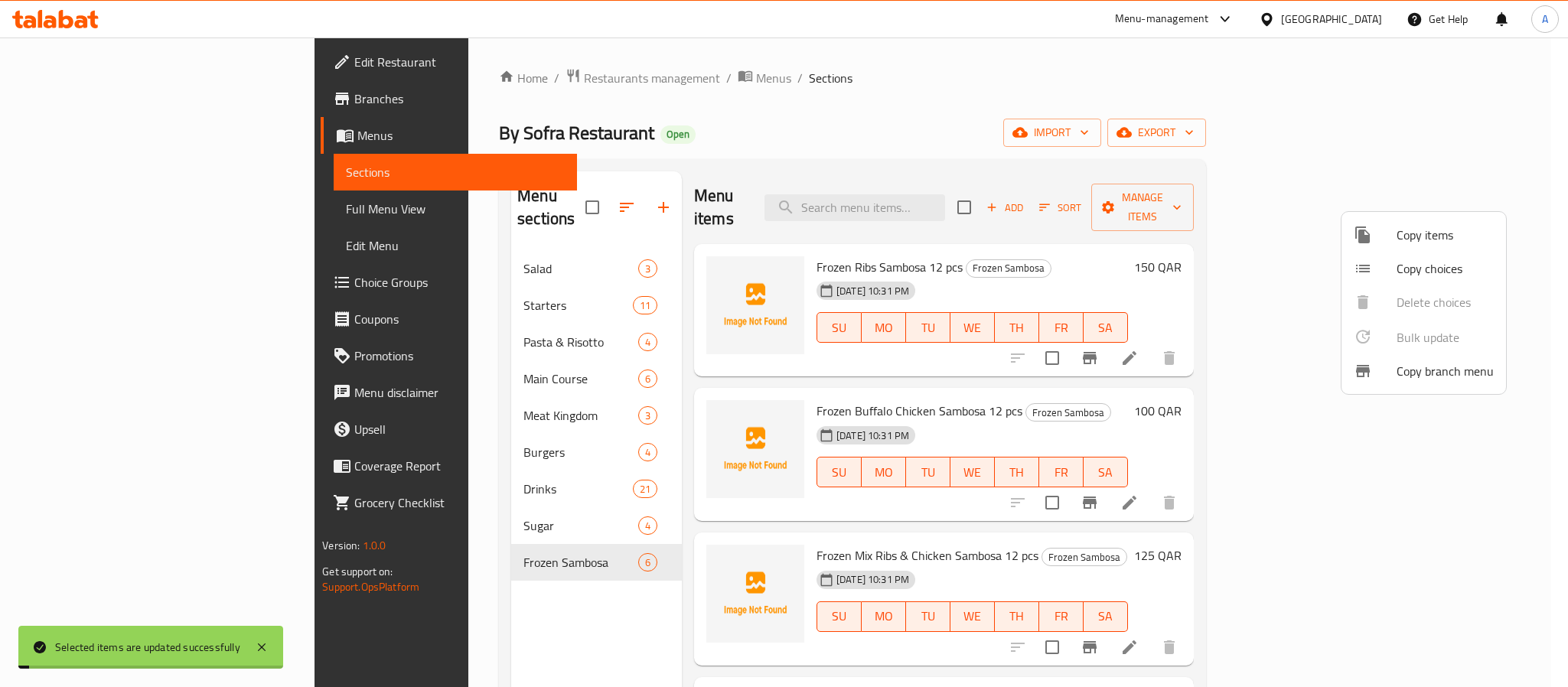
click at [1203, 367] on div at bounding box center [784, 344] width 1568 height 687
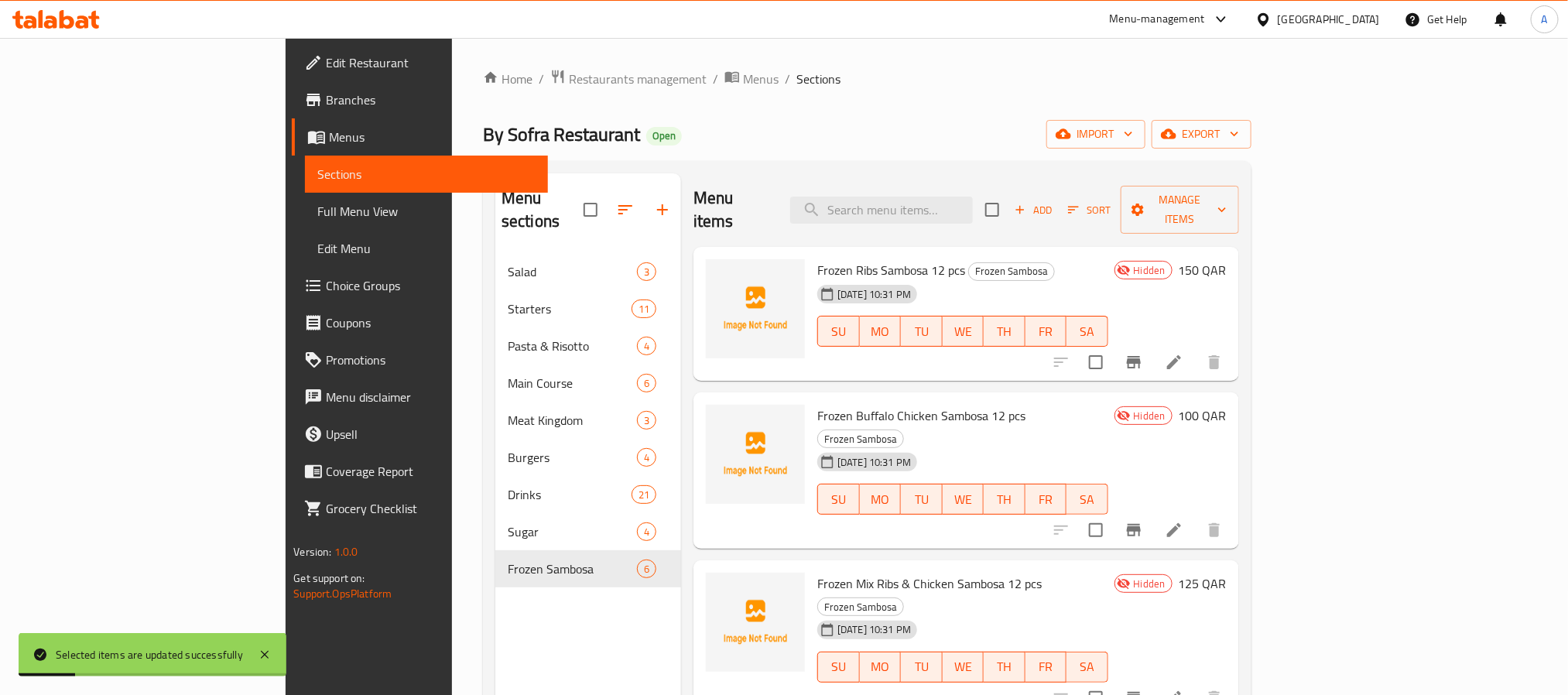
click at [817, 258] on span "Frozen Ribs Sambosa 12 pcs" at bounding box center [891, 270] width 147 height 23
click at [817, 404] on span "Frozen Buffalo Chicken Sambosa 12 pcs" at bounding box center [922, 415] width 209 height 23
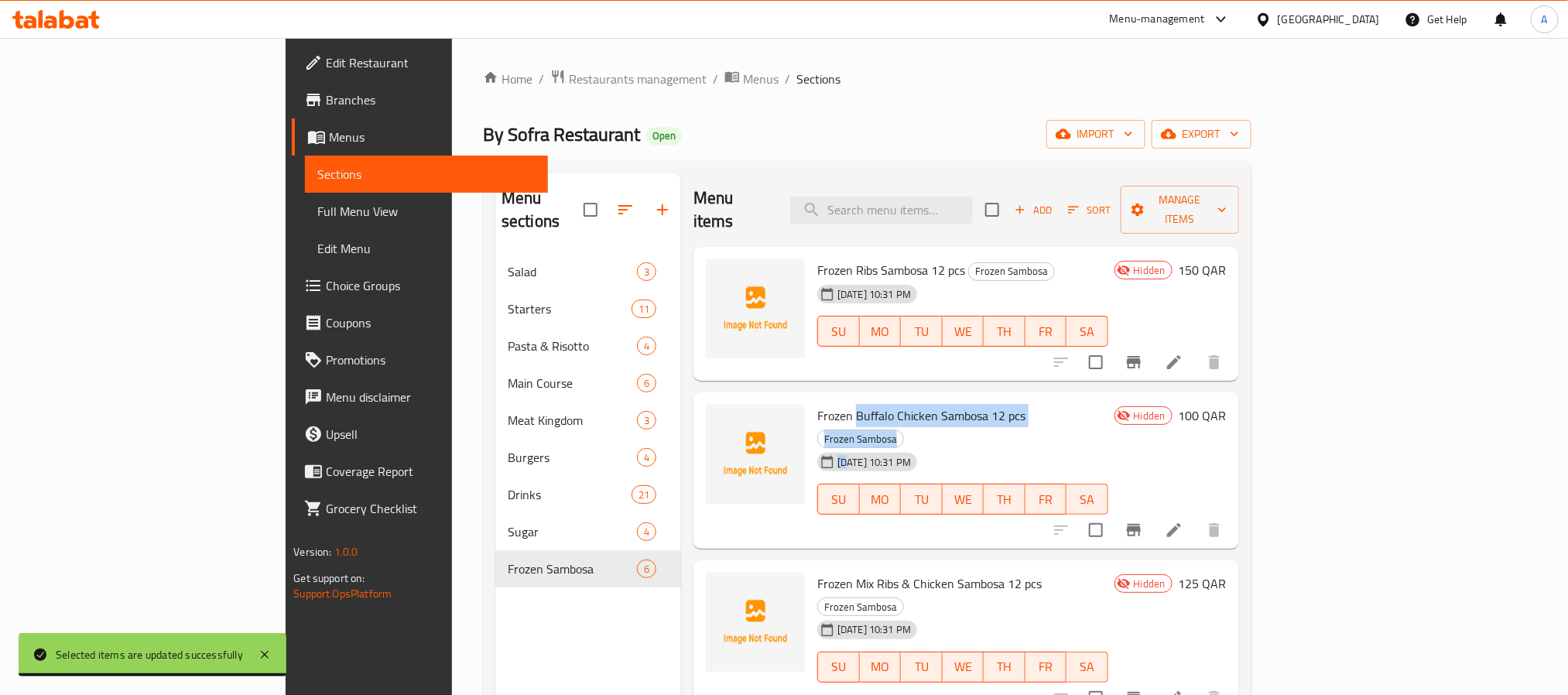
drag, startPoint x: 785, startPoint y: 394, endPoint x: 850, endPoint y: 402, distance: 65.5
click at [850, 402] on div "Frozen Buffalo Chicken Sambosa 12 pcs Frozen Sambosa [DATE] 10:31 PM SU MO TU W…" at bounding box center [962, 470] width 303 height 144
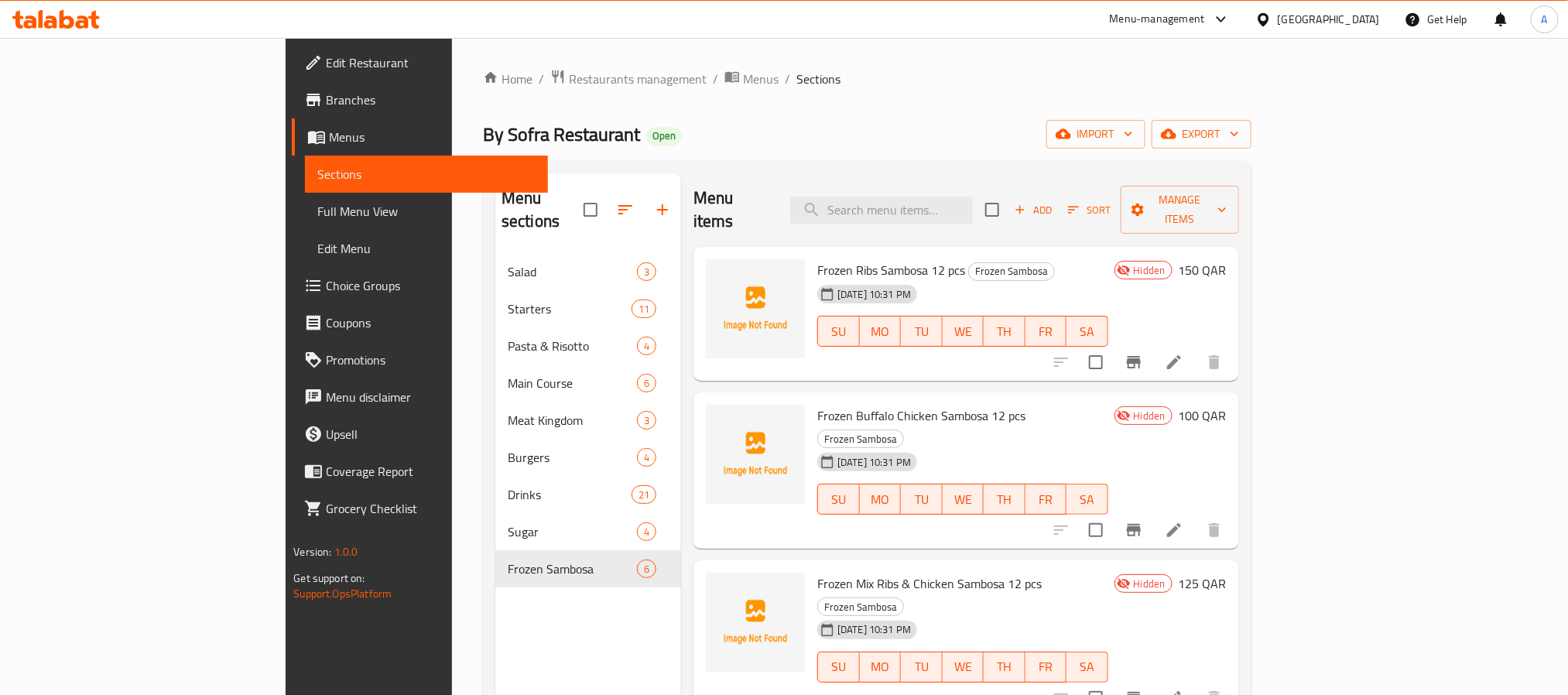
click at [817, 404] on span "Frozen Buffalo Chicken Sambosa 12 pcs" at bounding box center [922, 415] width 209 height 23
drag, startPoint x: 767, startPoint y: 400, endPoint x: 800, endPoint y: 402, distance: 33.1
click at [811, 402] on div "Frozen Buffalo Chicken Sambosa 12 pcs Frozen Sambosa [DATE] 10:31 PM SU MO TU W…" at bounding box center [962, 470] width 303 height 144
click at [924, 572] on span "Frozen Mix Ribs & Chicken Sambosa 12 pcs" at bounding box center [929, 583] width 225 height 23
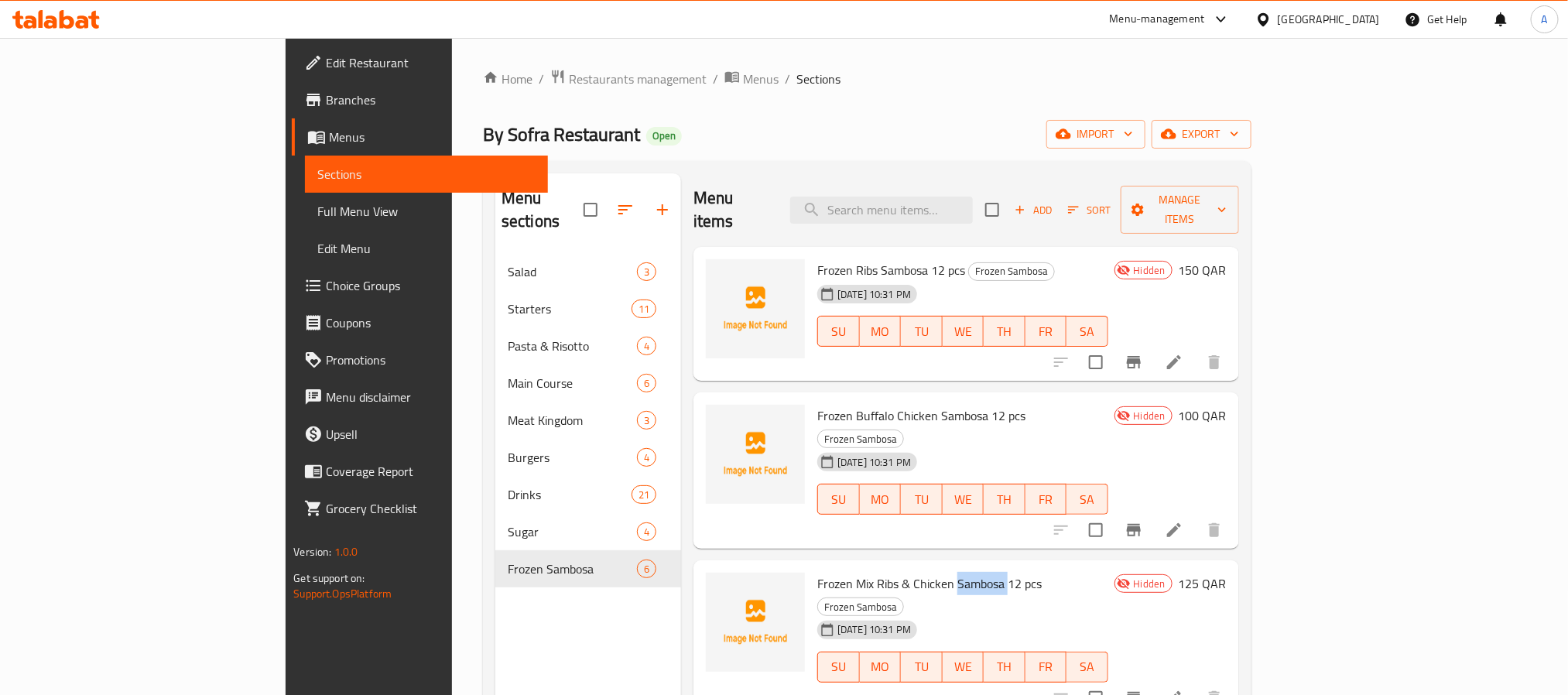
click at [924, 572] on span "Frozen Mix Ribs & Chicken Sambosa 12 pcs" at bounding box center [929, 583] width 225 height 23
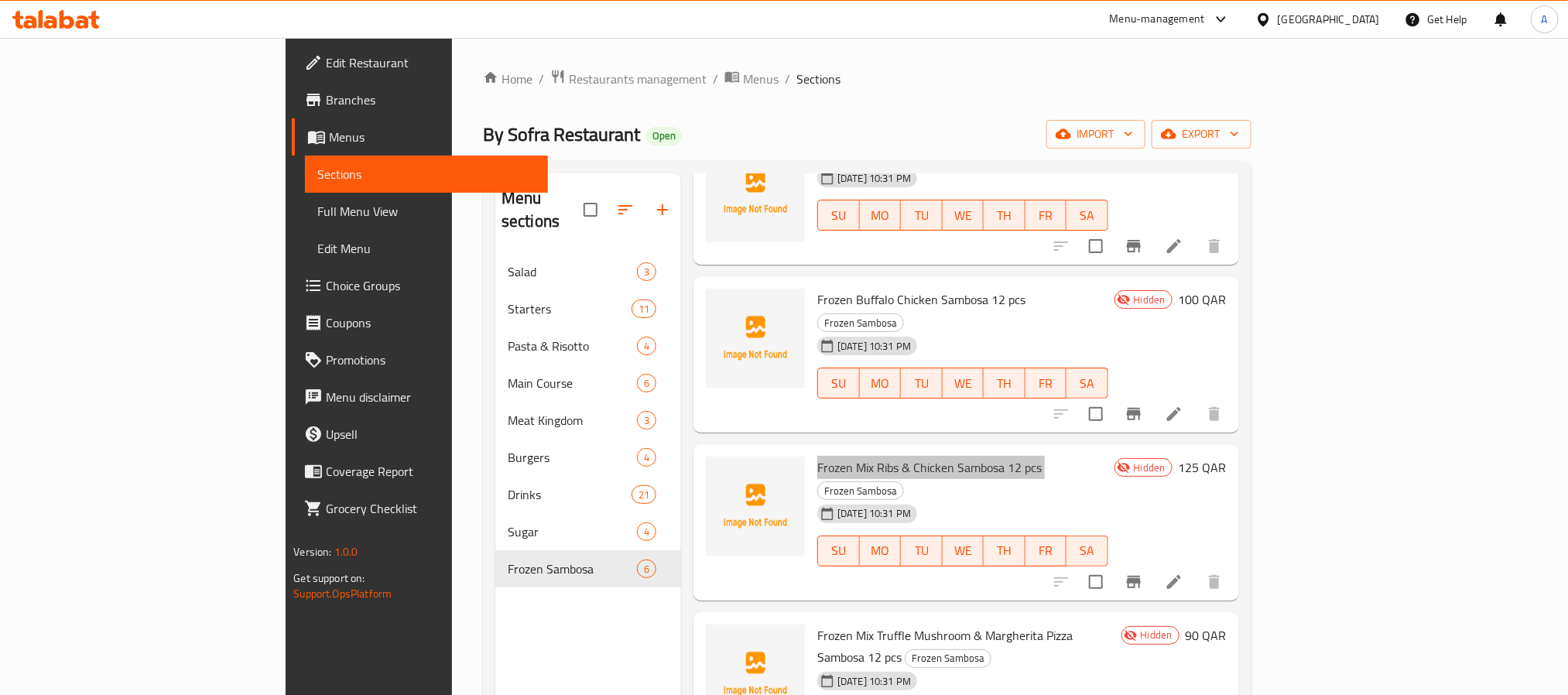
scroll to position [218, 0]
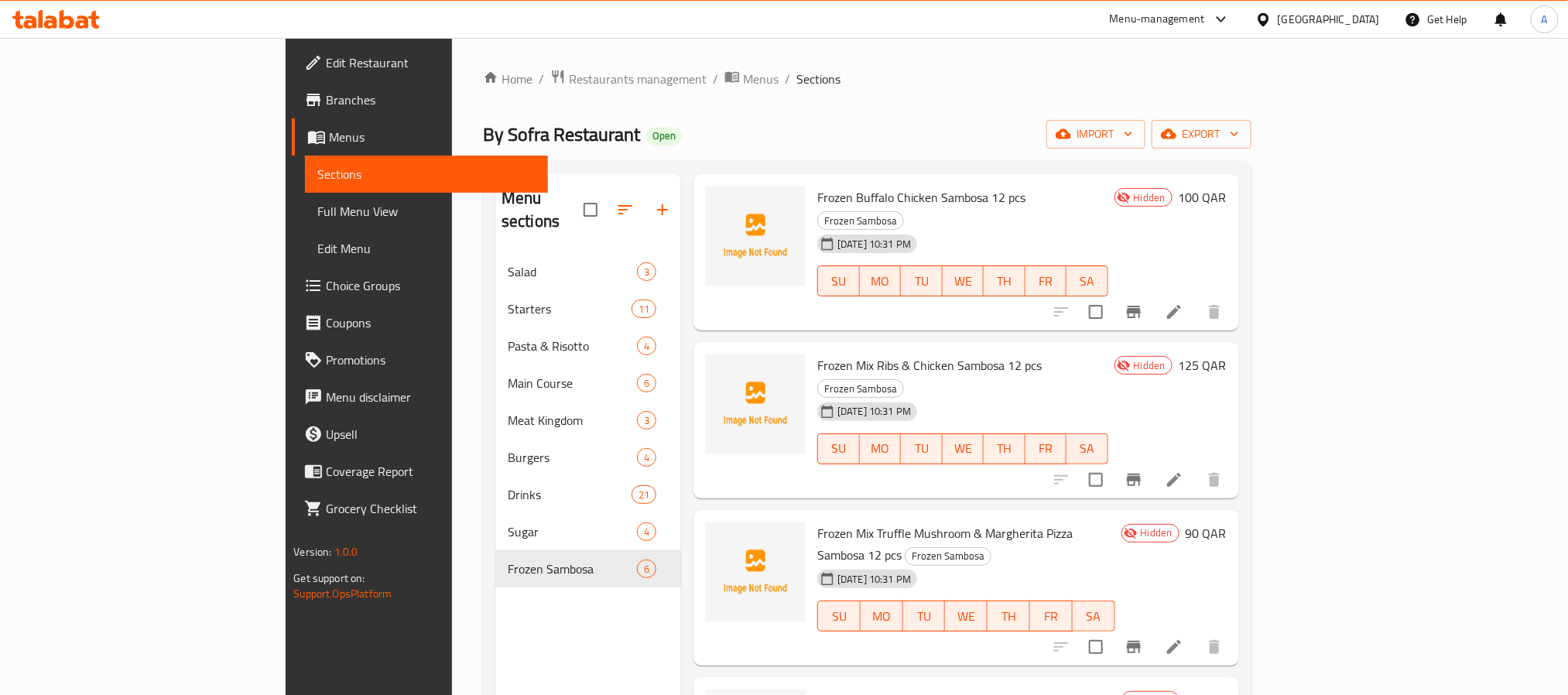
click at [937, 521] on span "Frozen Mix Truffle Mushroom & Margherita Pizza Sambosa 12 pcs" at bounding box center [945, 544] width 256 height 45
click at [907, 688] on span "Frozen Pizza Magherita Sambosa 12 pcs" at bounding box center [922, 700] width 209 height 23
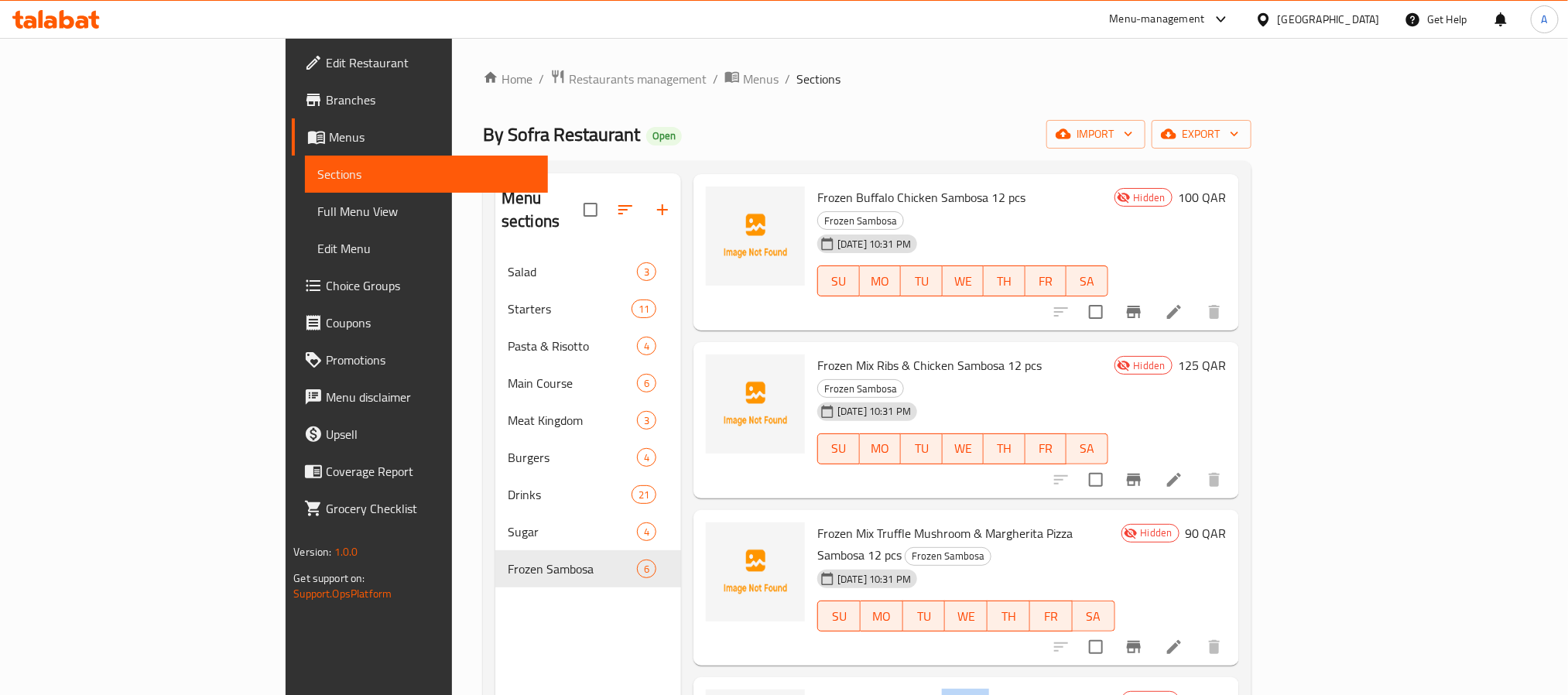
click at [907, 688] on span "Frozen Pizza Magherita Sambosa 12 pcs" at bounding box center [922, 700] width 209 height 23
type button "5"
click at [1066, 605] on span "FR" at bounding box center [1051, 616] width 30 height 23
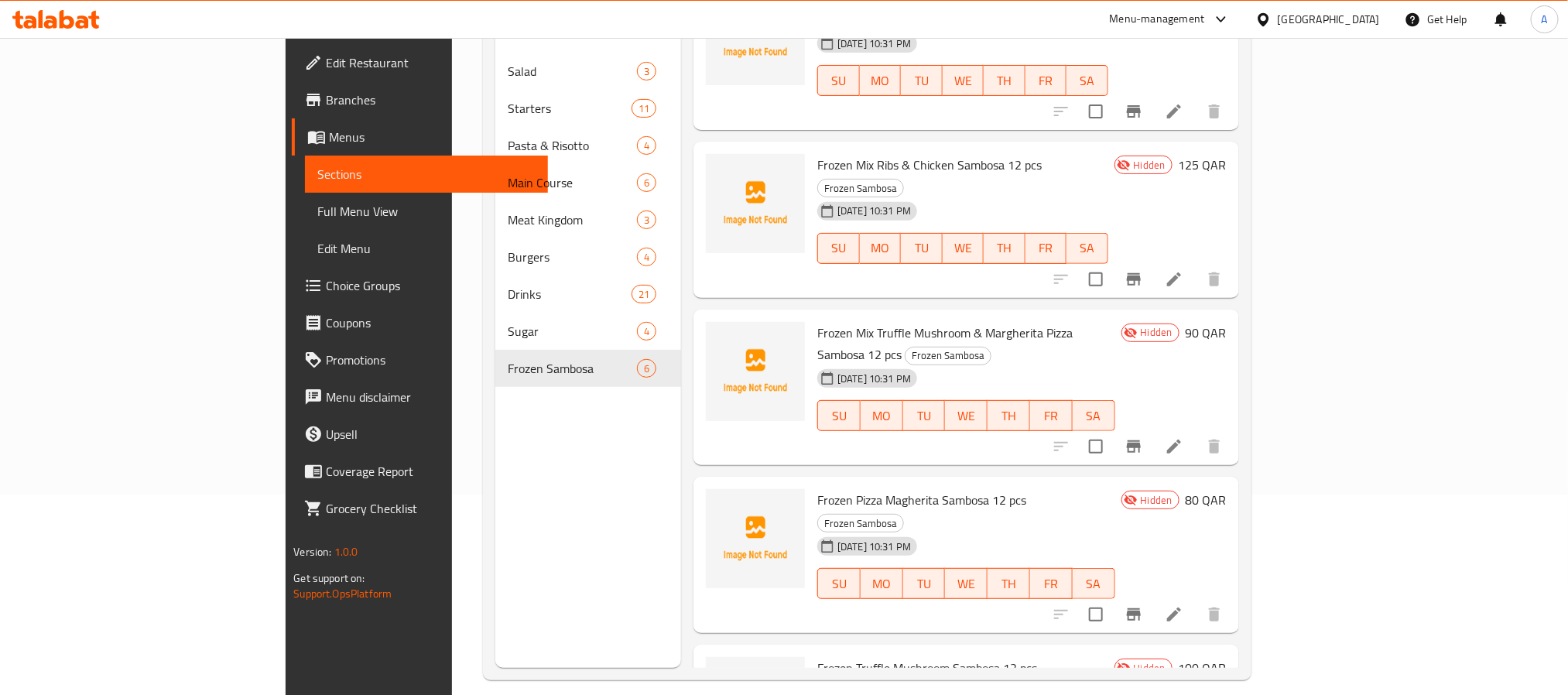
scroll to position [217, 0]
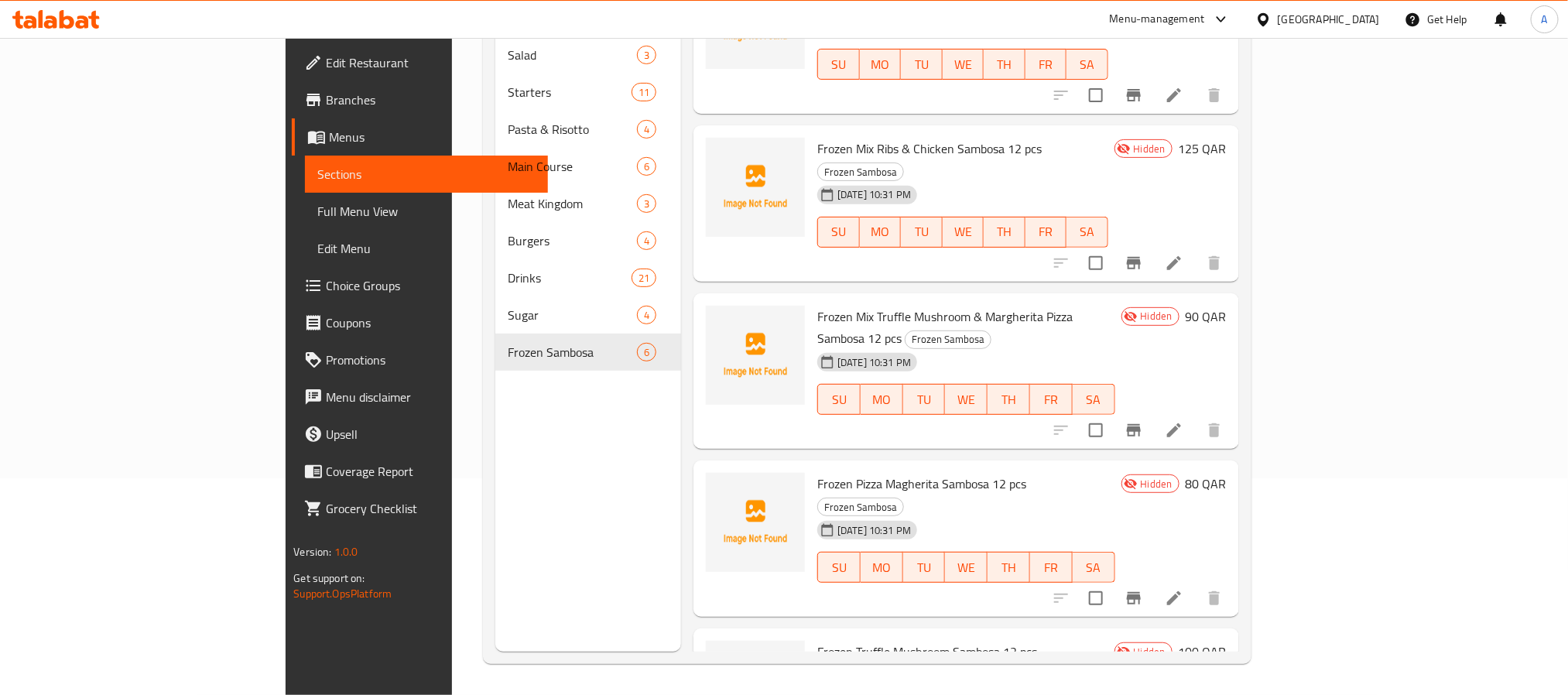
click at [927, 472] on span "Frozen Pizza Magherita Sambosa 12 pcs" at bounding box center [922, 484] width 209 height 23
click at [817, 640] on span "Frozen Truffle Mushroom Sambosa 12 pcs" at bounding box center [927, 651] width 220 height 23
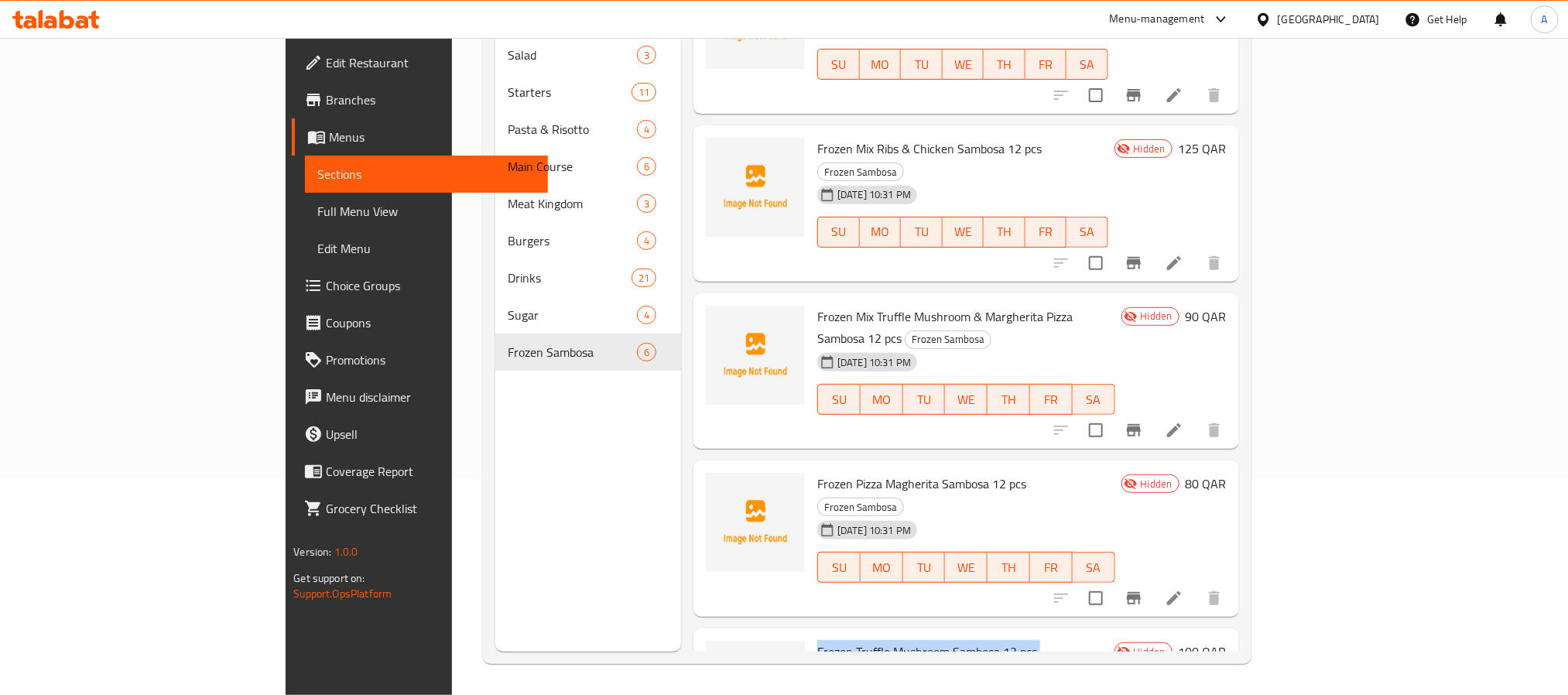
click at [817, 640] on span "Frozen Truffle Mushroom Sambosa 12 pcs" at bounding box center [927, 651] width 220 height 23
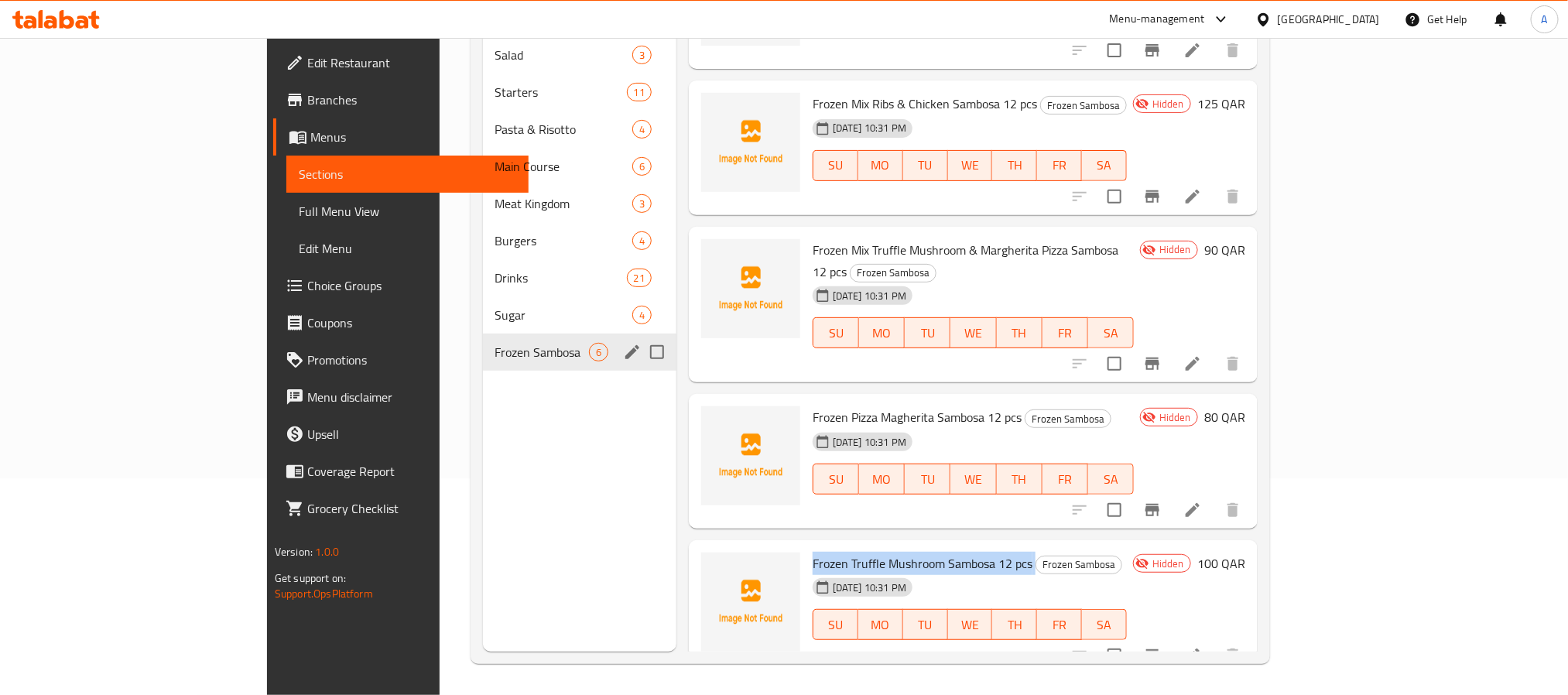
click at [483, 340] on div "Frozen Sambosa 6" at bounding box center [580, 352] width 194 height 38
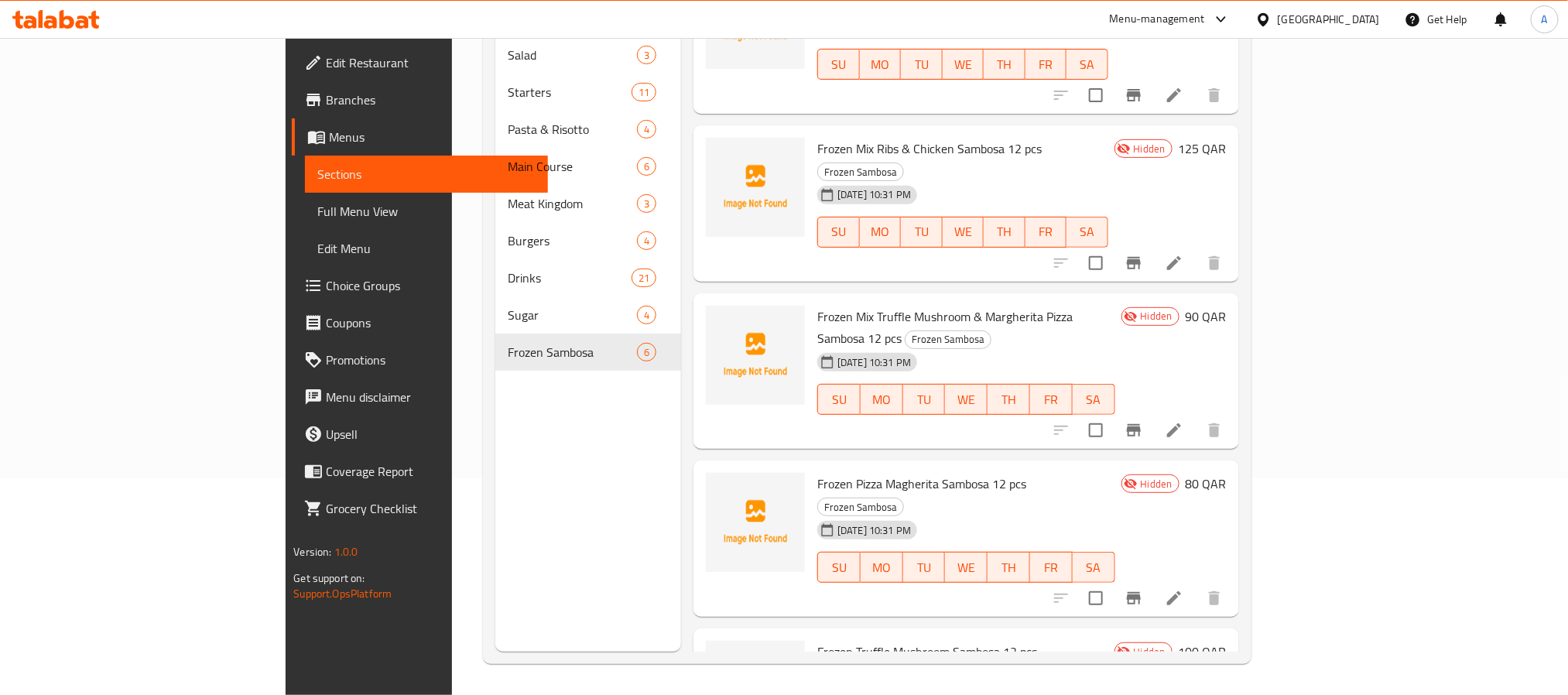
click at [500, 418] on div "Menu sections Salad 3 Starters 11 Pasta & Risotto 4 Main Course 6 Meat Kingdom …" at bounding box center [588, 304] width 186 height 695
click at [318, 205] on span "Full Menu View" at bounding box center [427, 211] width 218 height 19
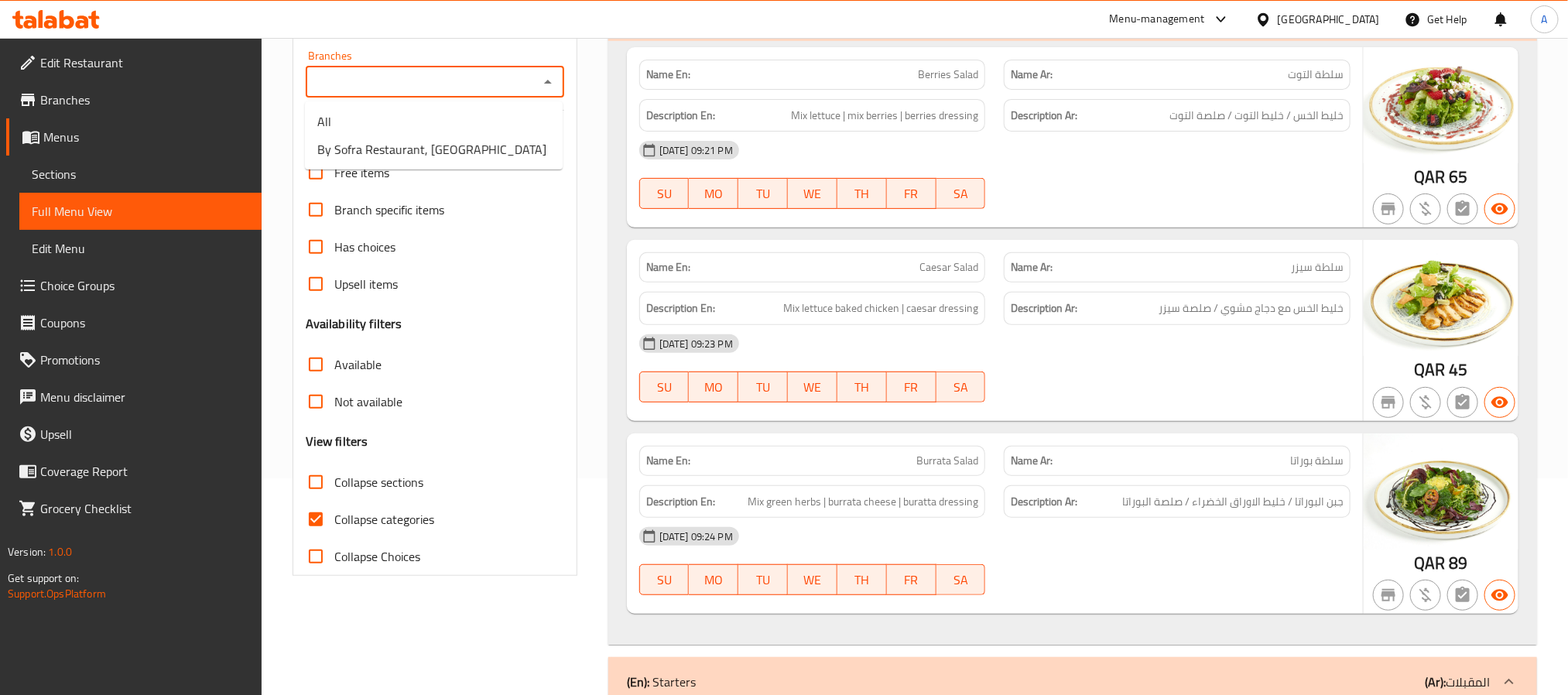
click at [464, 86] on input "Branches" at bounding box center [422, 82] width 224 height 22
click at [437, 145] on span "By Sofra Restaurant, [GEOGRAPHIC_DATA]" at bounding box center [432, 149] width 229 height 19
type input "By Sofra Restaurant, [GEOGRAPHIC_DATA]"
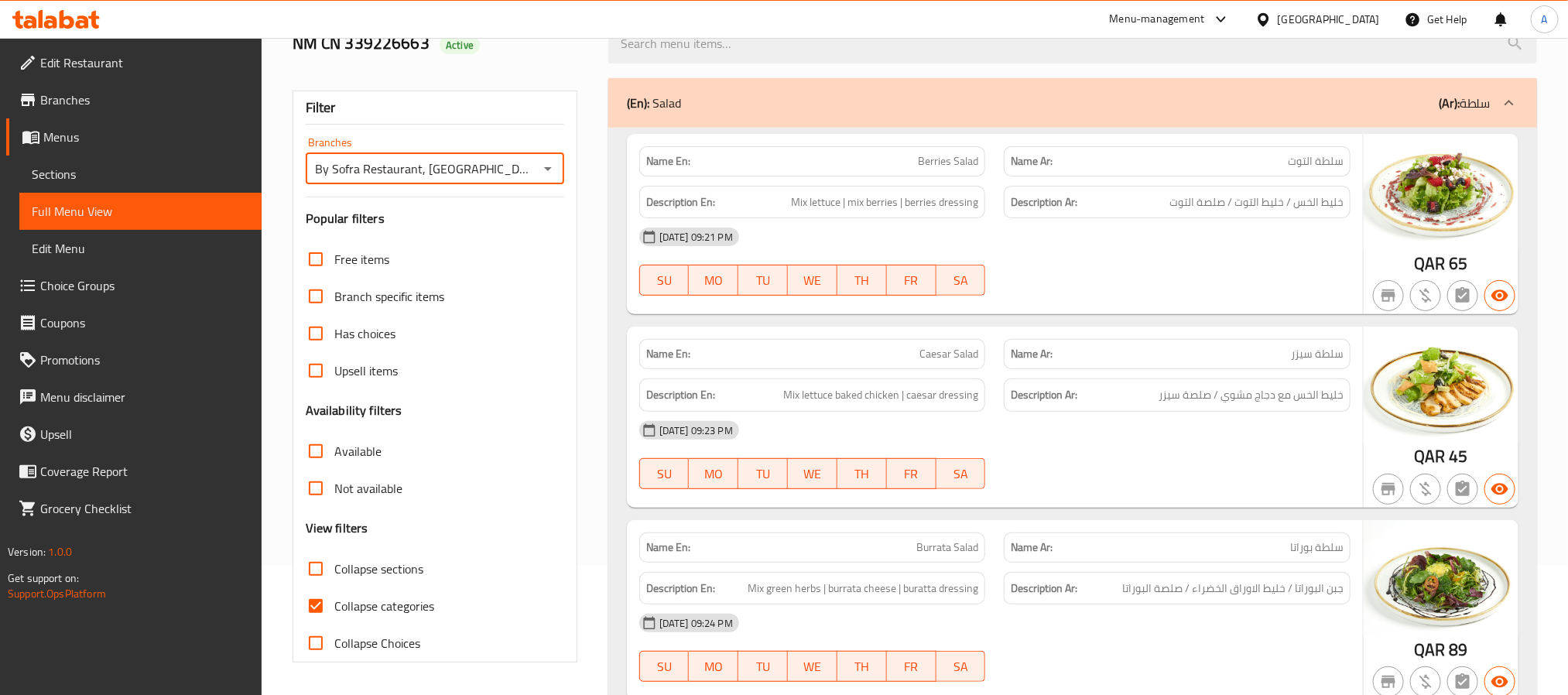
scroll to position [217, 0]
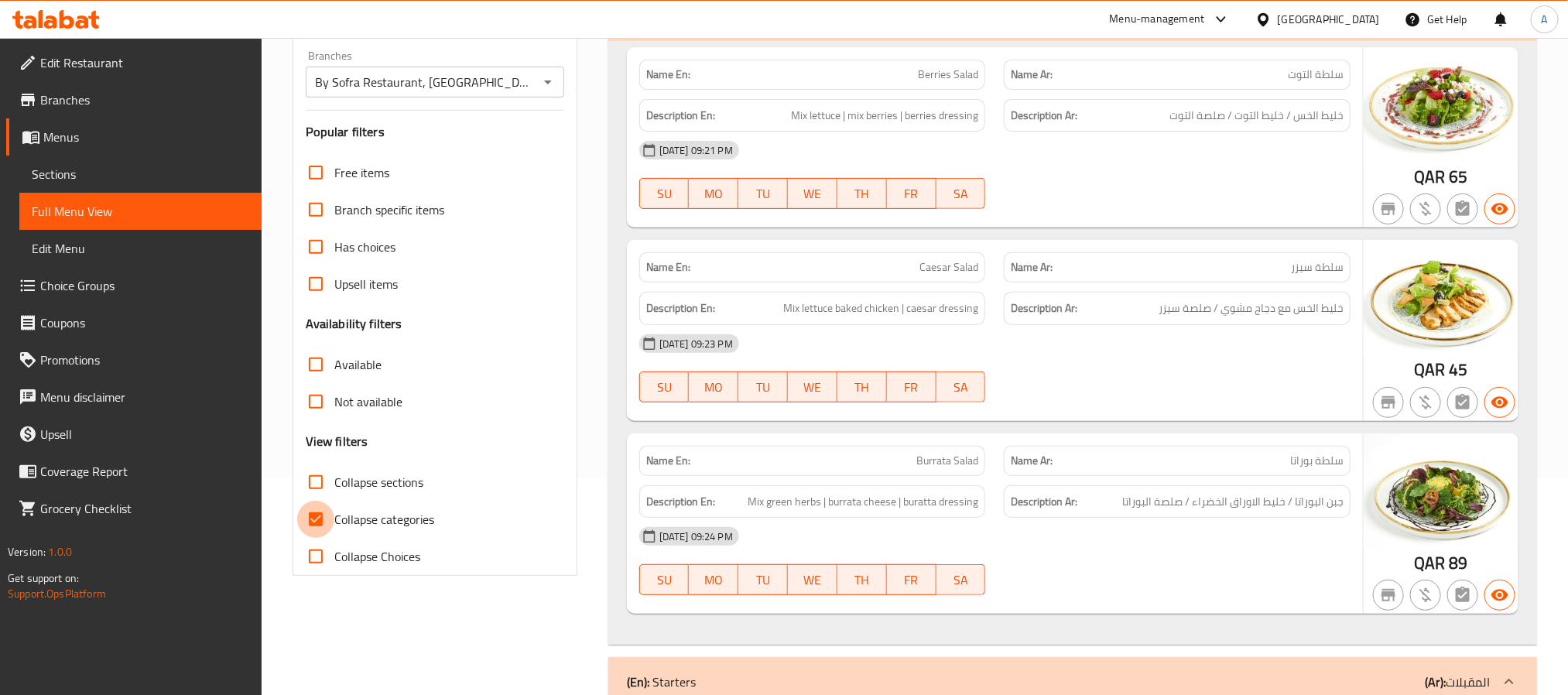
click at [318, 504] on input "Collapse categories" at bounding box center [316, 519] width 38 height 38
checkbox input "false"
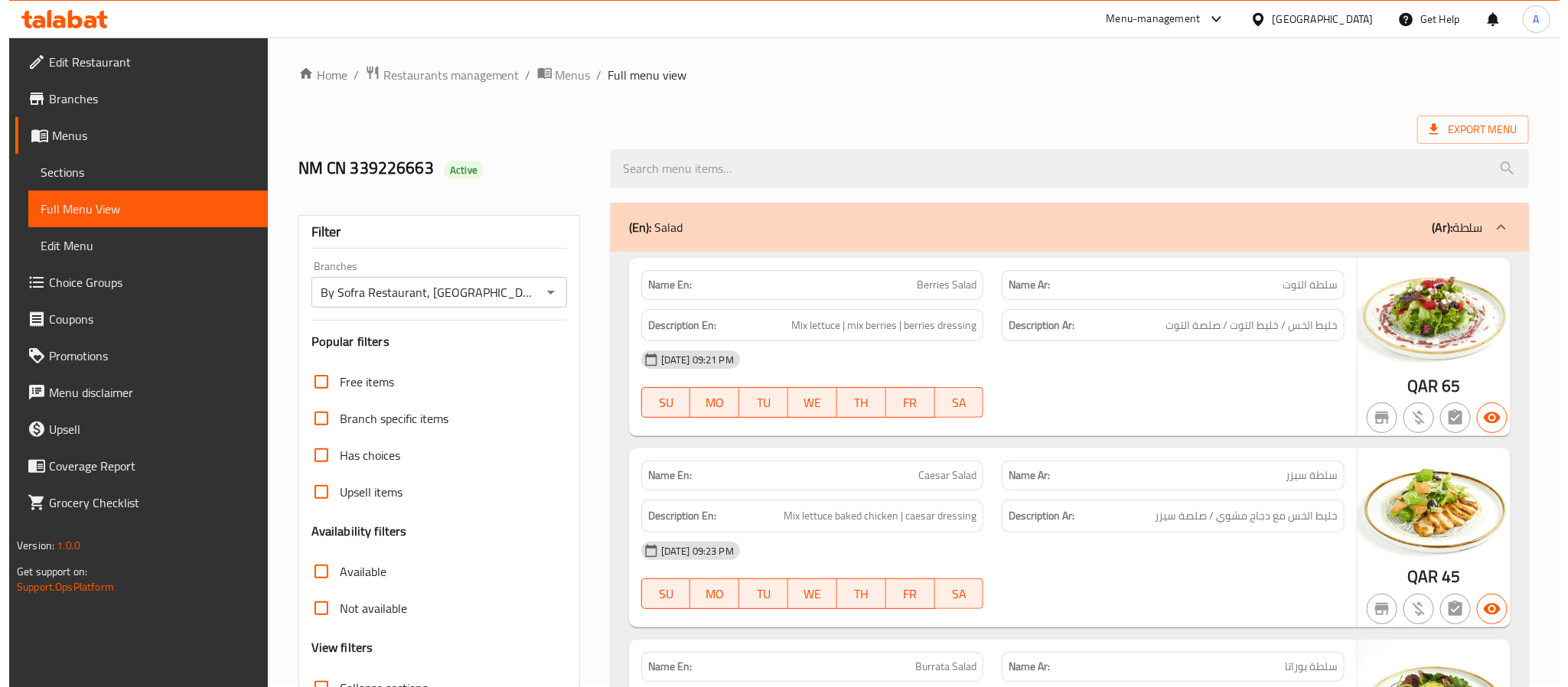
scroll to position [0, 0]
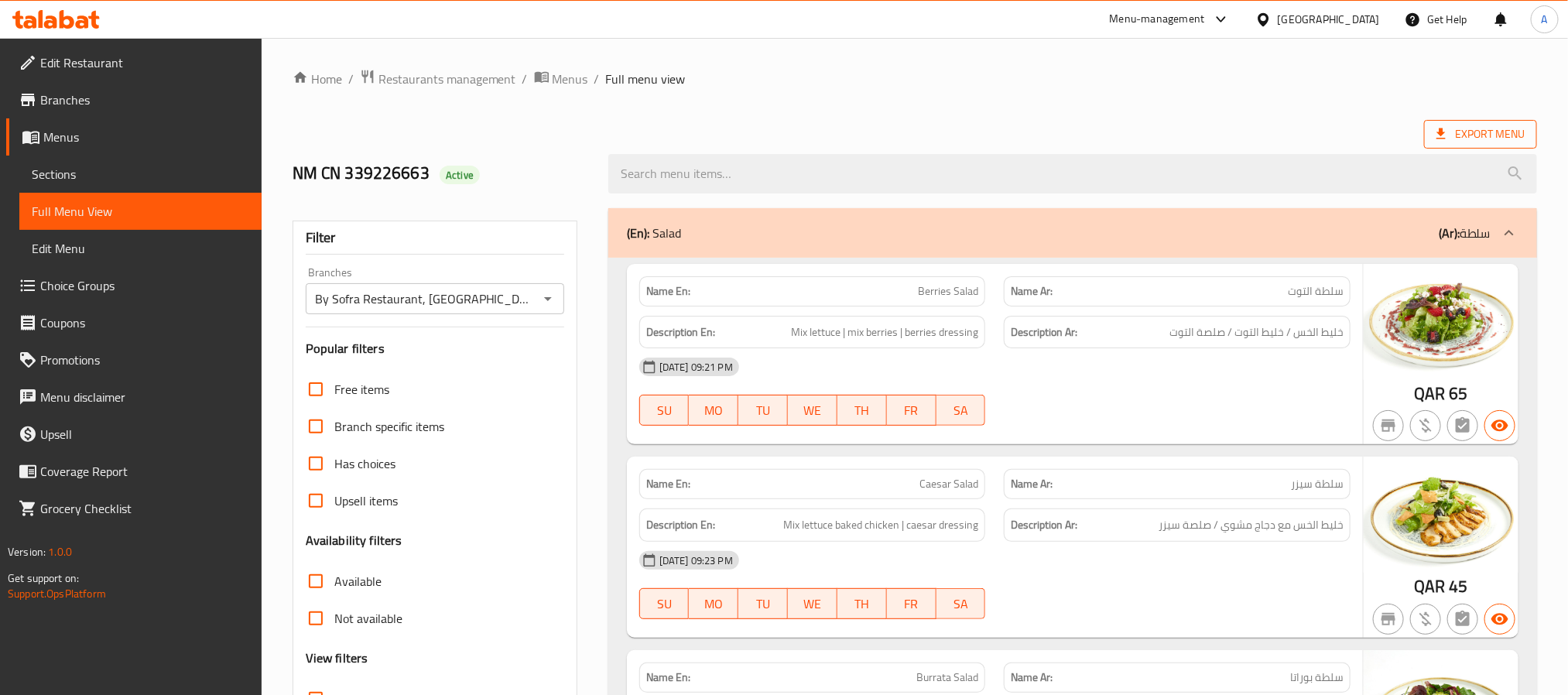
click at [1456, 121] on span "Export Menu" at bounding box center [1481, 134] width 113 height 28
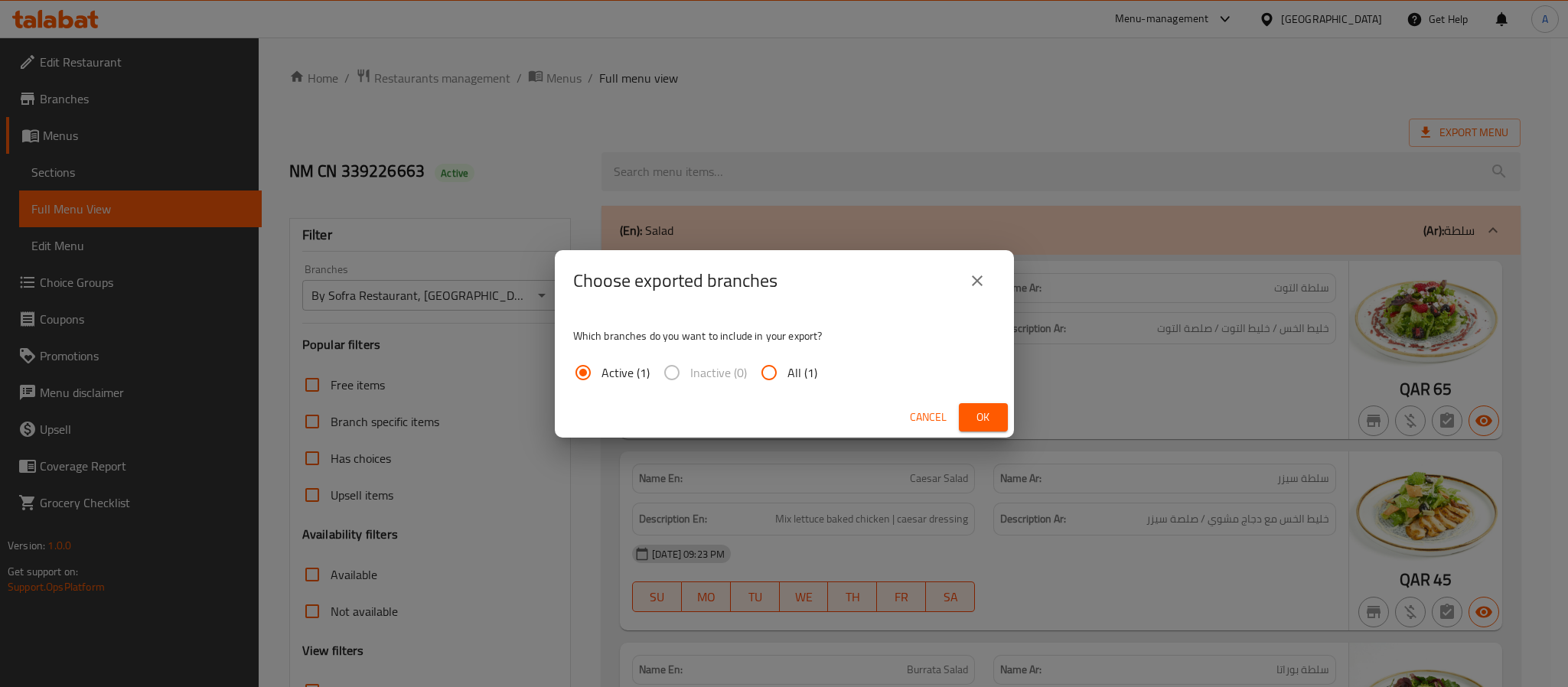
click at [809, 369] on span "All (1)" at bounding box center [803, 372] width 30 height 19
click at [788, 369] on input "All (1)" at bounding box center [769, 372] width 37 height 37
radio input "true"
click at [969, 427] on button "Ok" at bounding box center [983, 417] width 49 height 28
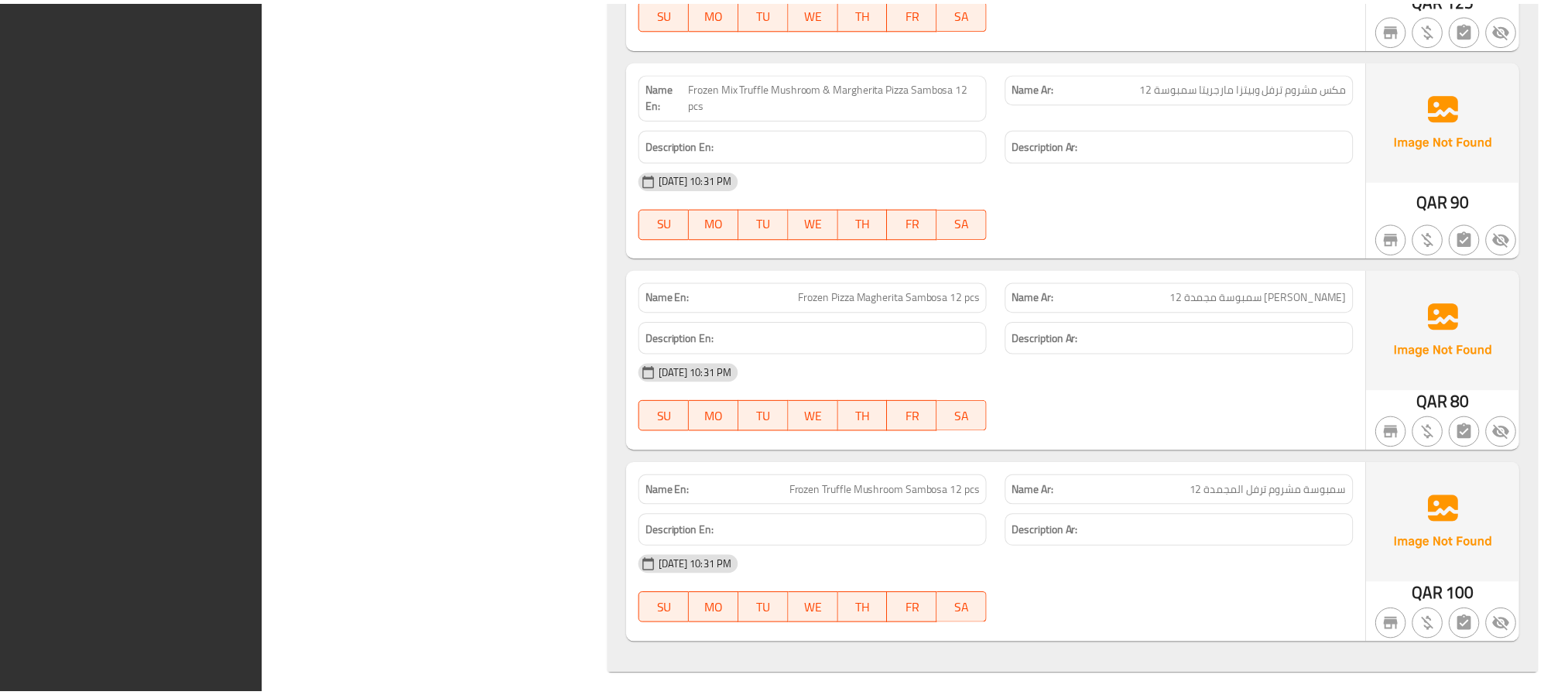
scroll to position [13534, 0]
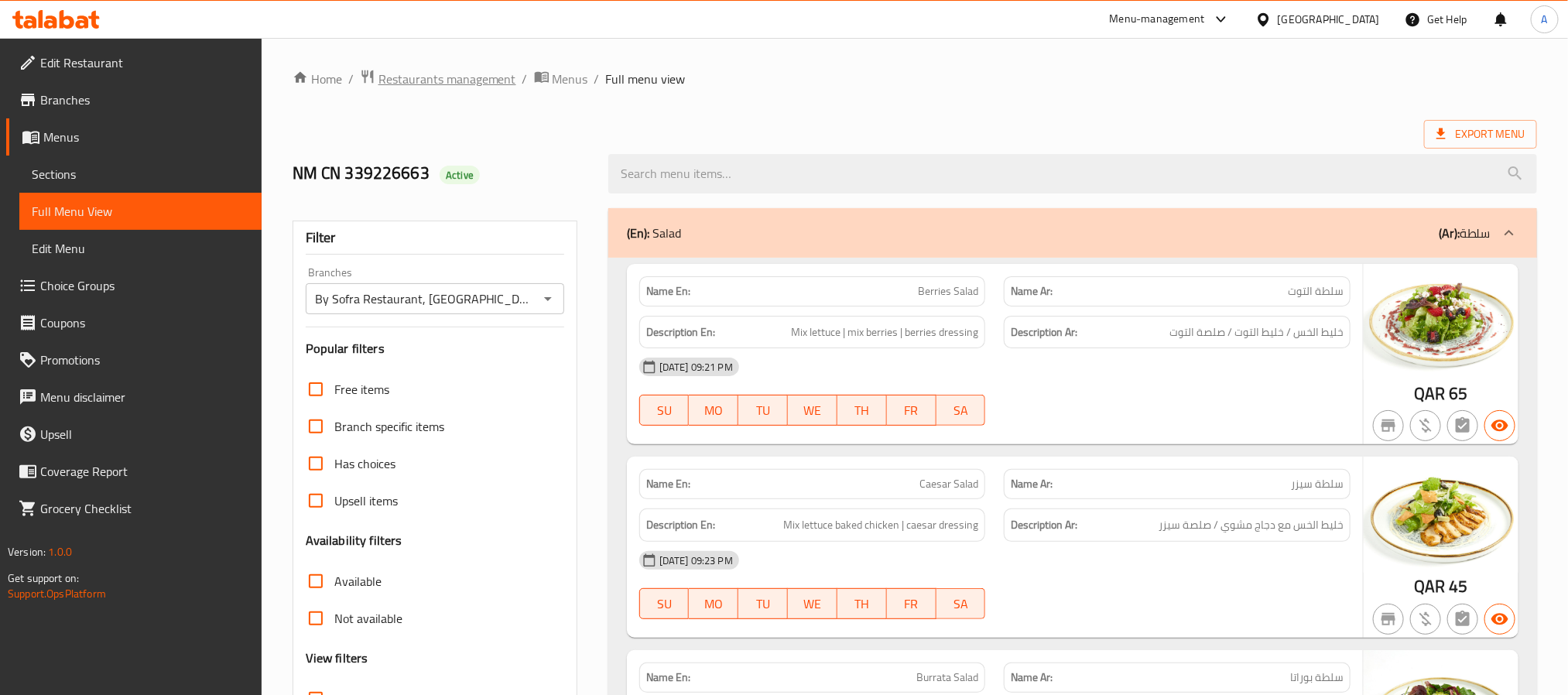
click at [481, 88] on span "Restaurants management" at bounding box center [447, 79] width 138 height 19
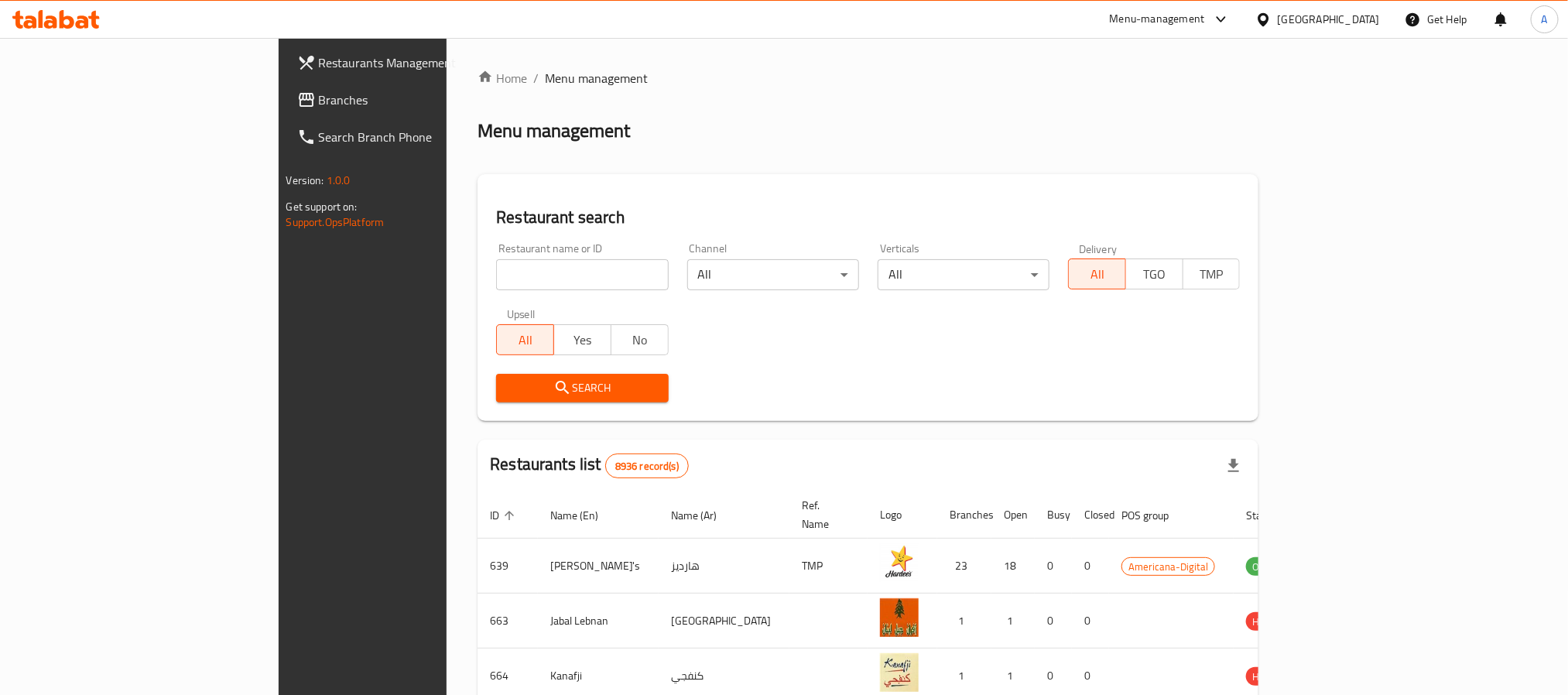
click at [318, 102] on span "Branches" at bounding box center [423, 100] width 209 height 19
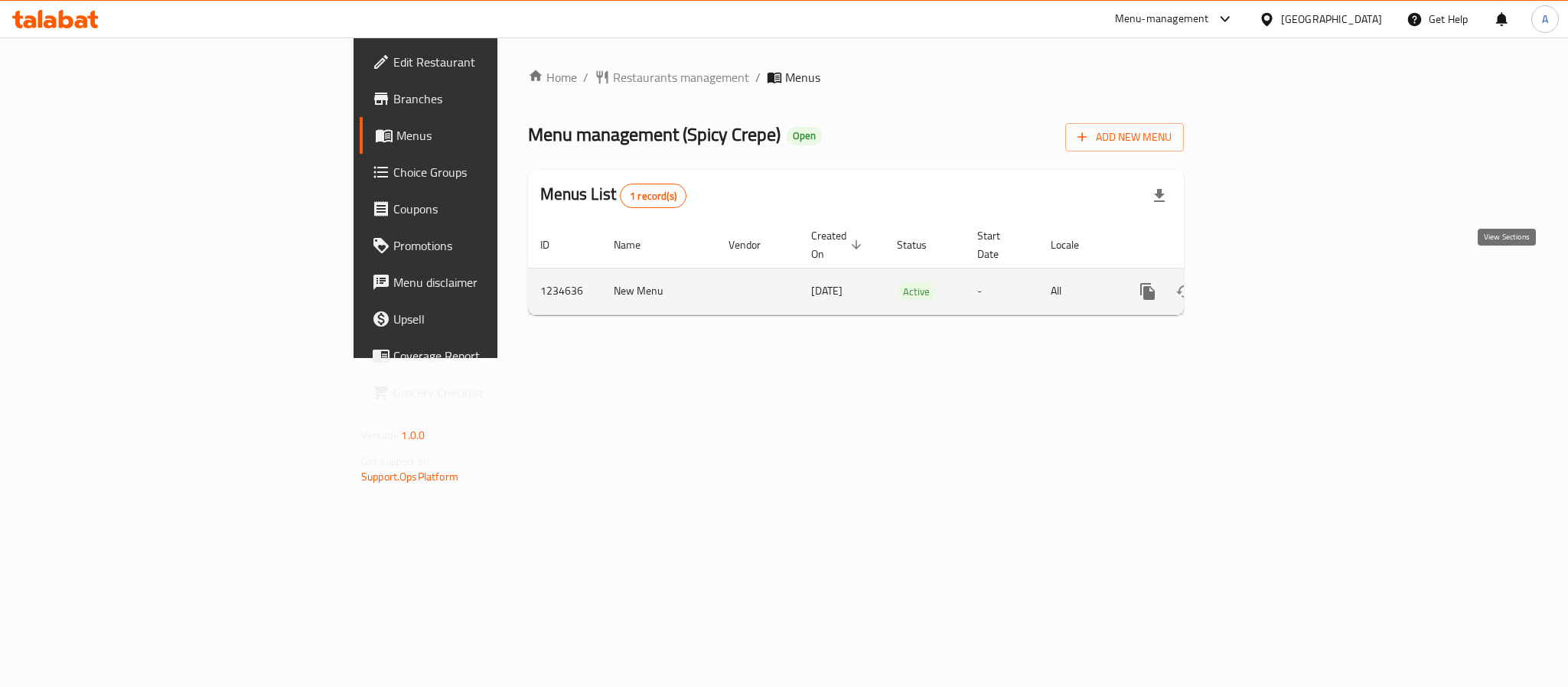
click at [1276, 276] on link "enhanced table" at bounding box center [1259, 292] width 37 height 37
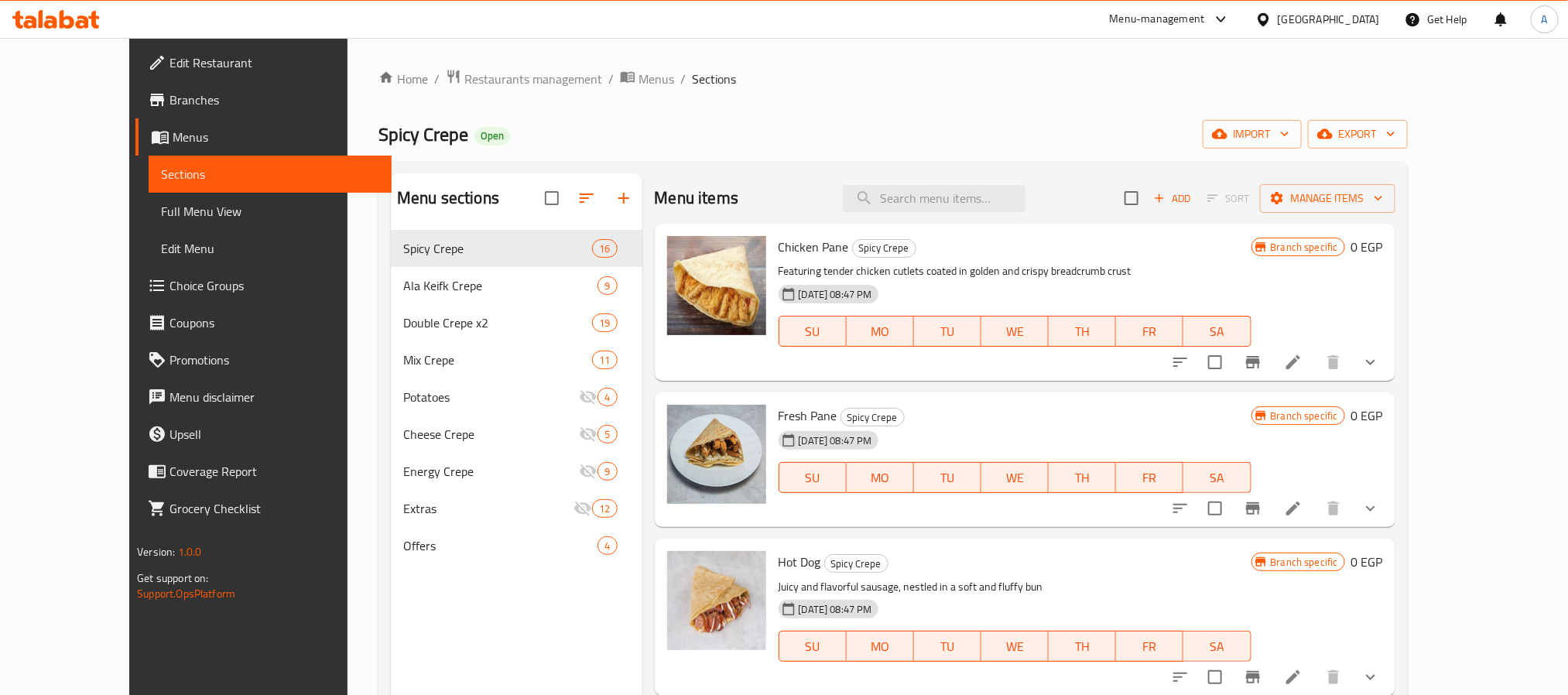
click at [161, 213] on span "Full Menu View" at bounding box center [270, 211] width 218 height 19
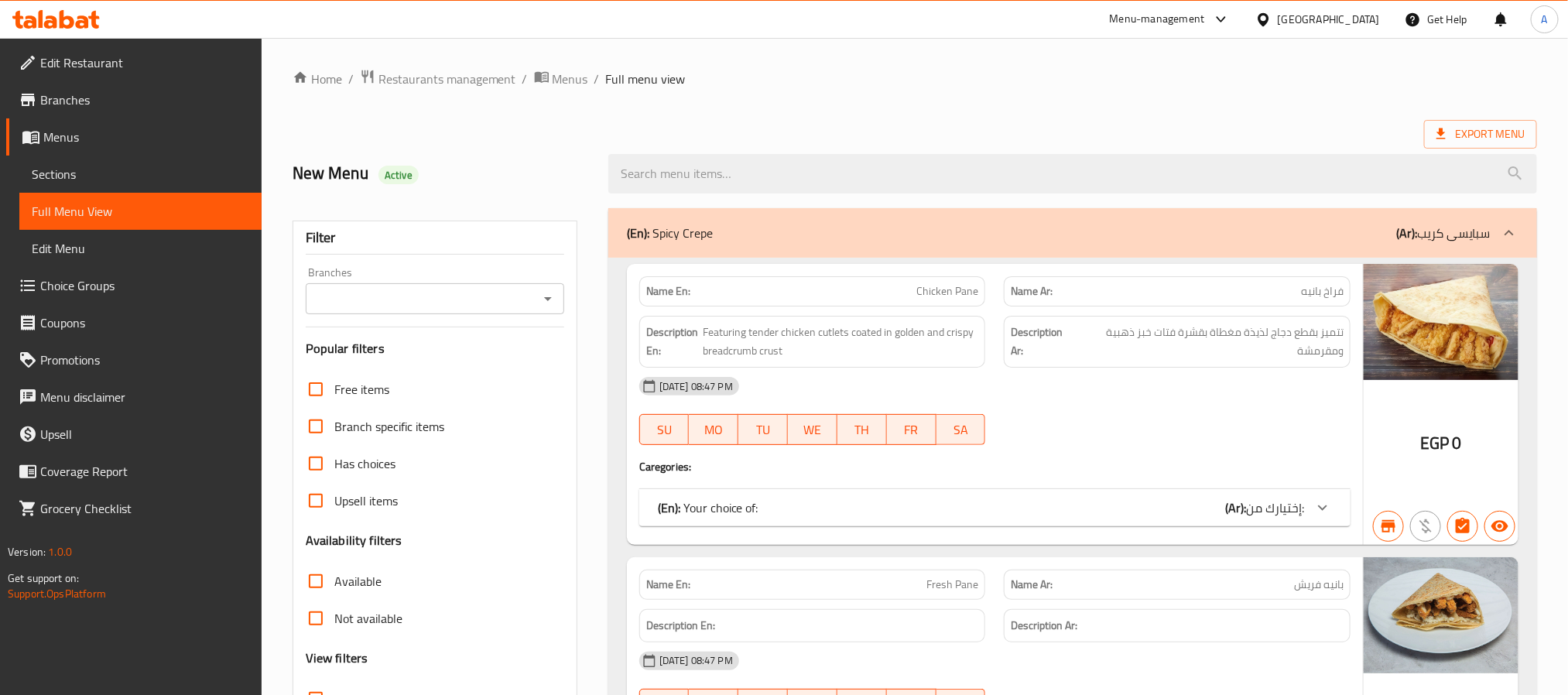
click at [400, 314] on div "Branches" at bounding box center [434, 299] width 258 height 31
click at [405, 317] on div "Filter Branches Branches Popular filters Free items Branch specific items Has c…" at bounding box center [434, 506] width 285 height 572
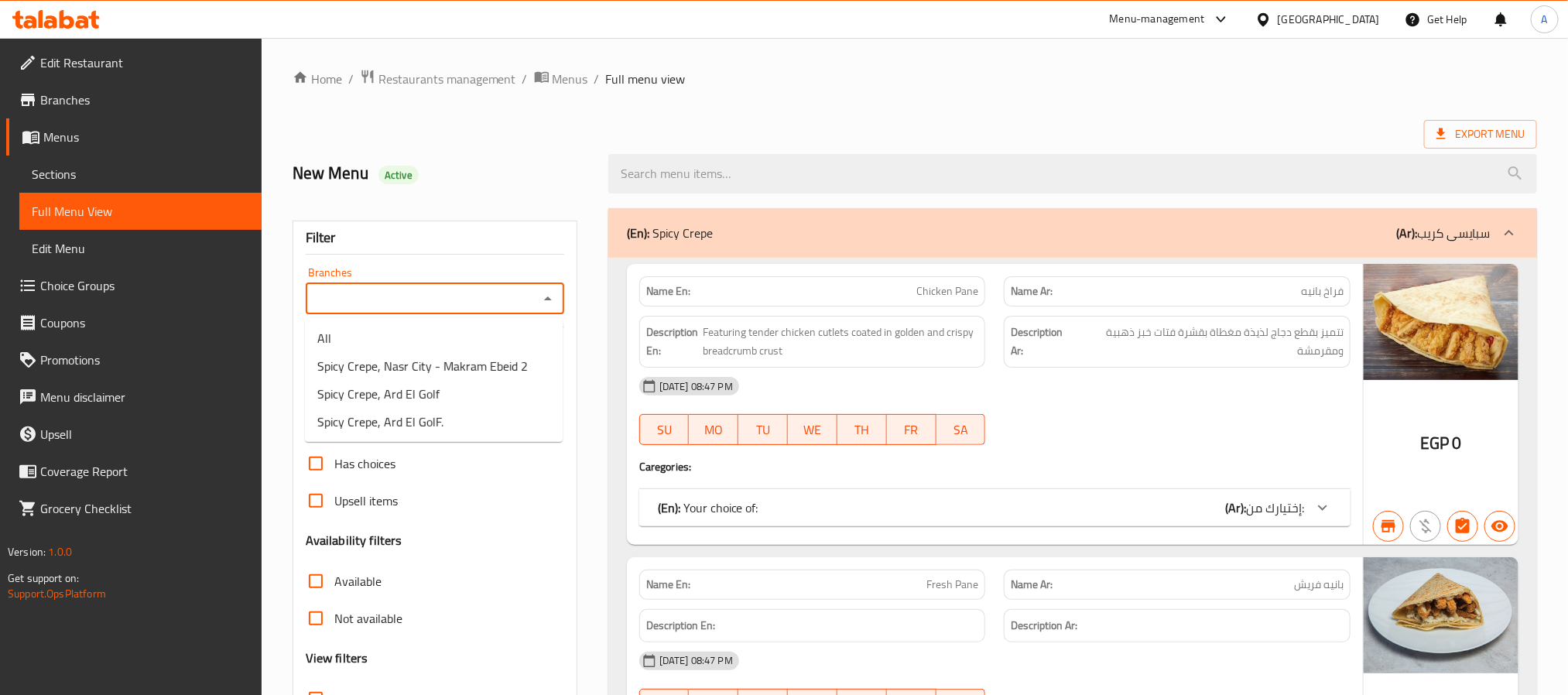
click at [415, 302] on input "Branches" at bounding box center [422, 298] width 224 height 22
click at [380, 341] on li "All" at bounding box center [434, 338] width 257 height 28
type input "All"
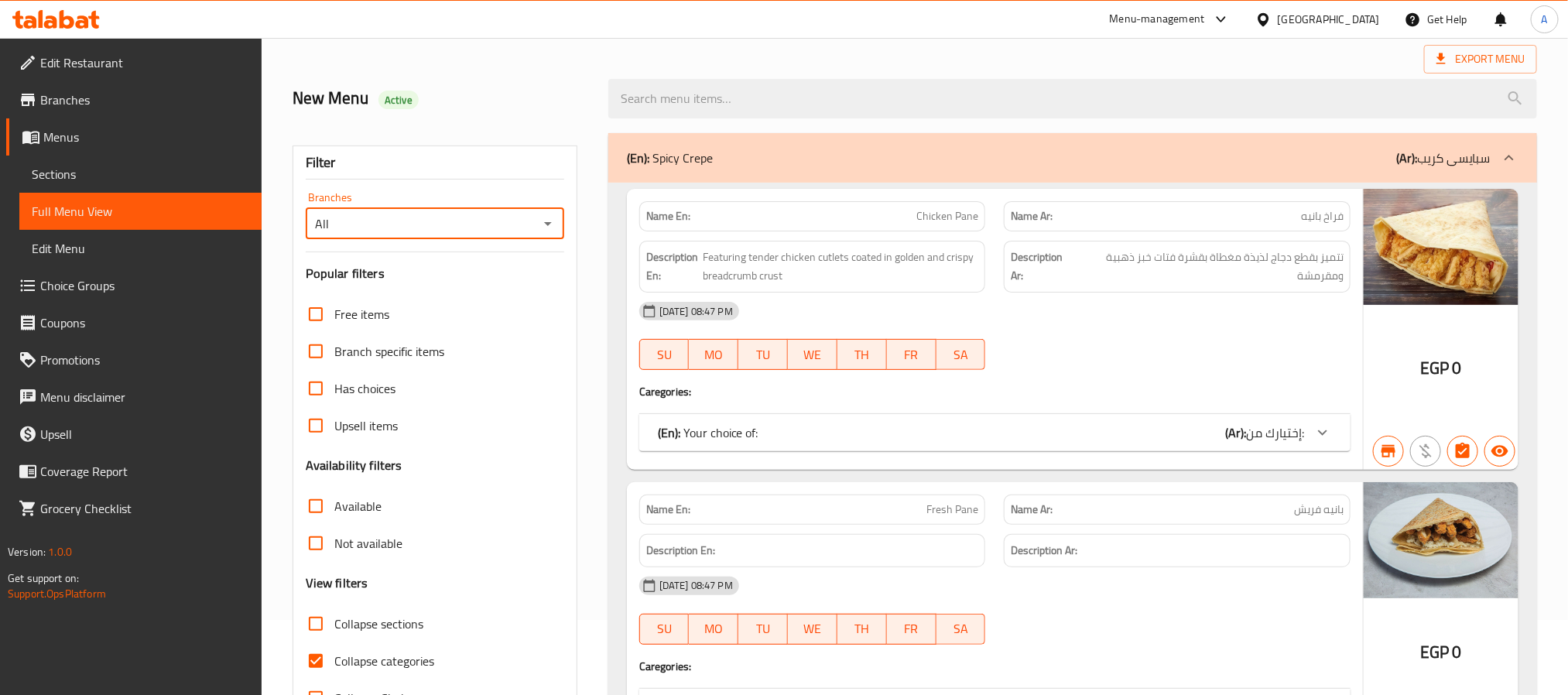
scroll to position [116, 0]
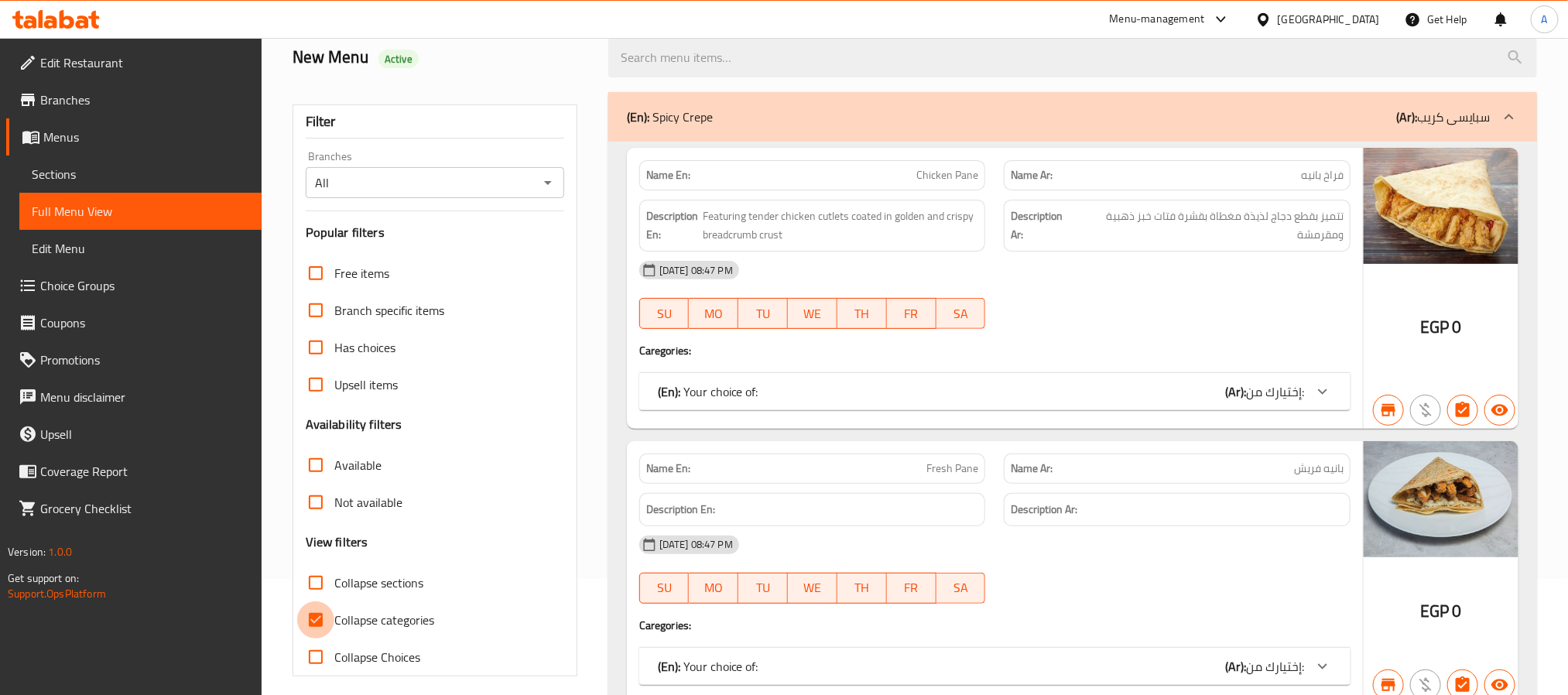
click at [318, 609] on input "Collapse categories" at bounding box center [316, 620] width 38 height 38
checkbox input "false"
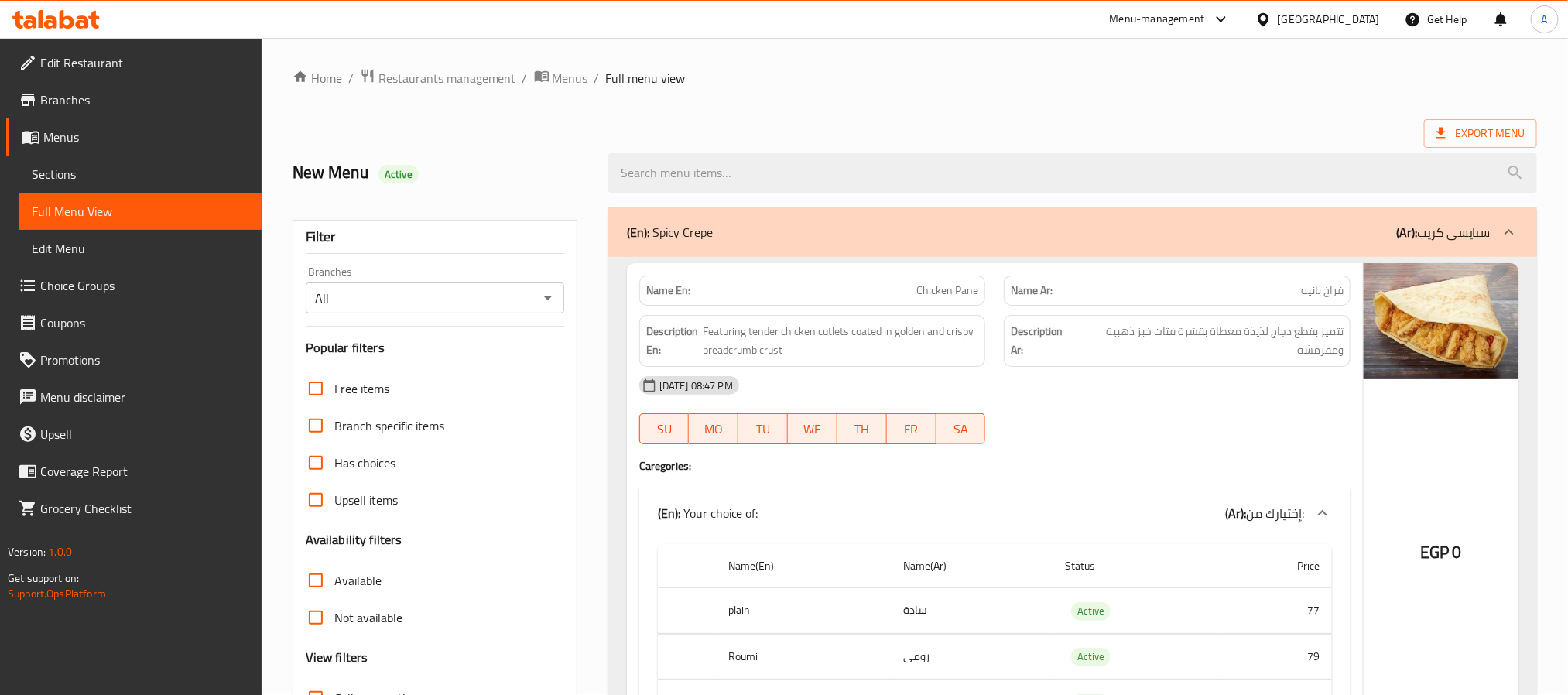
scroll to position [0, 0]
click at [1457, 129] on span "Export Menu" at bounding box center [1481, 134] width 88 height 20
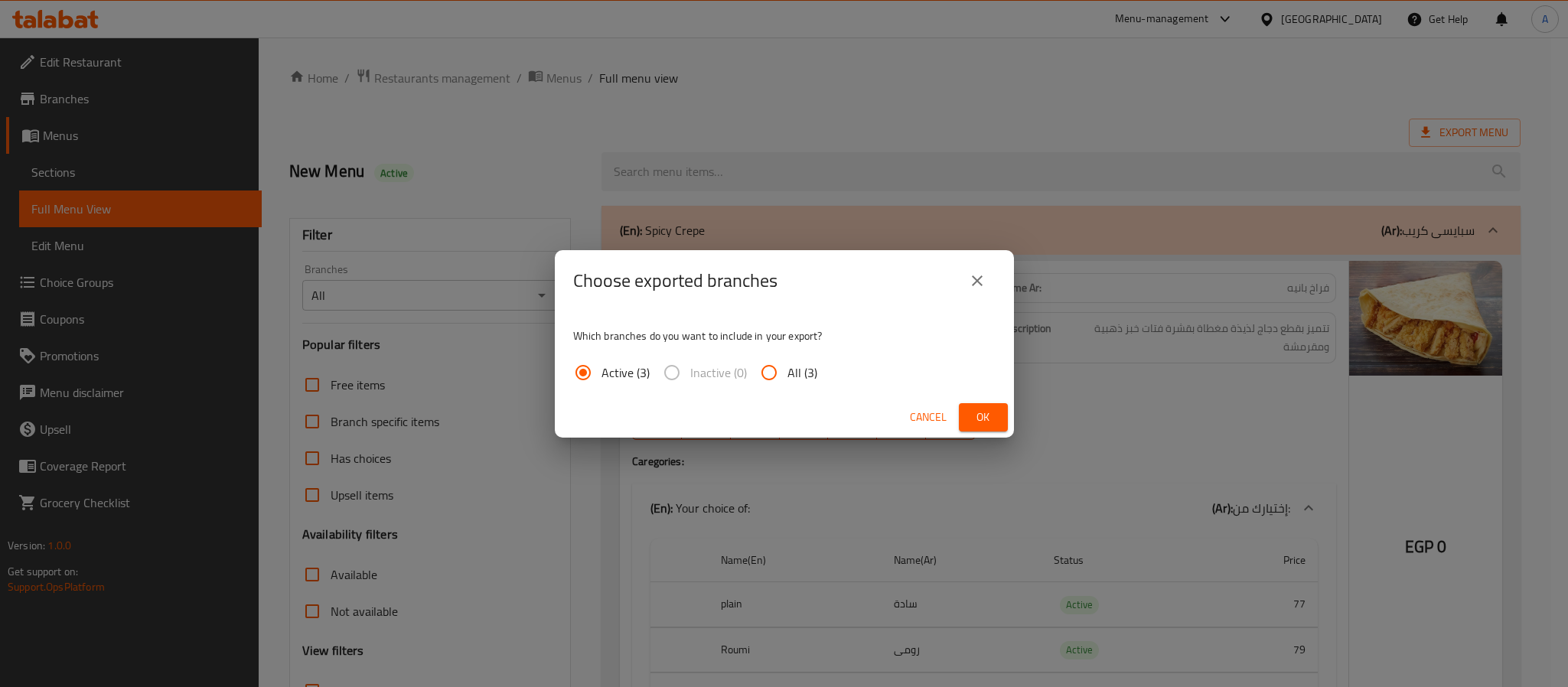
click at [795, 369] on span "All (3)" at bounding box center [803, 372] width 30 height 19
click at [788, 369] on input "All (3)" at bounding box center [769, 372] width 37 height 37
radio input "true"
click at [999, 413] on button "Ok" at bounding box center [983, 417] width 49 height 28
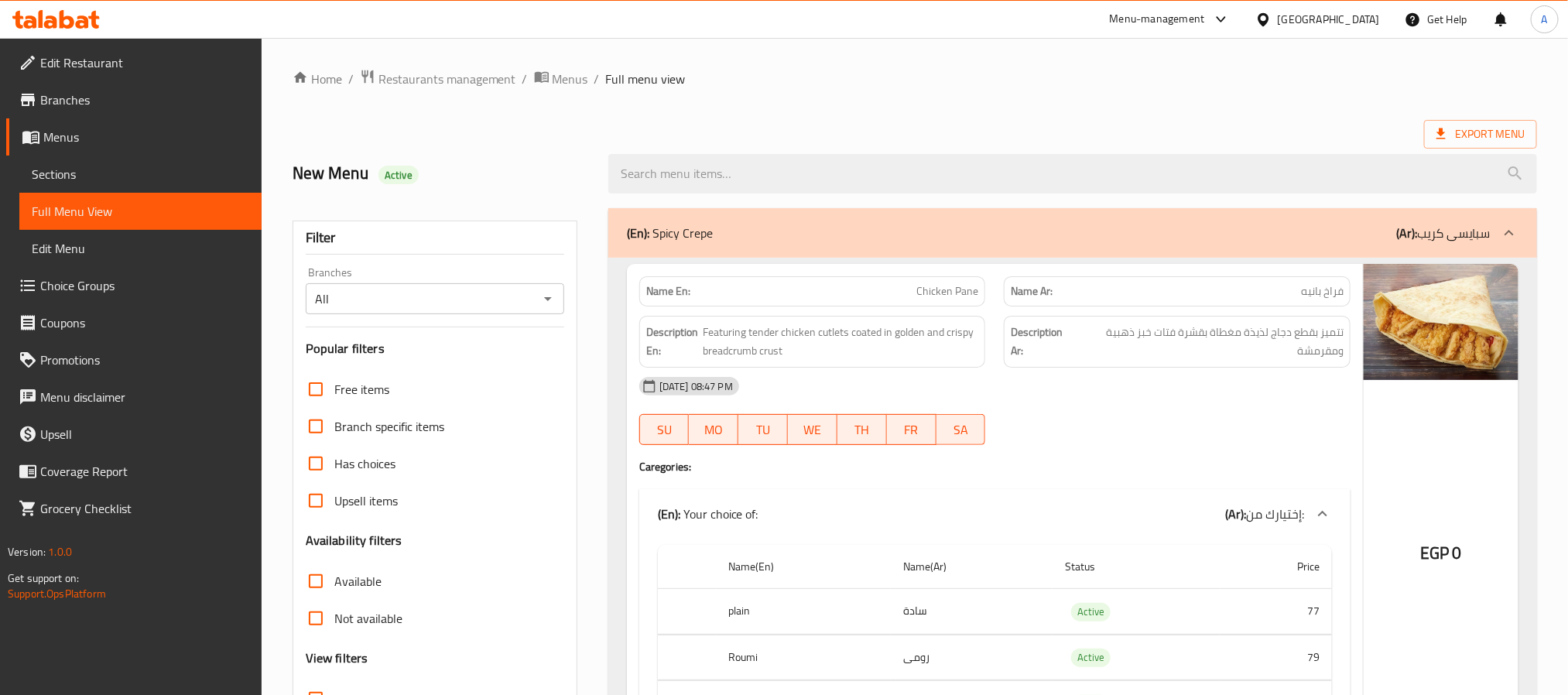
click at [213, 179] on span "Sections" at bounding box center [141, 174] width 218 height 19
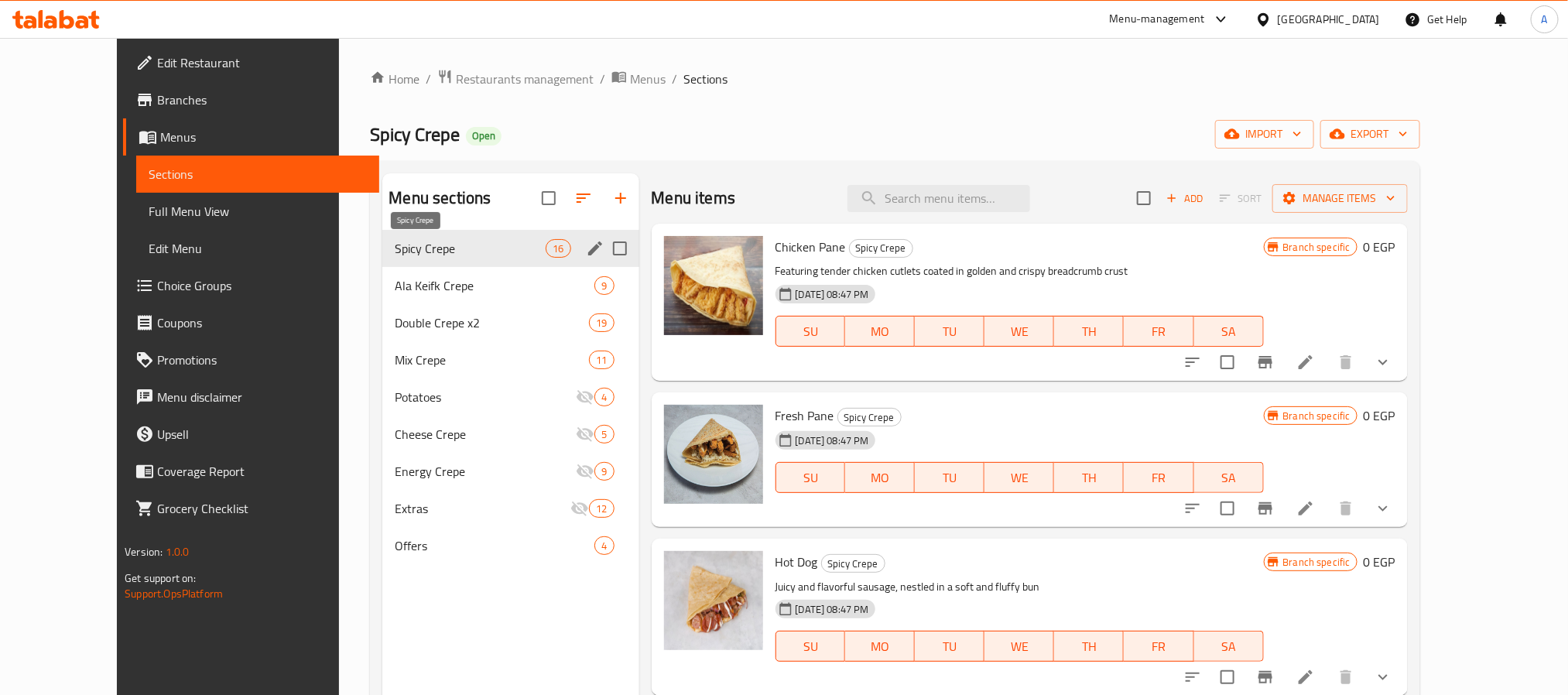
click at [395, 247] on span "Spicy Crepe" at bounding box center [470, 249] width 151 height 19
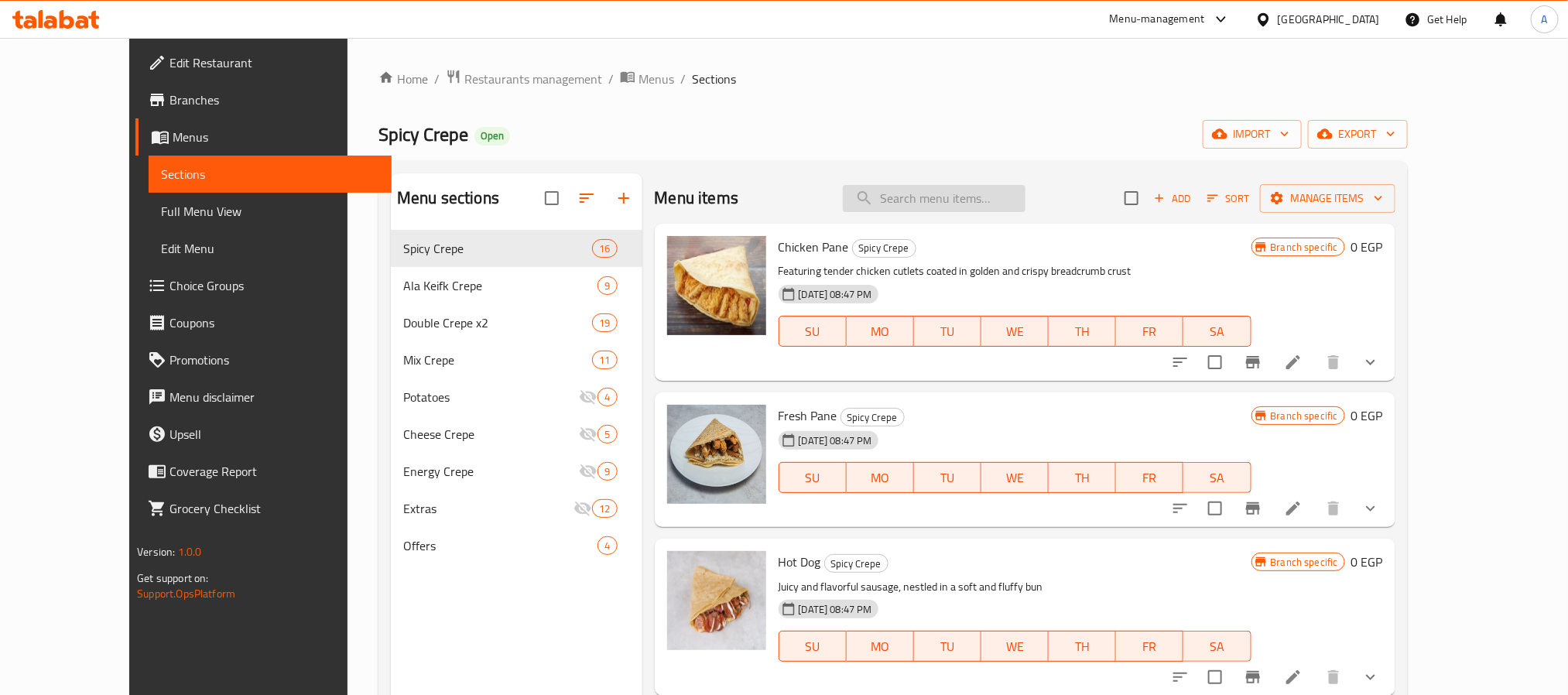
click at [951, 205] on input "search" at bounding box center [934, 198] width 182 height 27
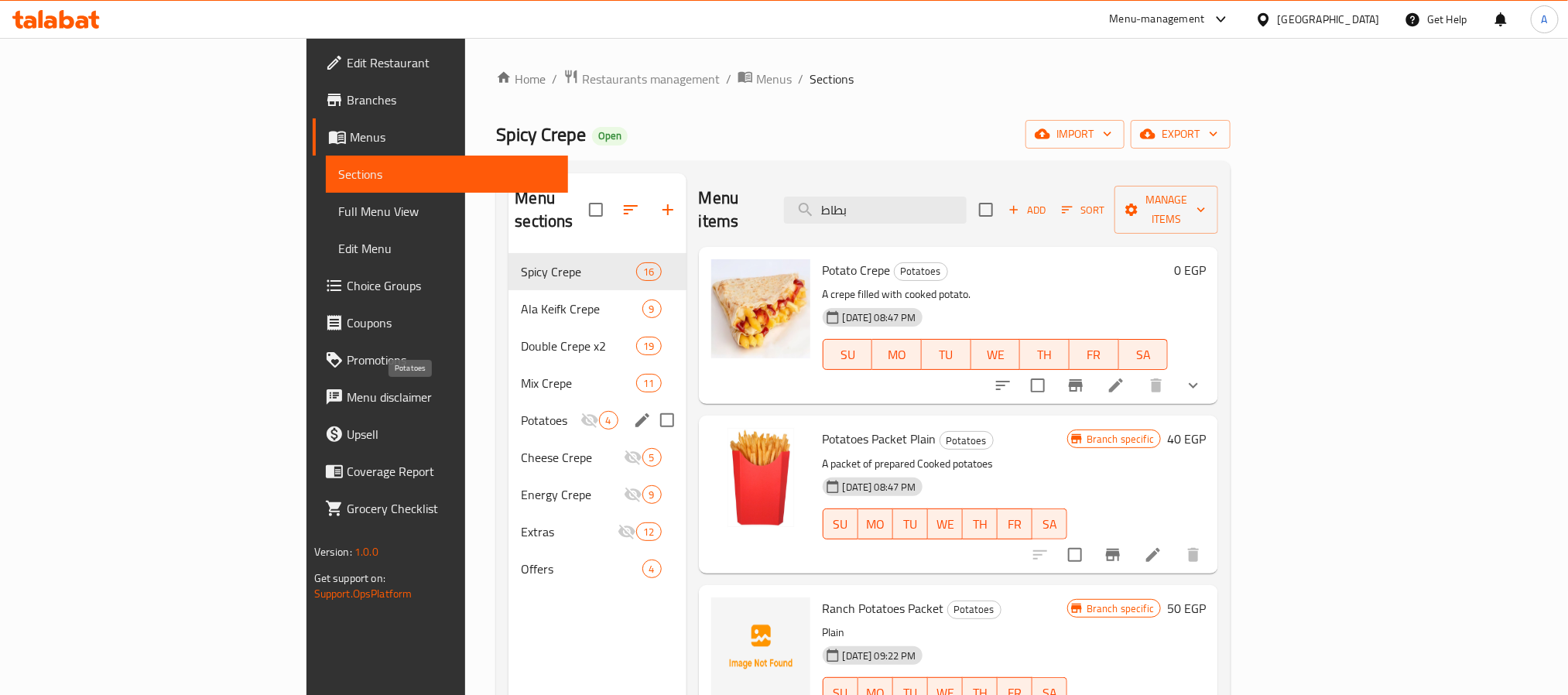
type input "بطاط"
click at [520, 410] on span "Potatoes" at bounding box center [550, 420] width 59 height 19
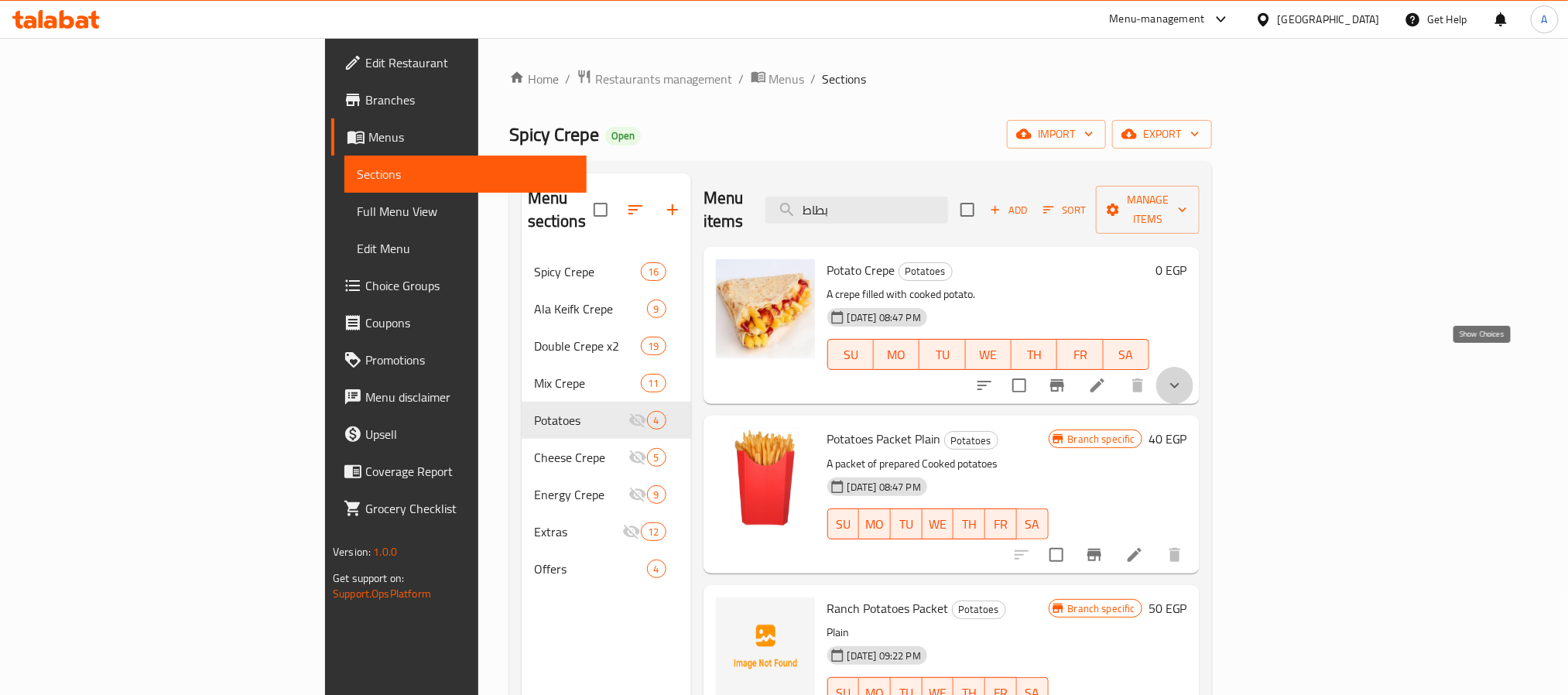
click at [1185, 376] on icon "show more" at bounding box center [1175, 385] width 19 height 19
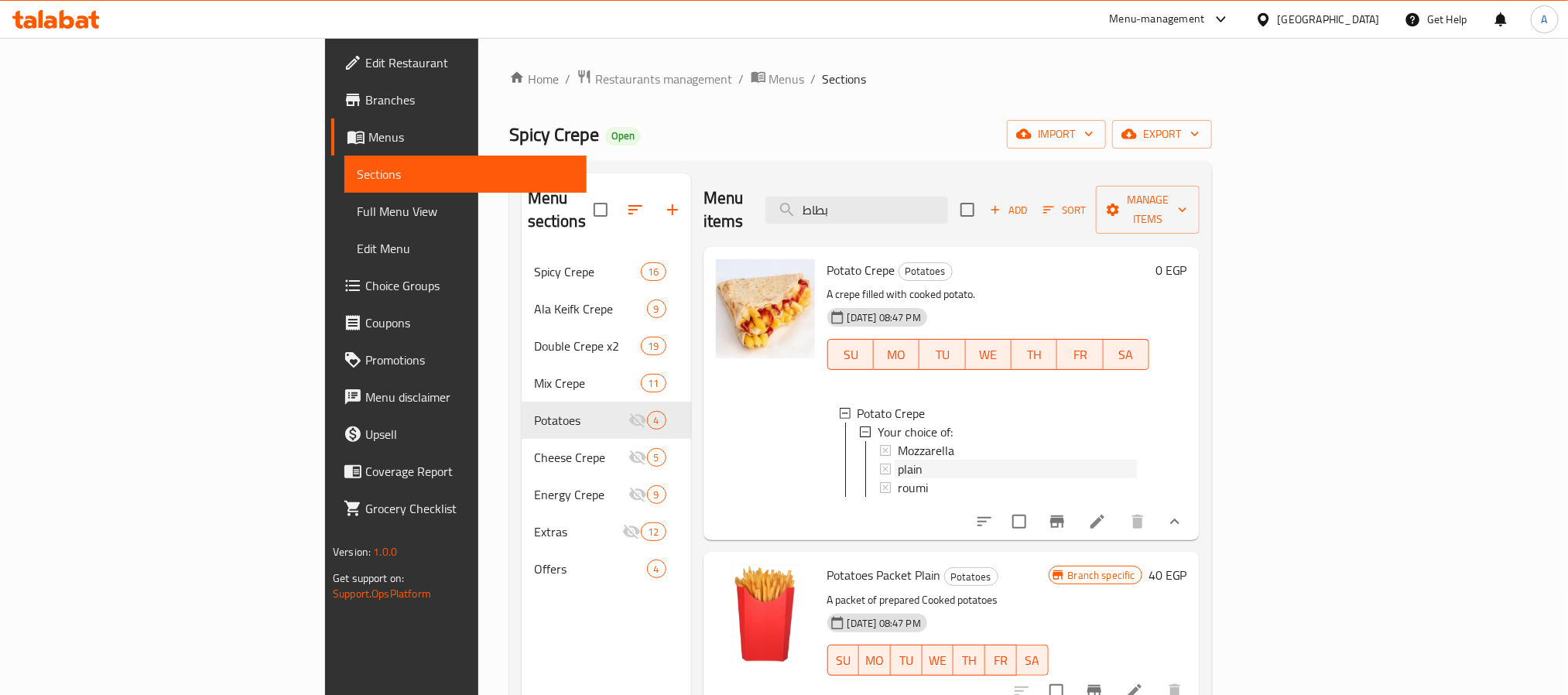
click at [898, 459] on div "plain" at bounding box center [1017, 469] width 240 height 19
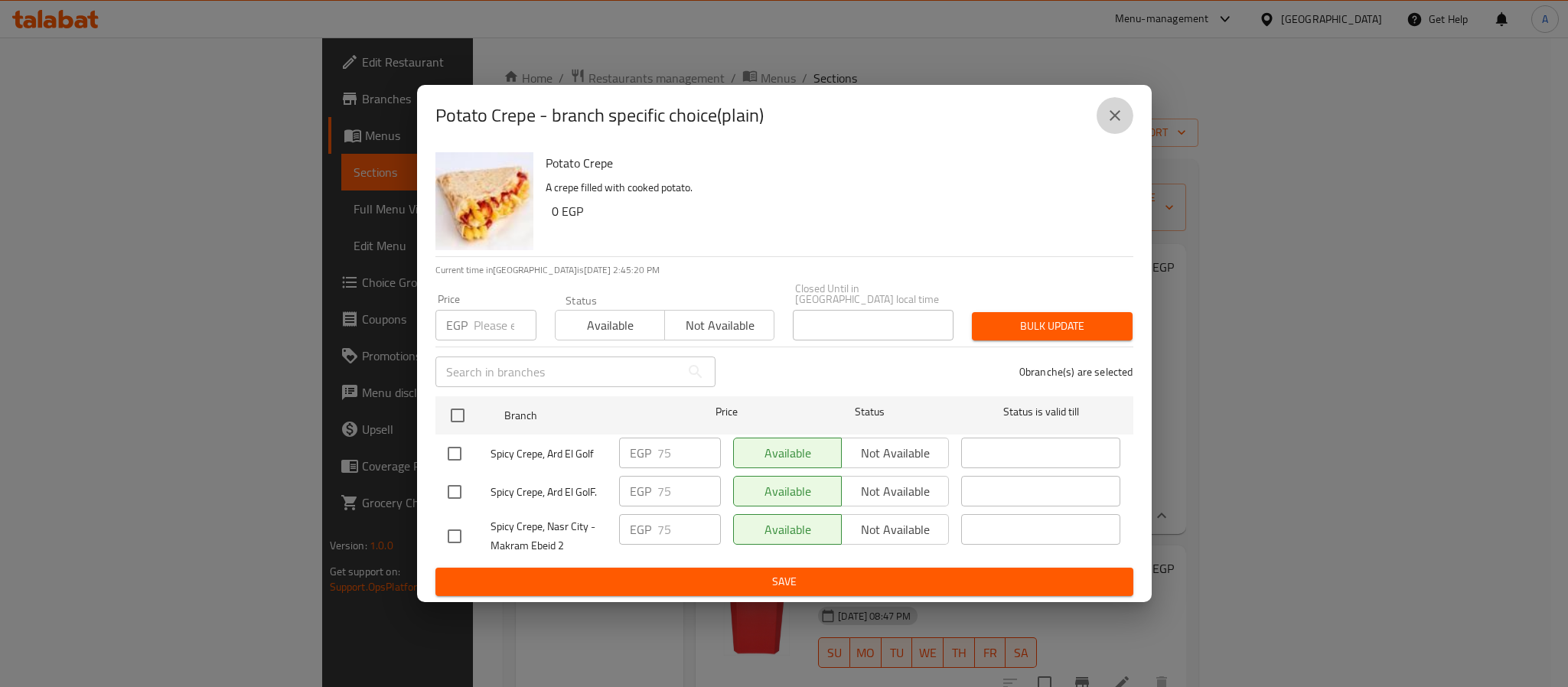
click at [1112, 113] on icon "close" at bounding box center [1116, 116] width 19 height 19
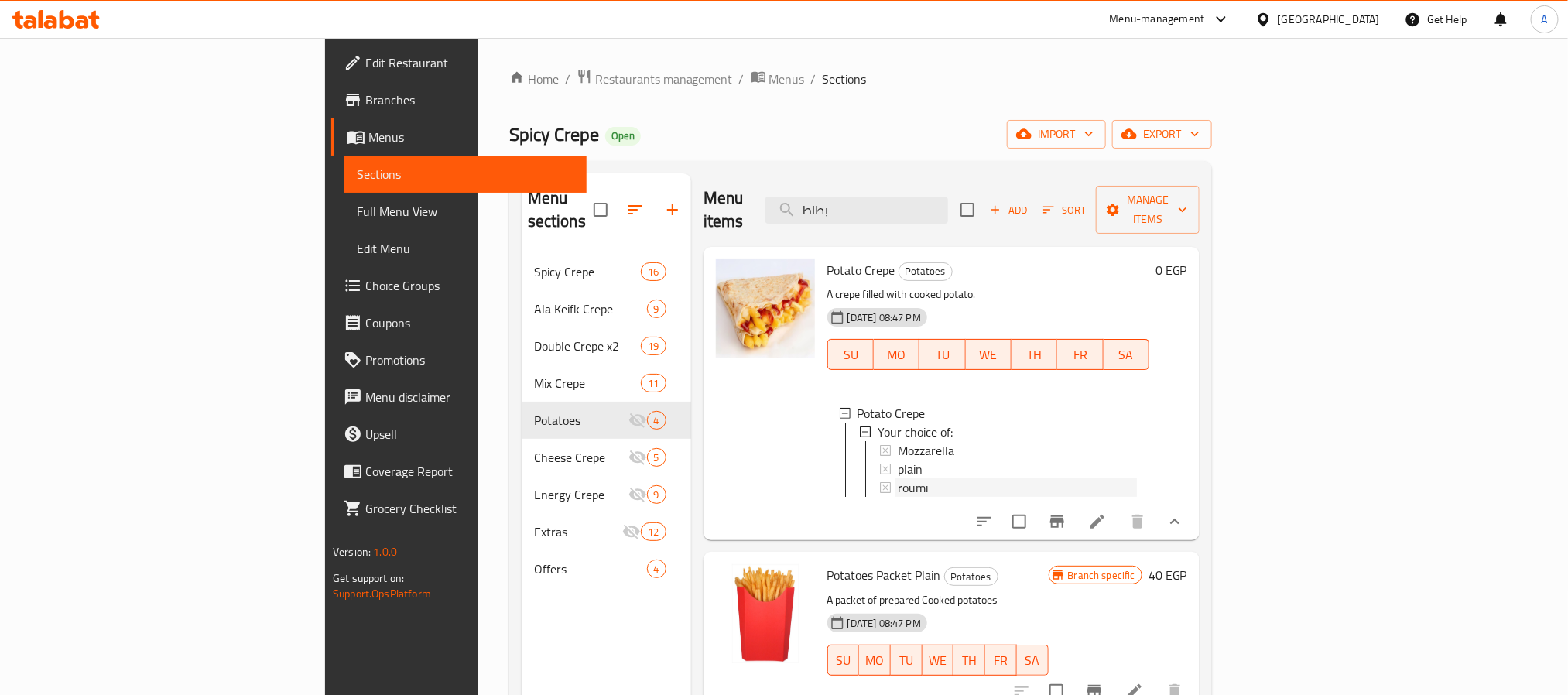
click at [898, 478] on span "roumi" at bounding box center [913, 487] width 30 height 19
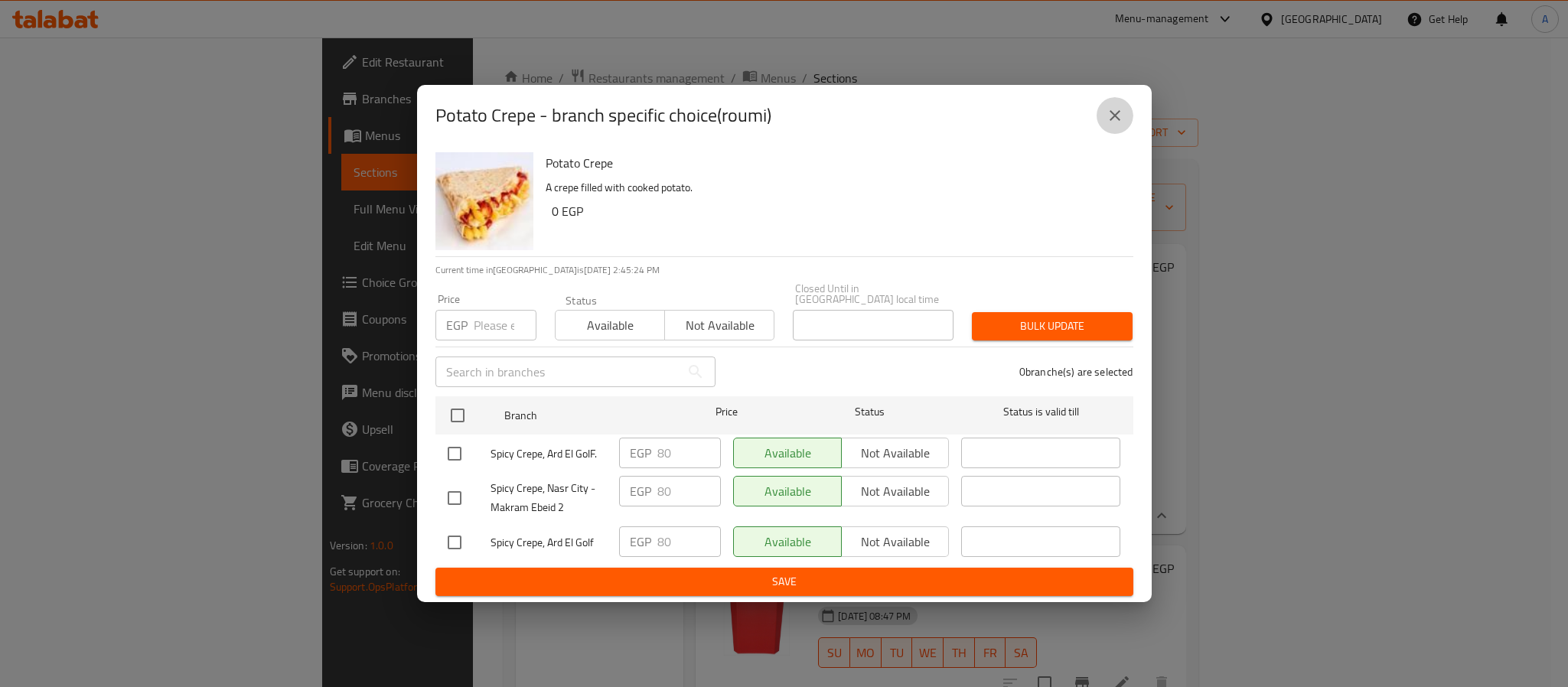
click at [1109, 122] on icon "close" at bounding box center [1116, 116] width 19 height 19
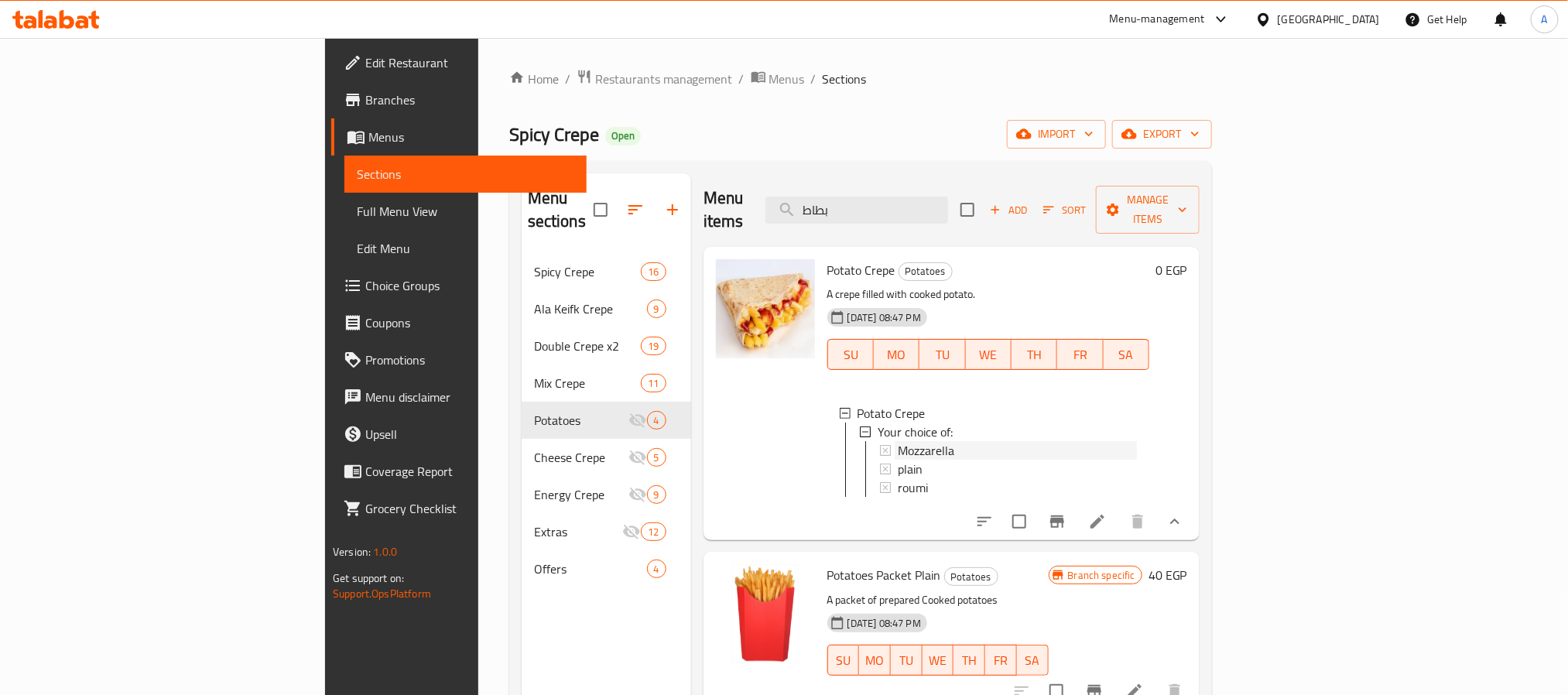
click at [898, 441] on span "Mozzarella" at bounding box center [926, 451] width 56 height 19
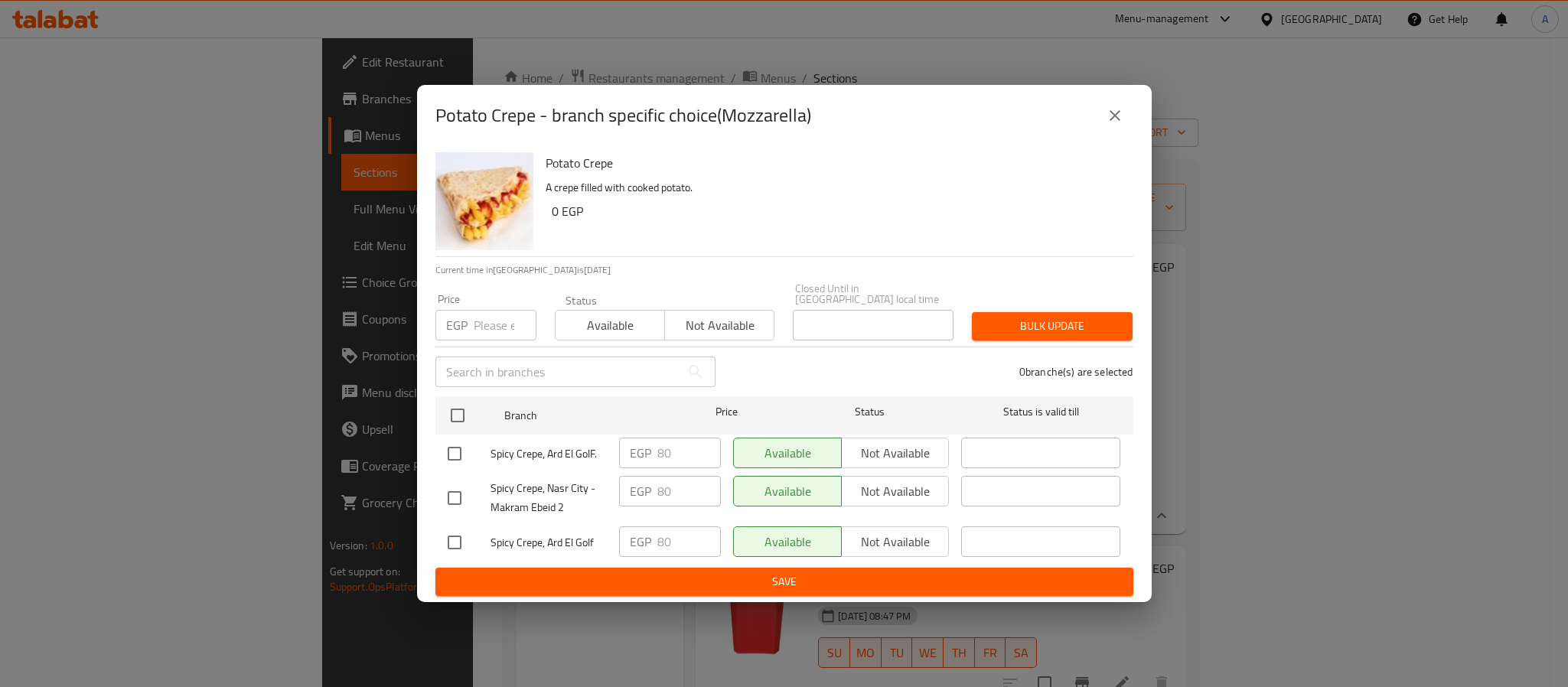
click at [1106, 123] on icon "close" at bounding box center [1116, 116] width 19 height 19
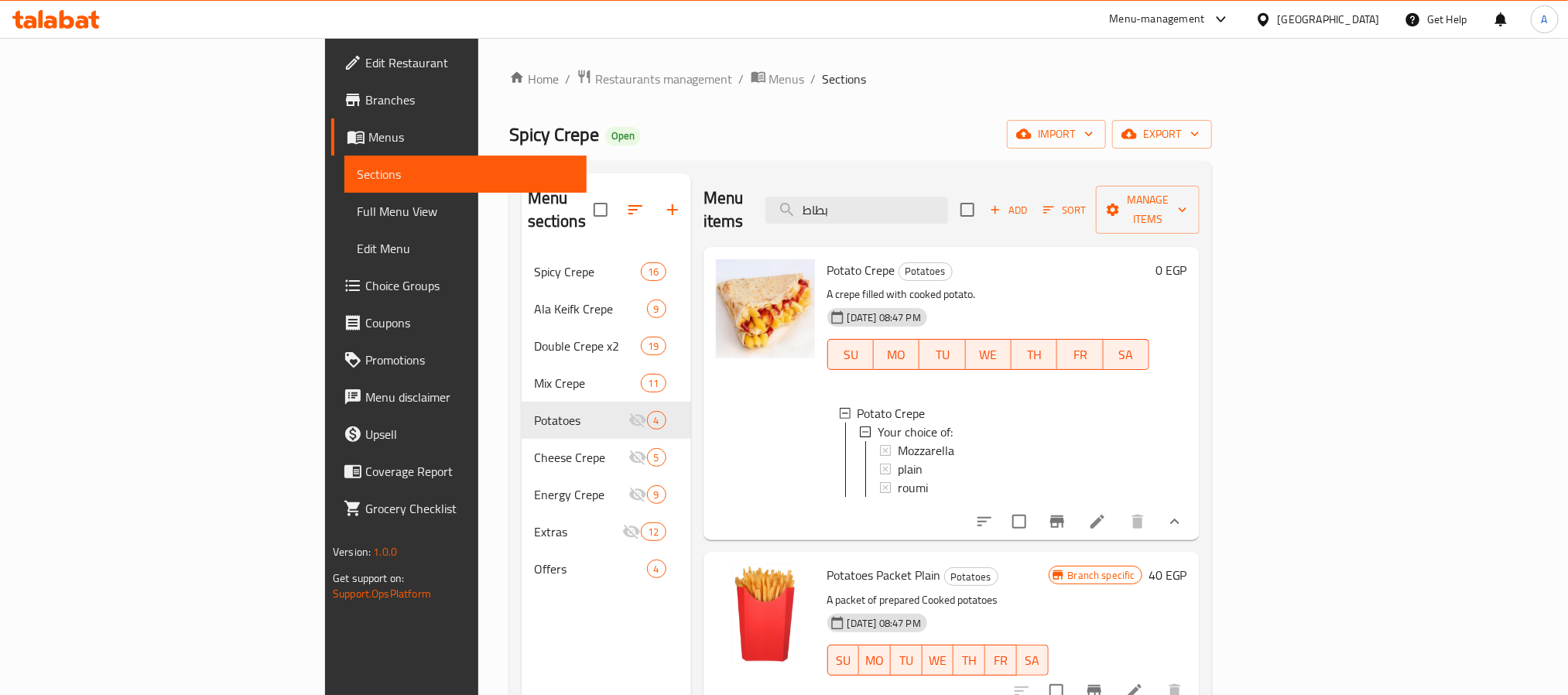
click at [711, 460] on div at bounding box center [766, 393] width 112 height 281
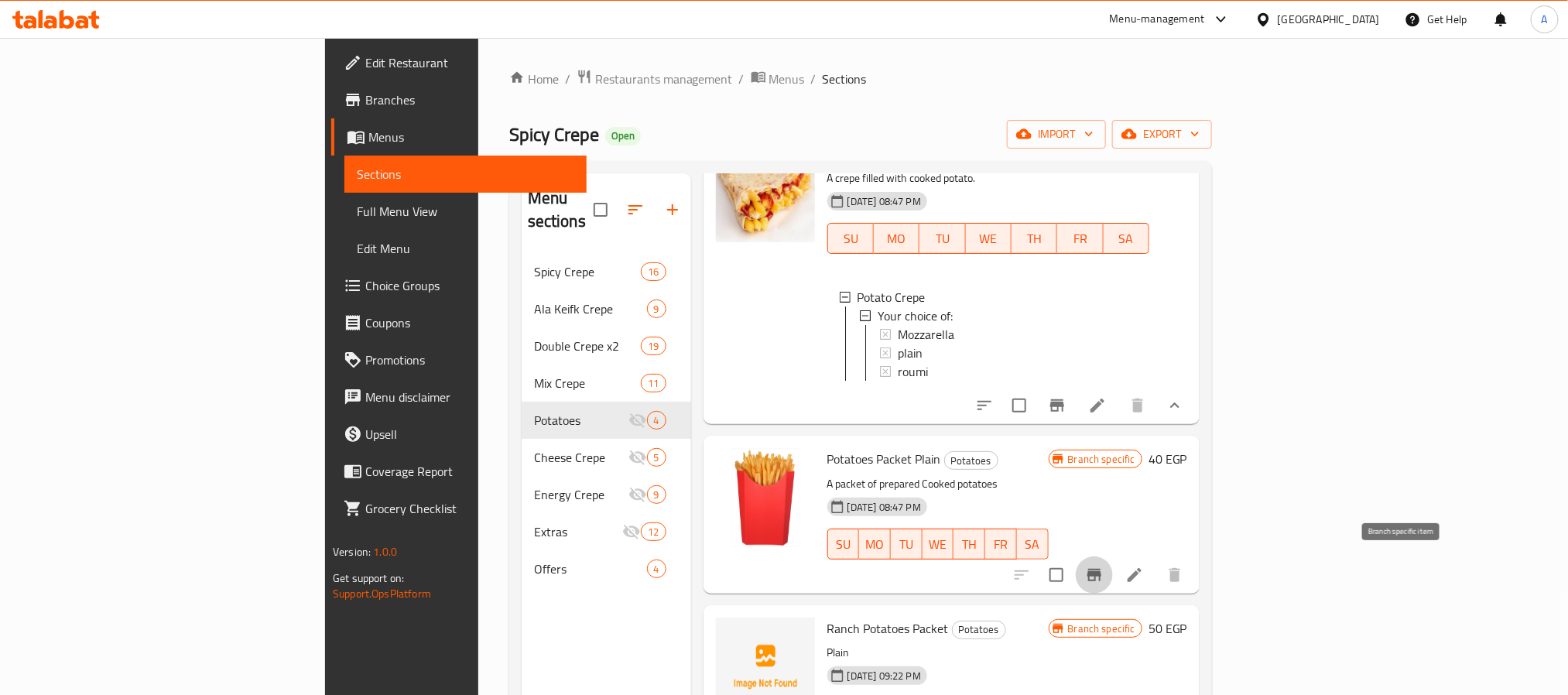
click at [1113, 569] on button "Branch-specific-item" at bounding box center [1094, 575] width 38 height 38
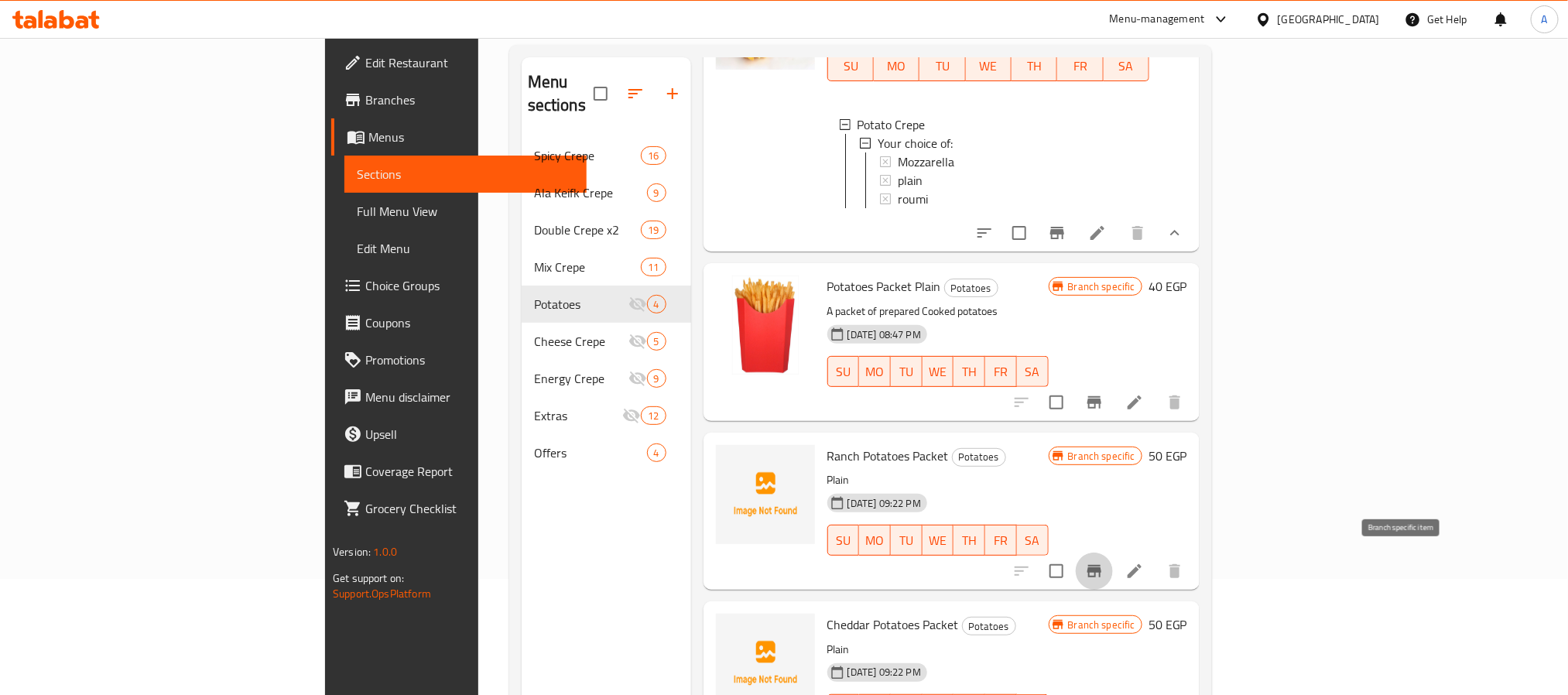
click at [1104, 574] on icon "Branch-specific-item" at bounding box center [1094, 571] width 19 height 19
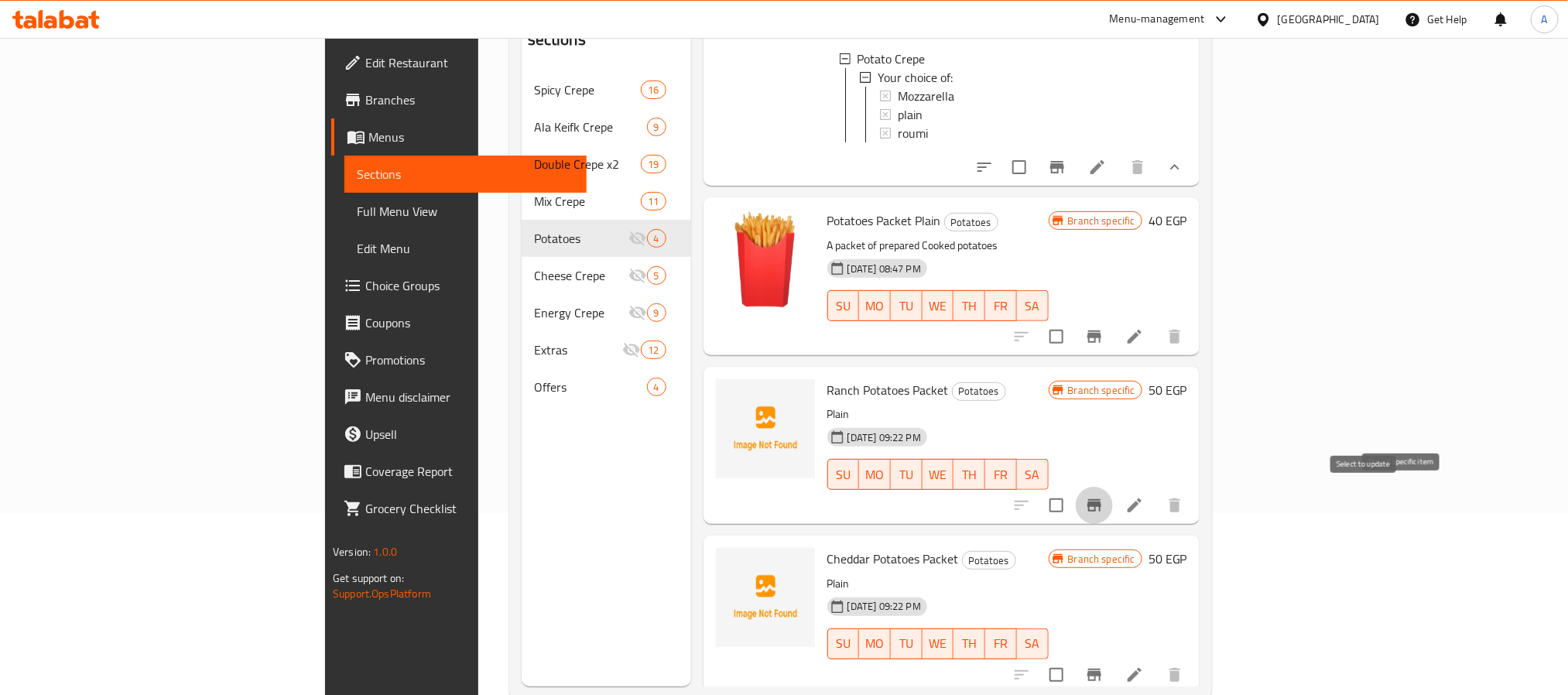
scroll to position [217, 0]
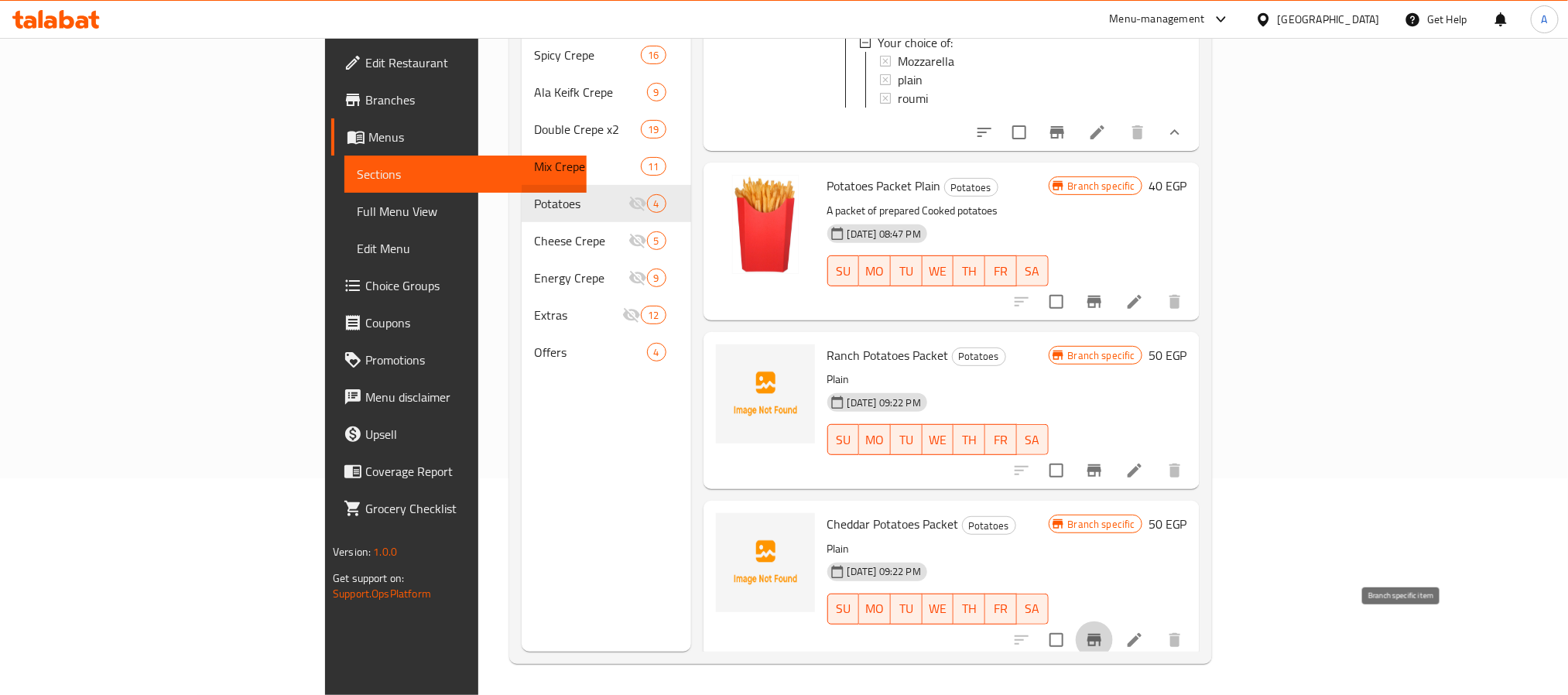
click at [1104, 634] on icon "Branch-specific-item" at bounding box center [1094, 640] width 19 height 19
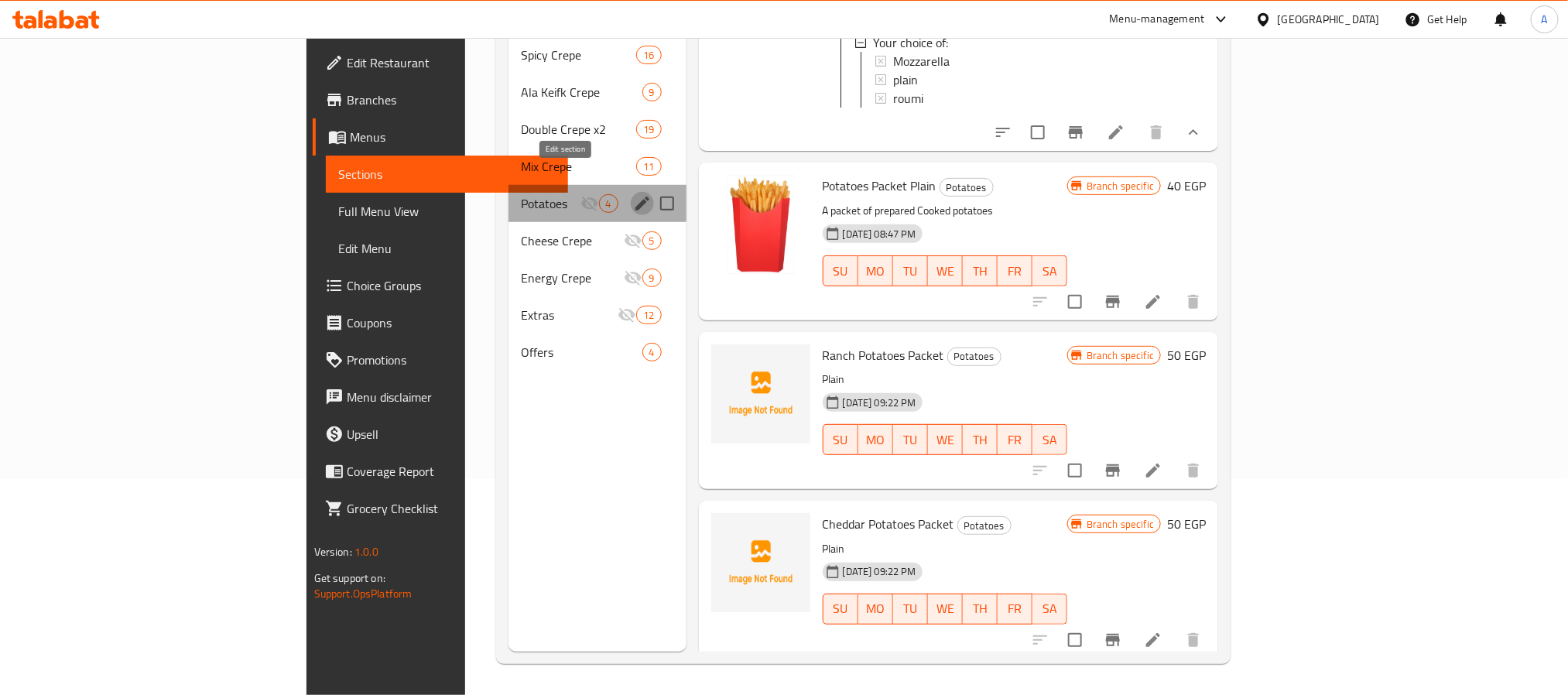
click at [633, 194] on icon "edit" at bounding box center [643, 204] width 19 height 19
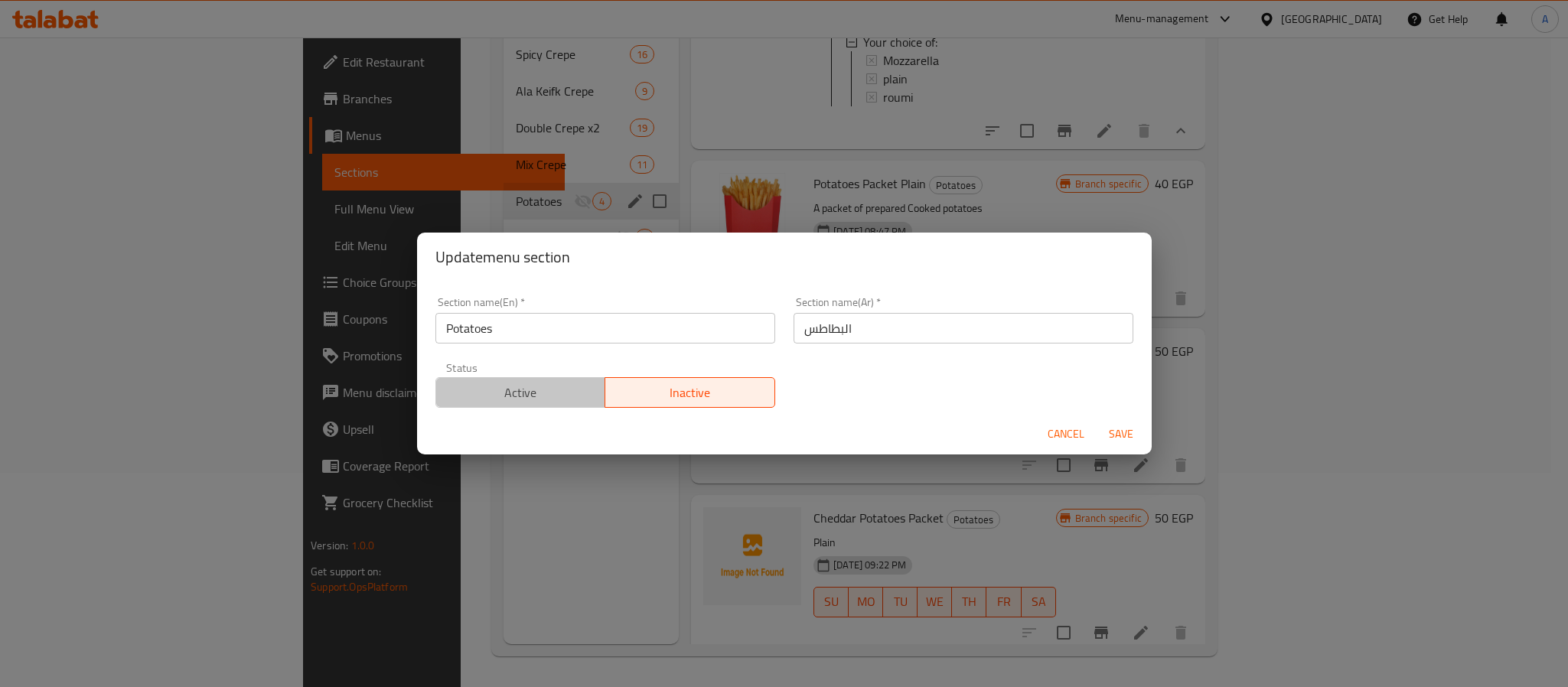
click at [545, 395] on span "Active" at bounding box center [521, 393] width 158 height 22
click at [1125, 432] on span "Save" at bounding box center [1121, 434] width 37 height 19
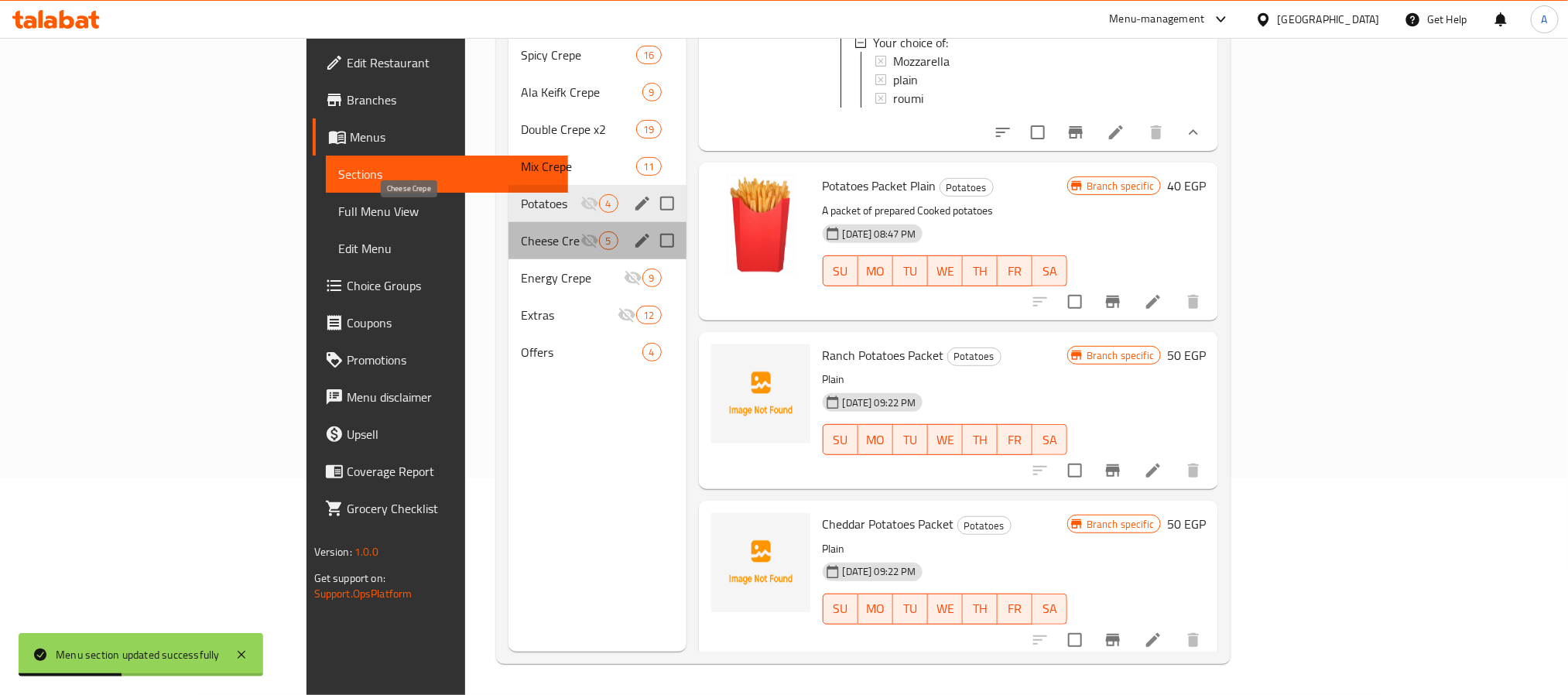
click at [520, 231] on span "Cheese Crepe" at bounding box center [550, 240] width 59 height 19
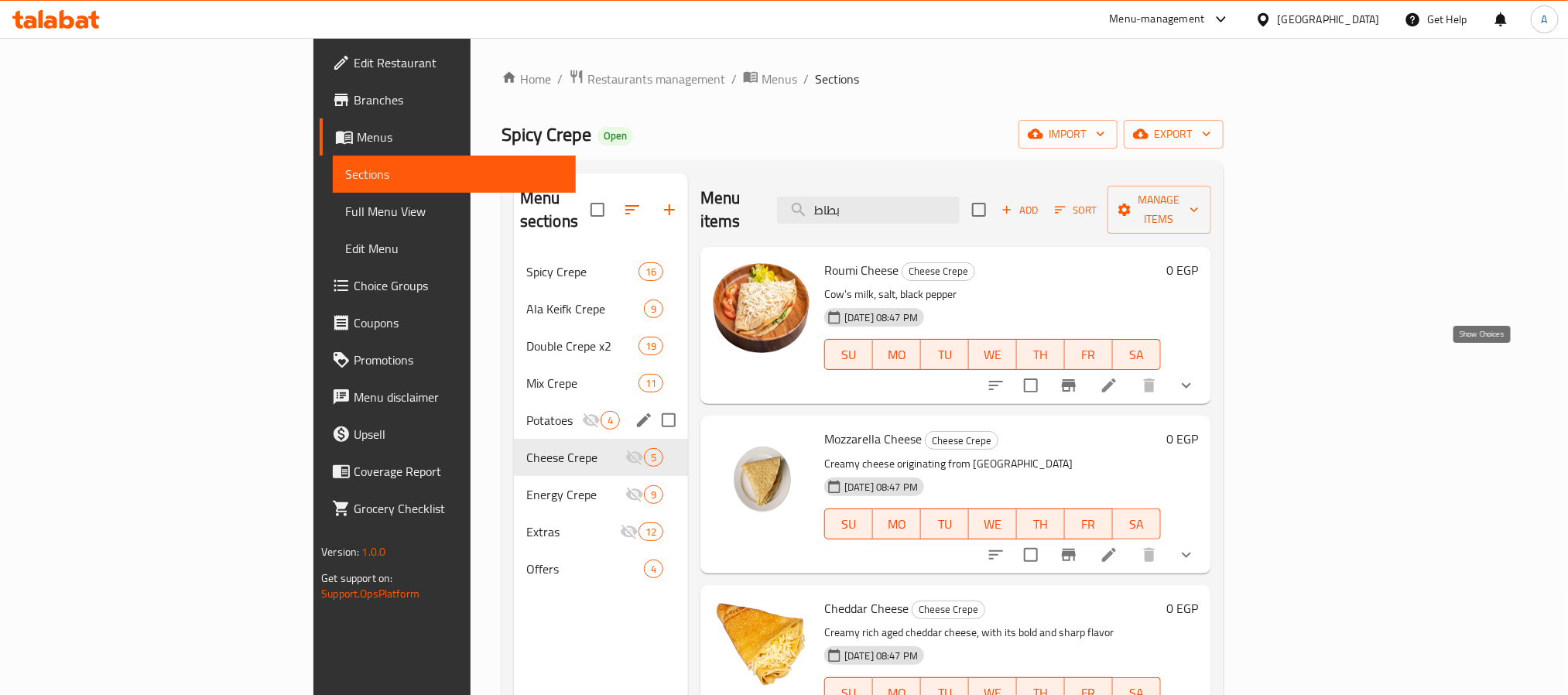
click at [1196, 376] on icon "show more" at bounding box center [1187, 385] width 19 height 19
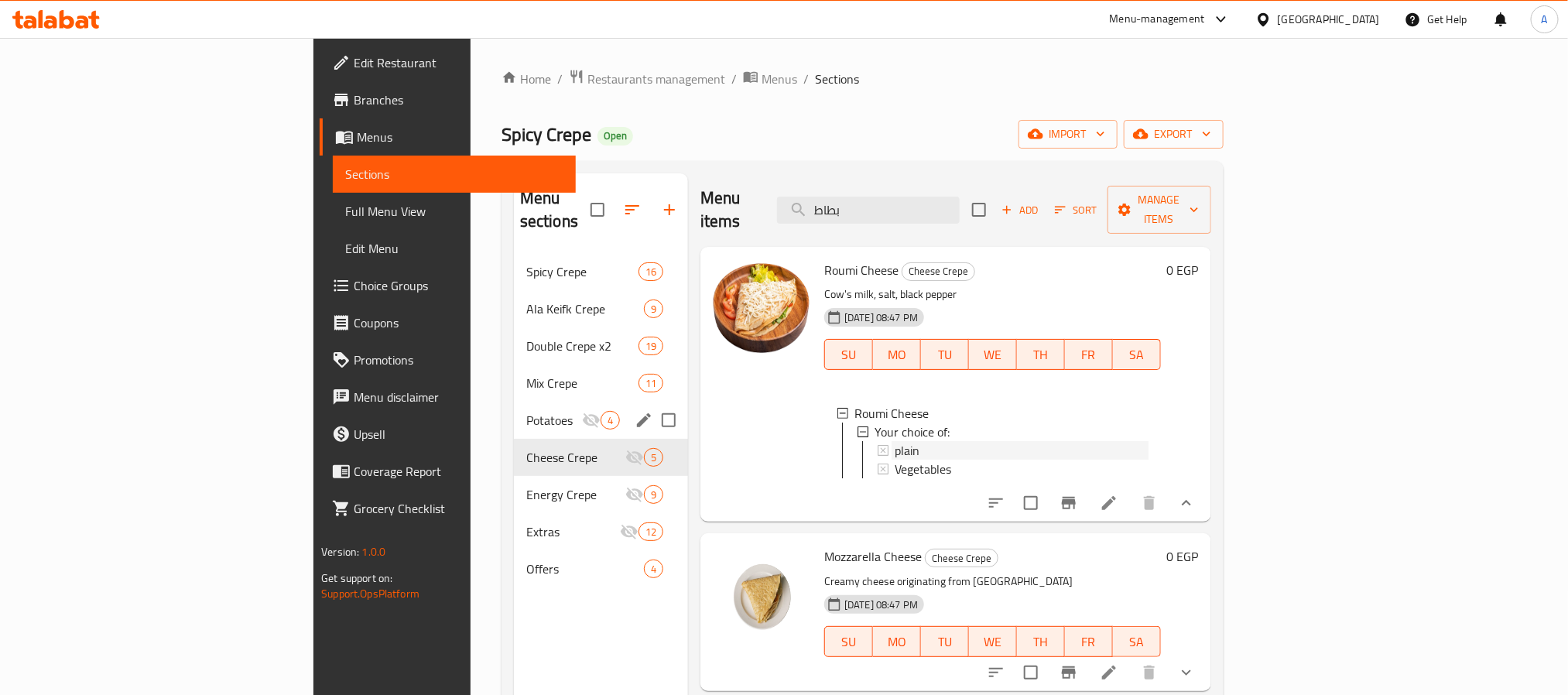
click at [894, 441] on div "plain" at bounding box center [1021, 451] width 254 height 19
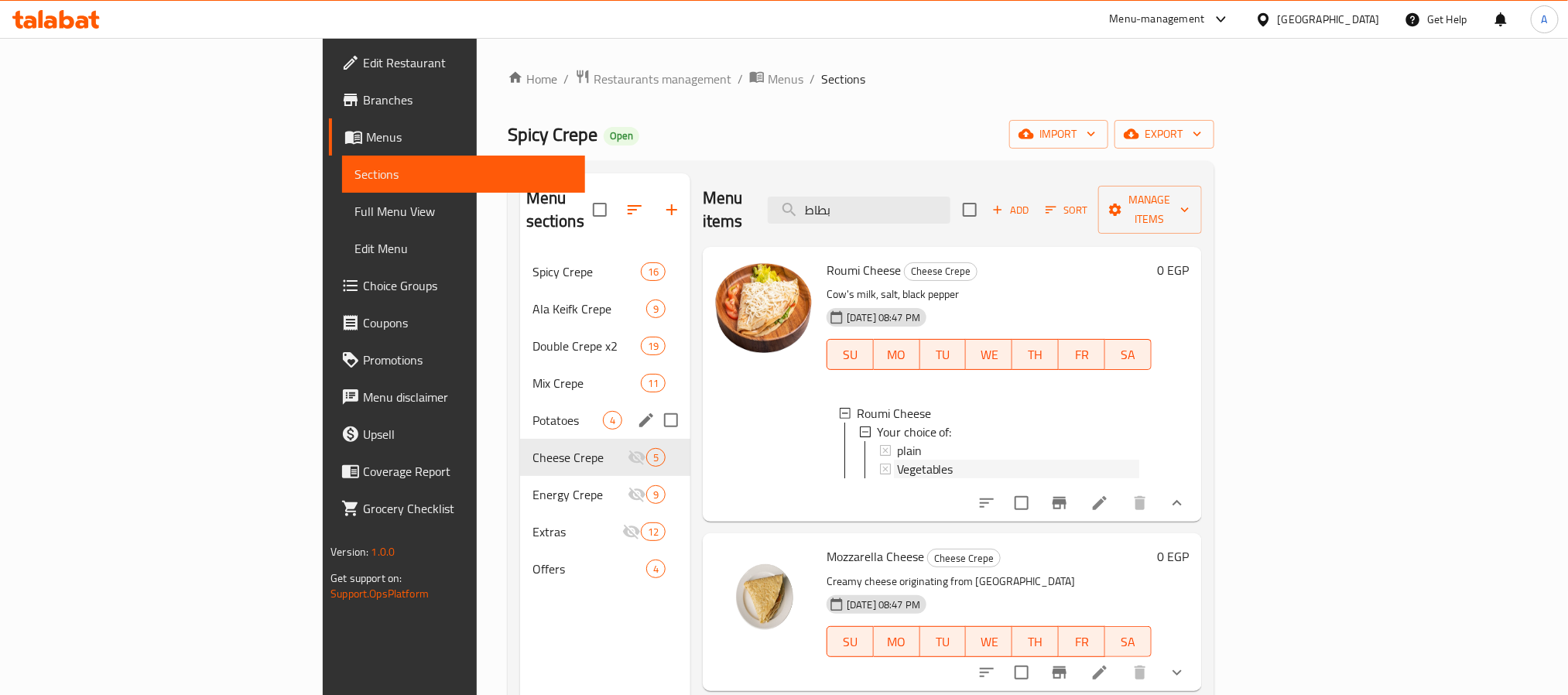
click at [897, 459] on span "Vegetables" at bounding box center [925, 469] width 56 height 19
click at [1182, 670] on icon "show more" at bounding box center [1177, 672] width 9 height 6
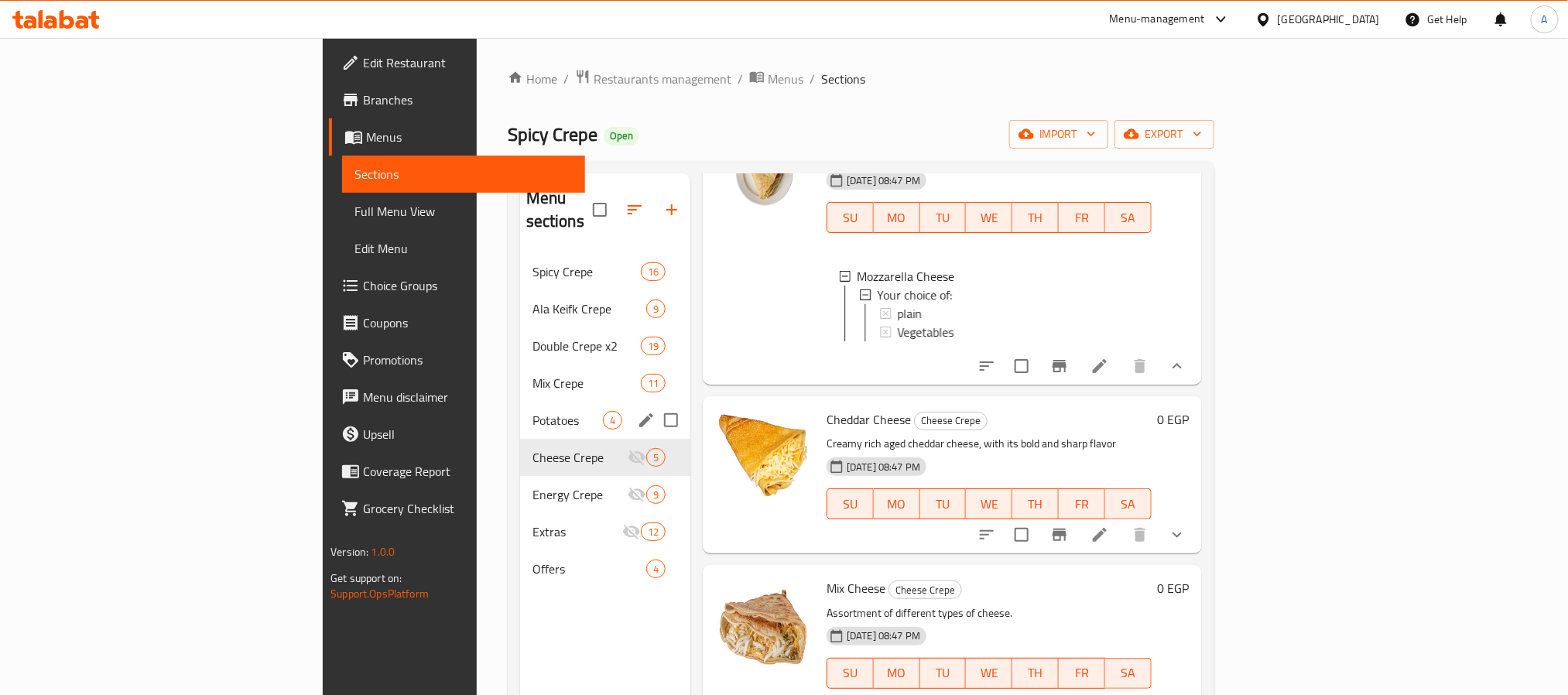
scroll to position [435, 0]
click at [897, 304] on span "plain" at bounding box center [909, 314] width 24 height 19
click at [897, 323] on span "Vegetables" at bounding box center [925, 332] width 56 height 19
click at [1196, 537] on button "show more" at bounding box center [1177, 535] width 38 height 38
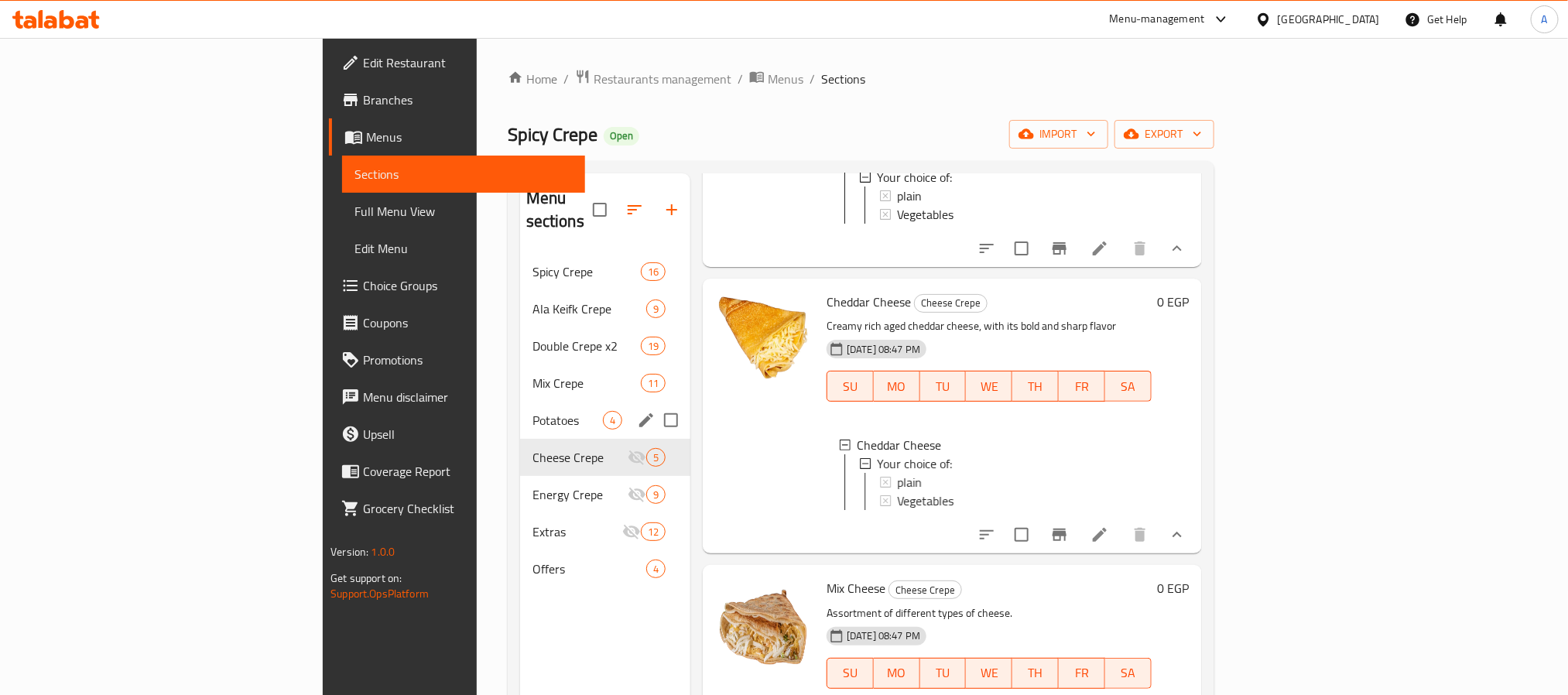
scroll to position [569, 0]
click at [897, 472] on div "plain" at bounding box center [1018, 482] width 242 height 19
click at [897, 491] on div "Vegetables" at bounding box center [1018, 501] width 242 height 19
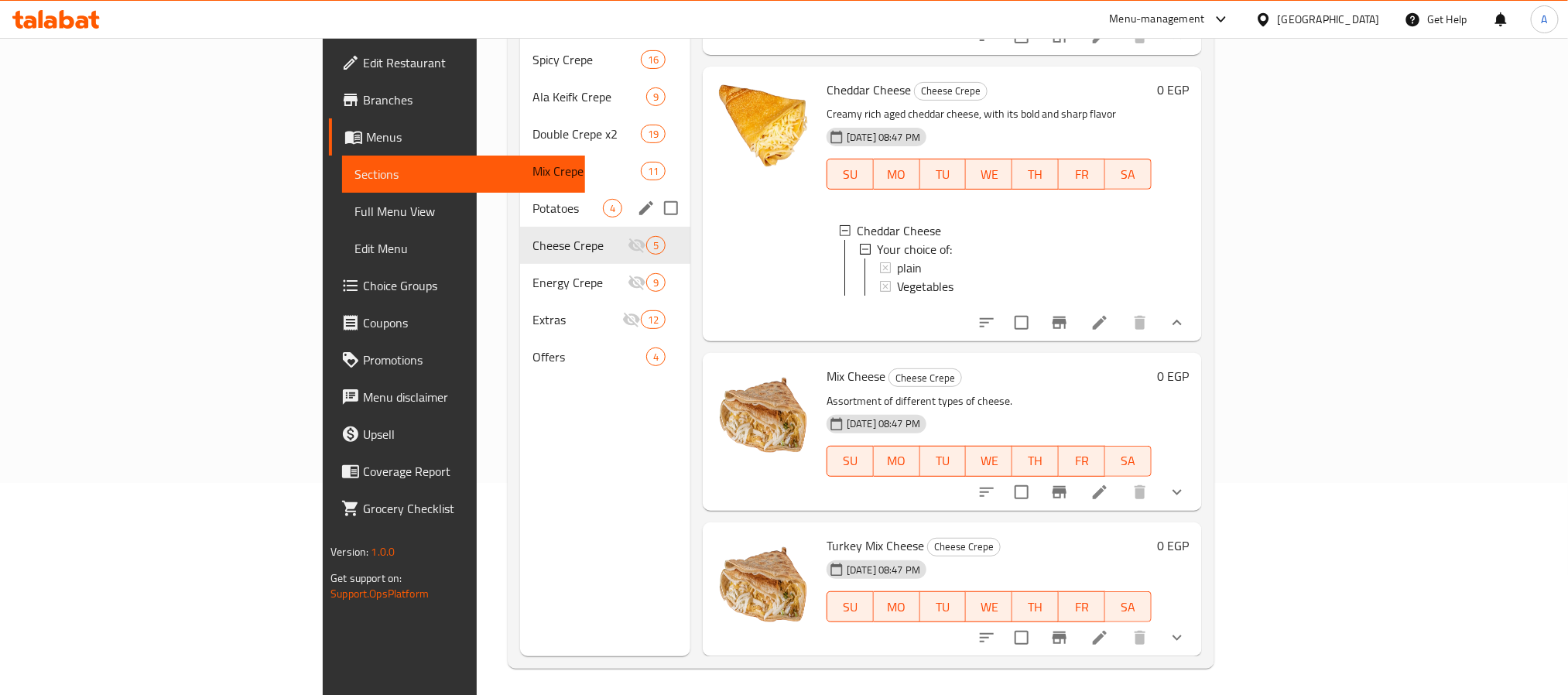
scroll to position [217, 0]
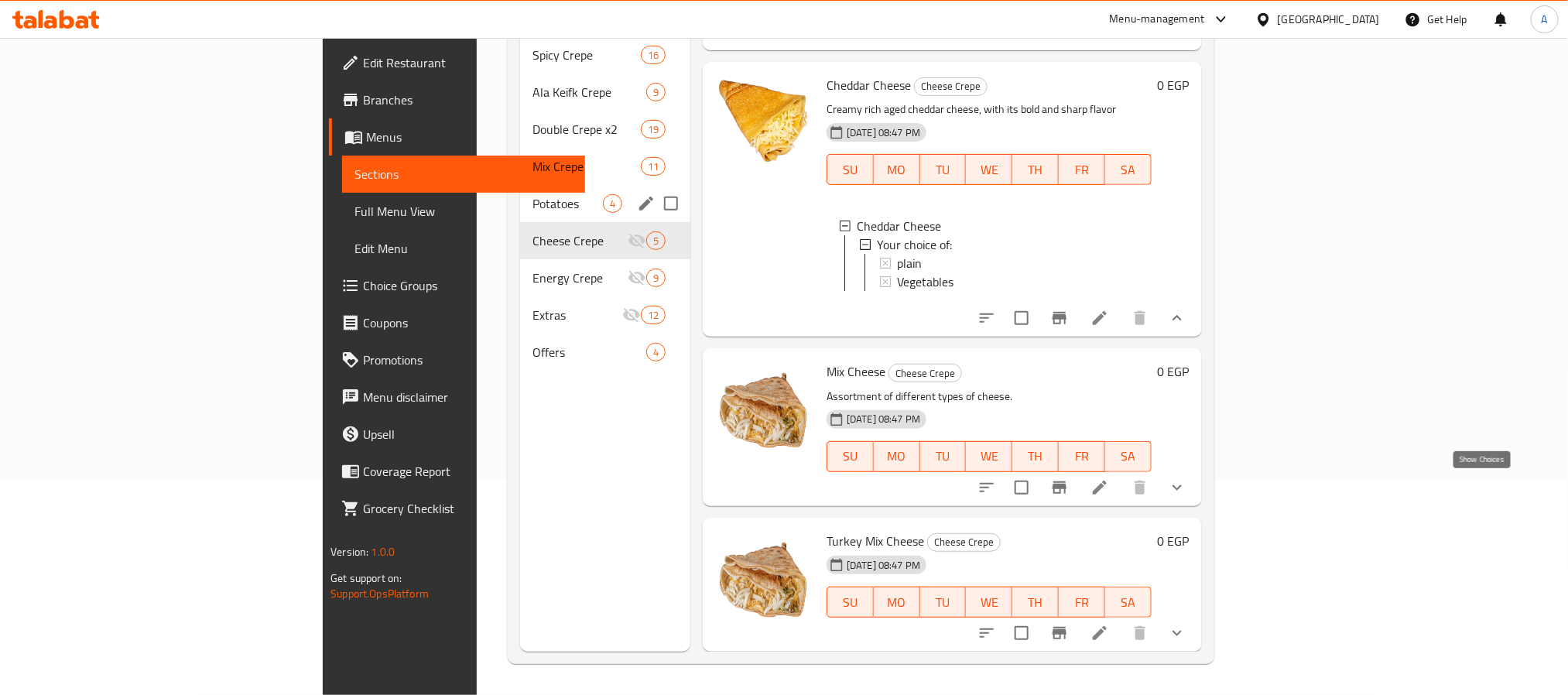
click at [1187, 495] on icon "show more" at bounding box center [1177, 487] width 19 height 19
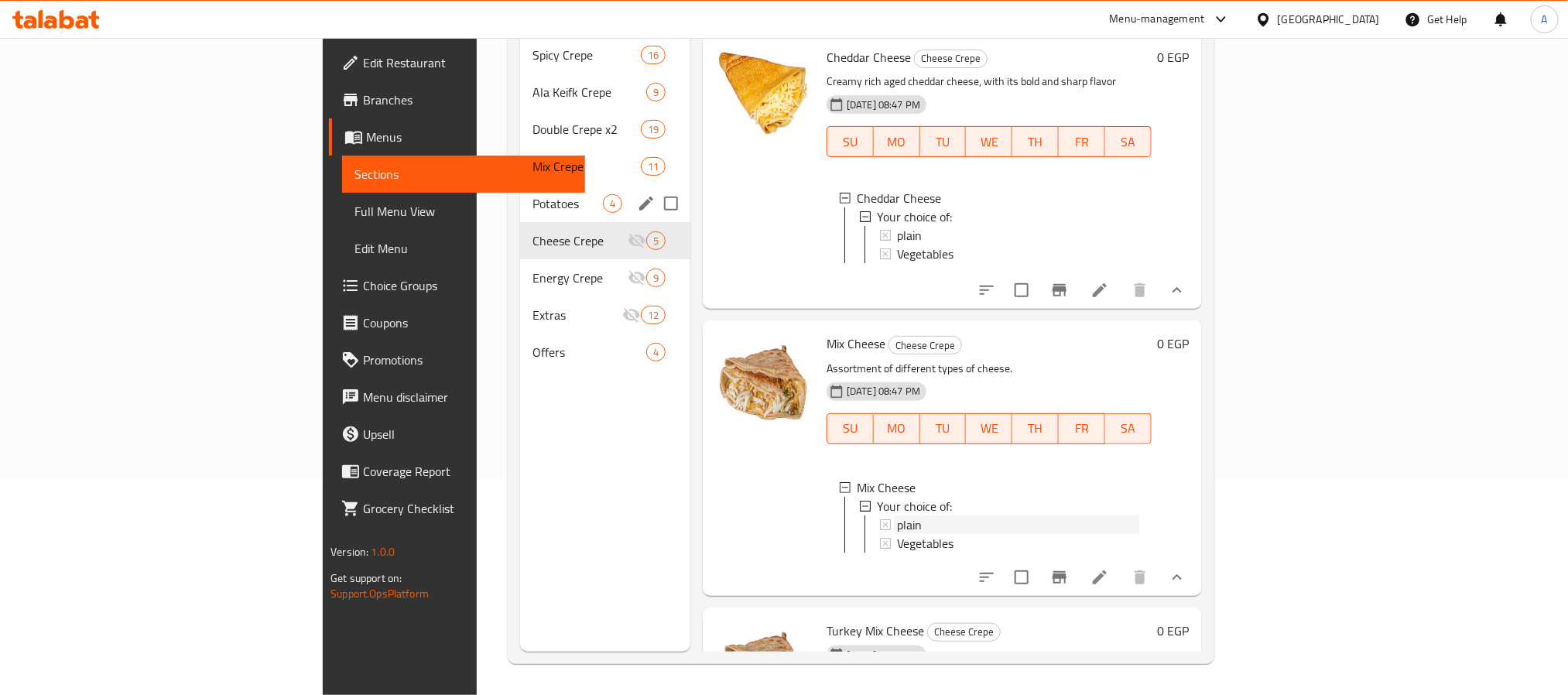
click at [897, 533] on div "plain" at bounding box center [1018, 525] width 242 height 19
click at [897, 552] on span "Vegetables" at bounding box center [925, 543] width 56 height 19
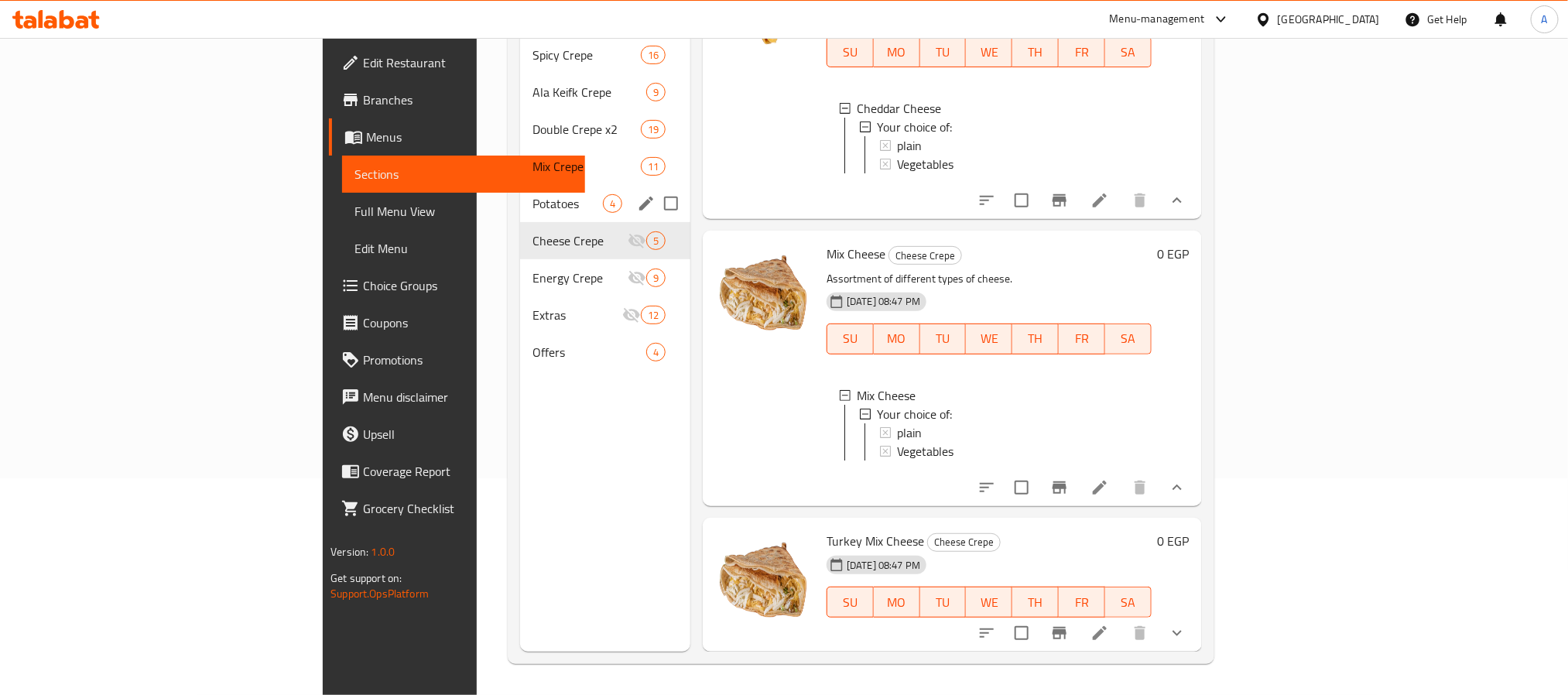
scroll to position [704, 0]
click at [1187, 630] on icon "show more" at bounding box center [1177, 633] width 19 height 19
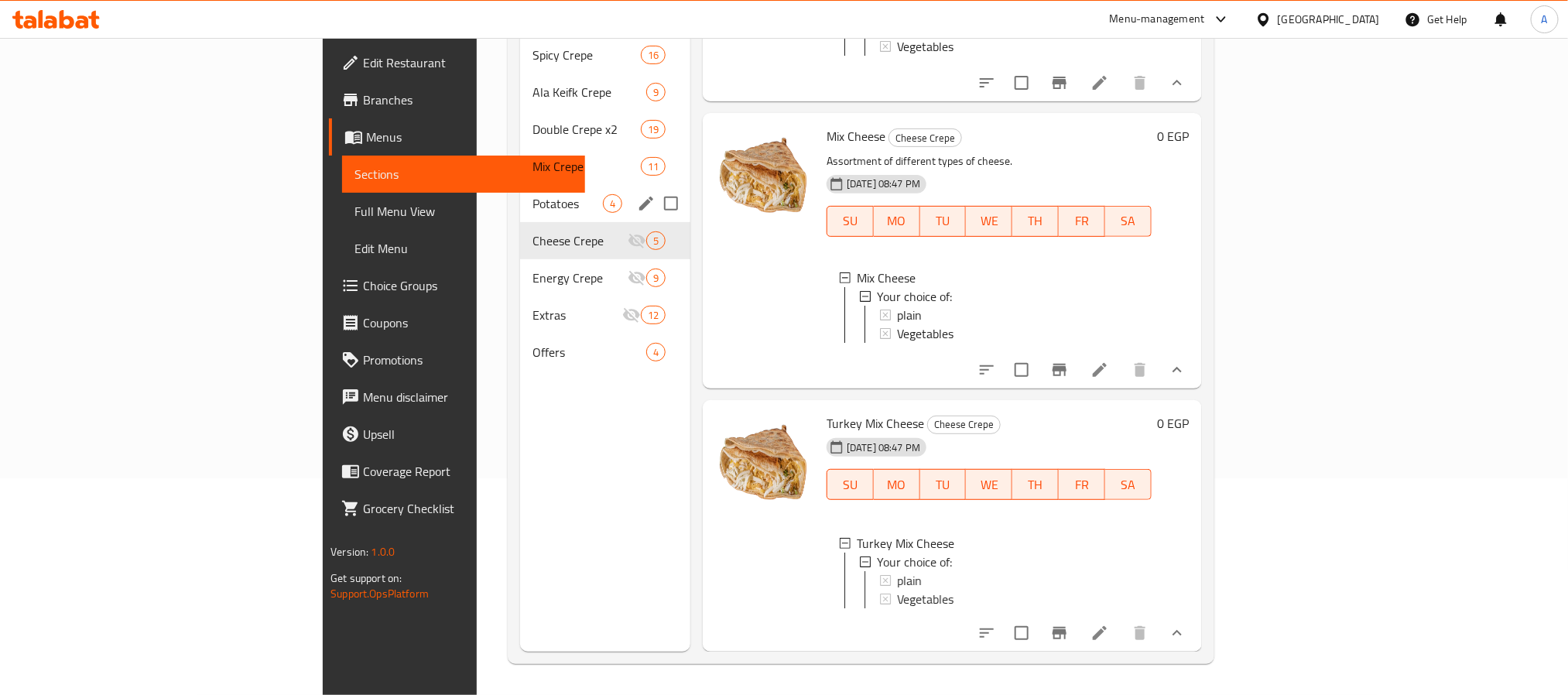
scroll to position [841, 0]
click at [897, 571] on div "plain" at bounding box center [1018, 580] width 242 height 19
click at [897, 590] on span "Vegetables" at bounding box center [925, 599] width 56 height 19
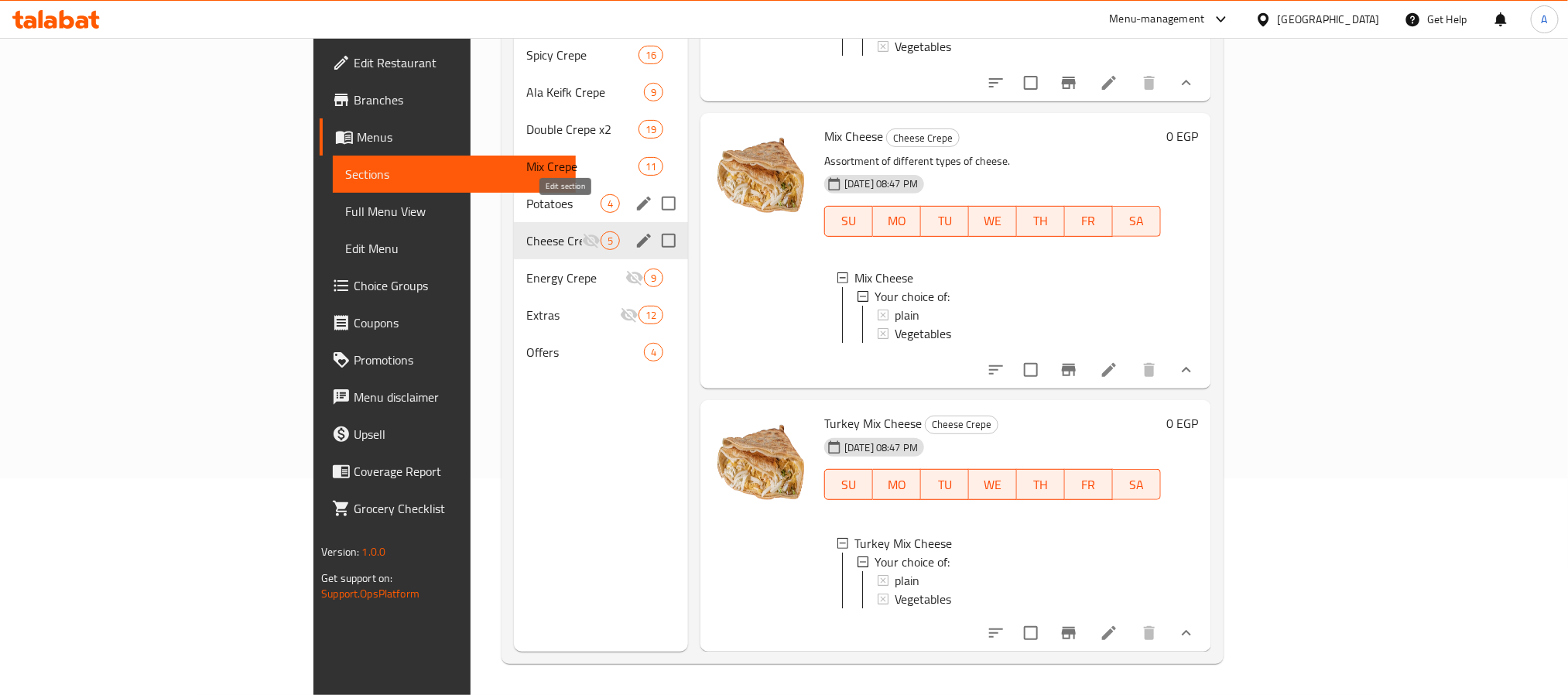
click at [637, 234] on icon "edit" at bounding box center [644, 240] width 14 height 14
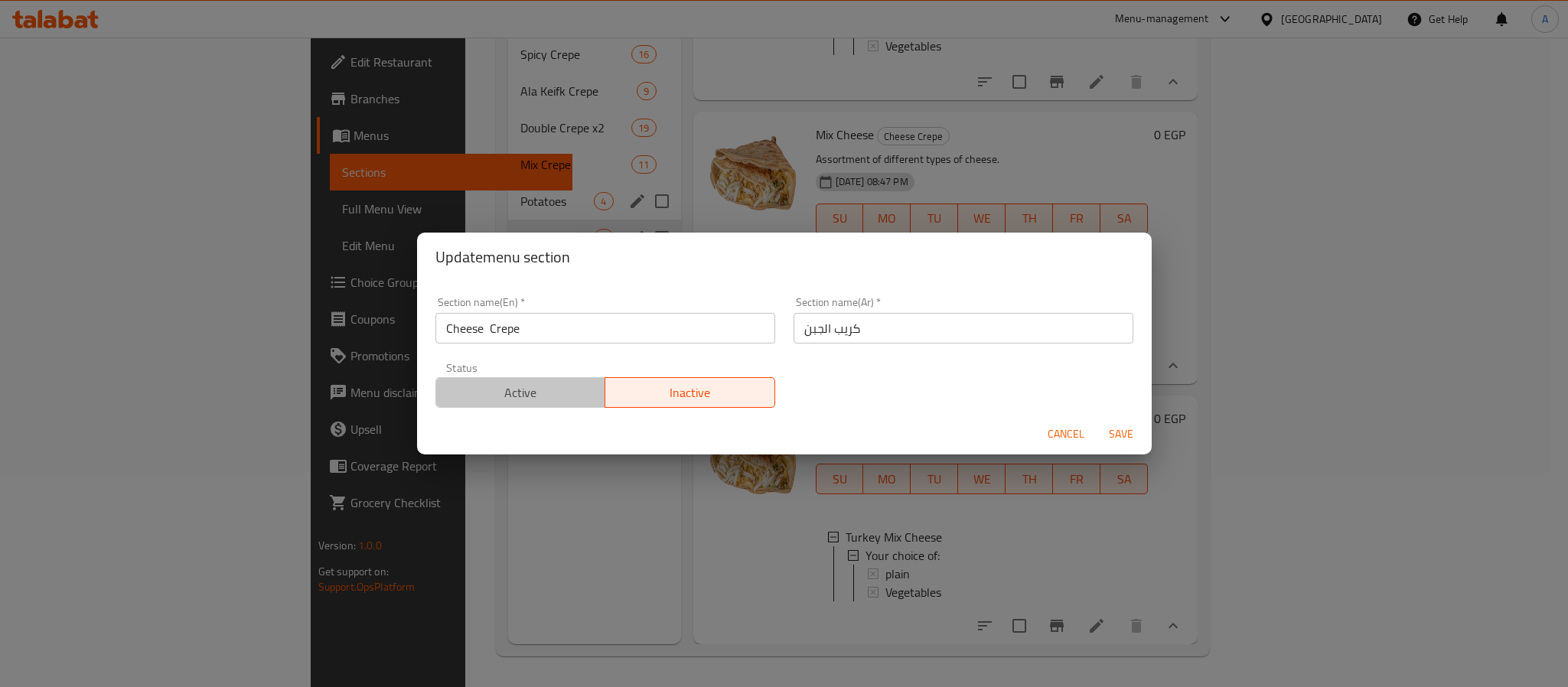
click at [541, 386] on span "Active" at bounding box center [521, 393] width 158 height 22
click at [1117, 427] on span "Save" at bounding box center [1121, 434] width 37 height 19
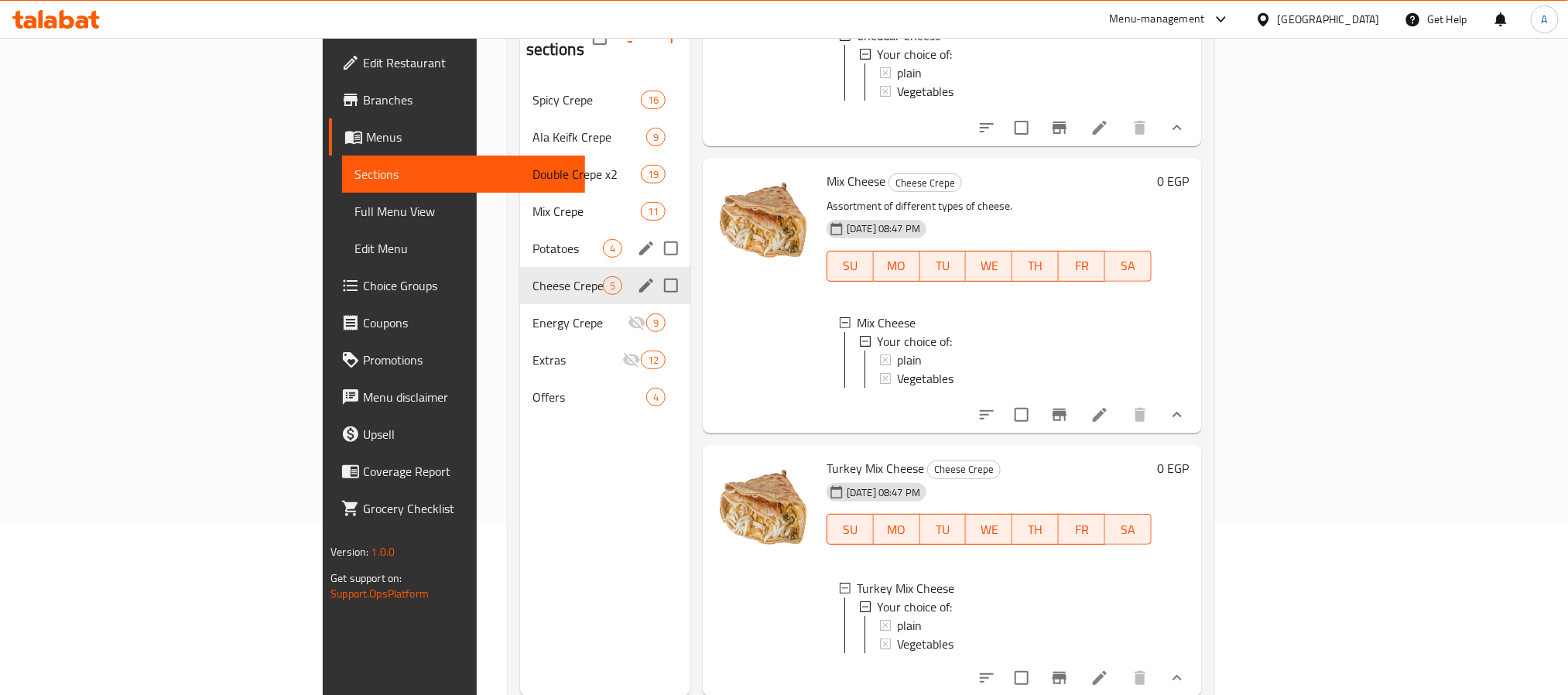
scroll to position [100, 0]
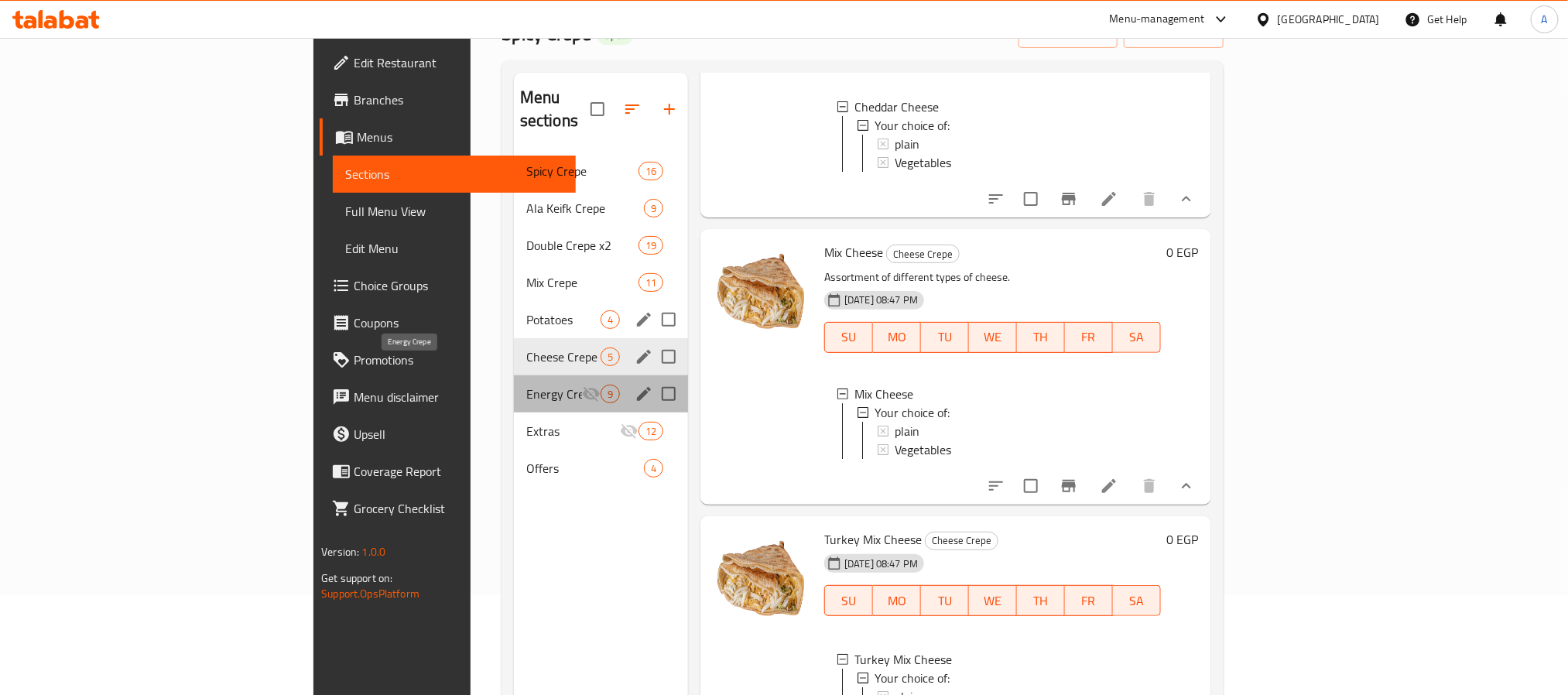
click at [526, 384] on span "Energy Crepe" at bounding box center [553, 394] width 55 height 19
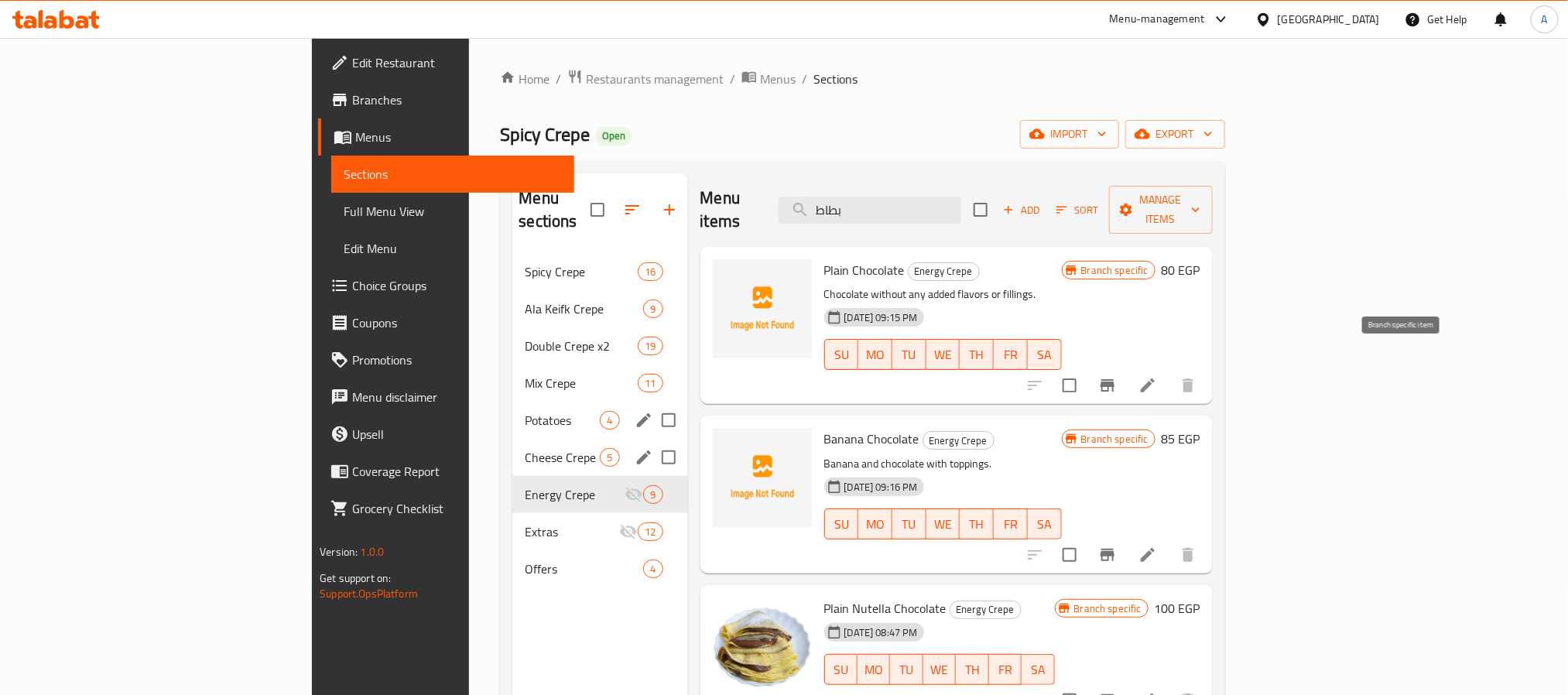
click at [1114, 379] on icon "Branch-specific-item" at bounding box center [1108, 385] width 14 height 12
click at [1117, 546] on icon "Branch-specific-item" at bounding box center [1108, 555] width 19 height 19
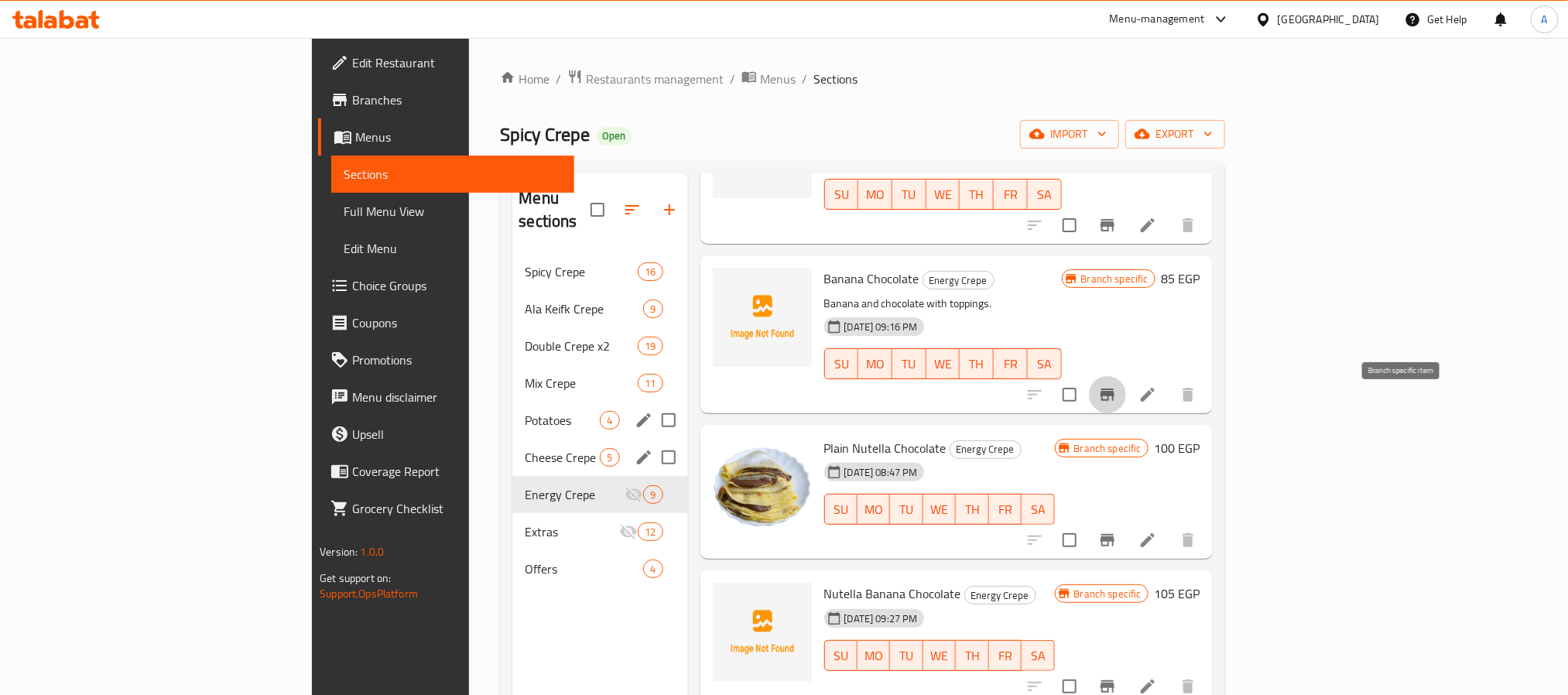
scroll to position [232, 0]
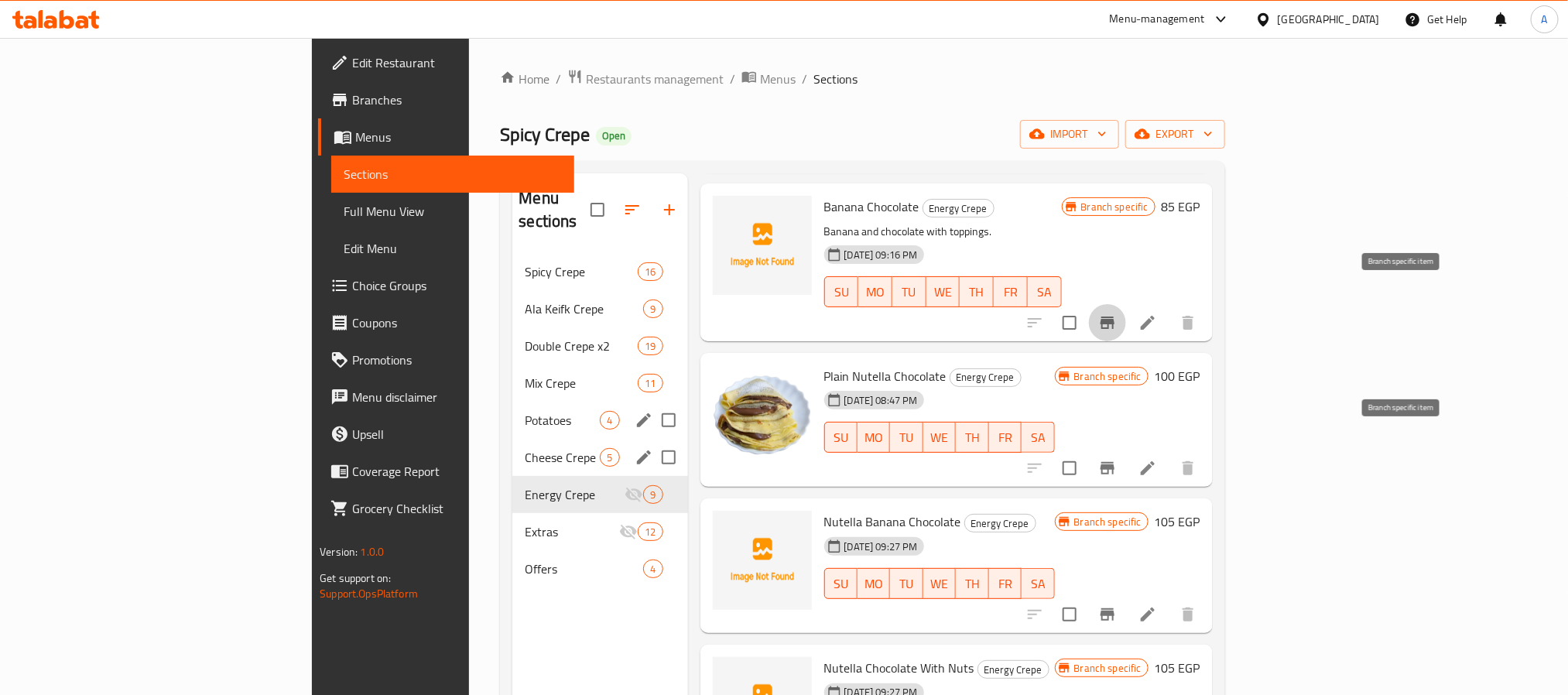
click at [1114, 462] on icon "Branch-specific-item" at bounding box center [1108, 468] width 14 height 12
click at [1114, 609] on icon "Branch-specific-item" at bounding box center [1108, 614] width 14 height 12
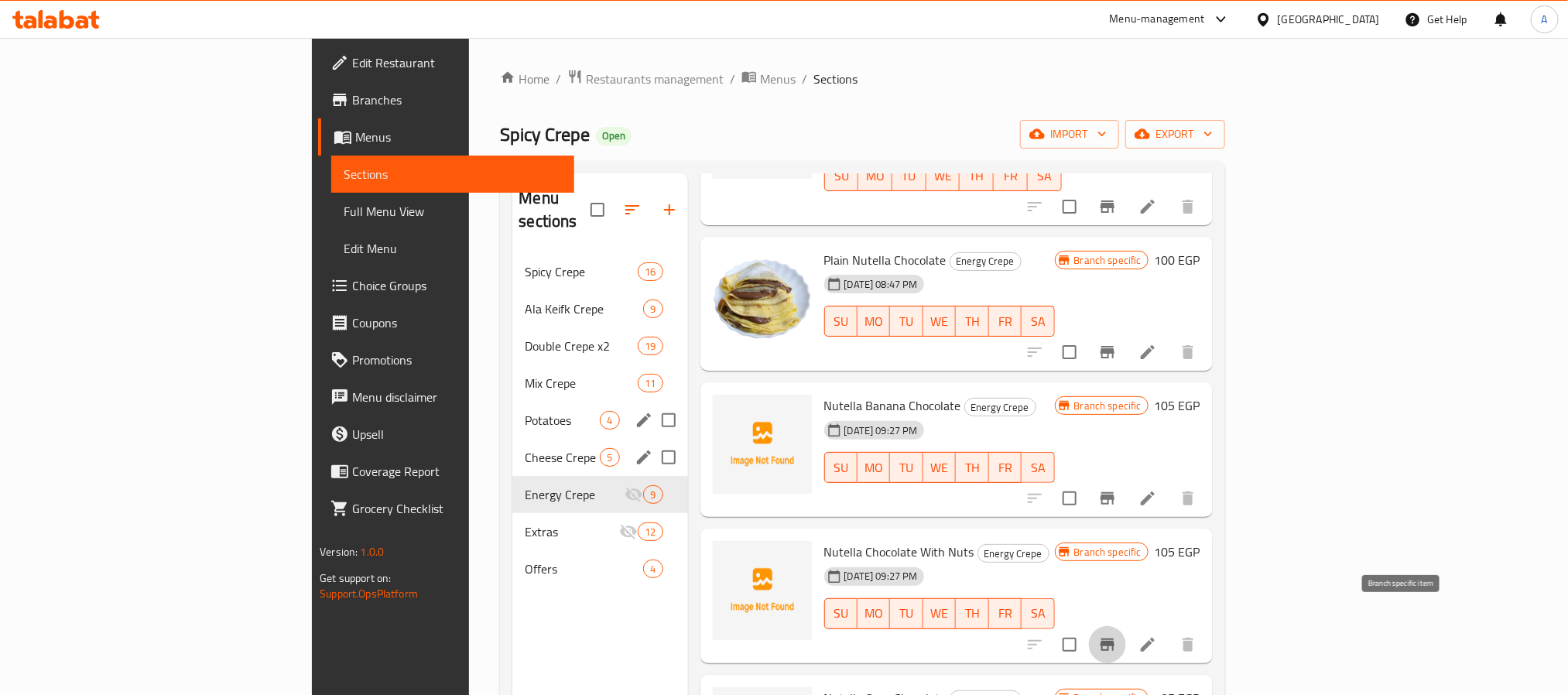
click at [1114, 639] on icon "Branch-specific-item" at bounding box center [1108, 644] width 14 height 12
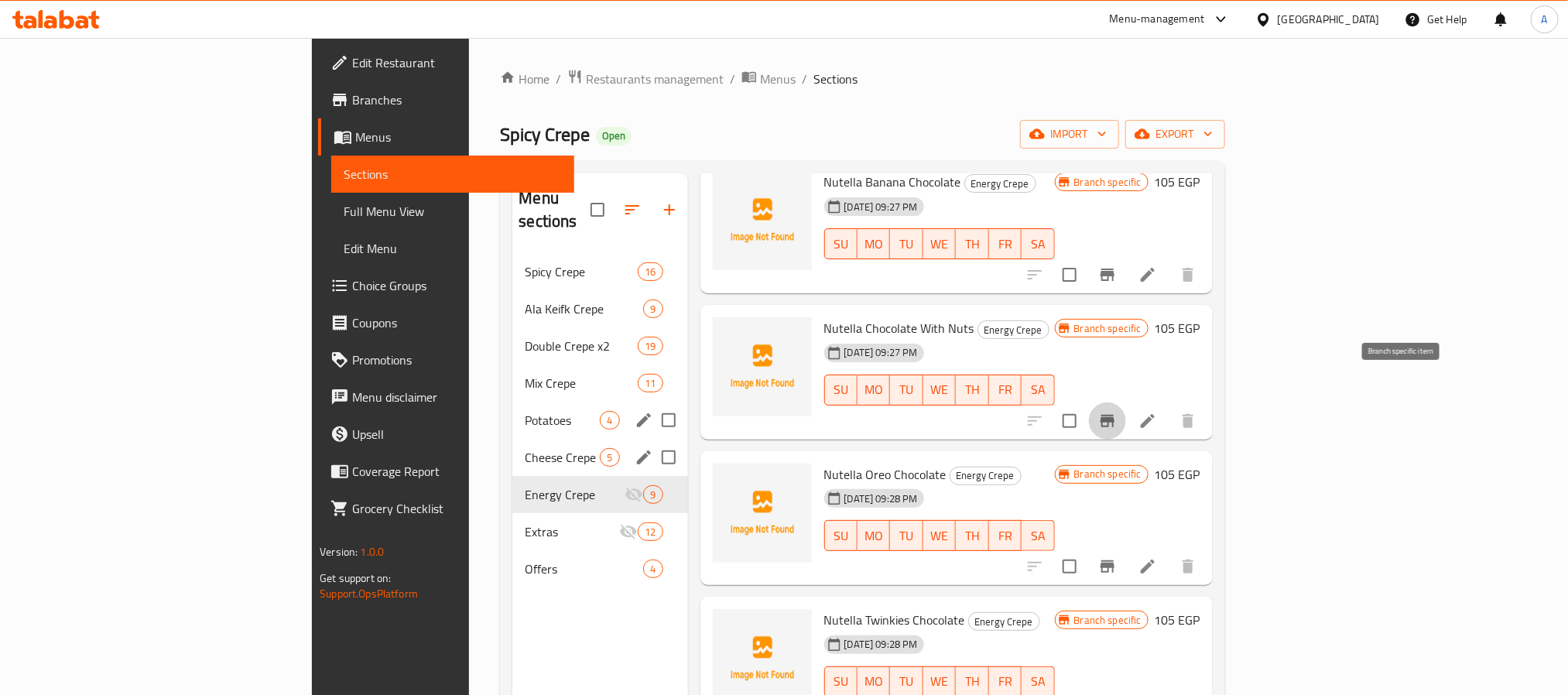
scroll to position [580, 0]
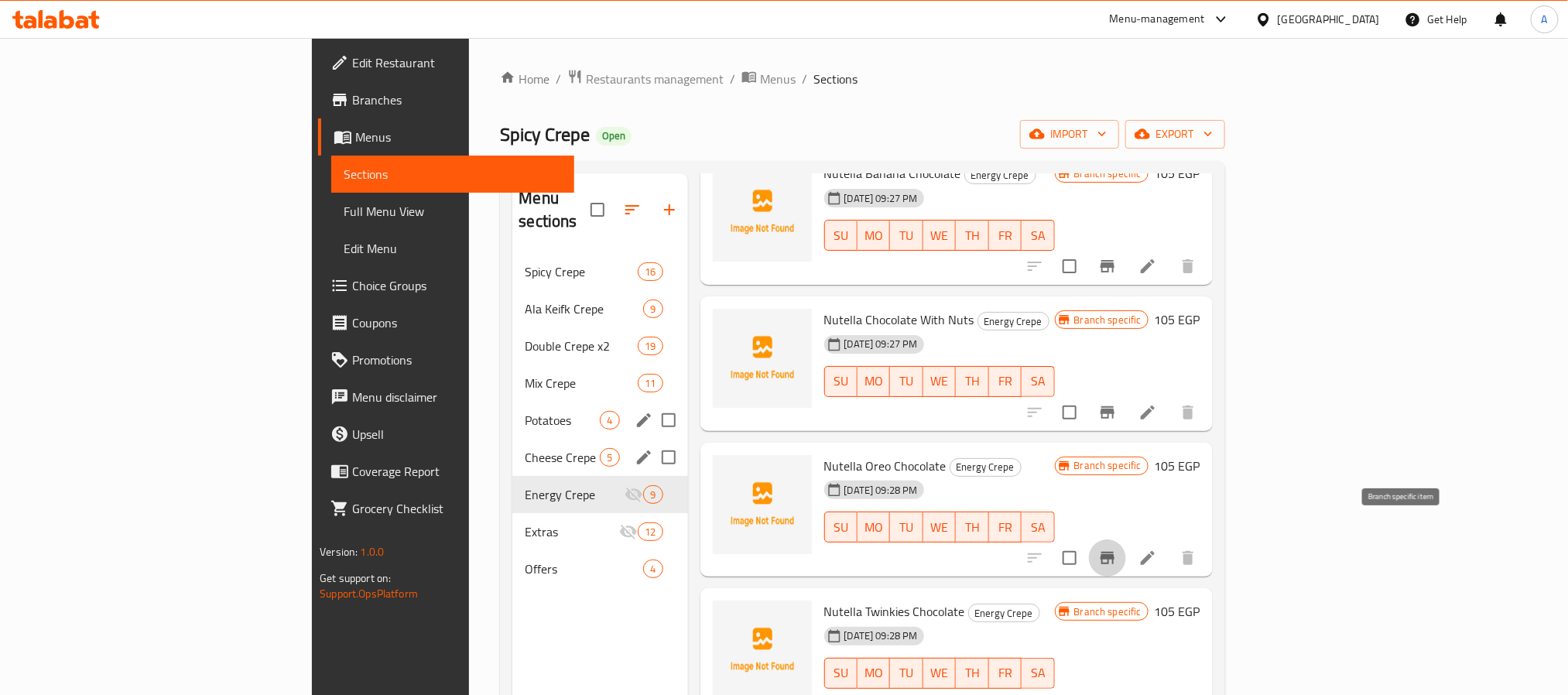
click at [1126, 539] on button "Branch-specific-item" at bounding box center [1108, 558] width 38 height 38
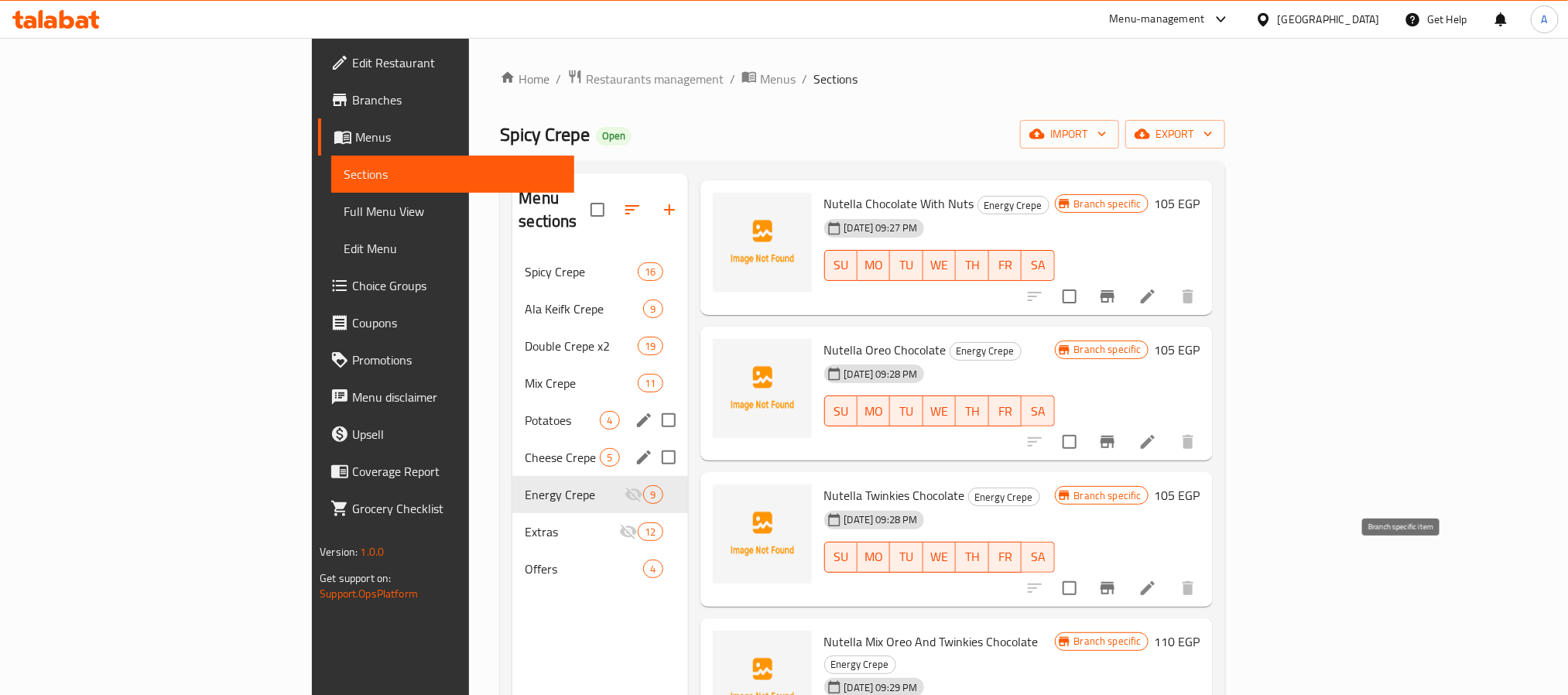
click at [1114, 582] on icon "Branch-specific-item" at bounding box center [1108, 588] width 14 height 12
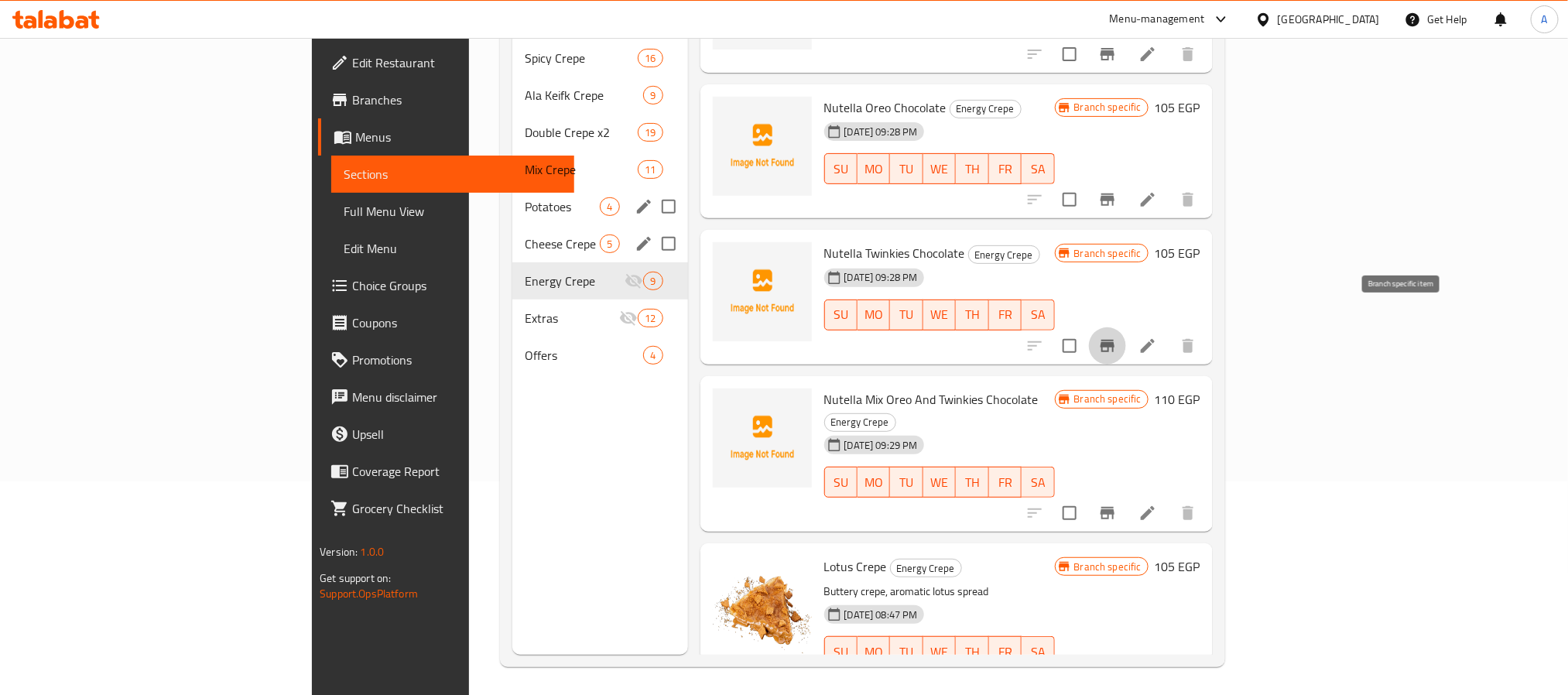
scroll to position [217, 0]
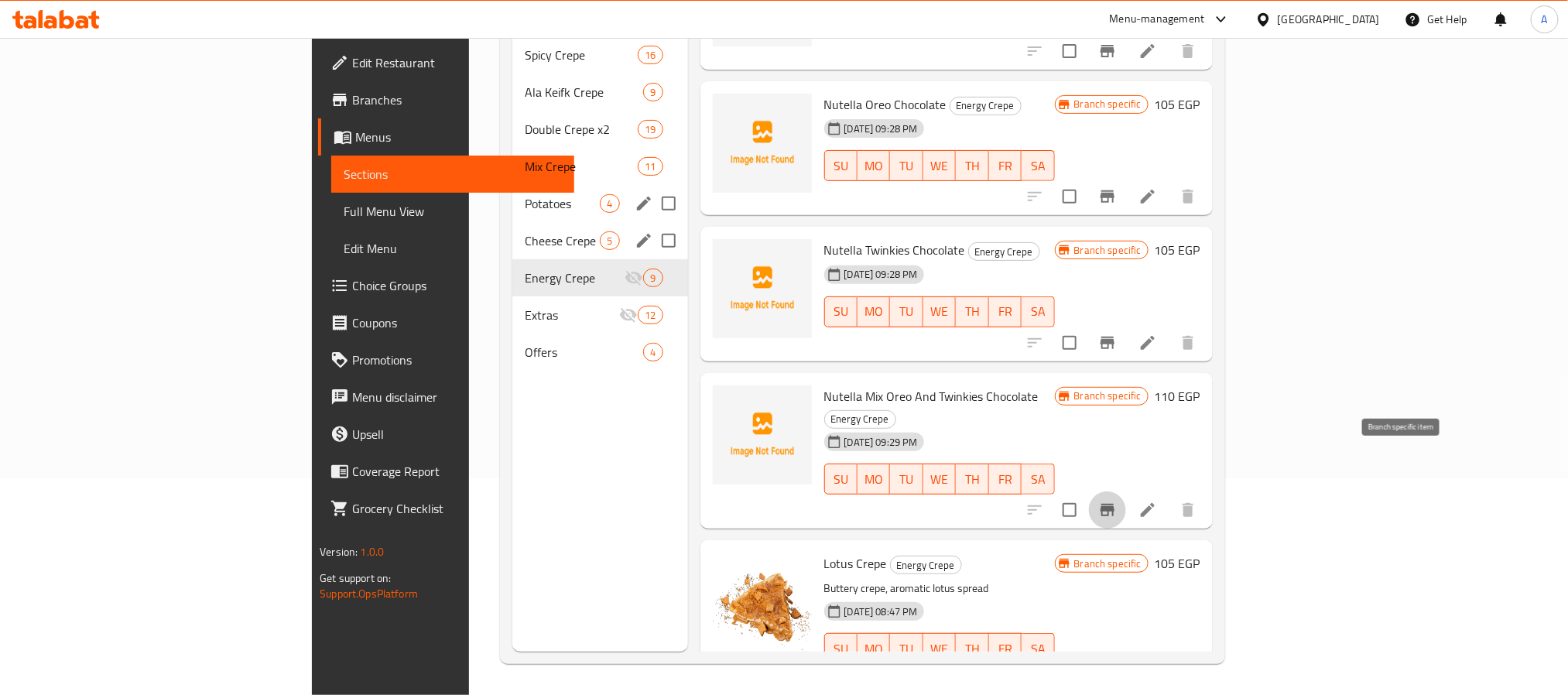
click at [1114, 503] on icon "Branch-specific-item" at bounding box center [1108, 509] width 14 height 12
click at [1117, 670] on icon "Branch-specific-item" at bounding box center [1108, 679] width 19 height 19
click at [1126, 324] on button "Branch-specific-item" at bounding box center [1108, 343] width 38 height 38
click at [1086, 663] on input "checkbox" at bounding box center [1069, 679] width 33 height 33
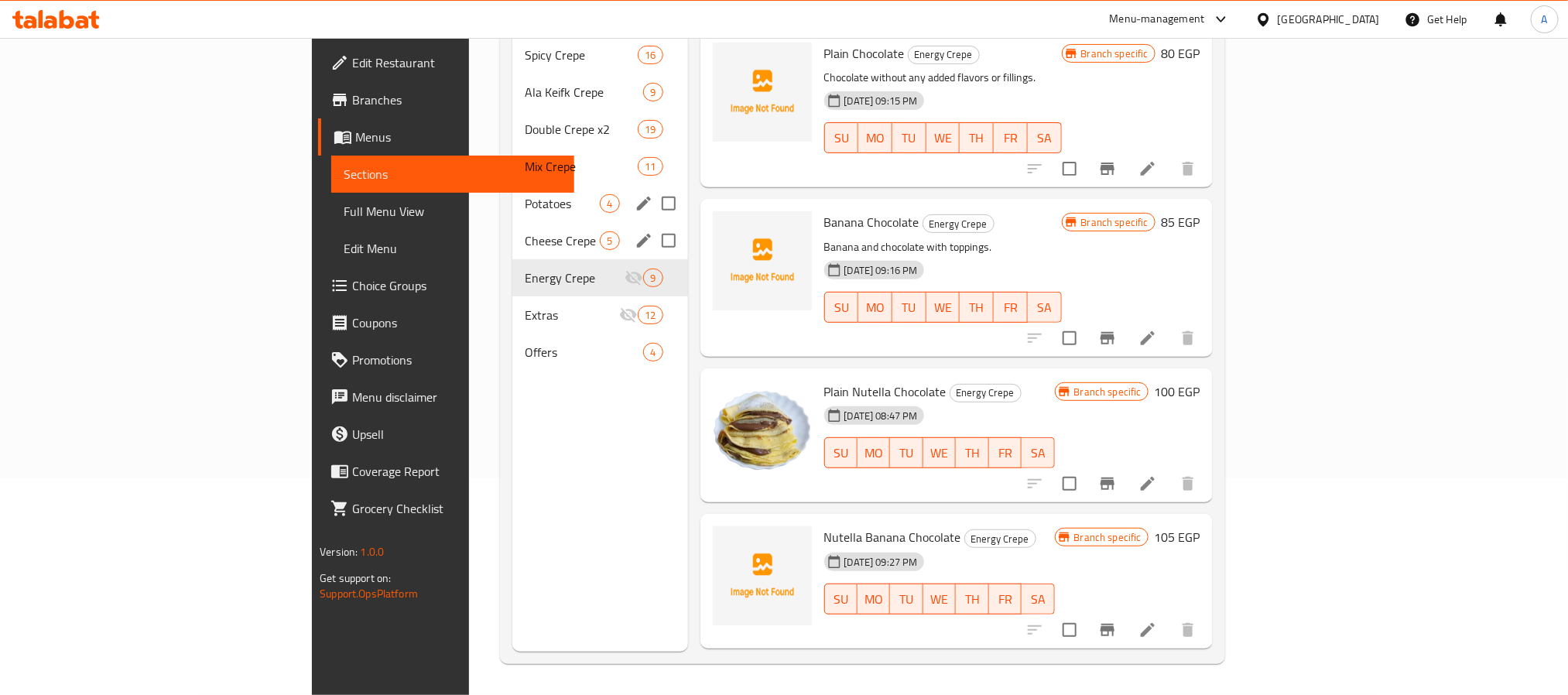
scroll to position [0, 0]
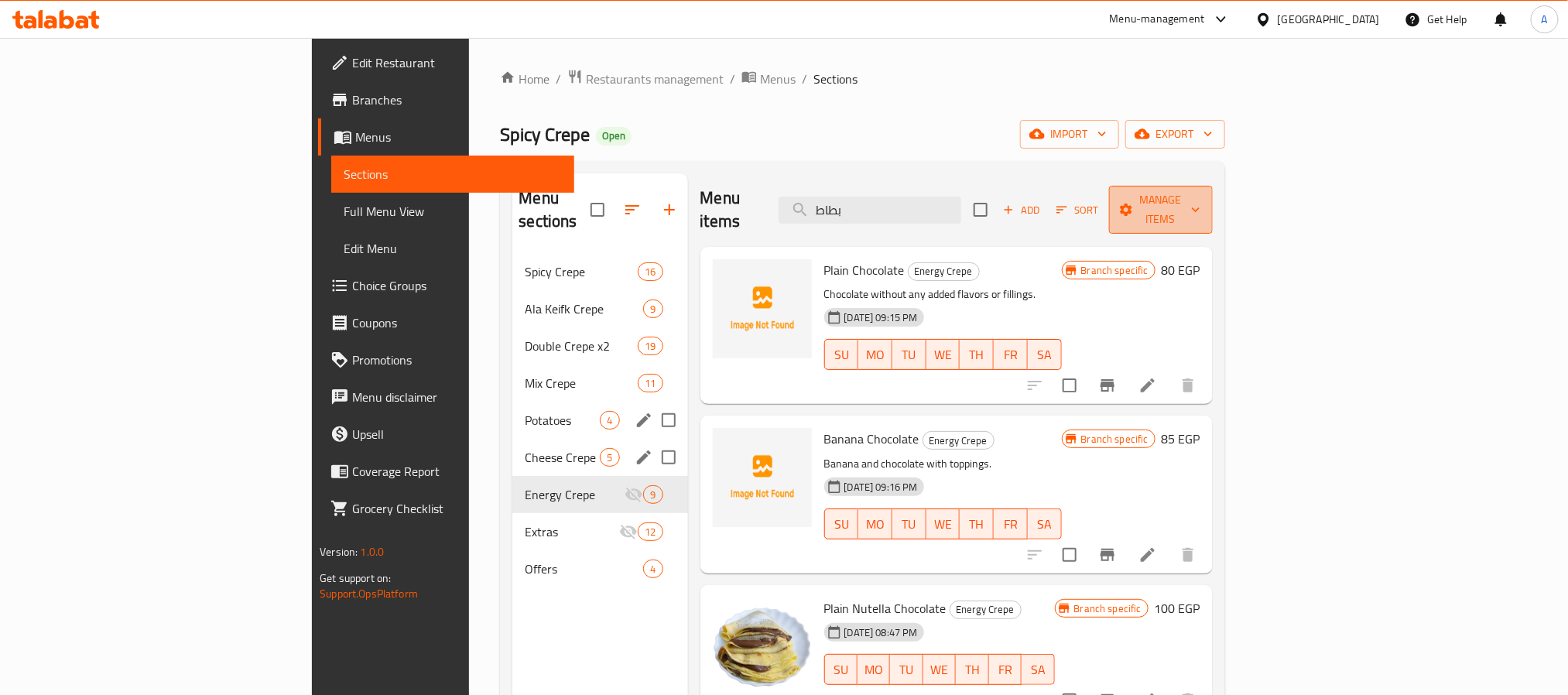
click at [1201, 195] on span "Manage items" at bounding box center [1161, 209] width 79 height 39
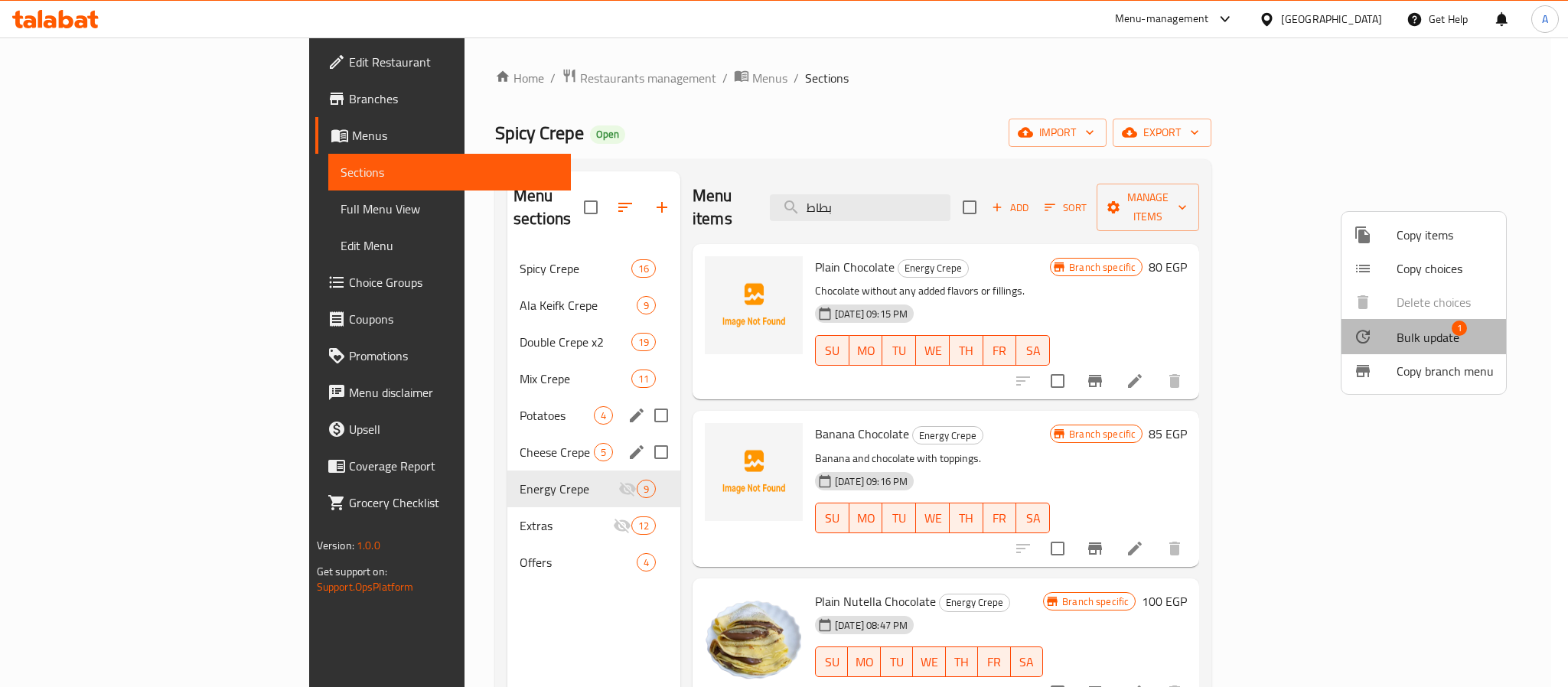
click at [1449, 335] on span "Bulk update" at bounding box center [1429, 337] width 63 height 19
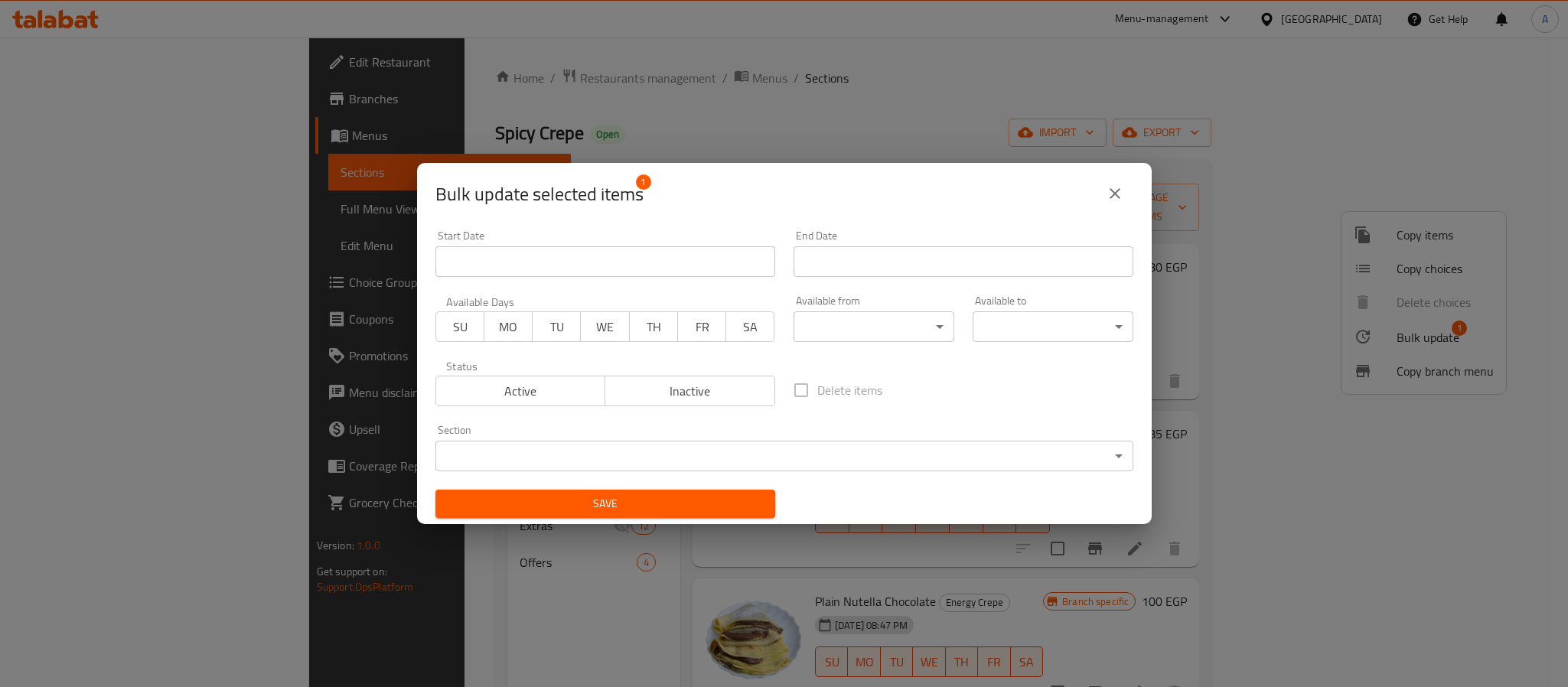
click at [668, 380] on span "Inactive" at bounding box center [690, 391] width 158 height 22
click at [683, 494] on span "Save" at bounding box center [605, 503] width 315 height 19
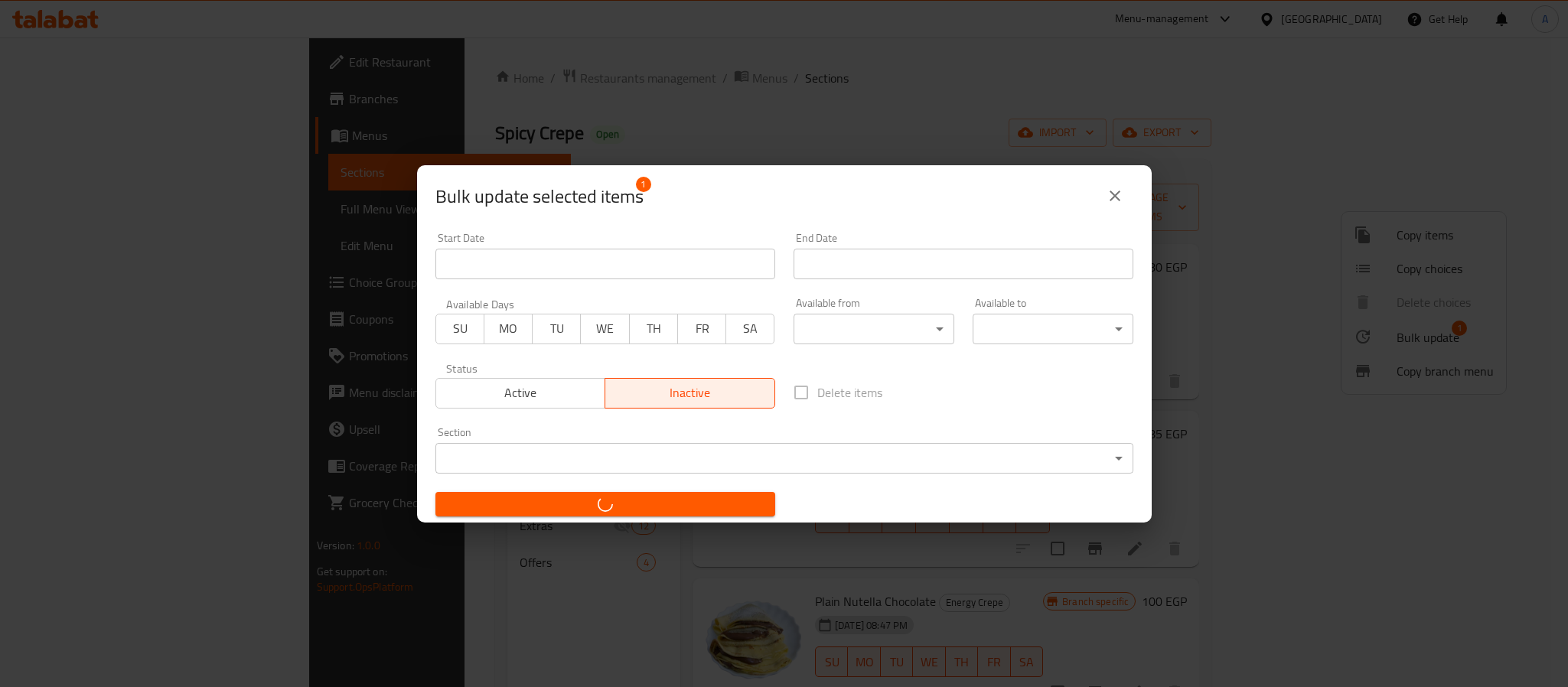
checkbox input "false"
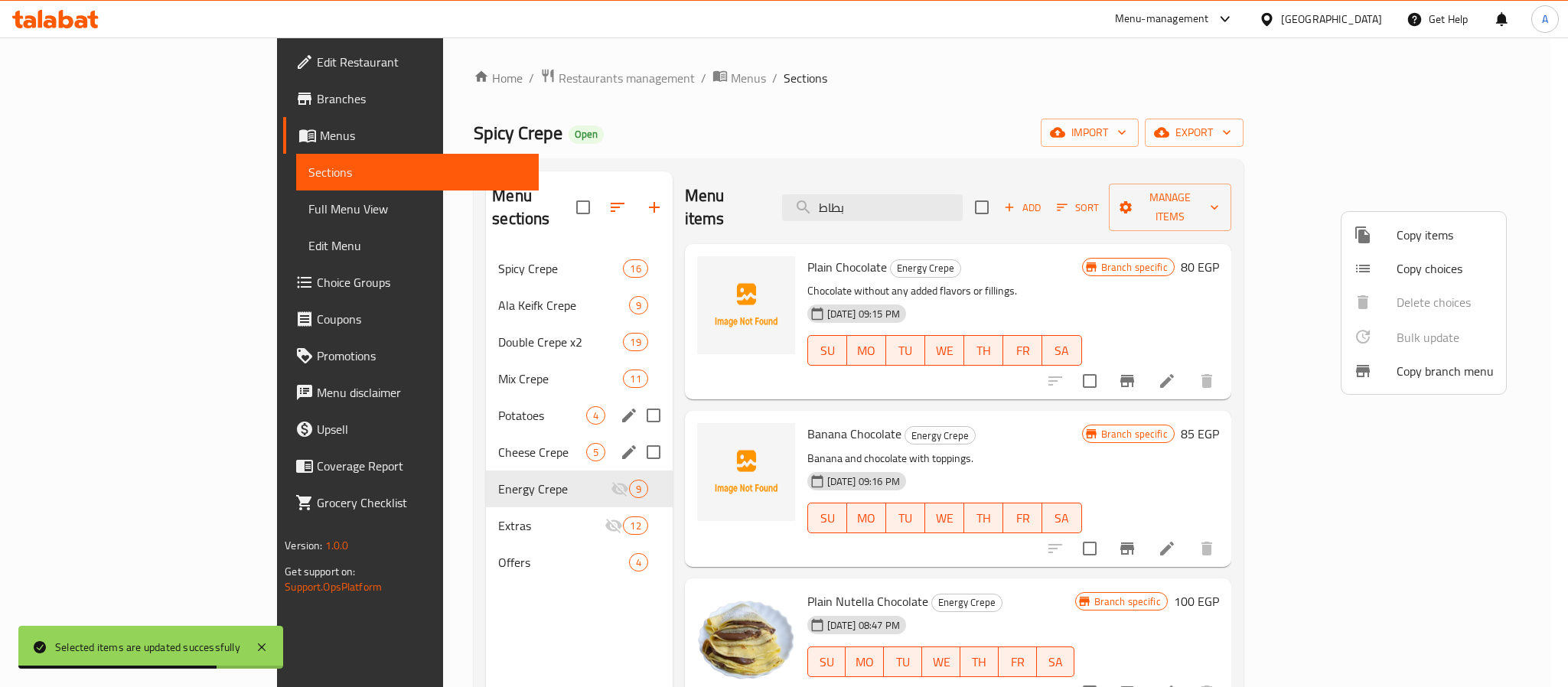
click at [1054, 418] on div at bounding box center [784, 344] width 1568 height 687
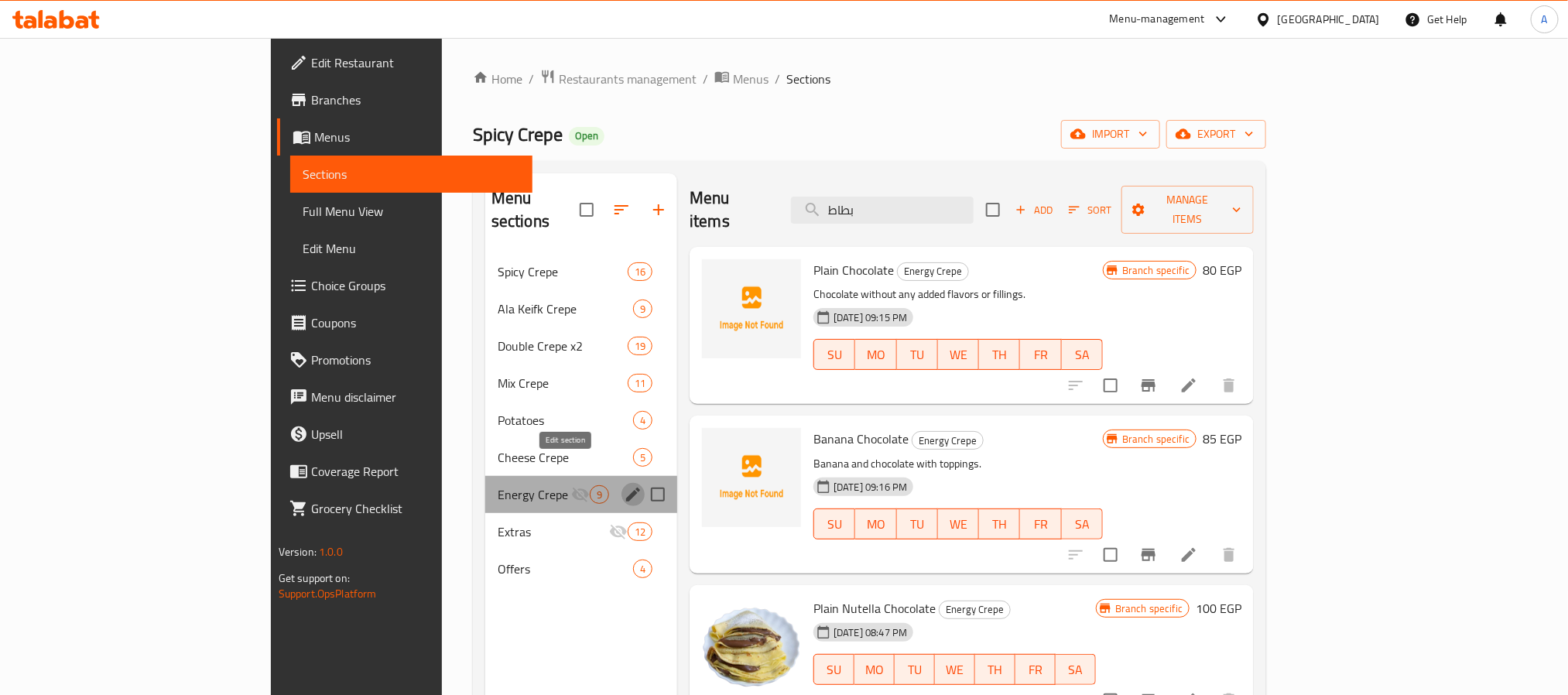
click at [624, 486] on icon "edit" at bounding box center [633, 495] width 19 height 19
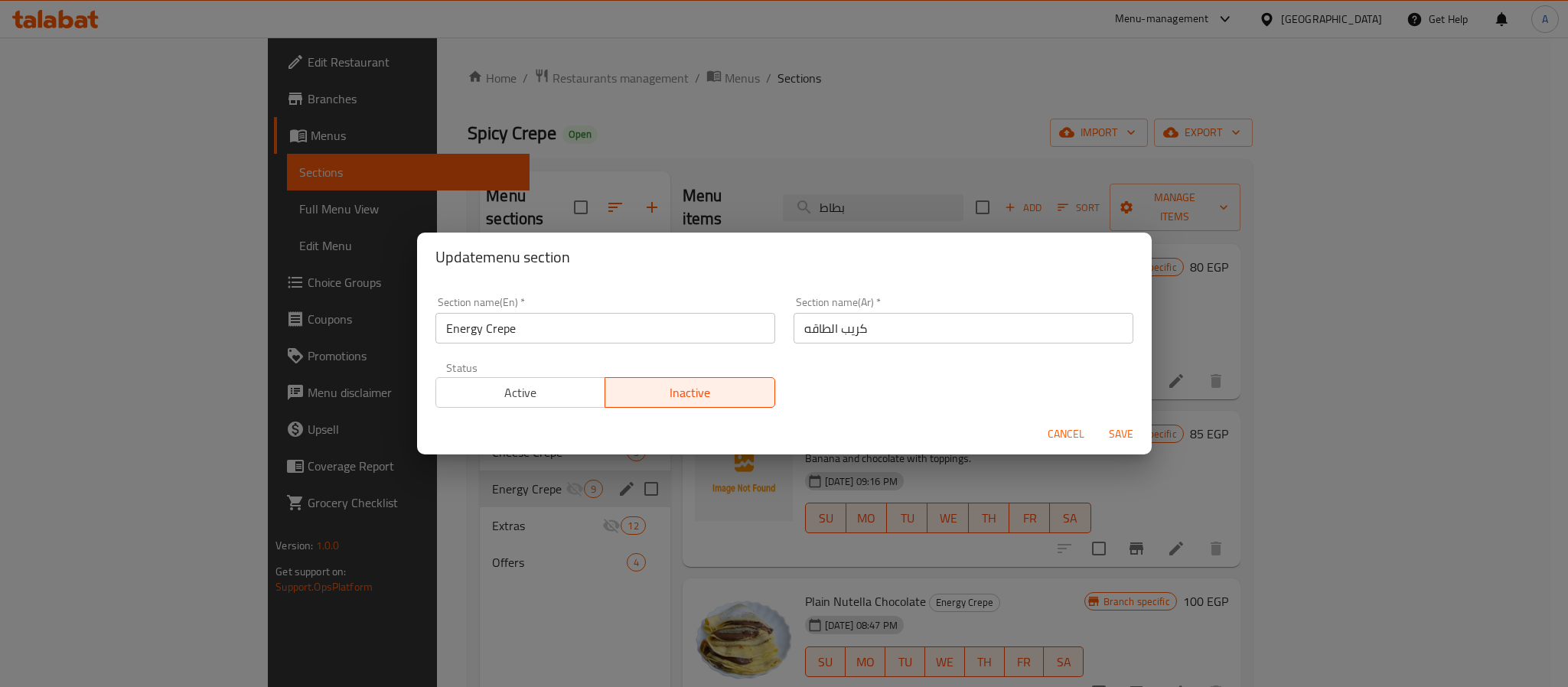
click at [513, 388] on span "Active" at bounding box center [521, 393] width 158 height 22
click at [1136, 424] on span "Save" at bounding box center [1121, 434] width 37 height 19
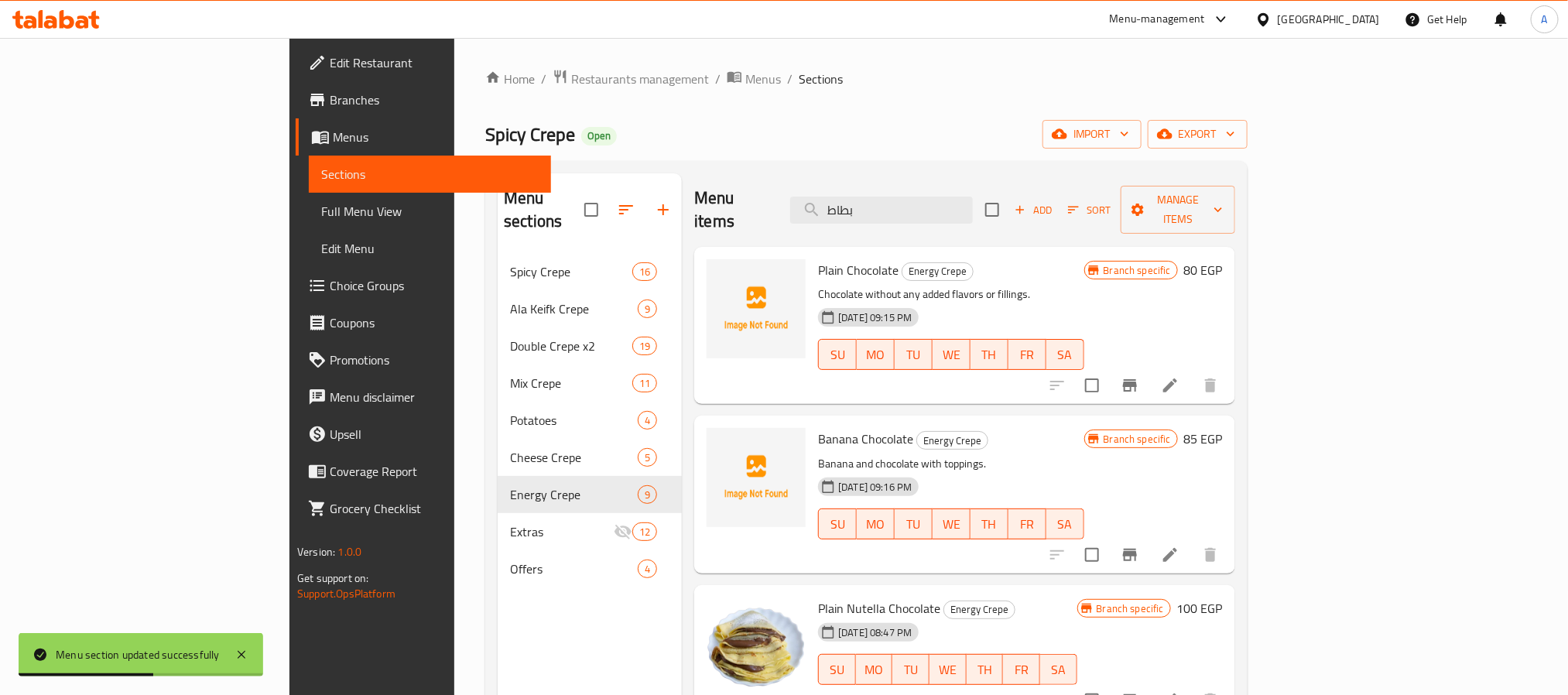
click at [986, 522] on div "SU MO TU WE TH FR SA" at bounding box center [951, 524] width 278 height 43
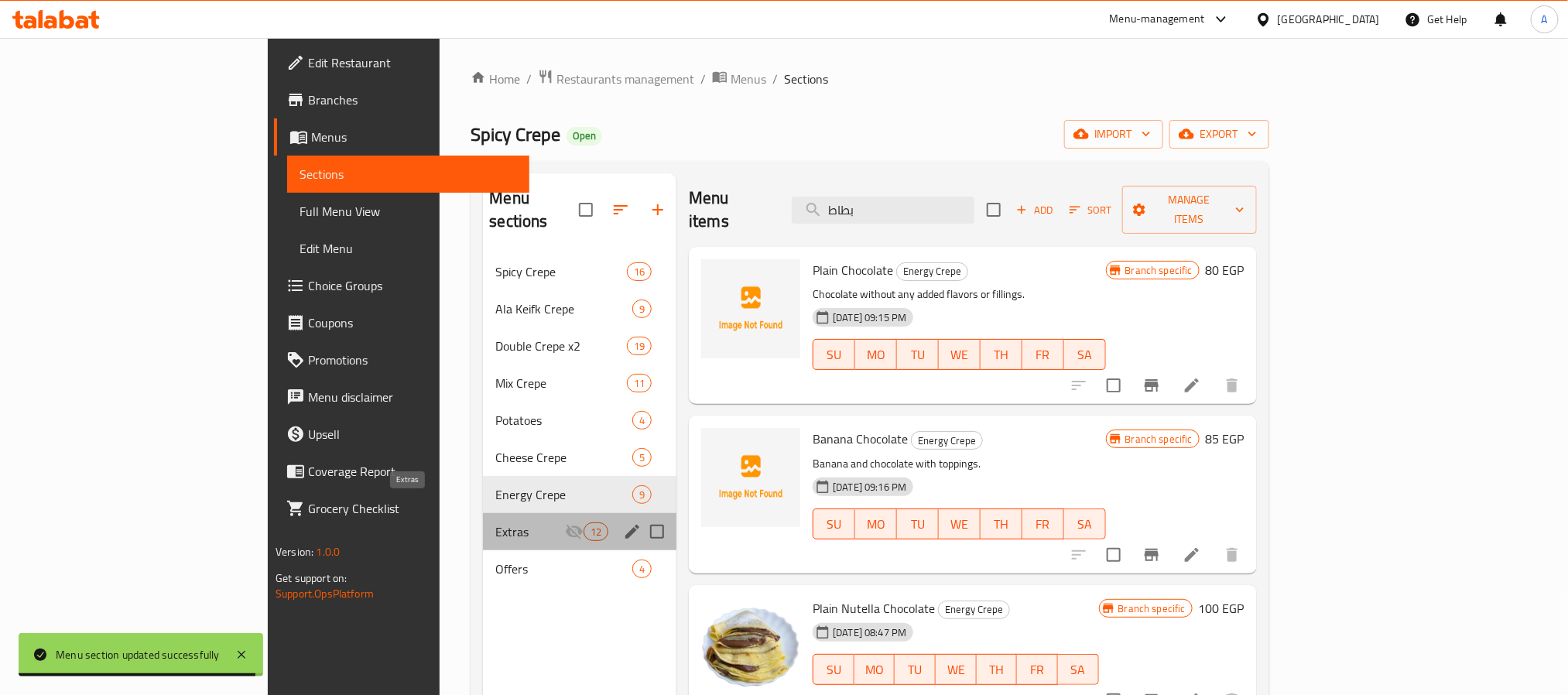
click at [495, 522] on span "Extras" at bounding box center [530, 532] width 70 height 19
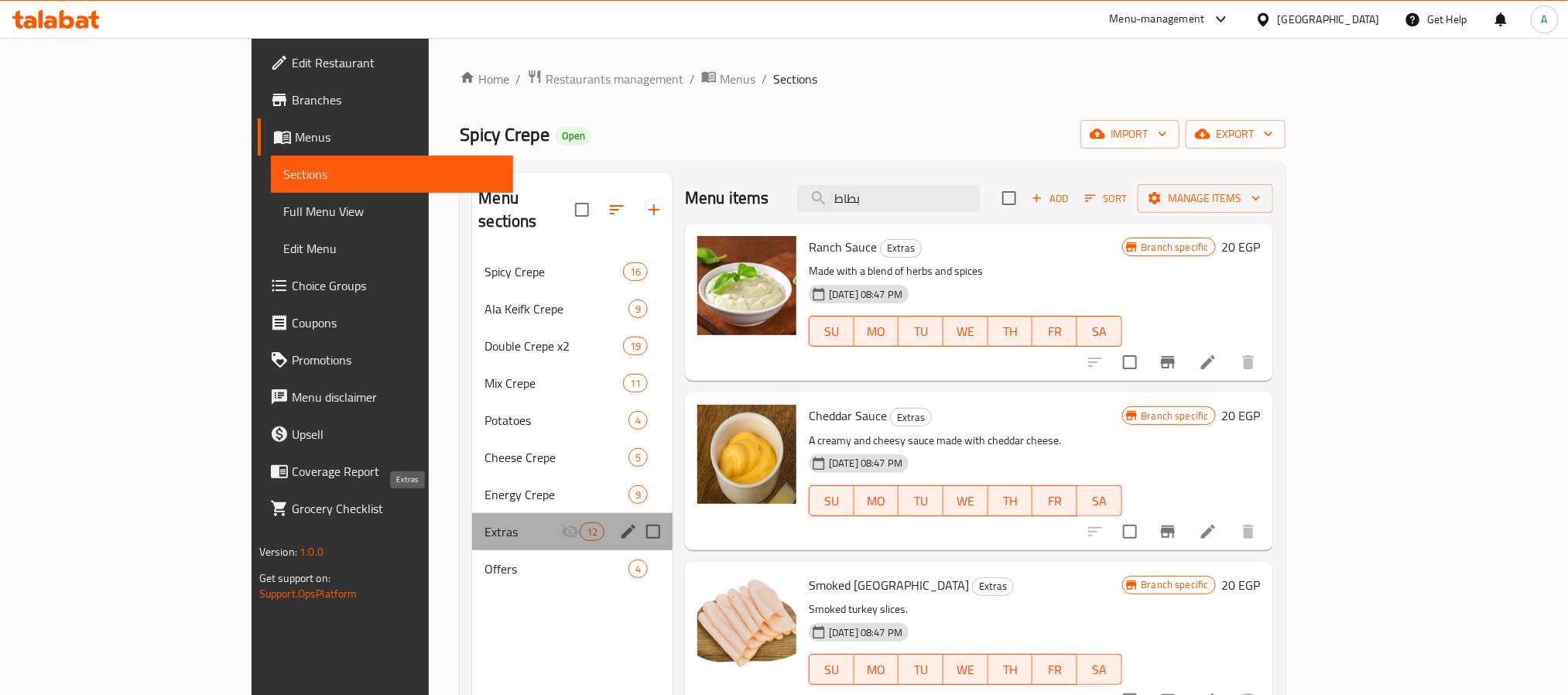
click at [485, 522] on span "Extras" at bounding box center [522, 532] width 76 height 19
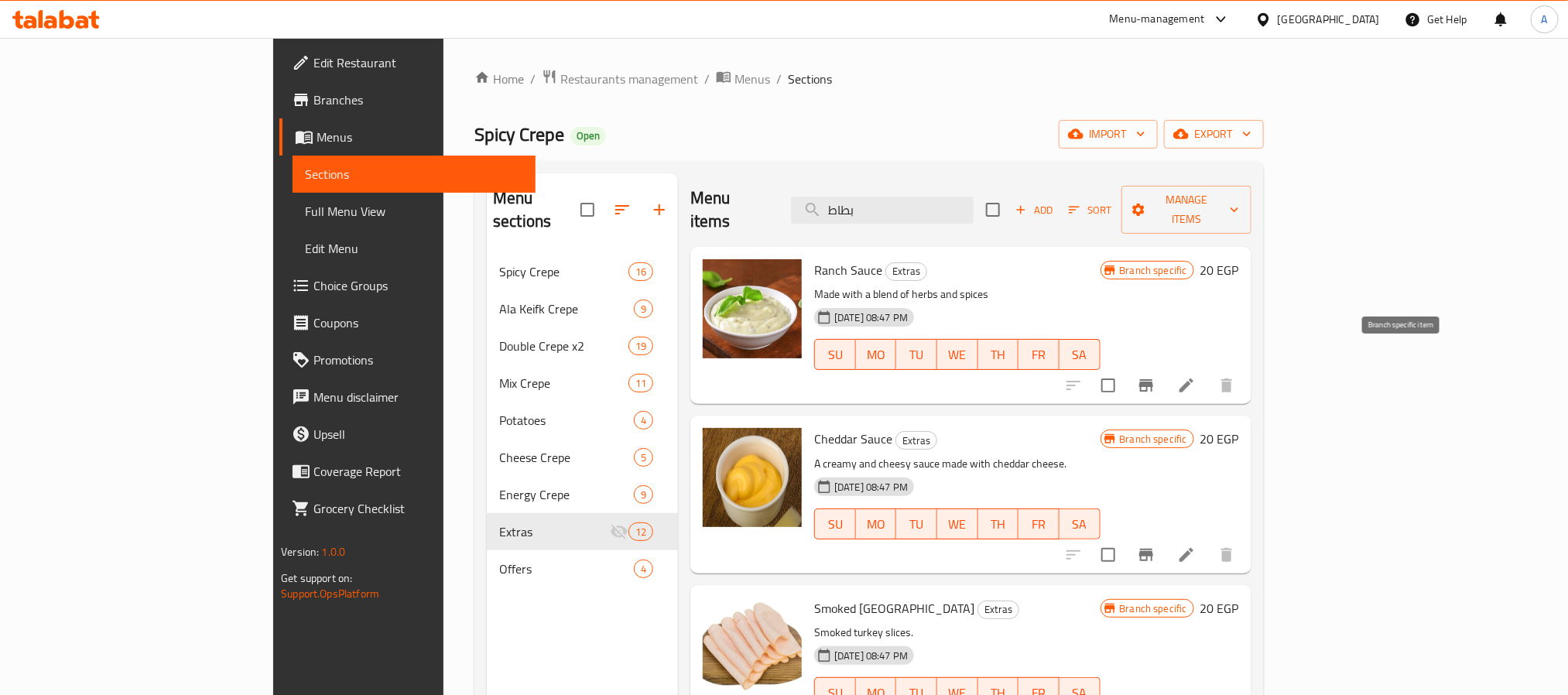
click at [1165, 374] on button "Branch-specific-item" at bounding box center [1146, 386] width 38 height 38
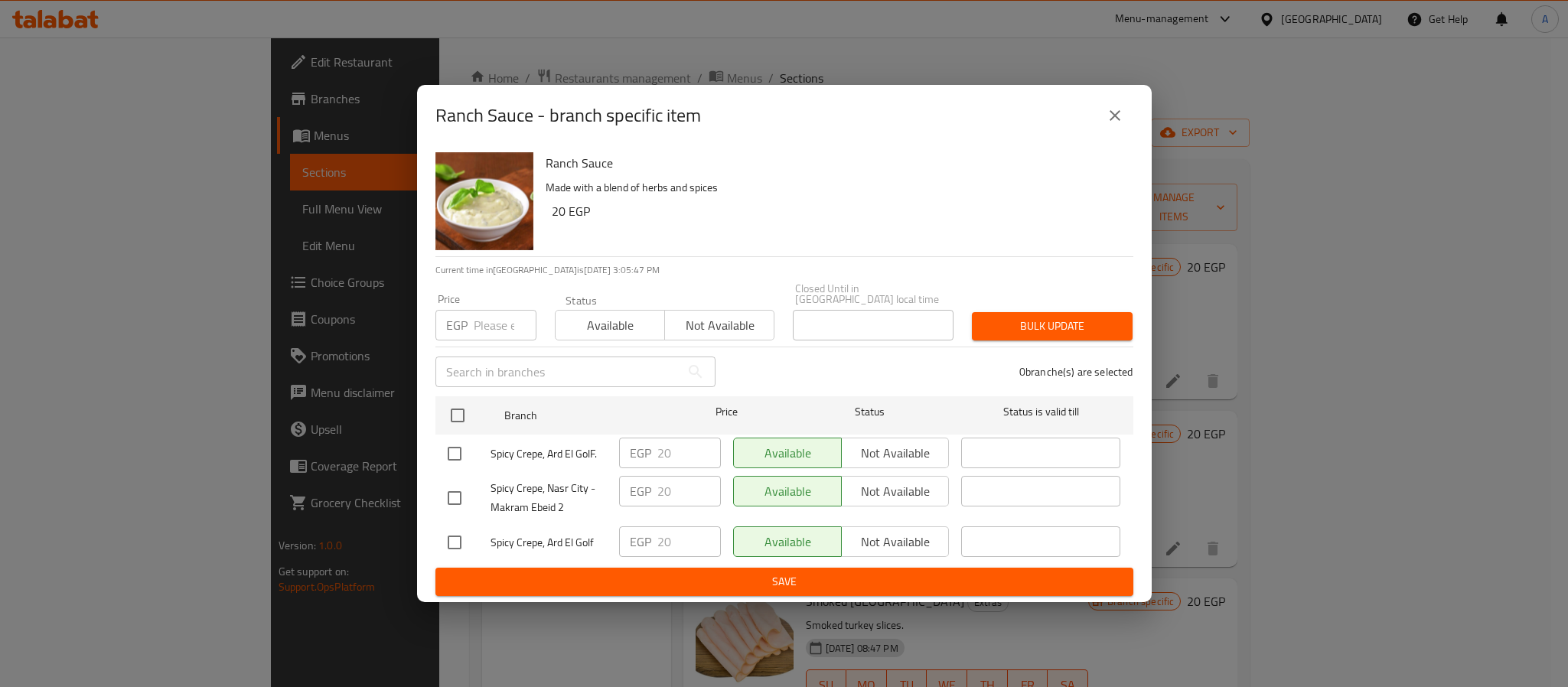
click at [1135, 97] on div "Ranch Sauce - branch specific item" at bounding box center [784, 115] width 735 height 61
click at [1130, 133] on div "Ranch Sauce - branch specific item" at bounding box center [784, 116] width 698 height 37
click at [1116, 120] on icon "close" at bounding box center [1116, 116] width 11 height 11
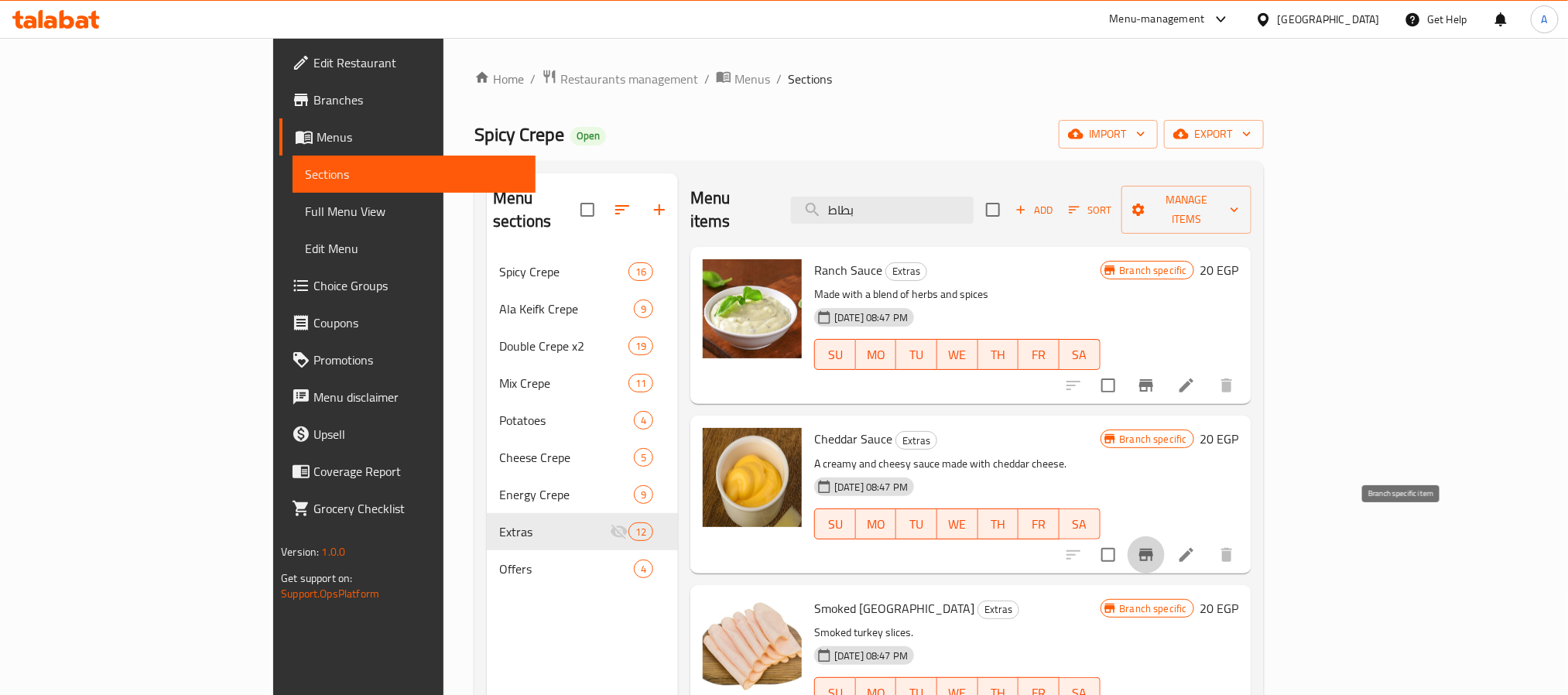
click at [1154, 548] on icon "Branch-specific-item" at bounding box center [1146, 554] width 14 height 12
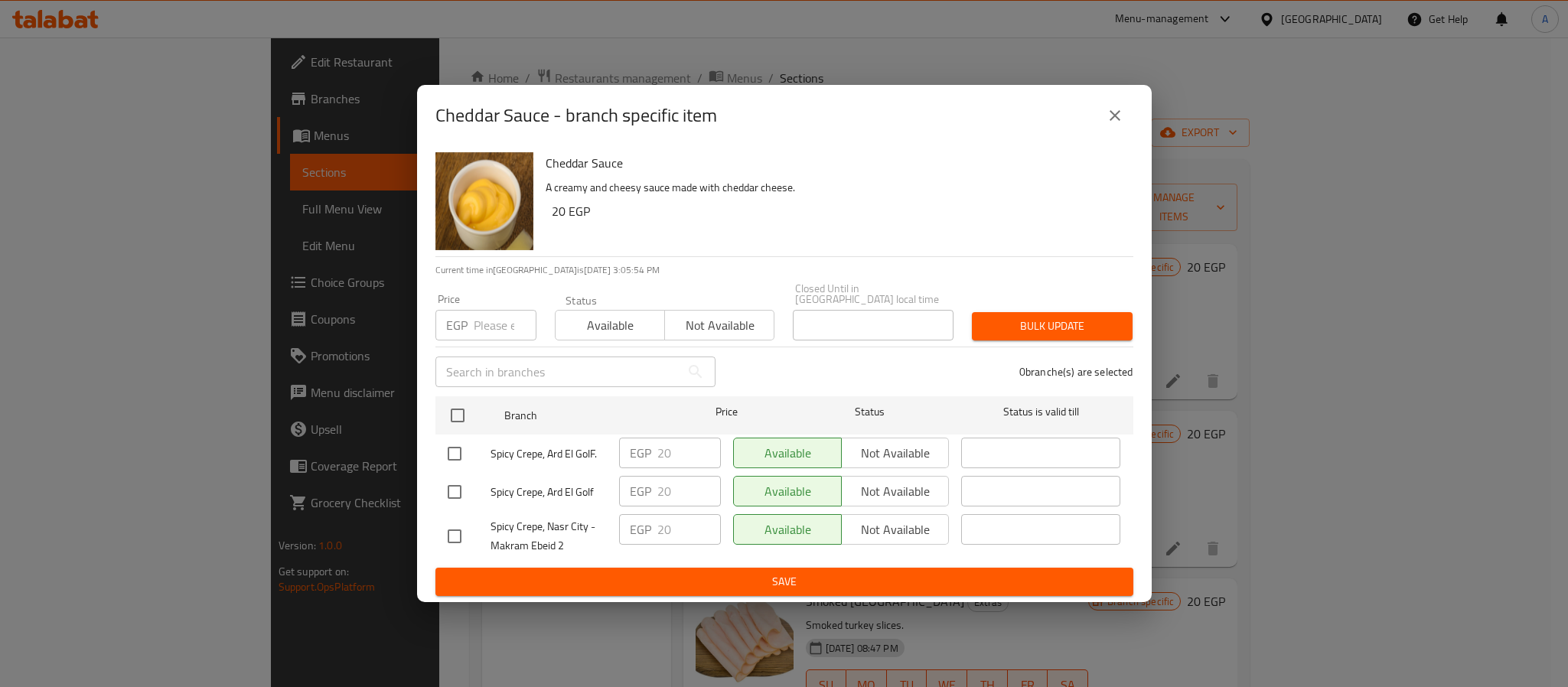
click at [1126, 134] on div "Cheddar Sauce - branch specific item" at bounding box center [784, 116] width 698 height 37
click at [1114, 121] on icon "close" at bounding box center [1116, 116] width 11 height 11
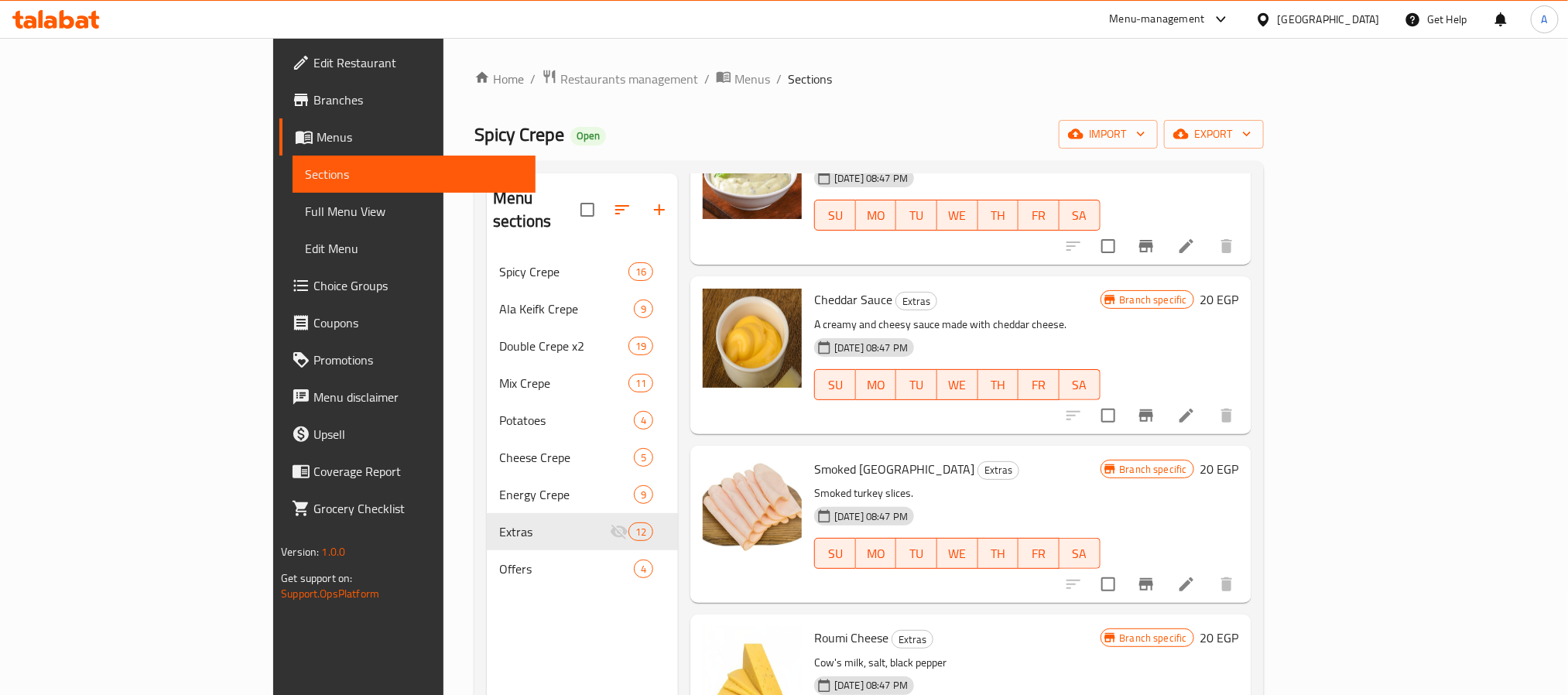
scroll to position [232, 0]
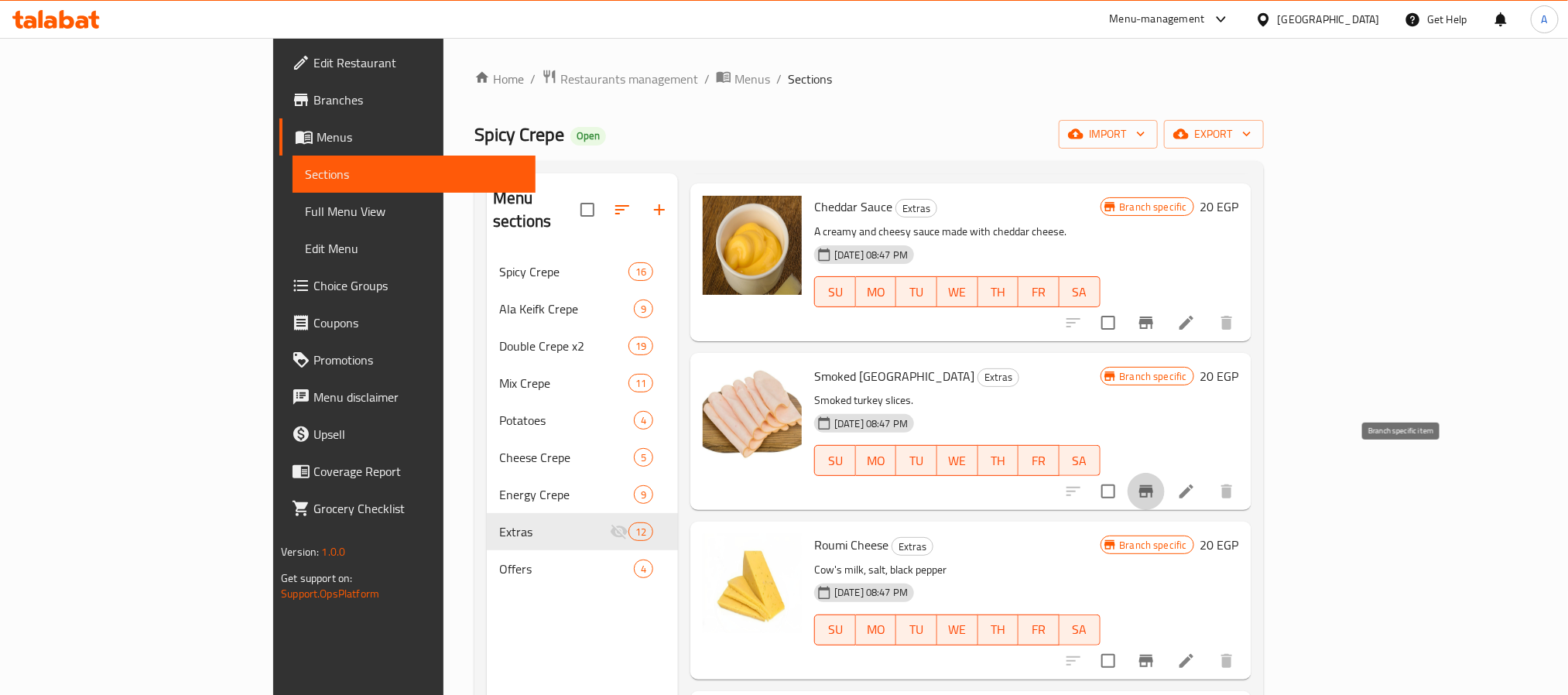
click at [1156, 482] on icon "Branch-specific-item" at bounding box center [1146, 491] width 19 height 19
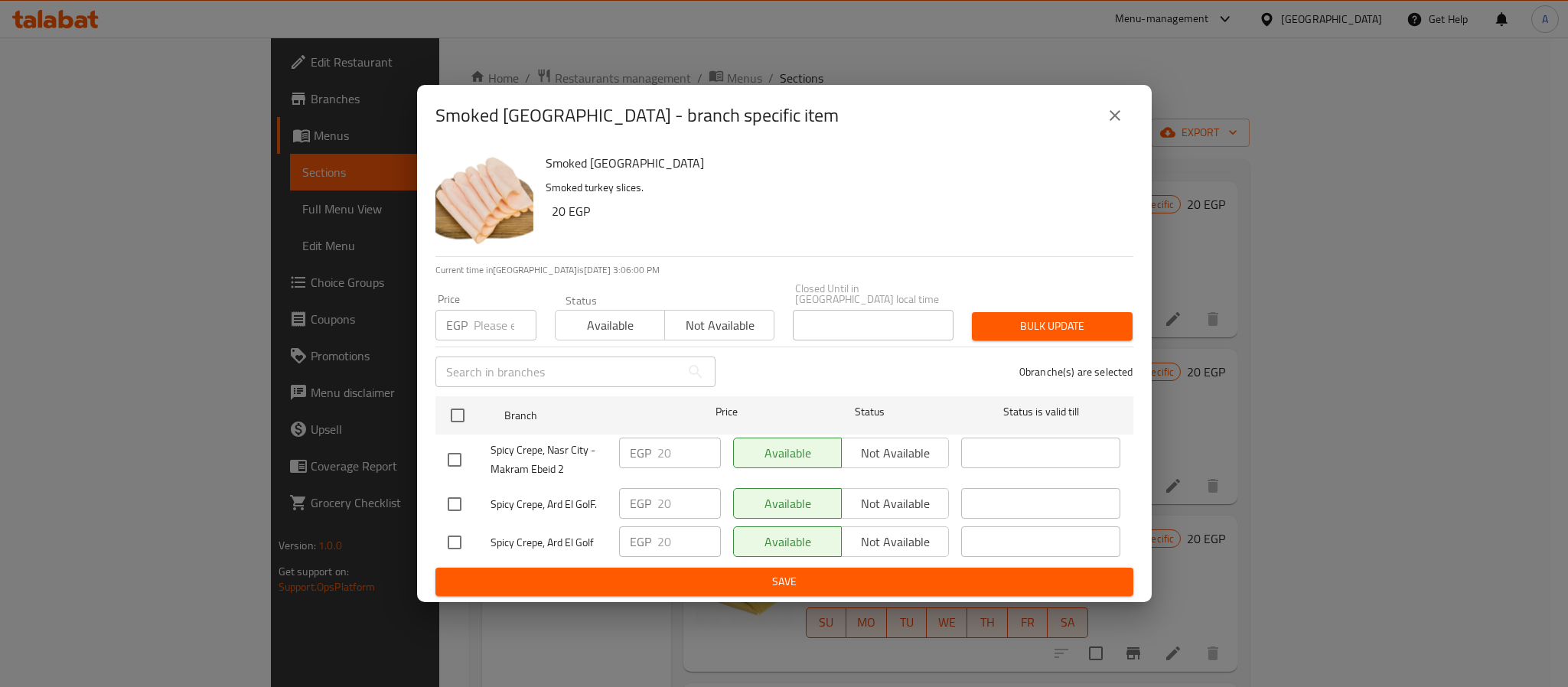
click at [1115, 124] on icon "close" at bounding box center [1116, 116] width 19 height 19
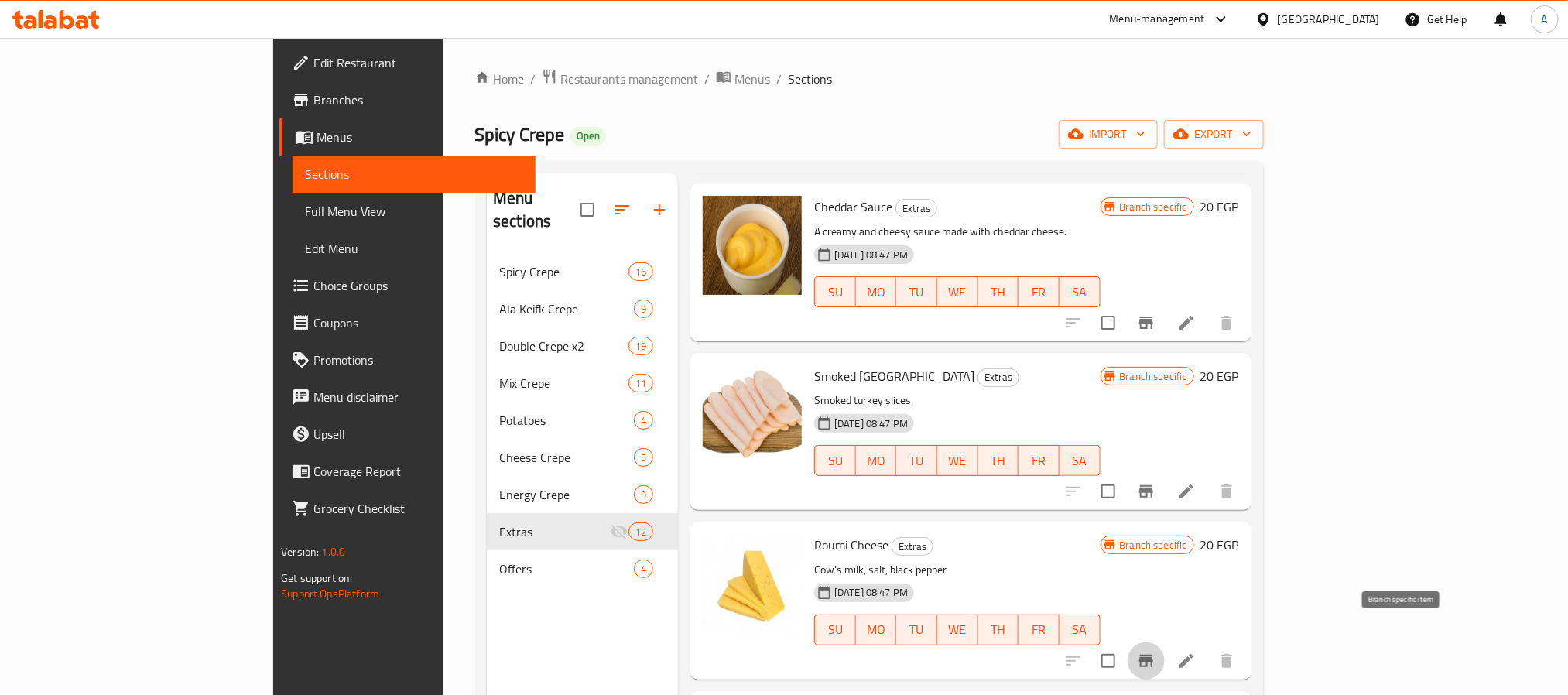
click at [1156, 652] on icon "Branch-specific-item" at bounding box center [1146, 661] width 19 height 19
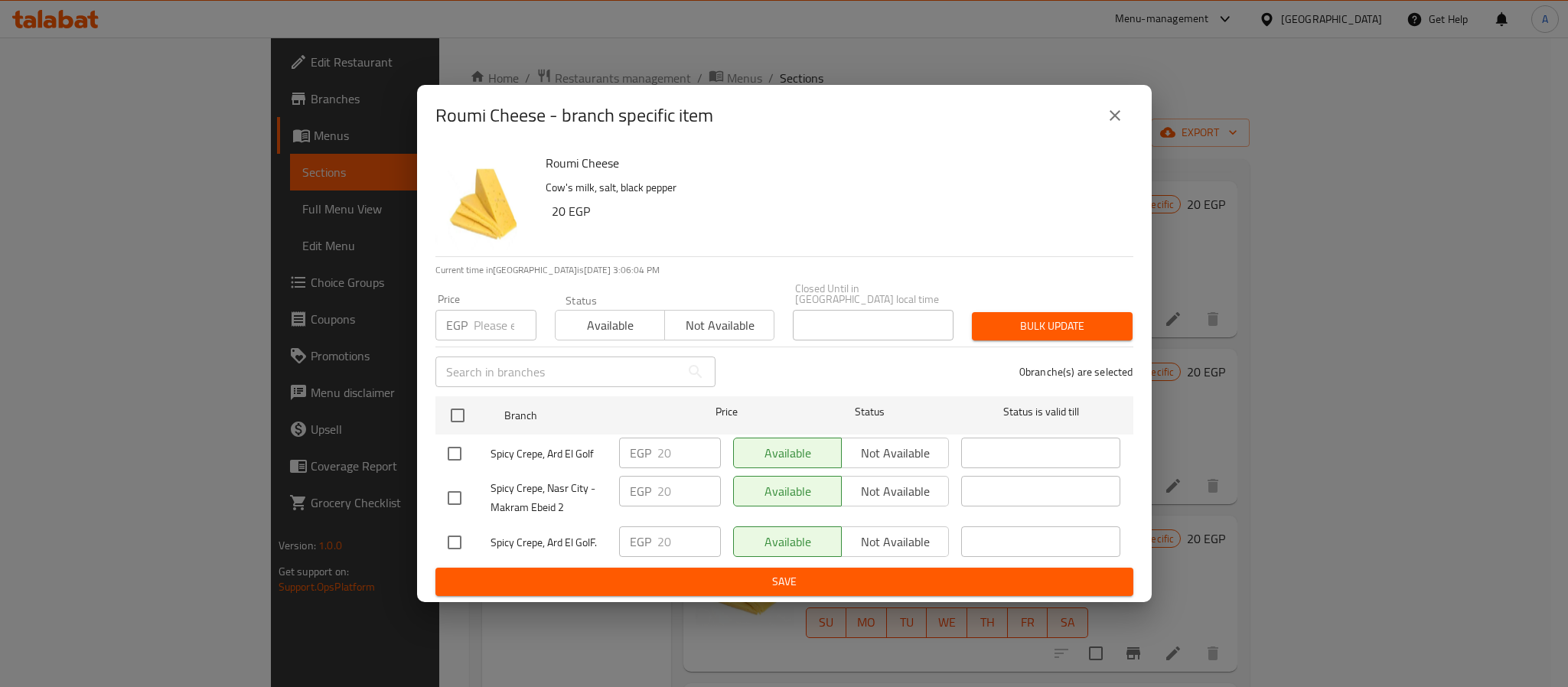
click at [1084, 109] on div "Roumi Cheese - branch specific item" at bounding box center [784, 116] width 698 height 37
click at [1116, 121] on icon "close" at bounding box center [1116, 116] width 11 height 11
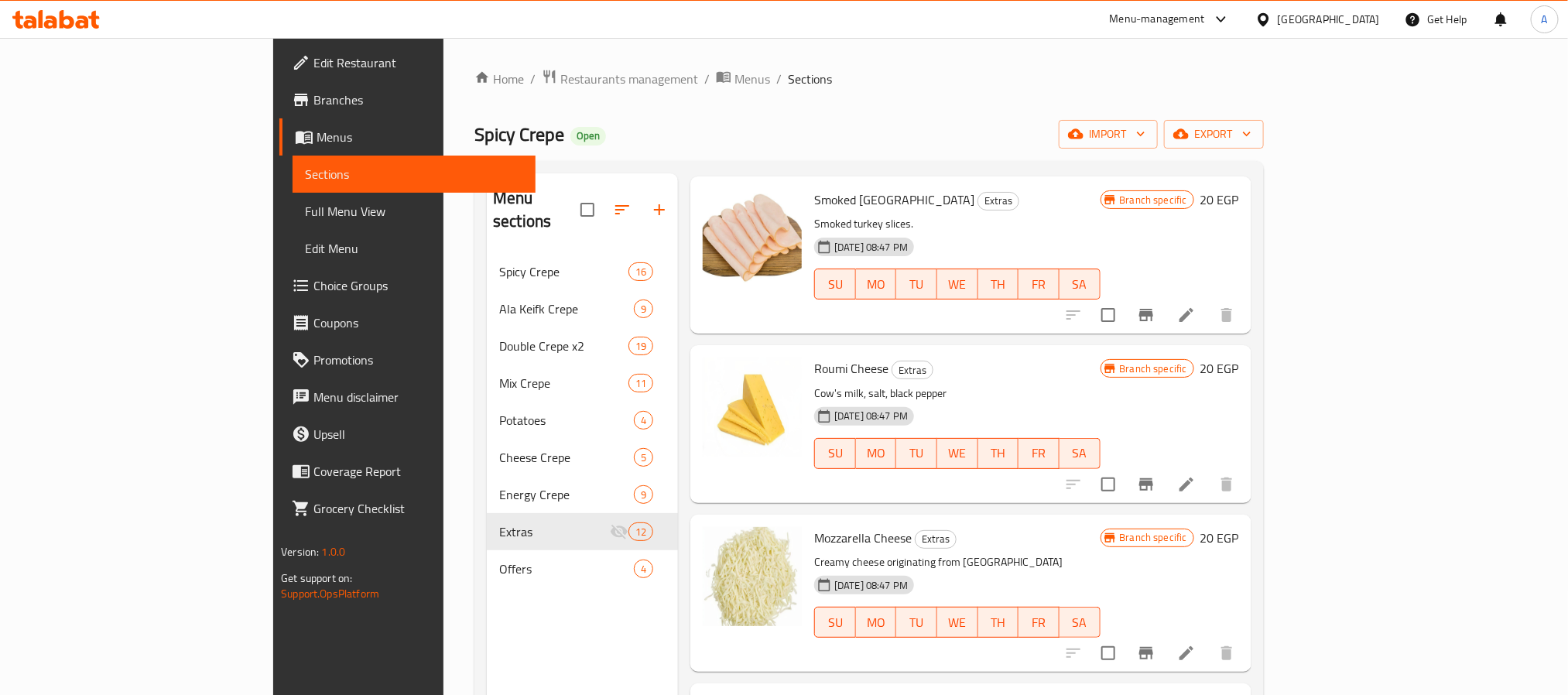
scroll to position [464, 0]
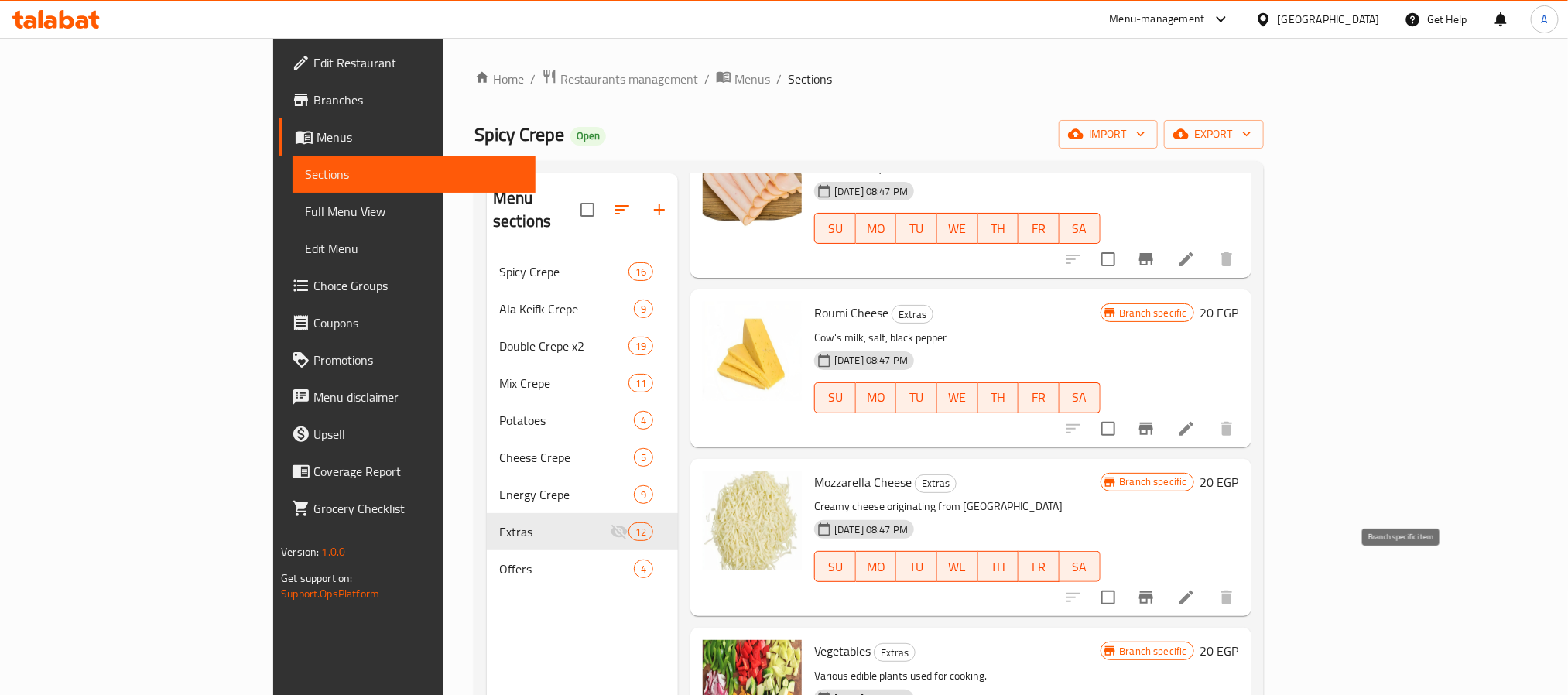
click at [1156, 588] on icon "Branch-specific-item" at bounding box center [1146, 597] width 19 height 19
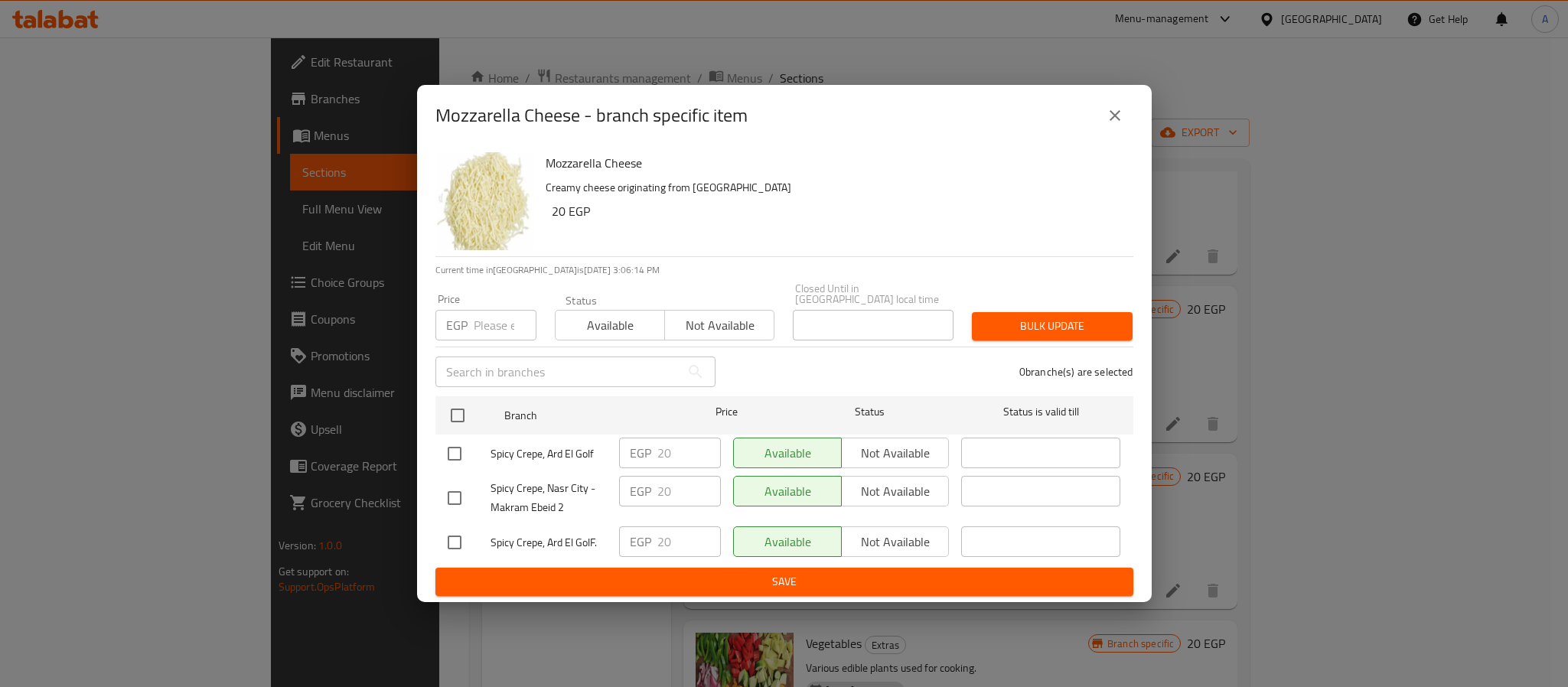
click at [1135, 146] on div "Mozzarella Cheese - branch specific item" at bounding box center [784, 115] width 735 height 61
click at [1135, 128] on div "Mozzarella Cheese - branch specific item" at bounding box center [784, 115] width 735 height 61
click at [1118, 123] on icon "close" at bounding box center [1116, 116] width 19 height 19
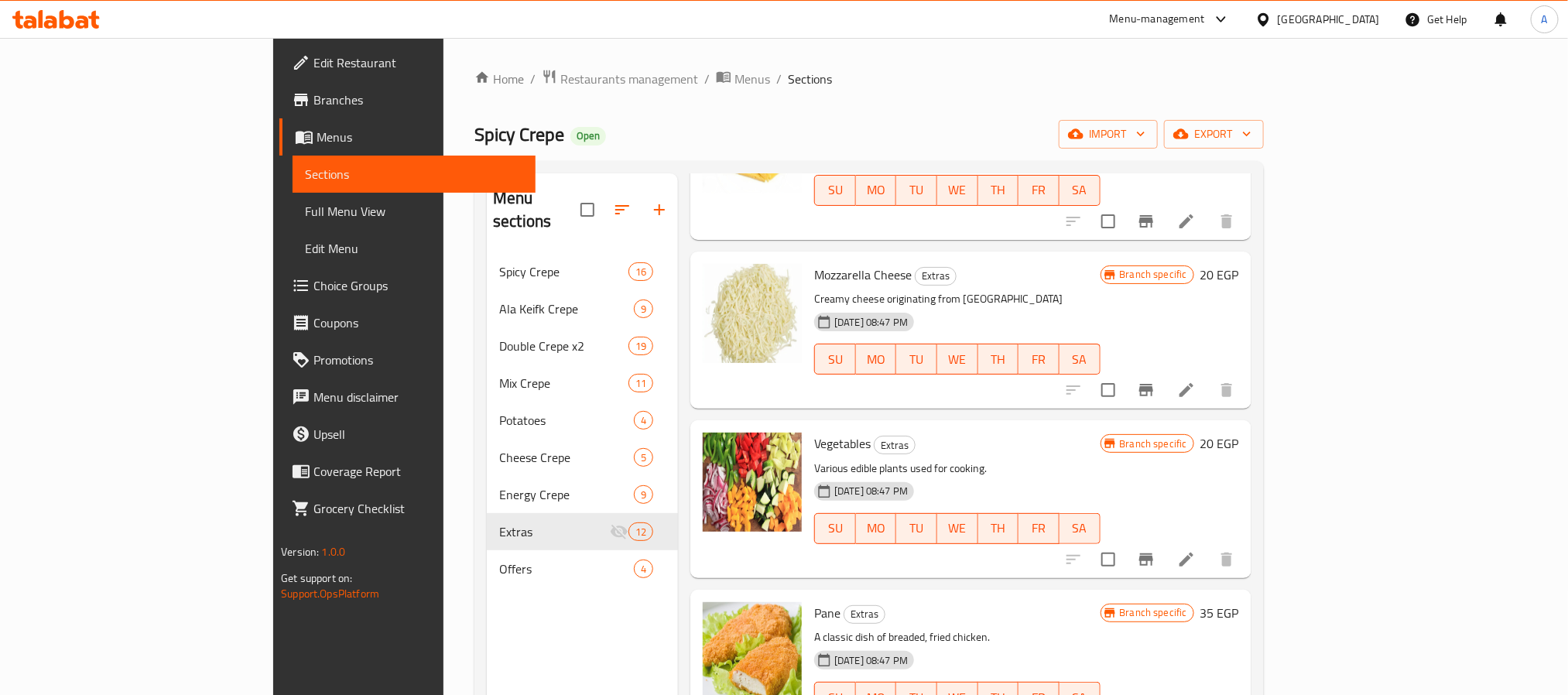
scroll to position [696, 0]
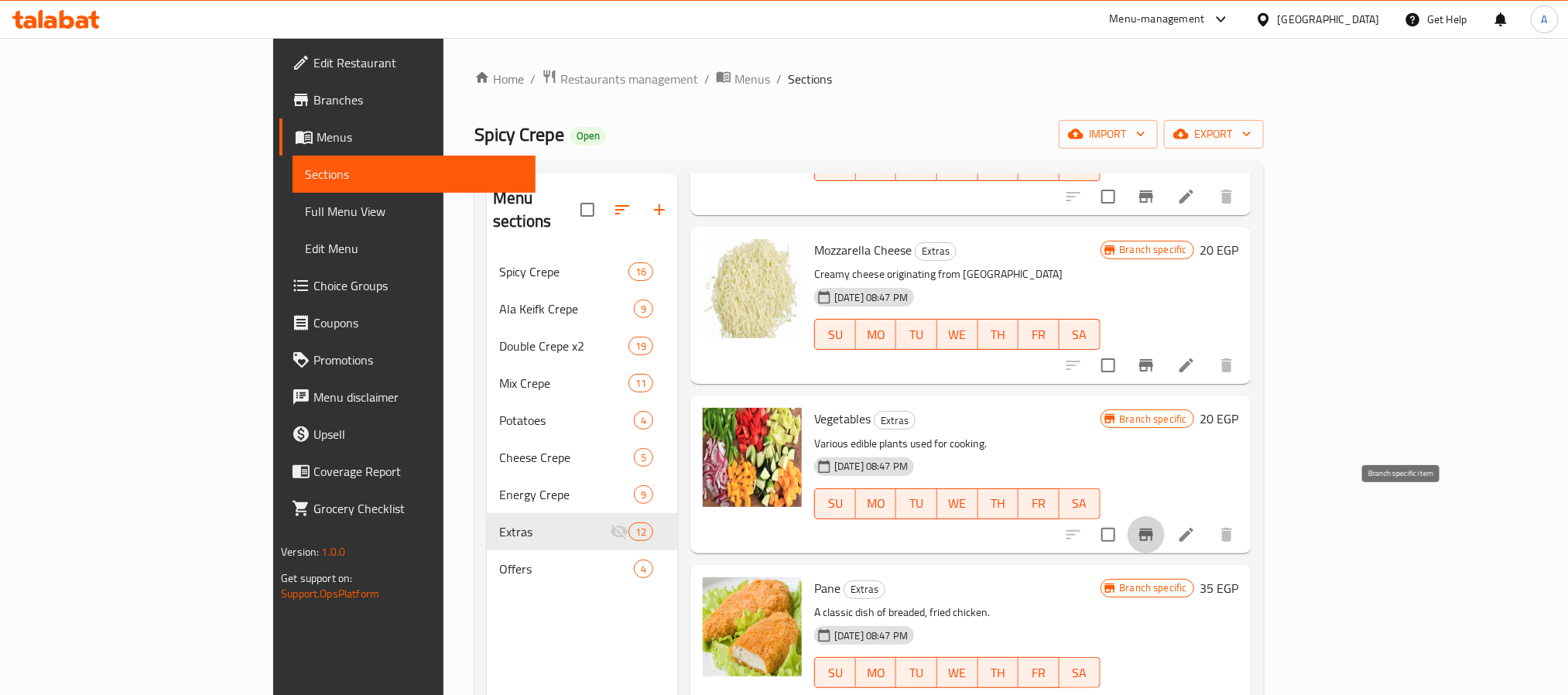
click at [1165, 517] on button "Branch-specific-item" at bounding box center [1146, 535] width 38 height 38
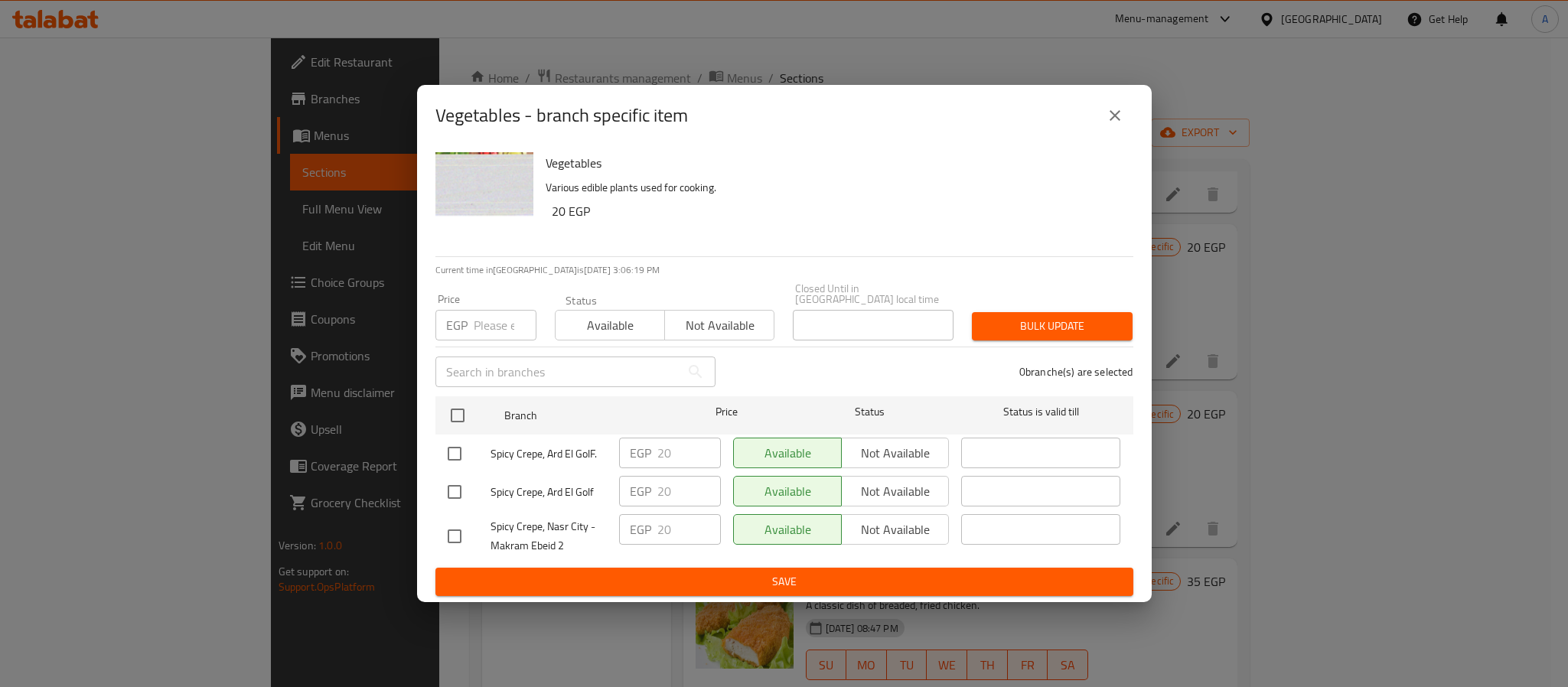
click at [1107, 122] on icon "close" at bounding box center [1116, 116] width 19 height 19
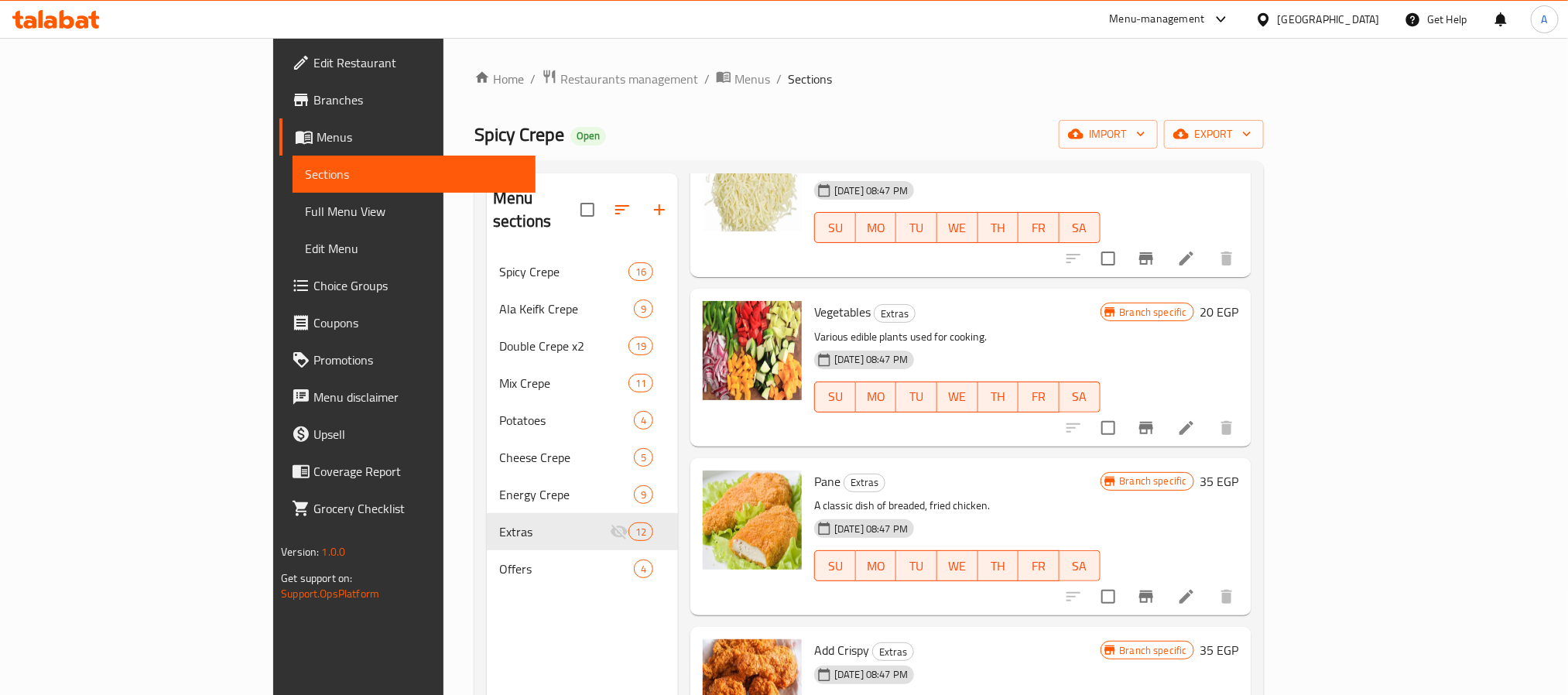
scroll to position [929, 0]
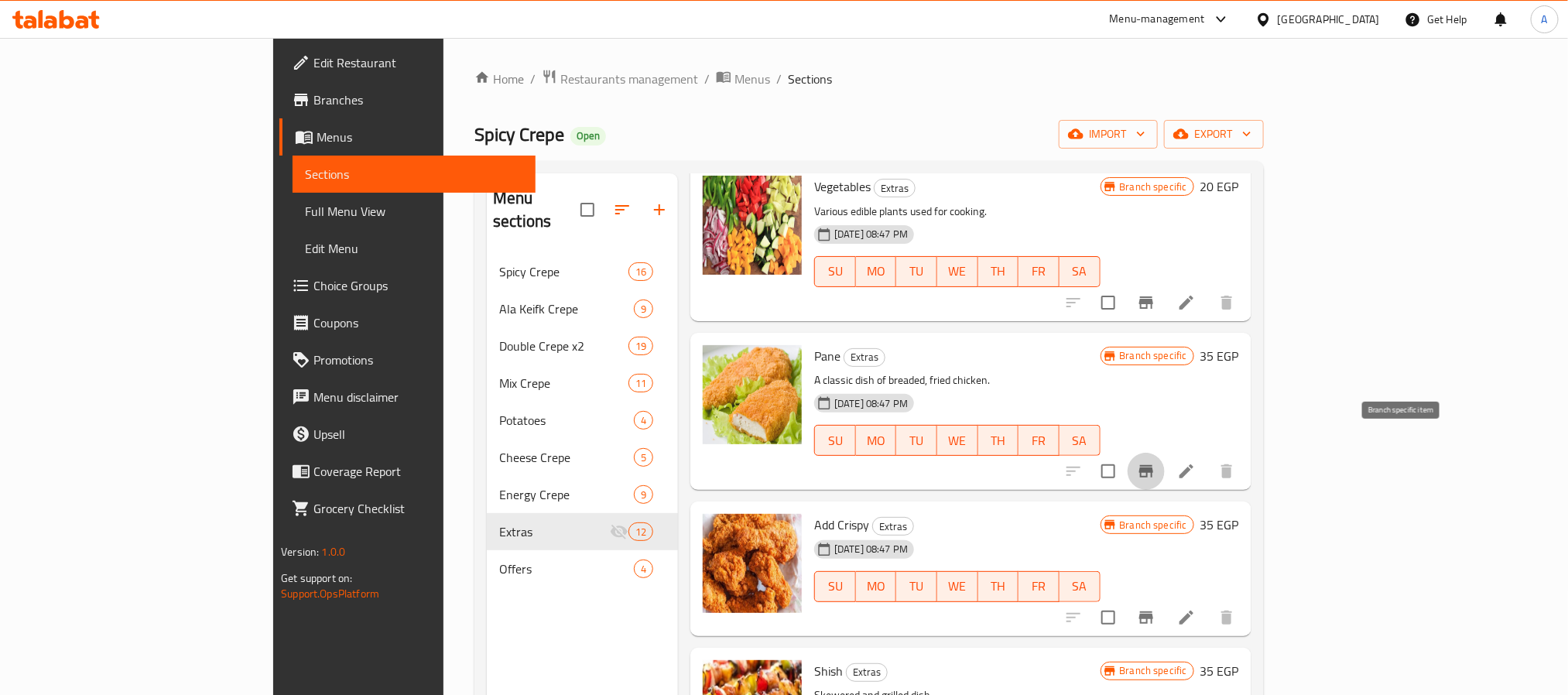
click at [1154, 465] on icon "Branch-specific-item" at bounding box center [1146, 471] width 14 height 12
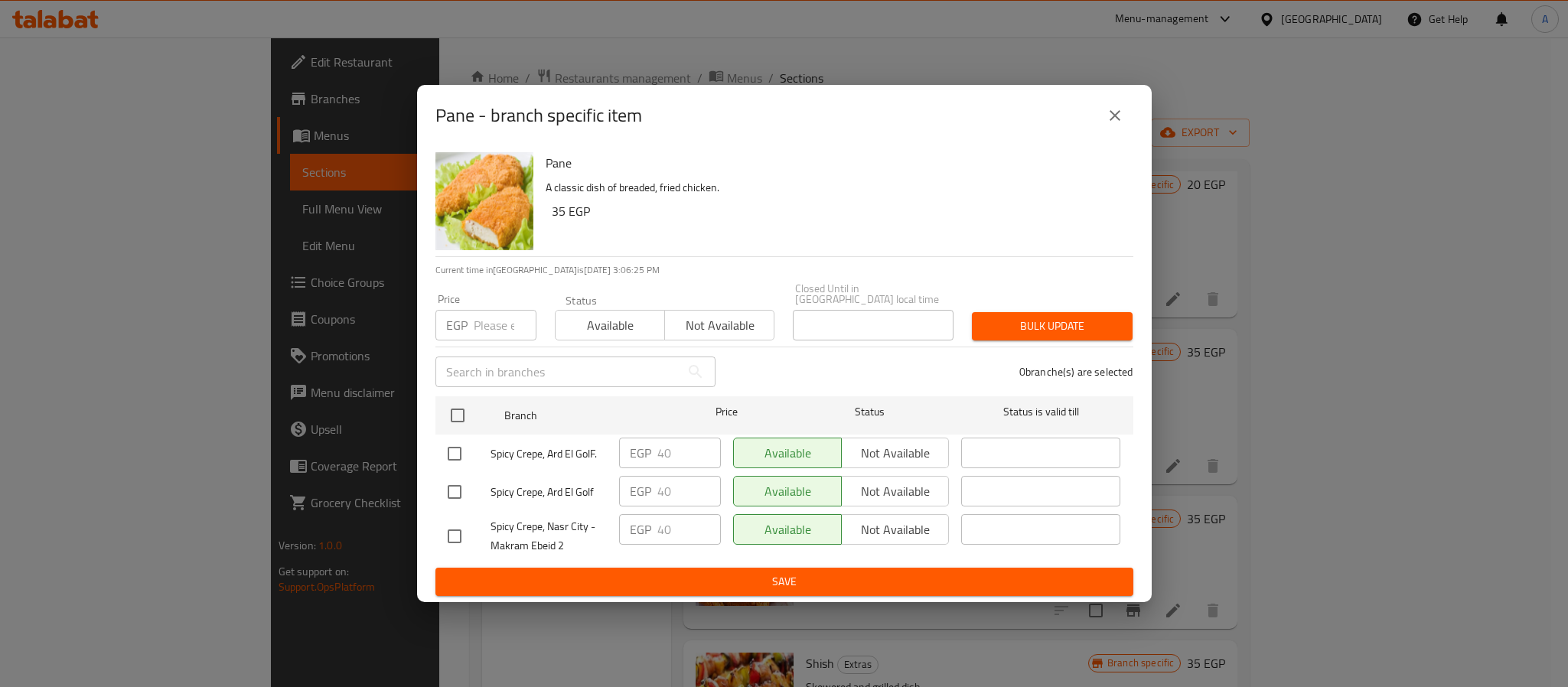
click at [1115, 124] on icon "close" at bounding box center [1116, 116] width 19 height 19
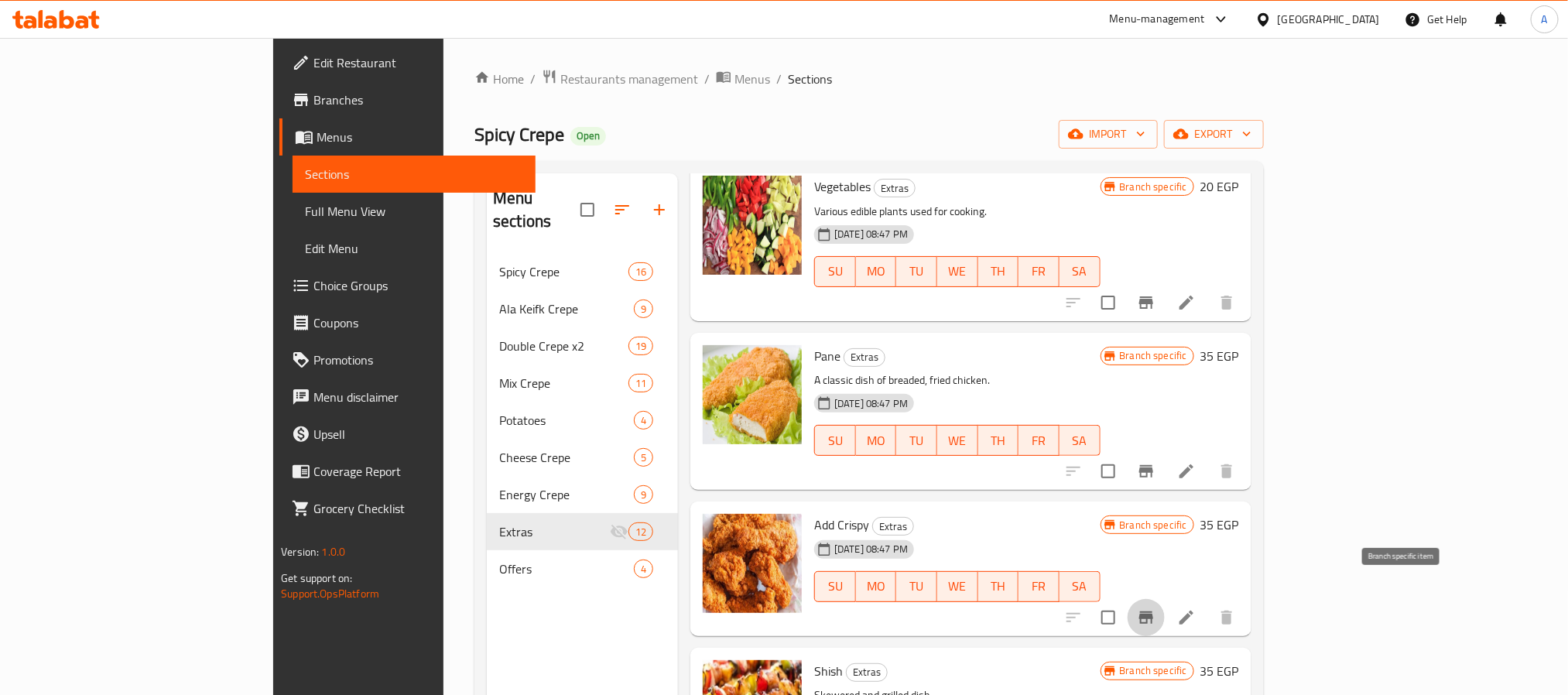
click at [1154, 611] on icon "Branch-specific-item" at bounding box center [1146, 617] width 14 height 12
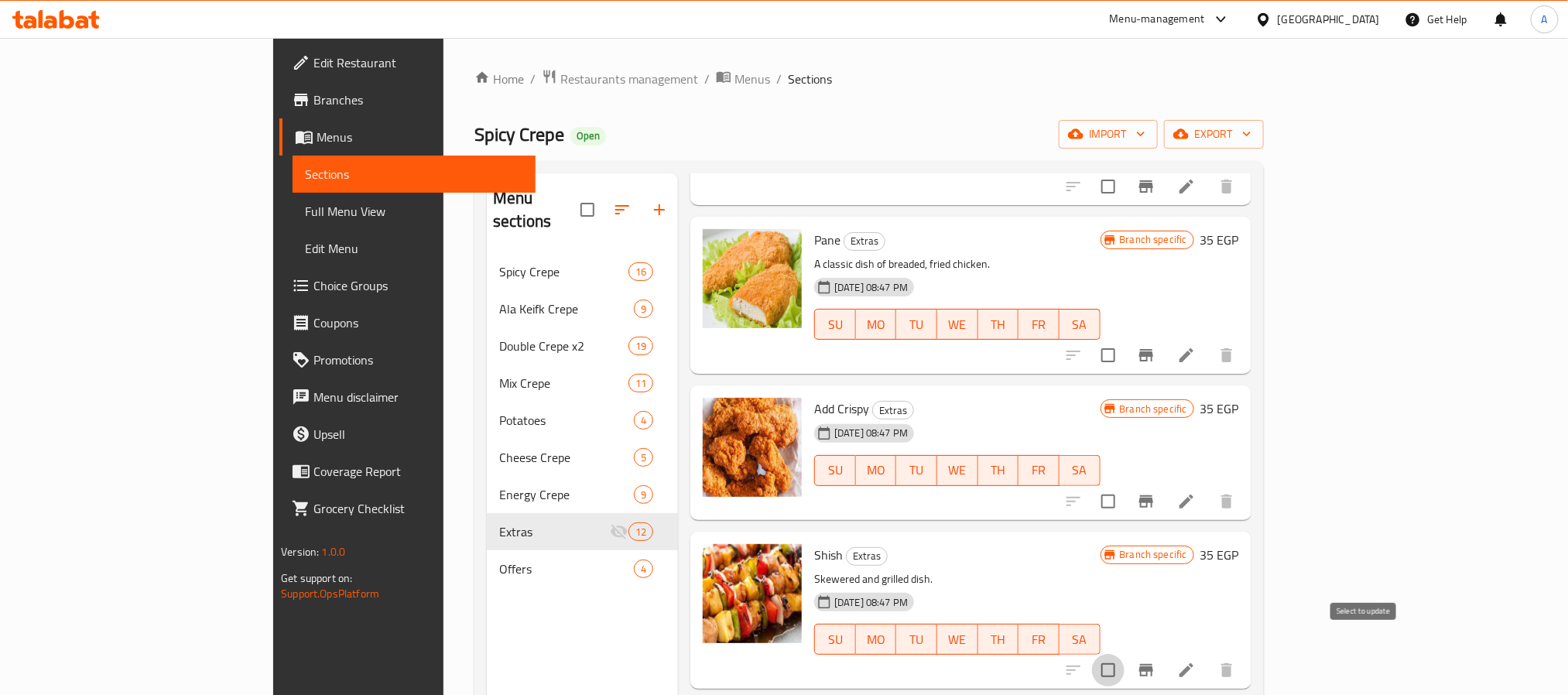
drag, startPoint x: 1379, startPoint y: 641, endPoint x: 1389, endPoint y: 640, distance: 10.0
click at [1246, 652] on div at bounding box center [1150, 671] width 191 height 38
click at [1156, 661] on icon "Branch-specific-item" at bounding box center [1146, 671] width 19 height 19
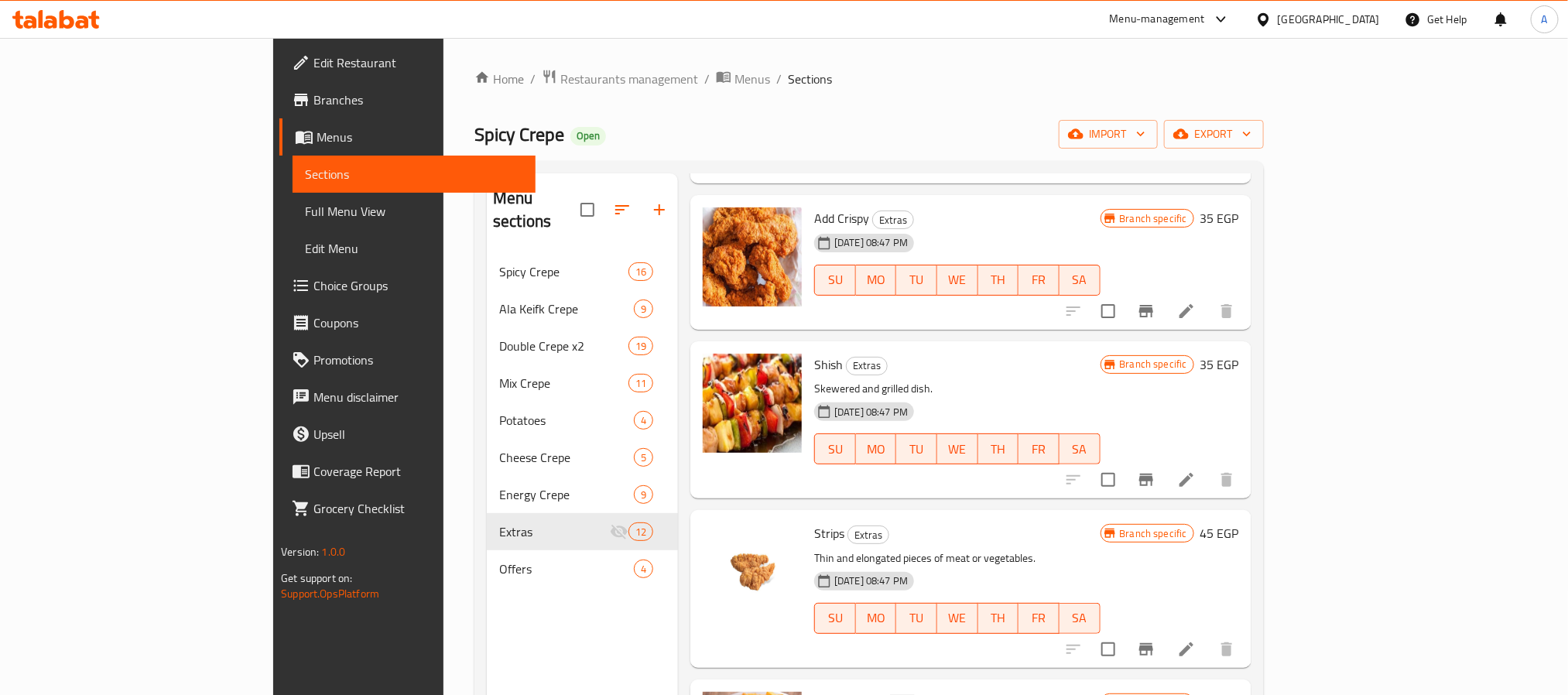
scroll to position [1276, 0]
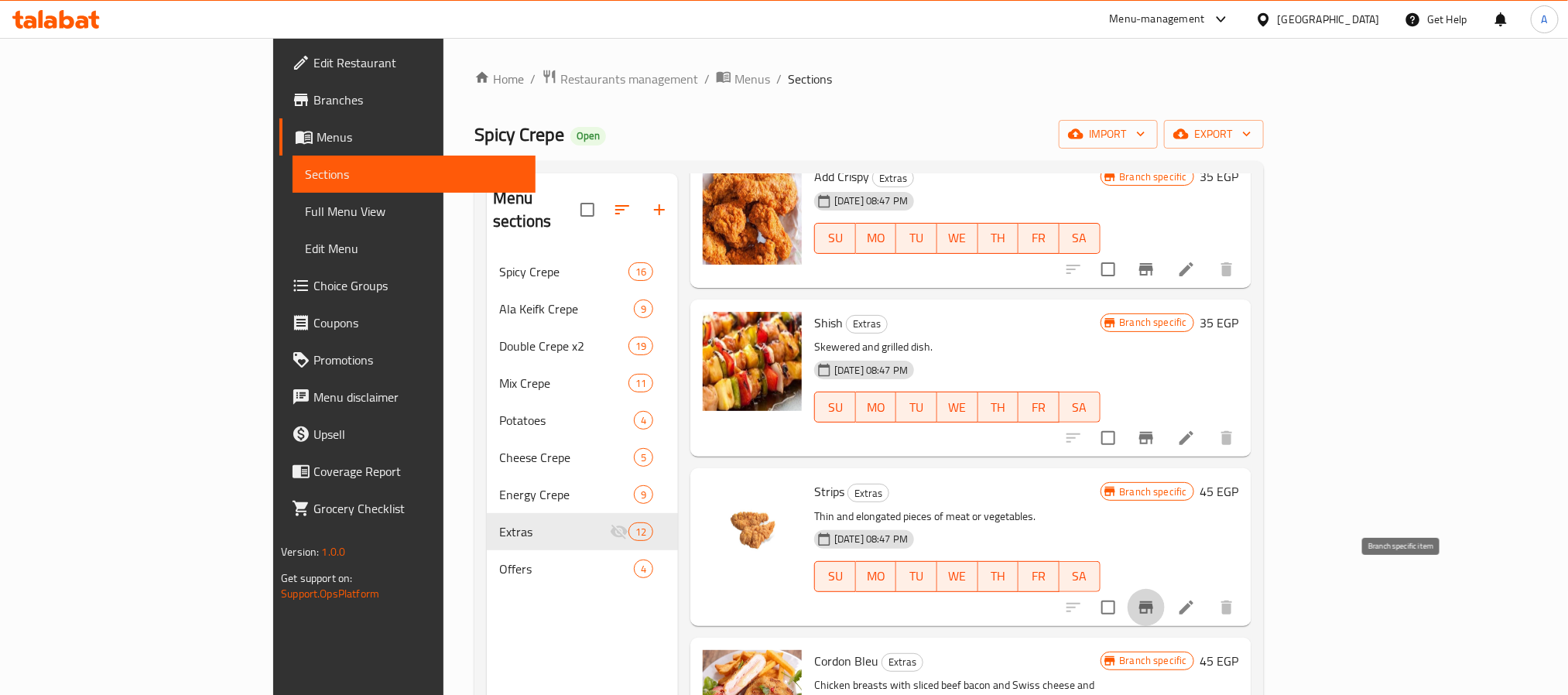
click at [1154, 601] on icon "Branch-specific-item" at bounding box center [1146, 607] width 14 height 12
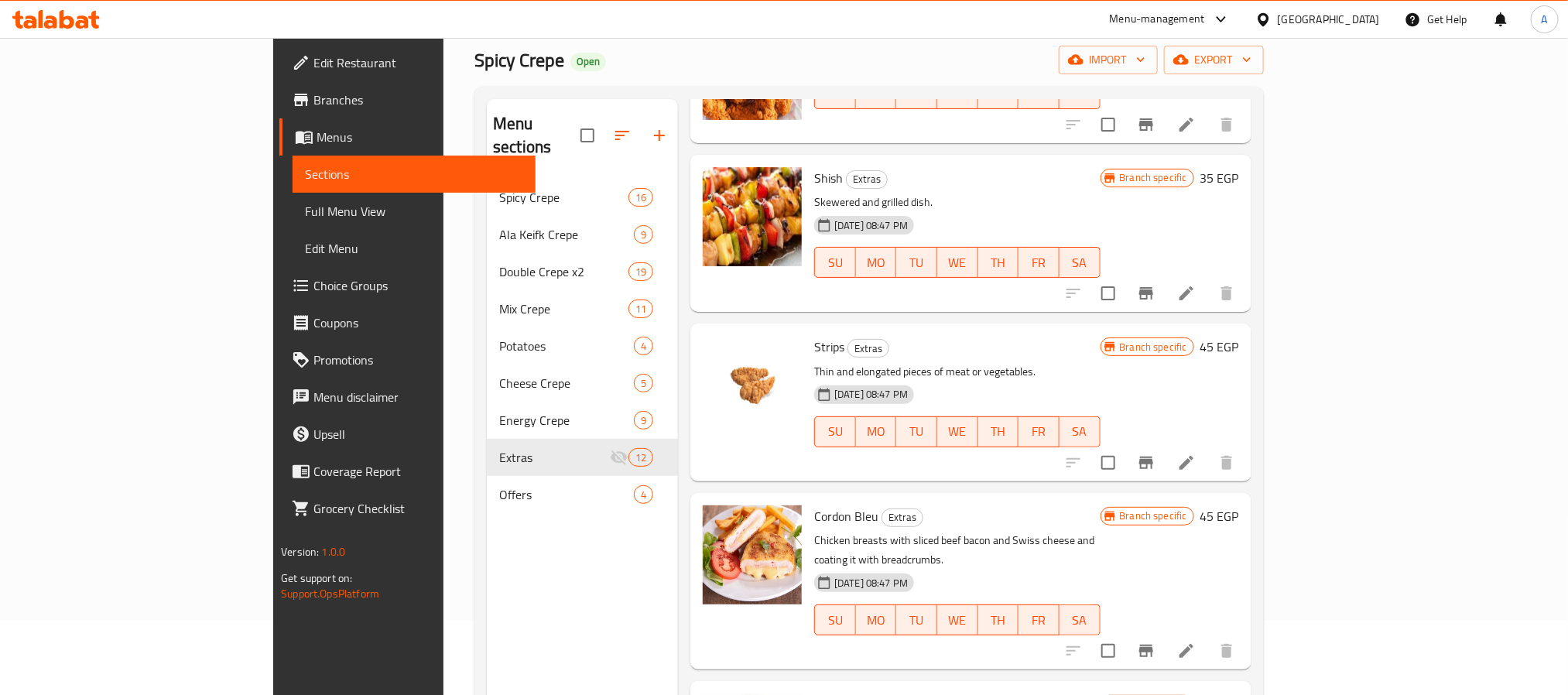
scroll to position [116, 0]
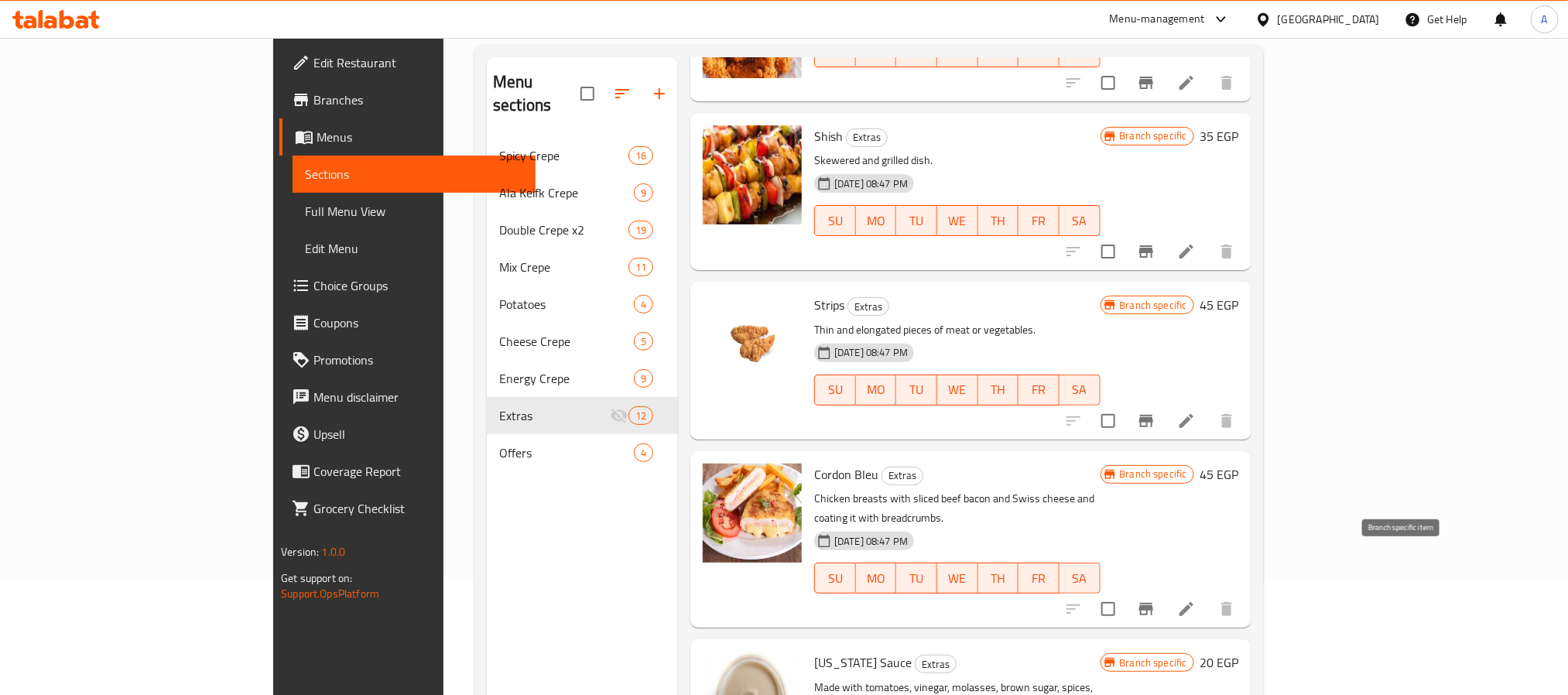
click at [1156, 600] on icon "Branch-specific-item" at bounding box center [1146, 610] width 19 height 19
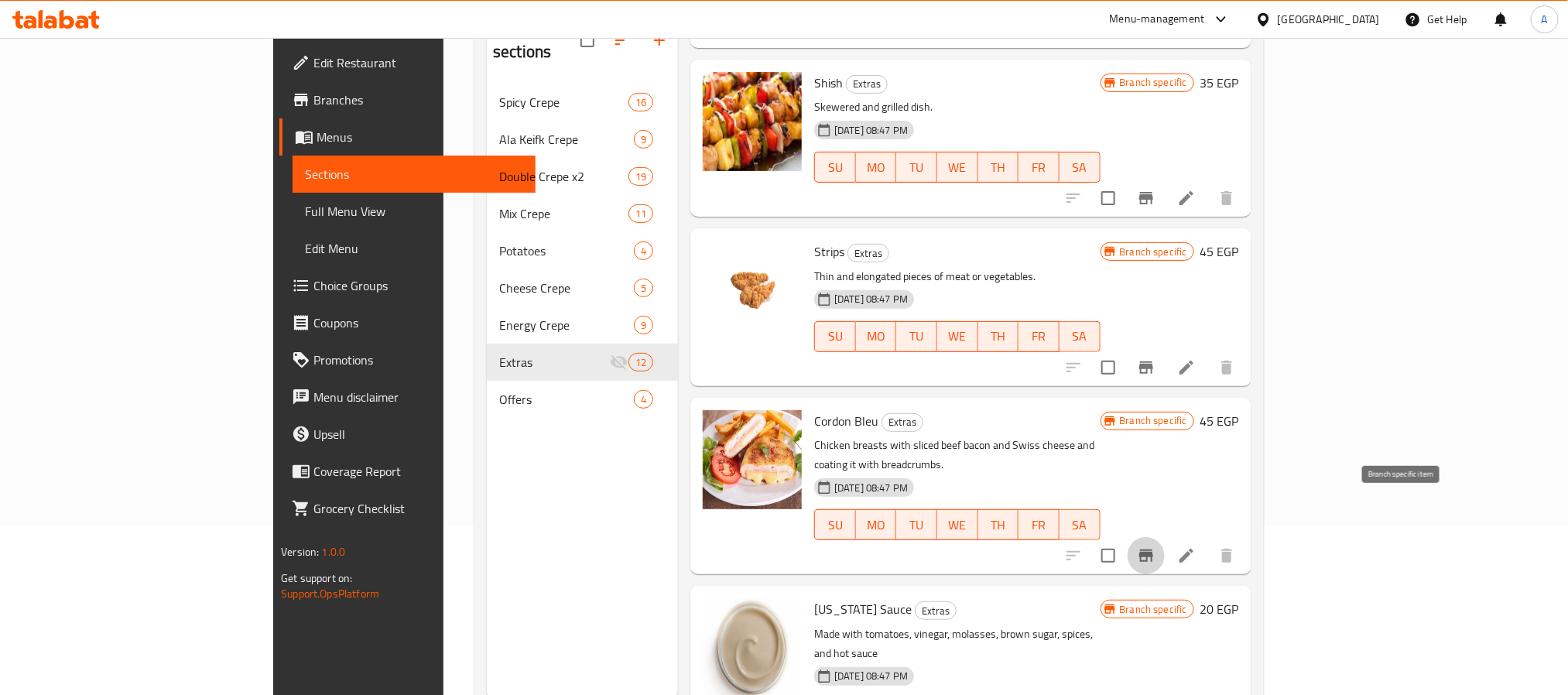
scroll to position [217, 0]
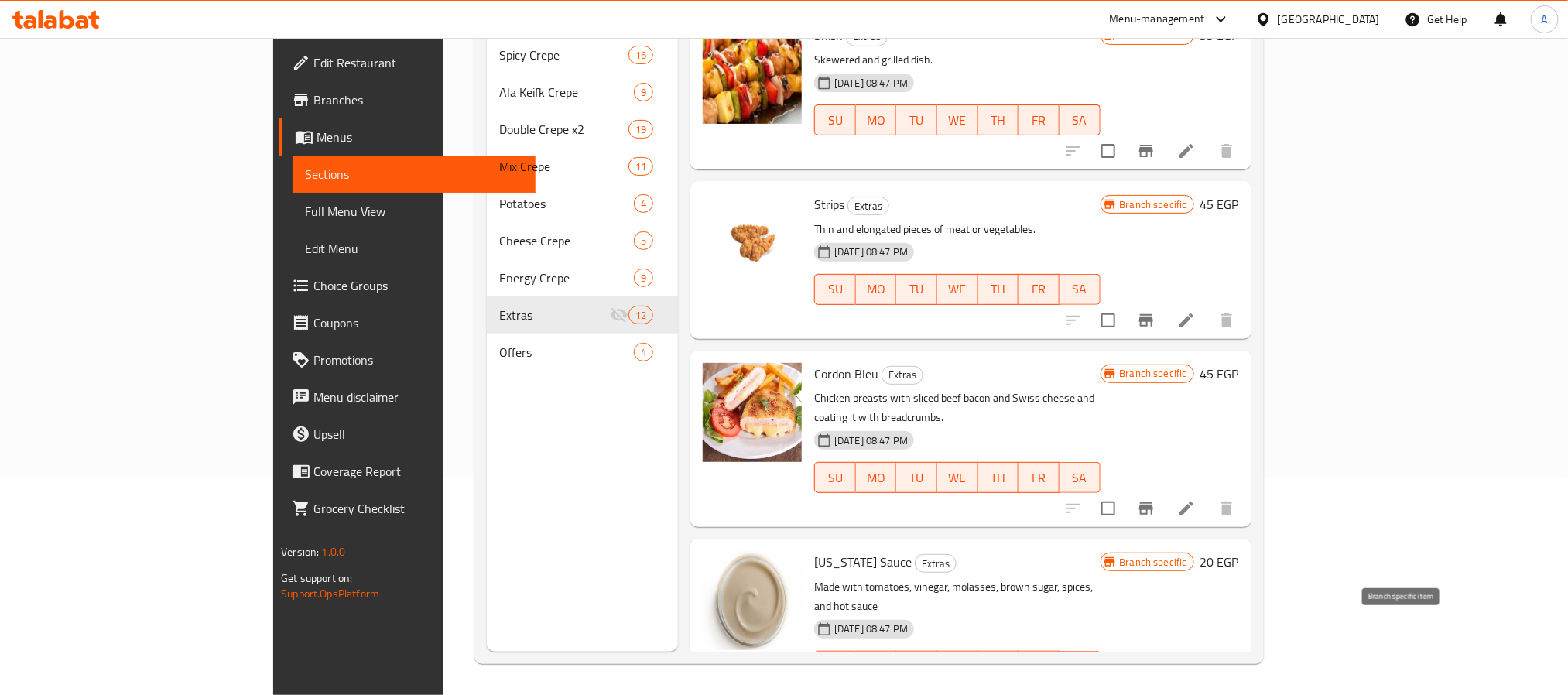
click at [1165, 679] on button "Branch-specific-item" at bounding box center [1146, 698] width 38 height 38
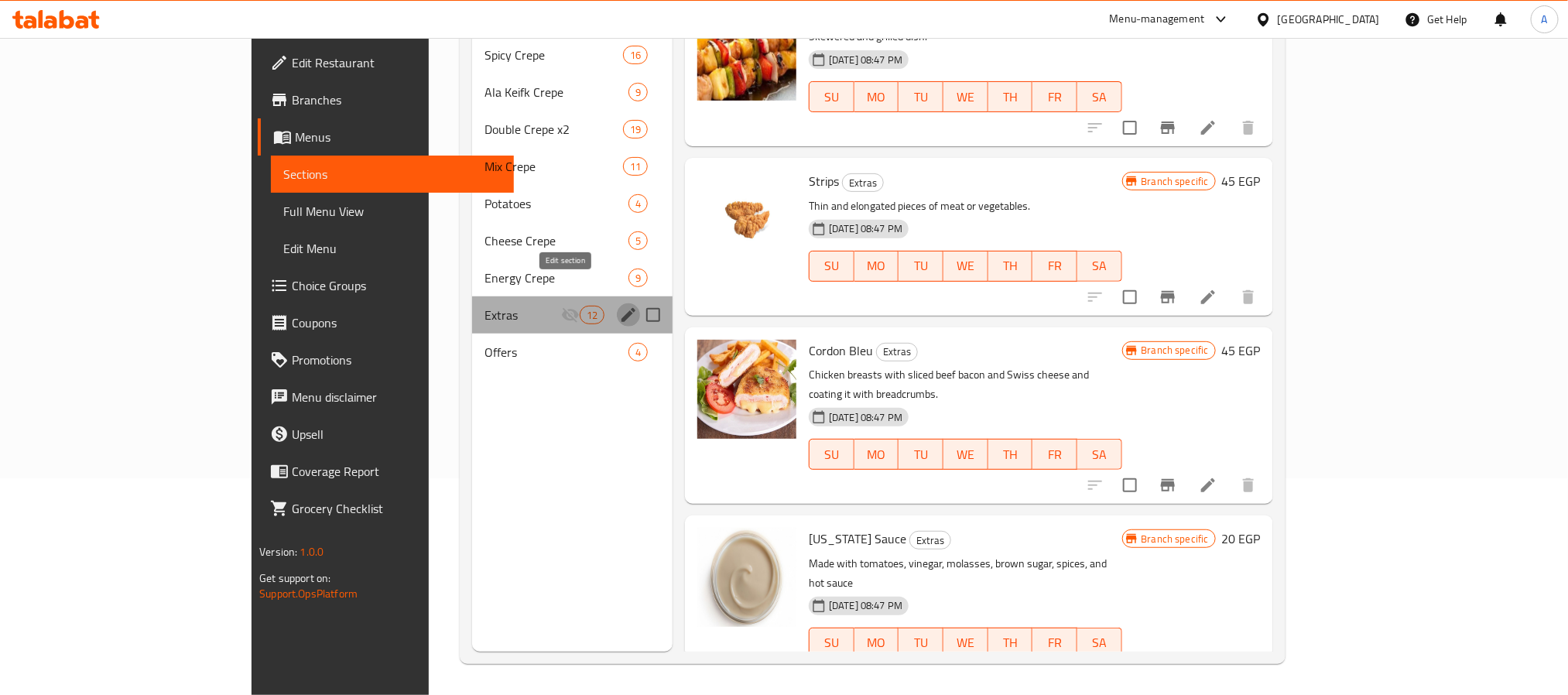
click at [619, 305] on icon "edit" at bounding box center [629, 315] width 19 height 19
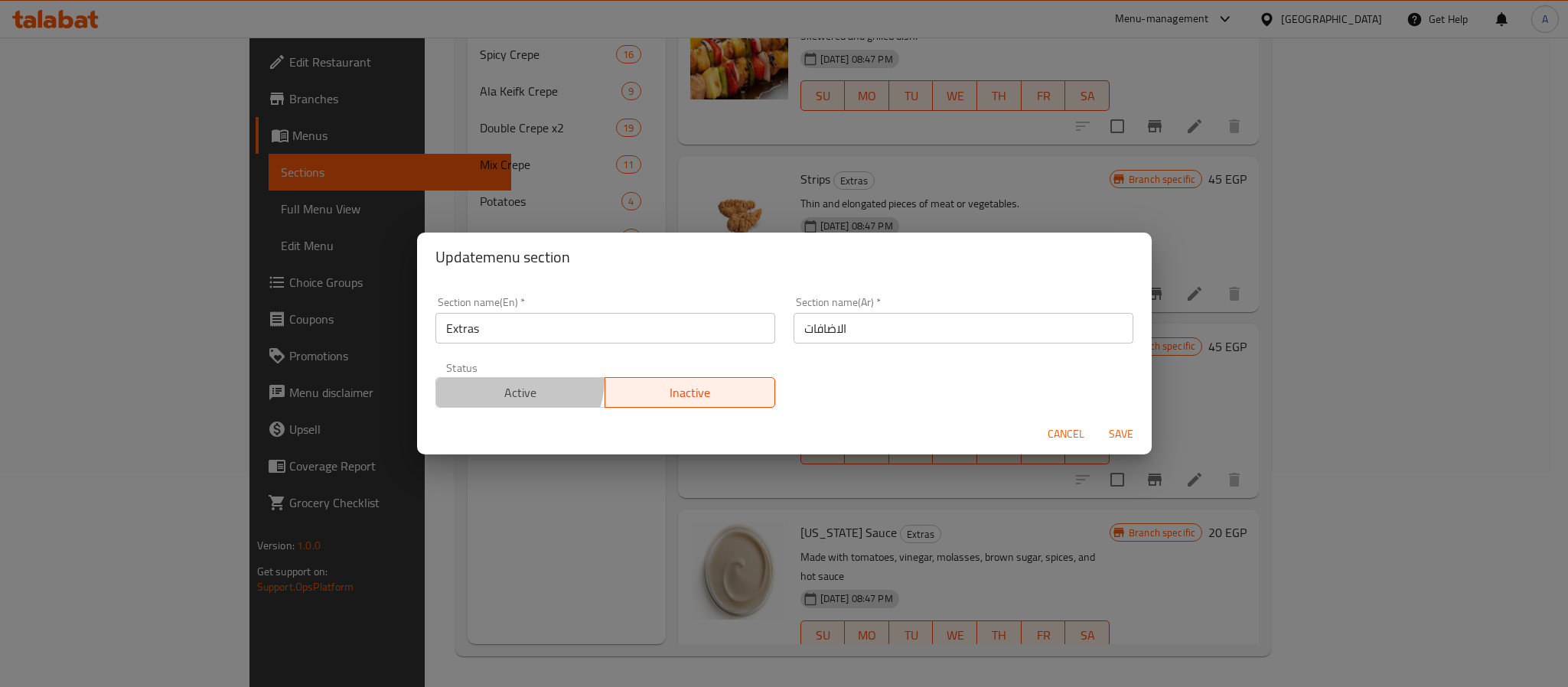
click at [508, 380] on button "Active" at bounding box center [521, 392] width 171 height 31
click at [1125, 430] on span "Save" at bounding box center [1121, 434] width 37 height 19
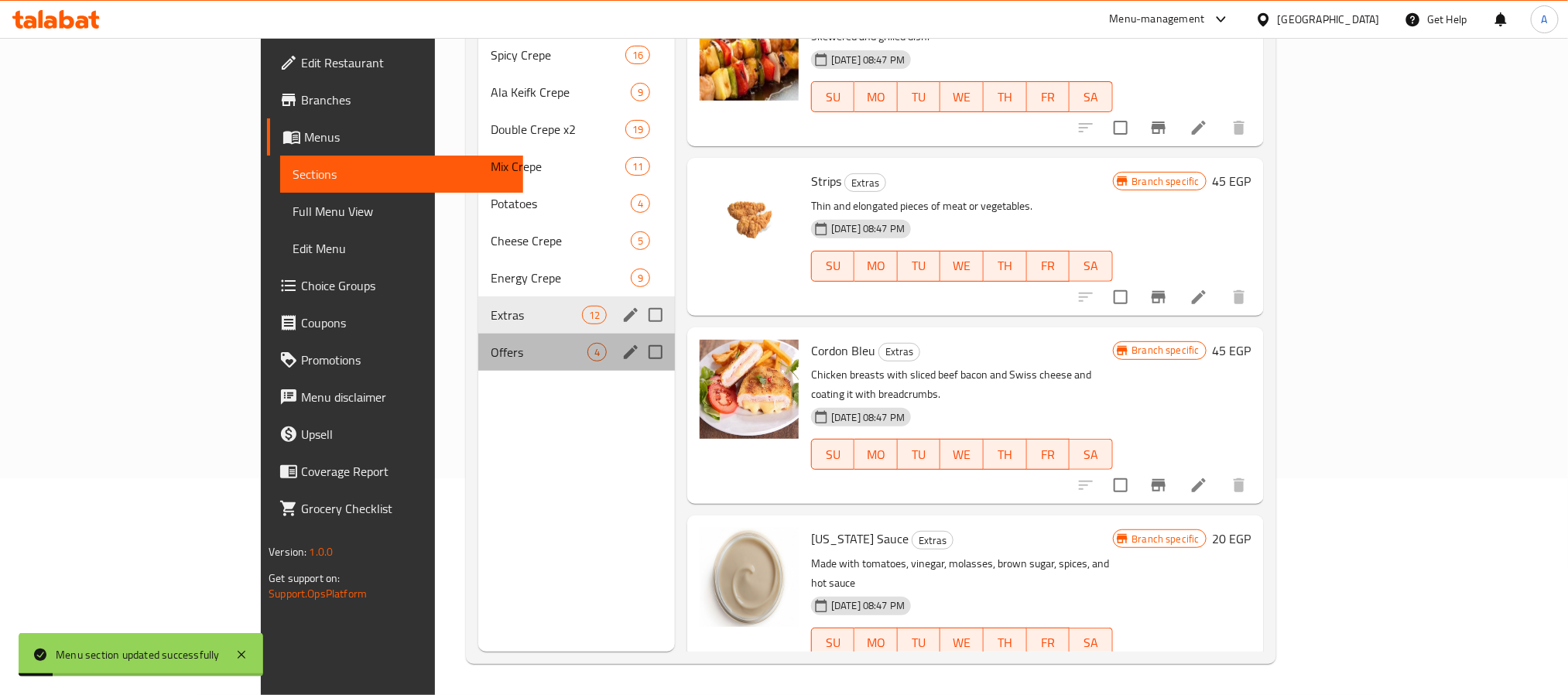
click at [478, 333] on div "Offers 4" at bounding box center [576, 352] width 196 height 38
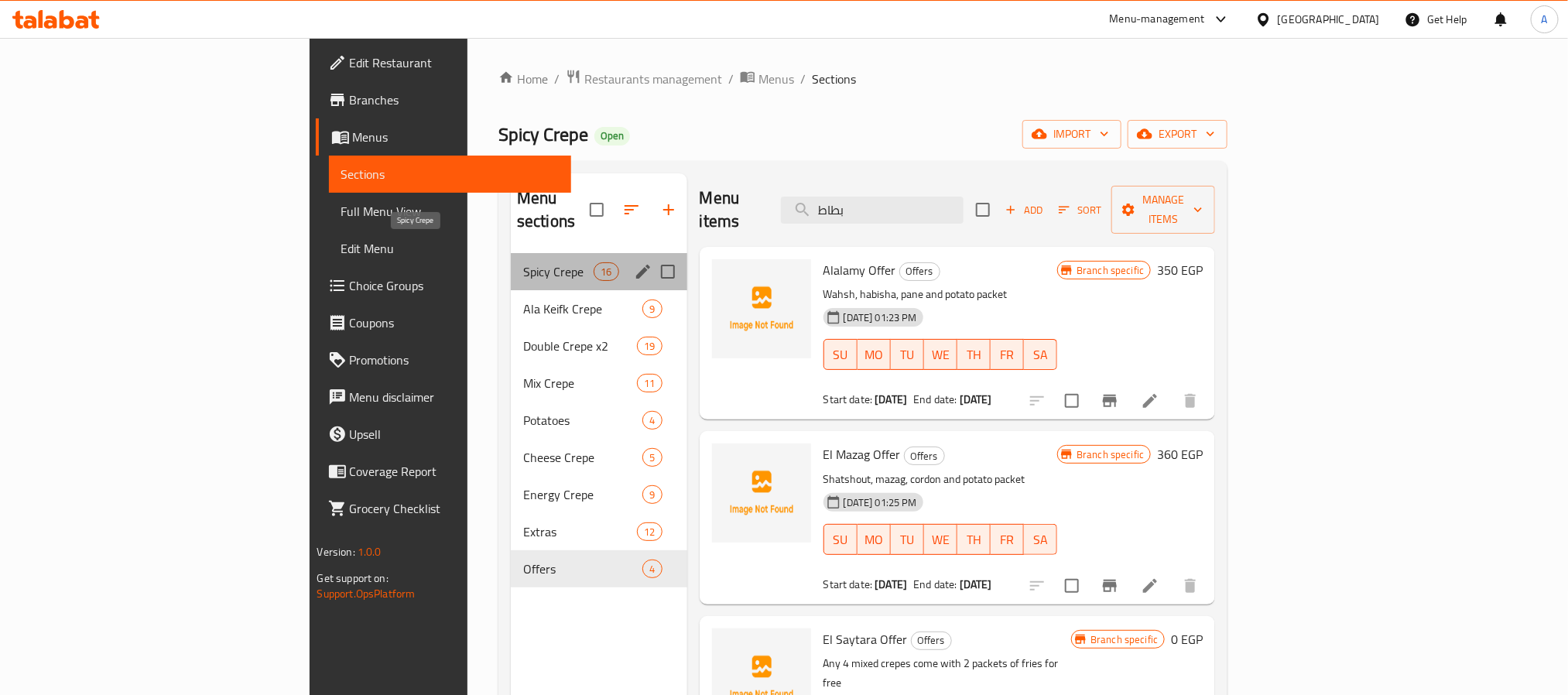
click at [523, 262] on span "Spicy Crepe" at bounding box center [558, 271] width 70 height 19
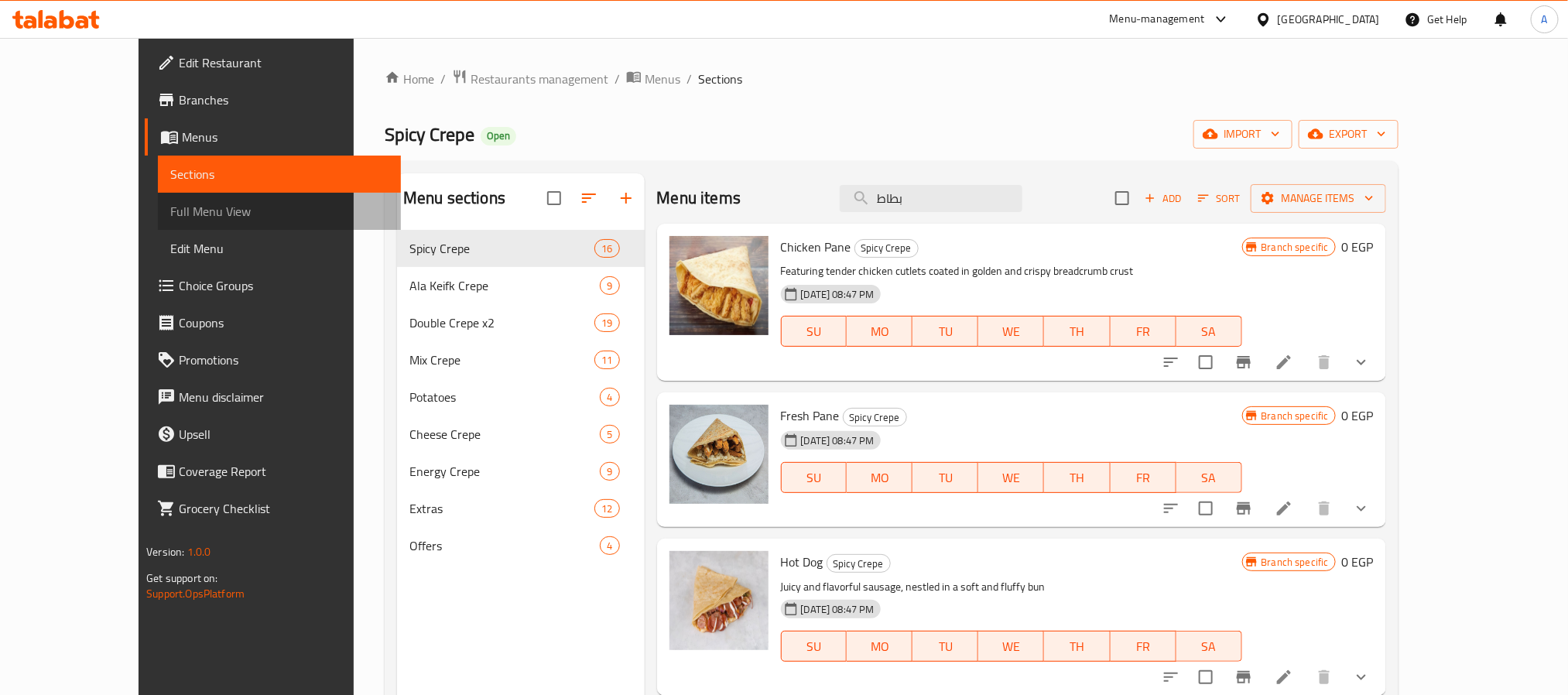
click at [170, 211] on span "Full Menu View" at bounding box center [279, 211] width 218 height 19
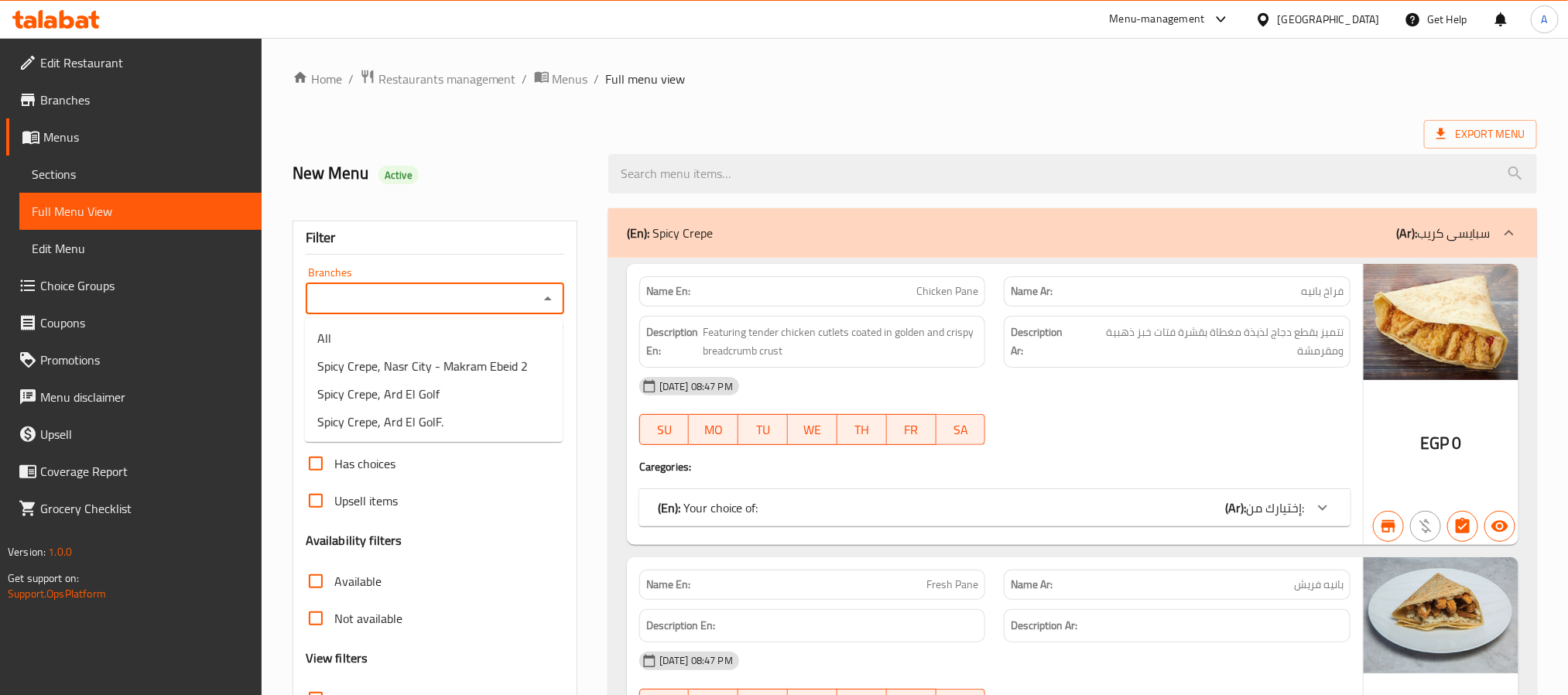
click at [386, 293] on input "Branches" at bounding box center [422, 298] width 224 height 22
click at [396, 371] on span "Spicy Crepe, Nasr City - Makram Ebeid 2" at bounding box center [423, 366] width 210 height 19
type input "Spicy Crepe, Nasr City - Makram Ebeid 2"
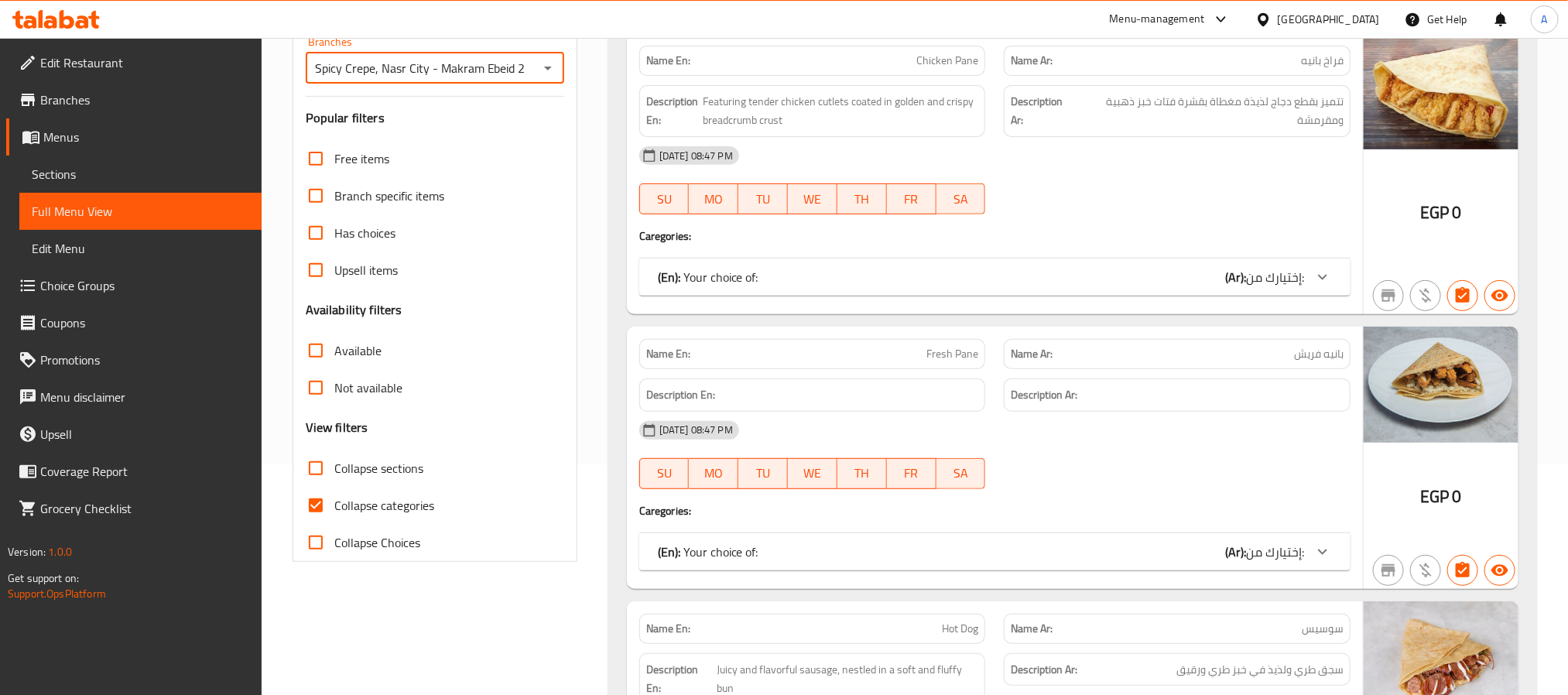
scroll to position [232, 0]
click at [314, 503] on input "Collapse categories" at bounding box center [316, 504] width 38 height 38
checkbox input "false"
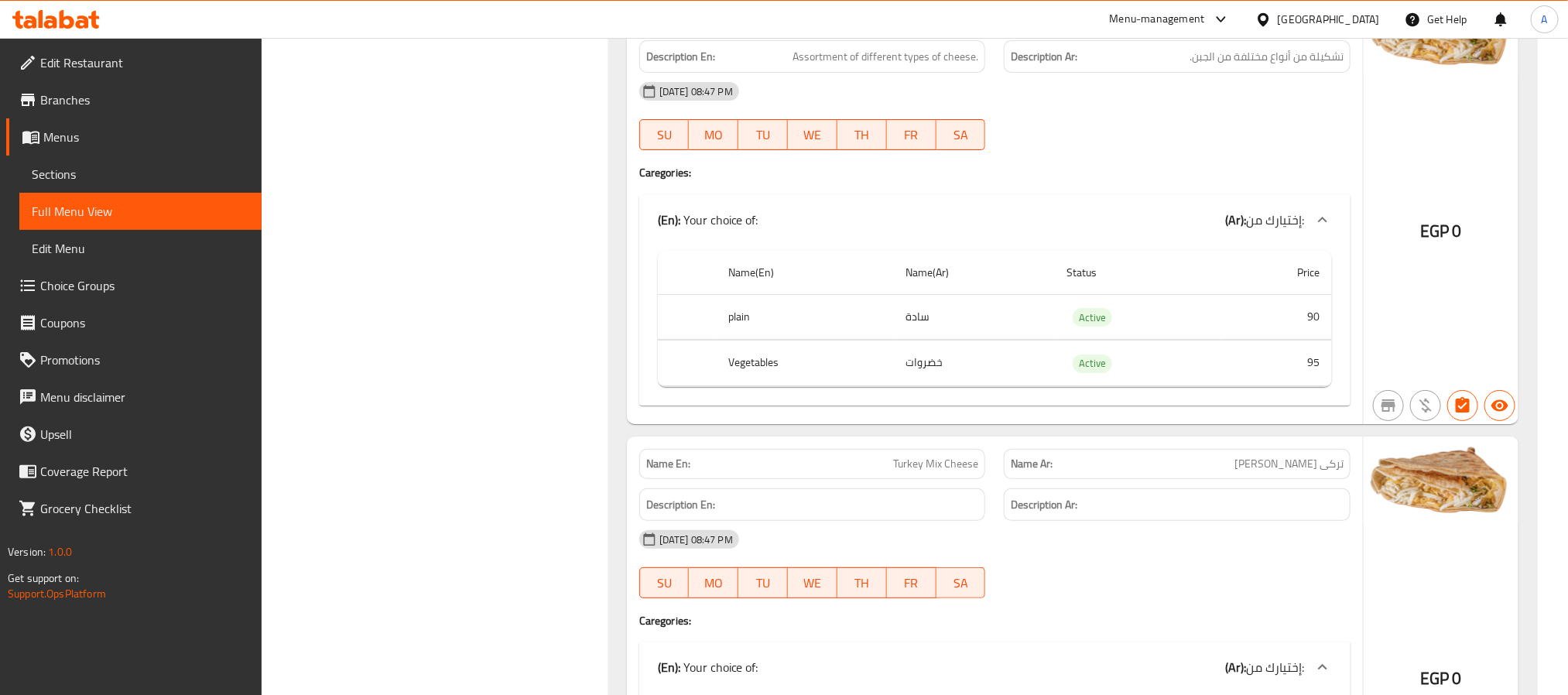
scroll to position [31803, 0]
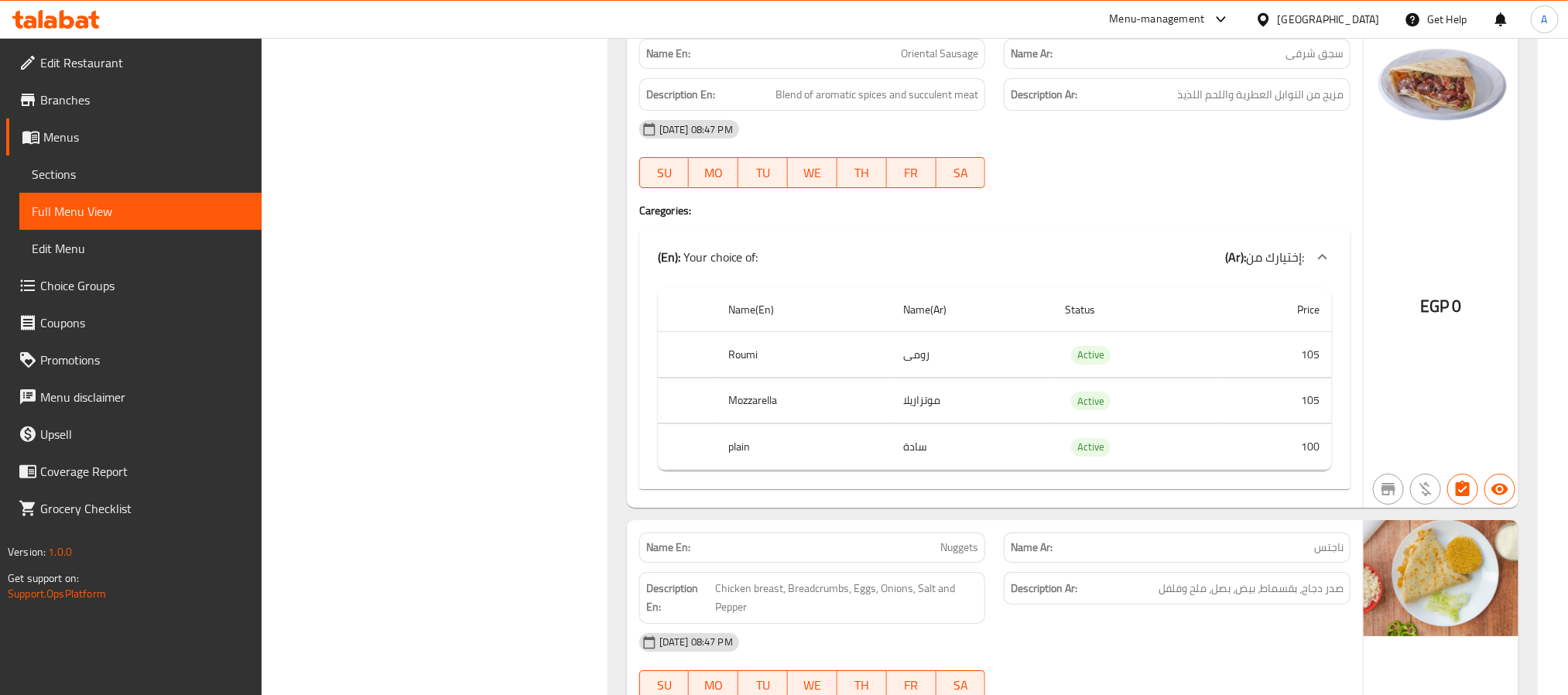
scroll to position [0, 0]
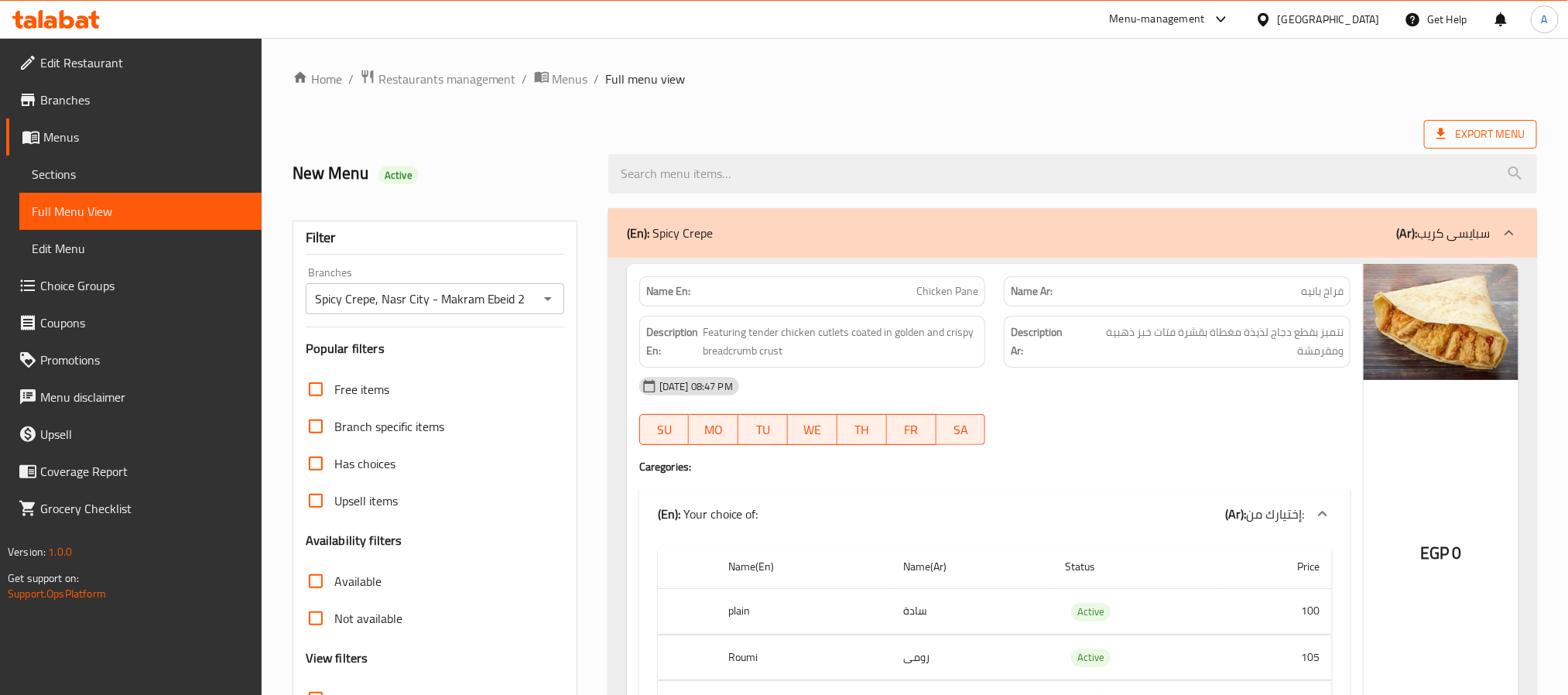
click at [1477, 131] on span "Export Menu" at bounding box center [1481, 134] width 88 height 20
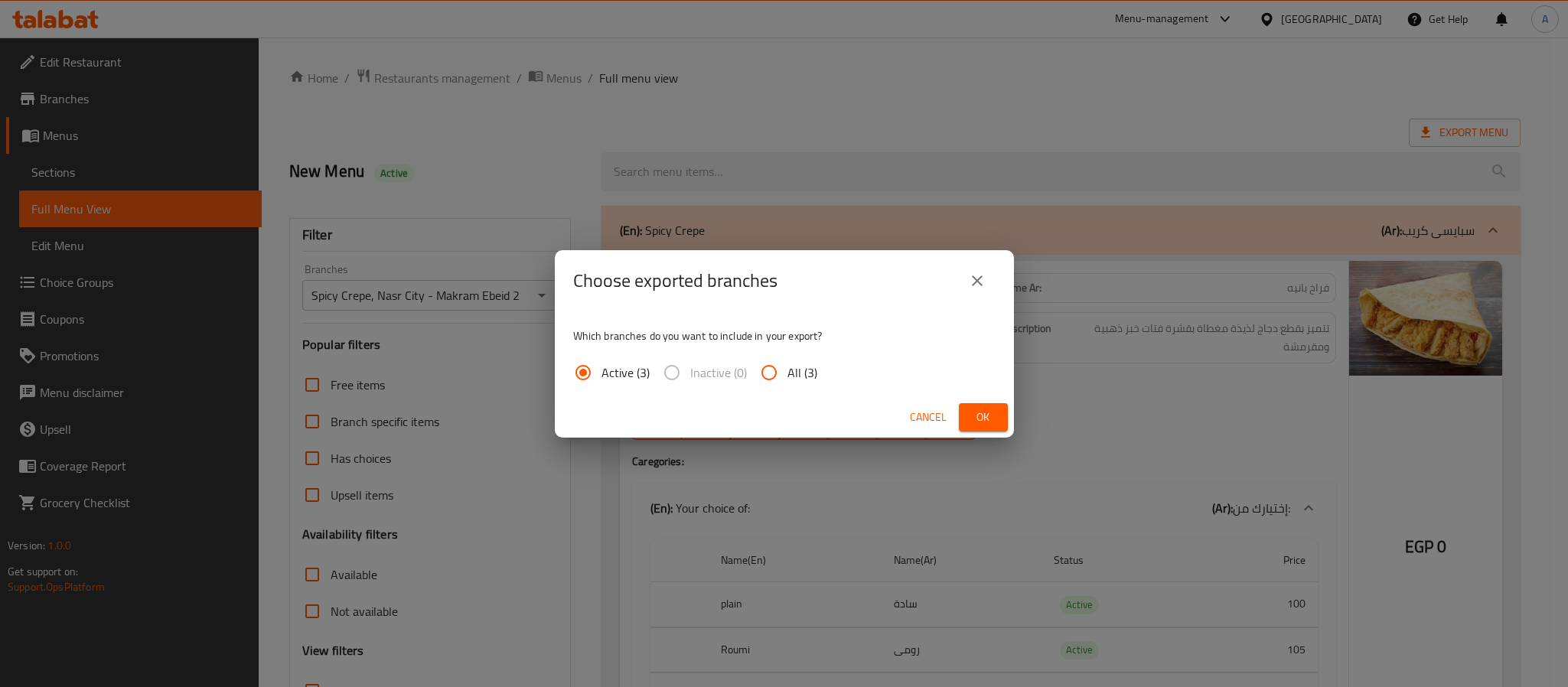
click at [791, 379] on span "All (3)" at bounding box center [803, 372] width 30 height 19
click at [788, 379] on input "All (3)" at bounding box center [769, 372] width 37 height 37
radio input "true"
click at [988, 413] on span "Ok" at bounding box center [984, 417] width 24 height 19
